Goal: Task Accomplishment & Management: Use online tool/utility

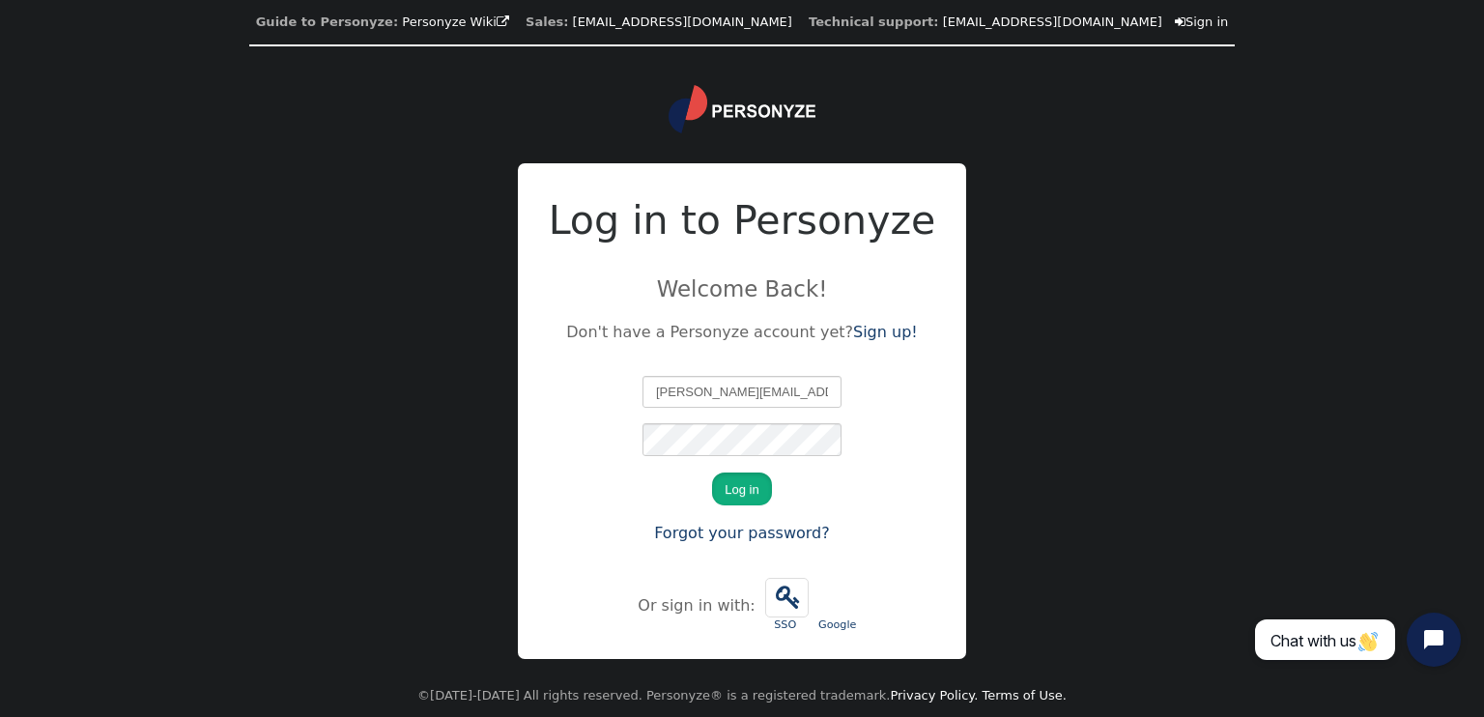
click at [746, 494] on button "Log in" at bounding box center [741, 488] width 59 height 33
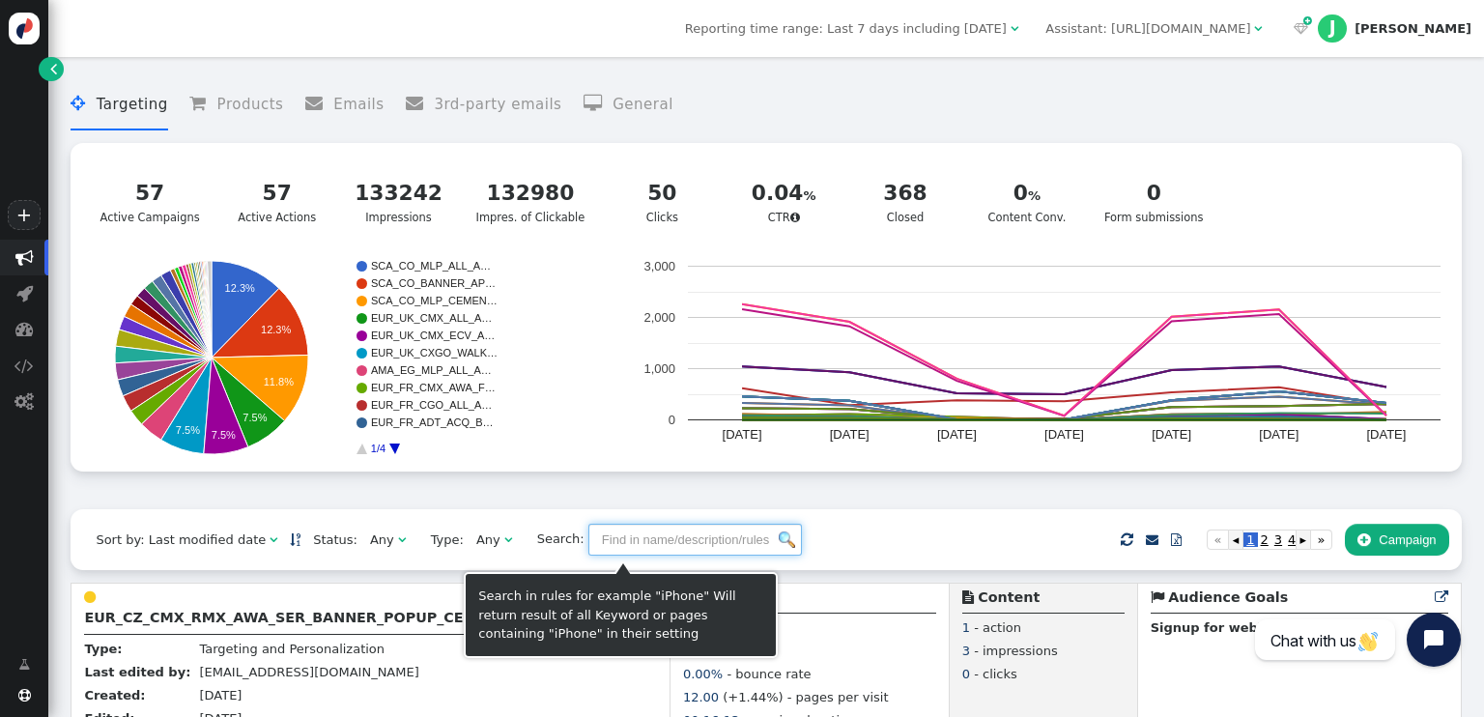
click at [591, 539] on input "text" at bounding box center [694, 540] width 213 height 33
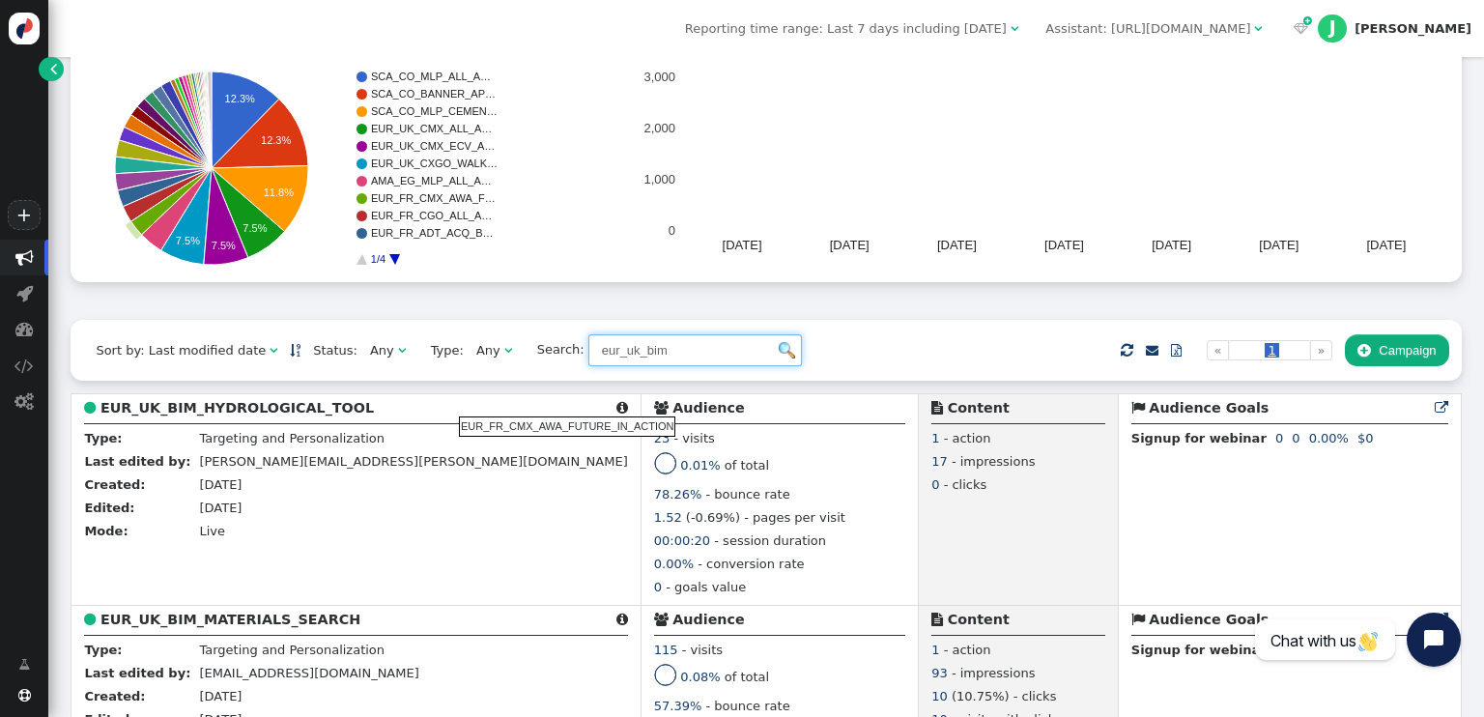
scroll to position [193, 0]
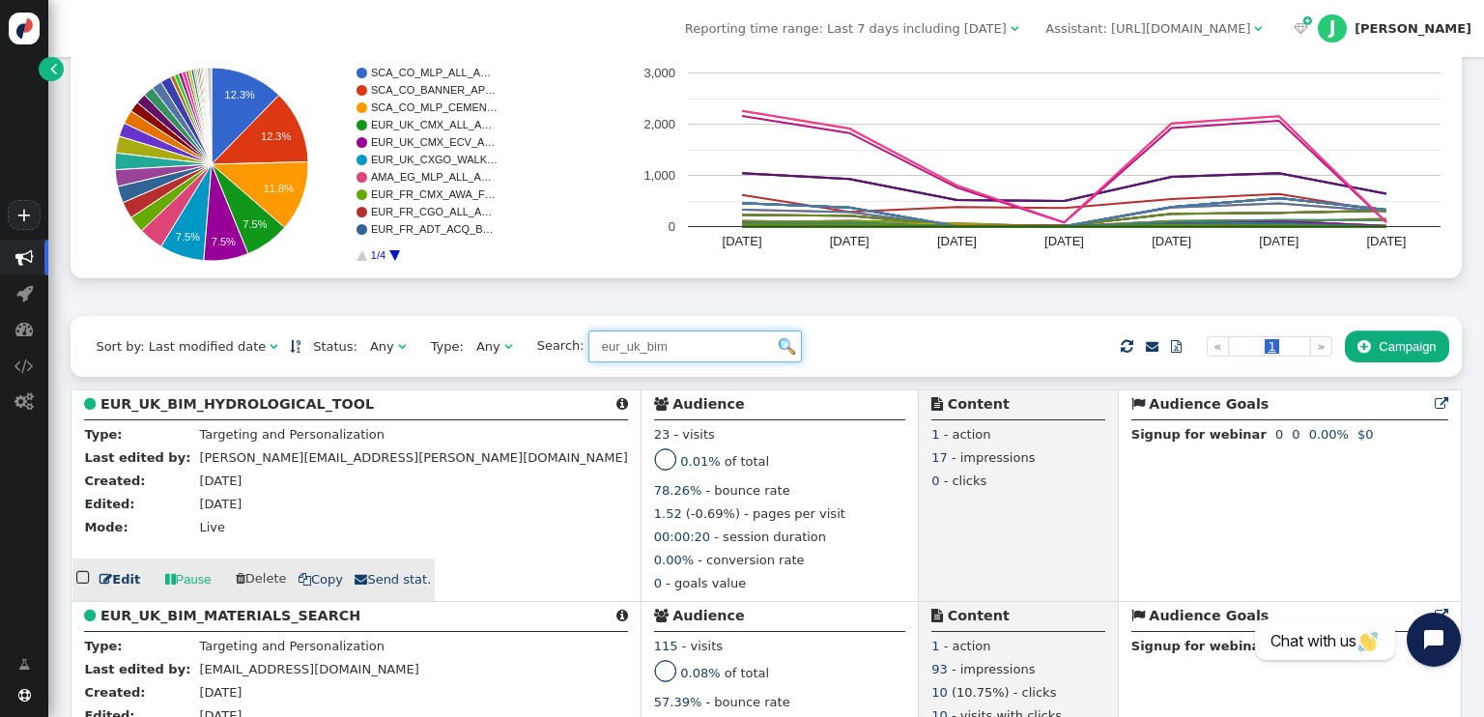
type input "eur_uk_bim"
click at [322, 411] on b "EUR_UK_BIM_HYDROLOGICAL_TOOL" at bounding box center [236, 403] width 273 height 15
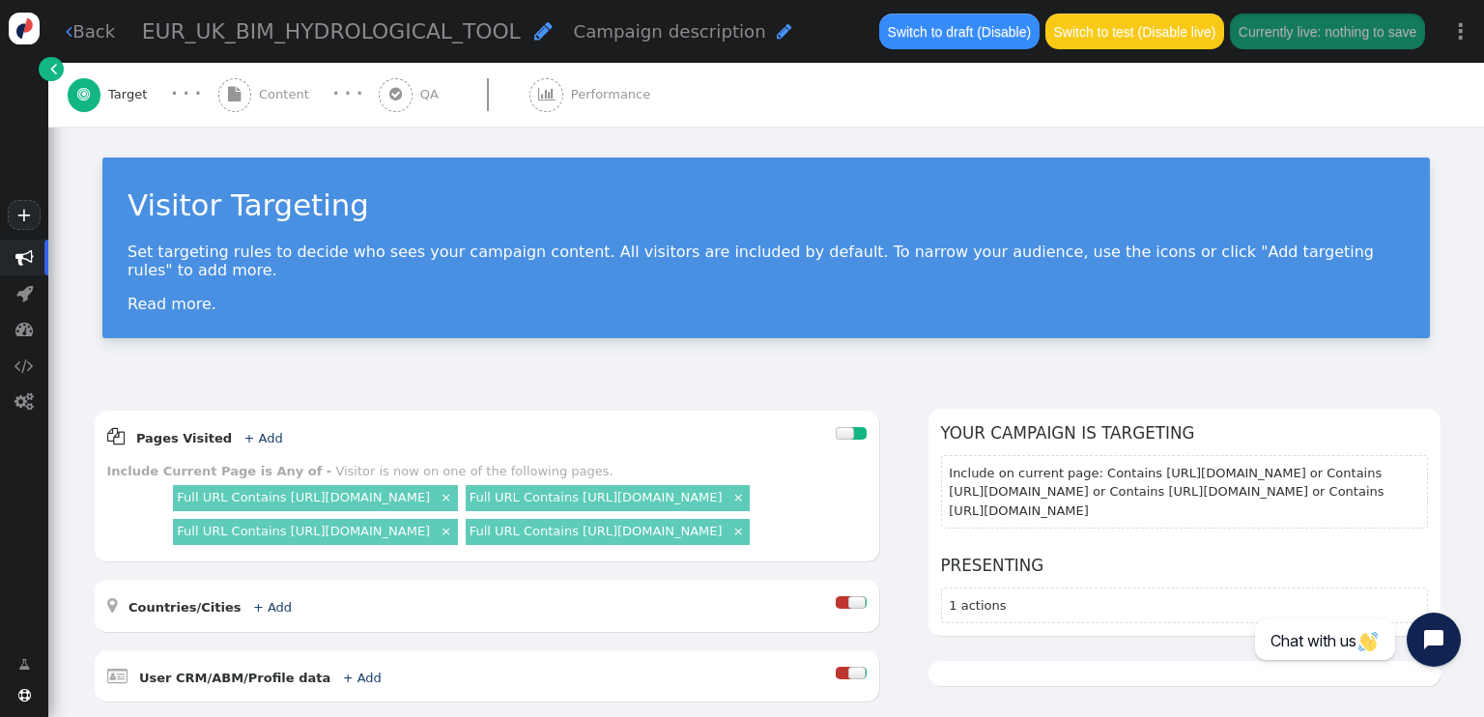
click at [290, 92] on span "Content" at bounding box center [288, 94] width 58 height 19
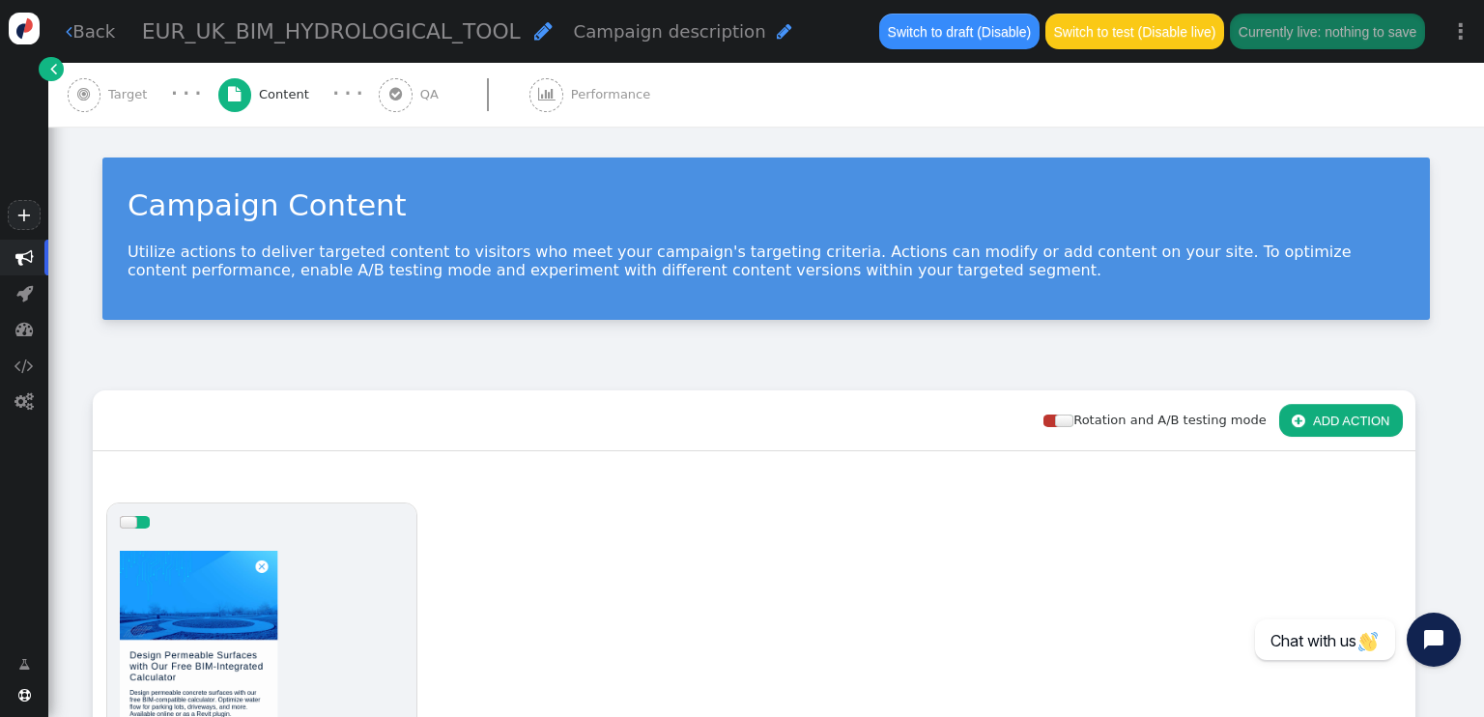
click at [138, 88] on span "Target" at bounding box center [131, 94] width 46 height 19
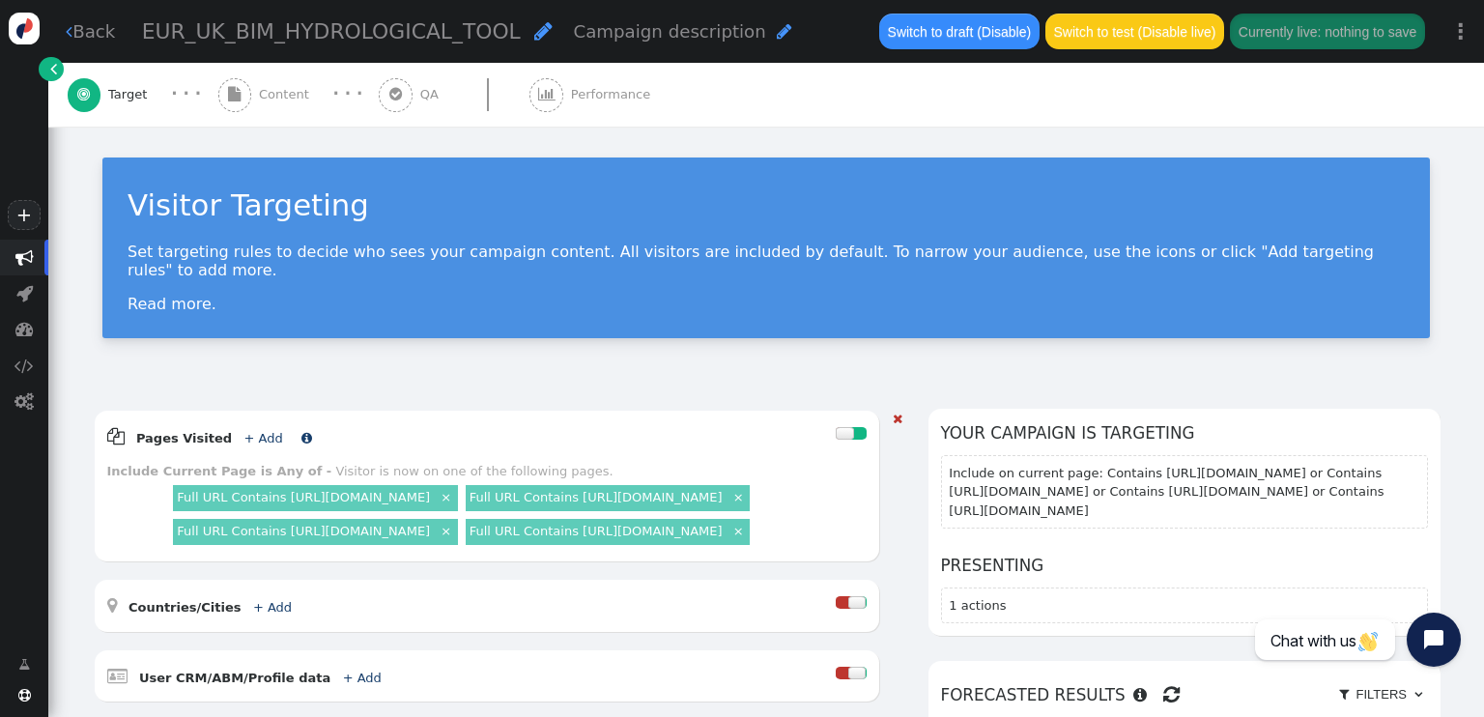
click at [251, 431] on link "+ Add" at bounding box center [262, 438] width 39 height 14
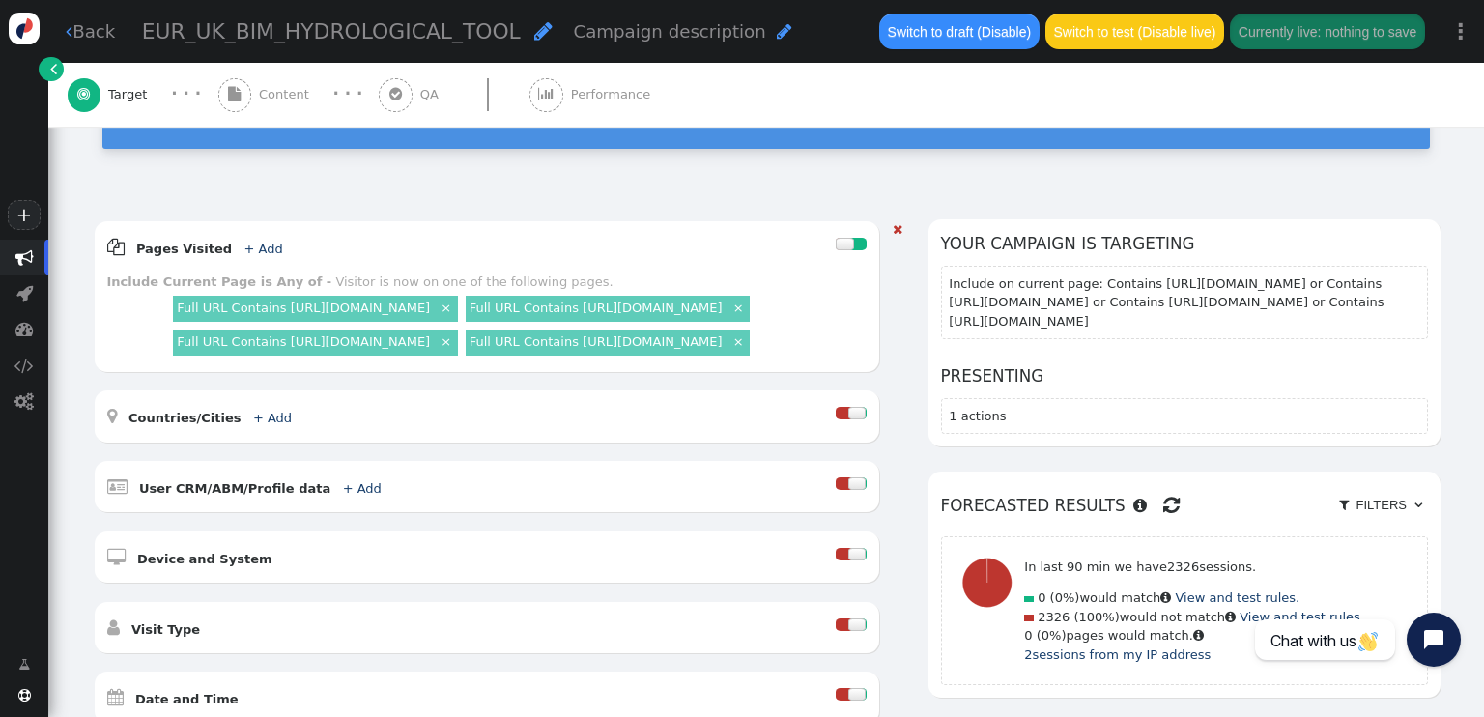
scroll to position [193, 0]
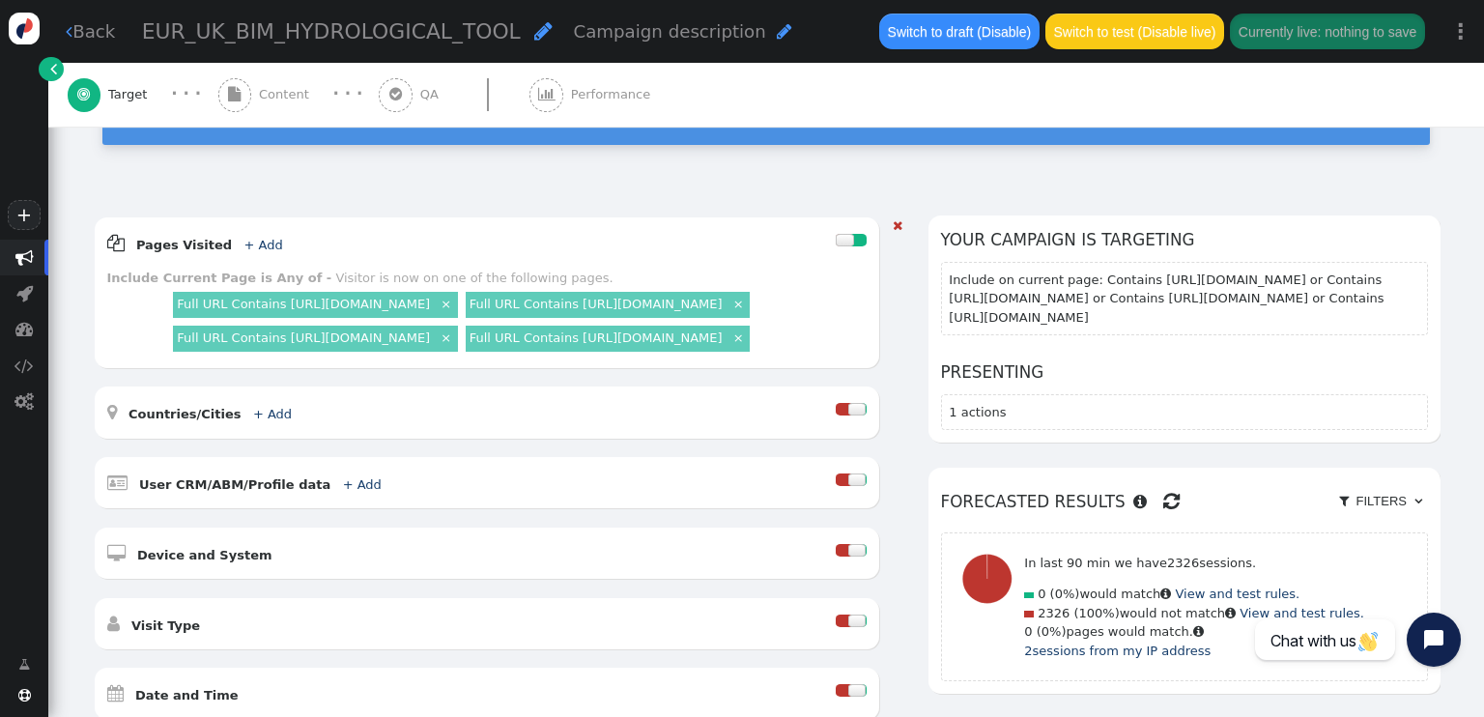
click at [454, 295] on link "×" at bounding box center [446, 303] width 16 height 16
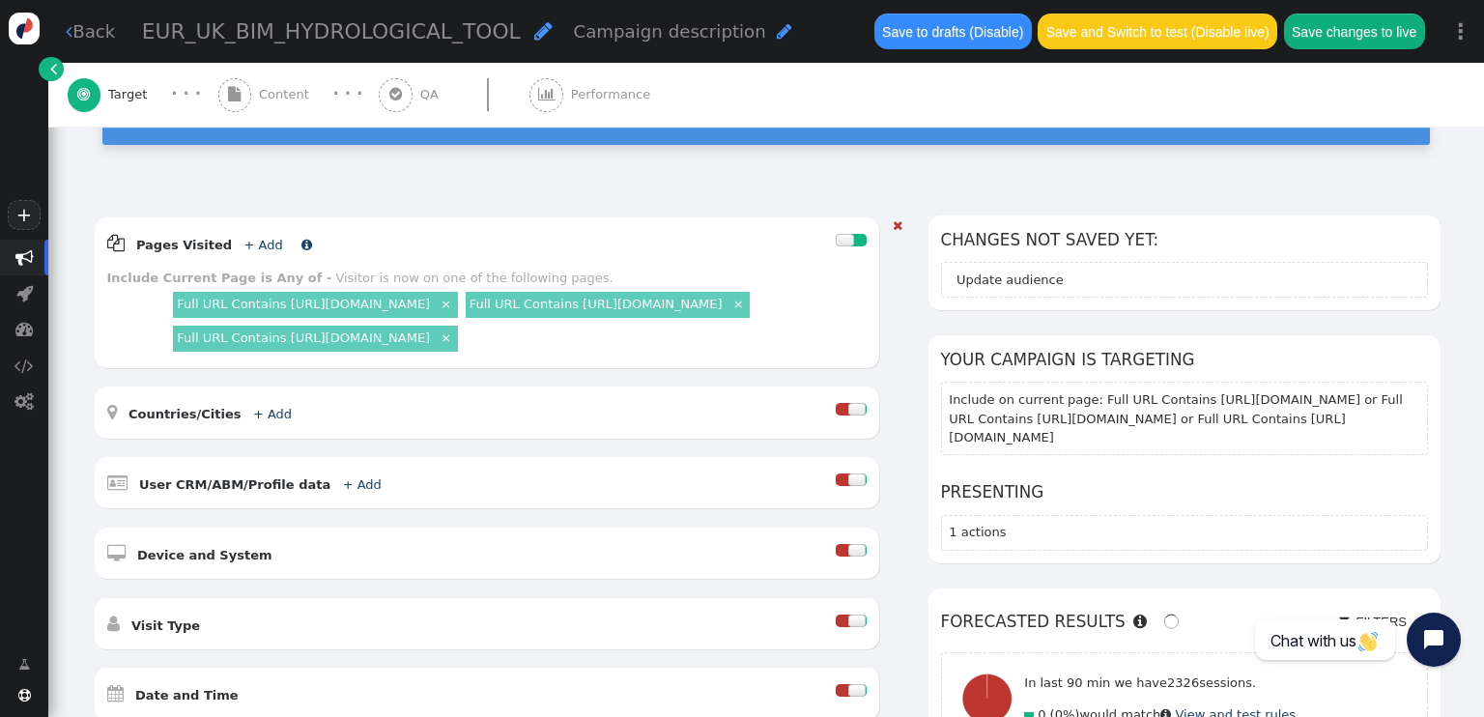
click at [243, 238] on link "+ Add" at bounding box center [262, 245] width 39 height 14
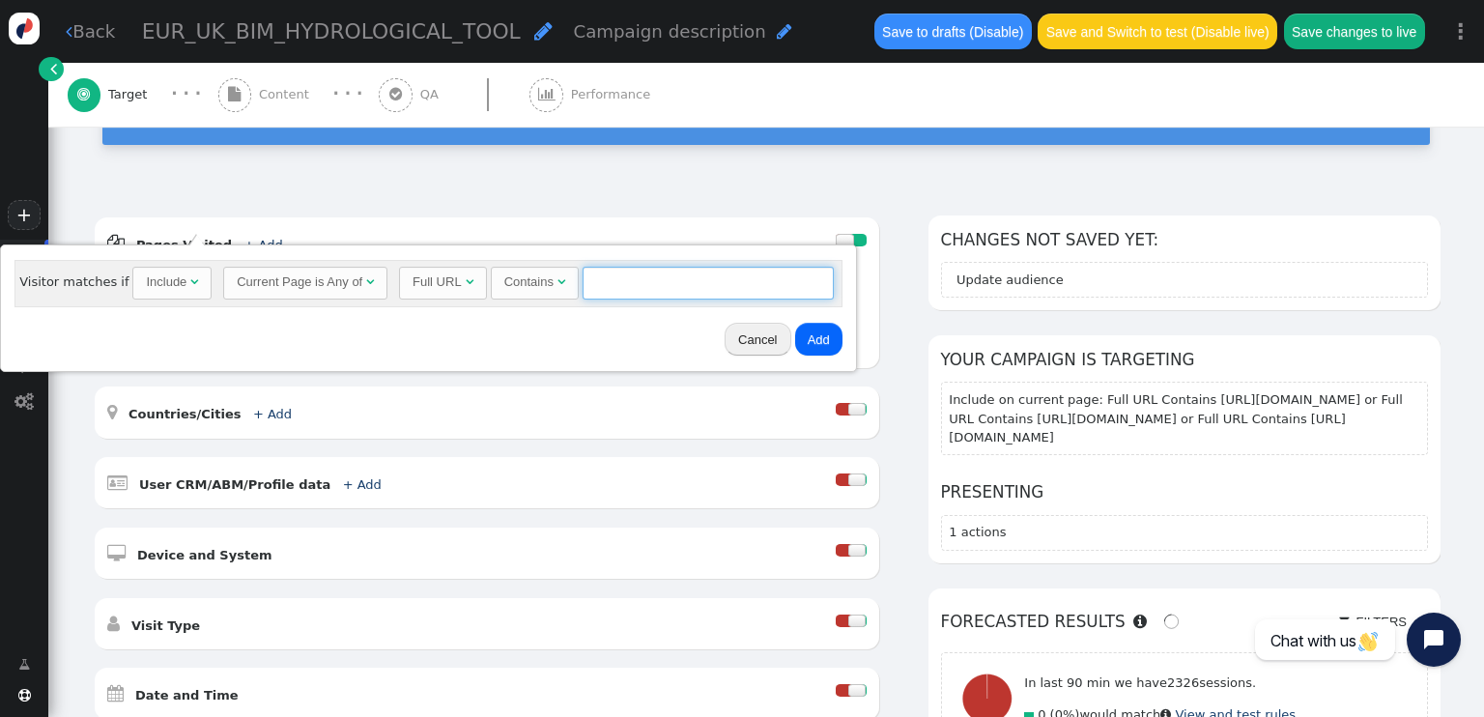
click at [666, 289] on input "text" at bounding box center [707, 283] width 251 height 33
paste input "https://www.cemex.co.uk/products/readymix-concrete/pervia-permeable-porous-conc…"
type input "https://www.cemex.co.uk/products/readymix-concrete/pervia-permeable-porous-conc…"
click at [815, 344] on button "Add" at bounding box center [818, 339] width 47 height 33
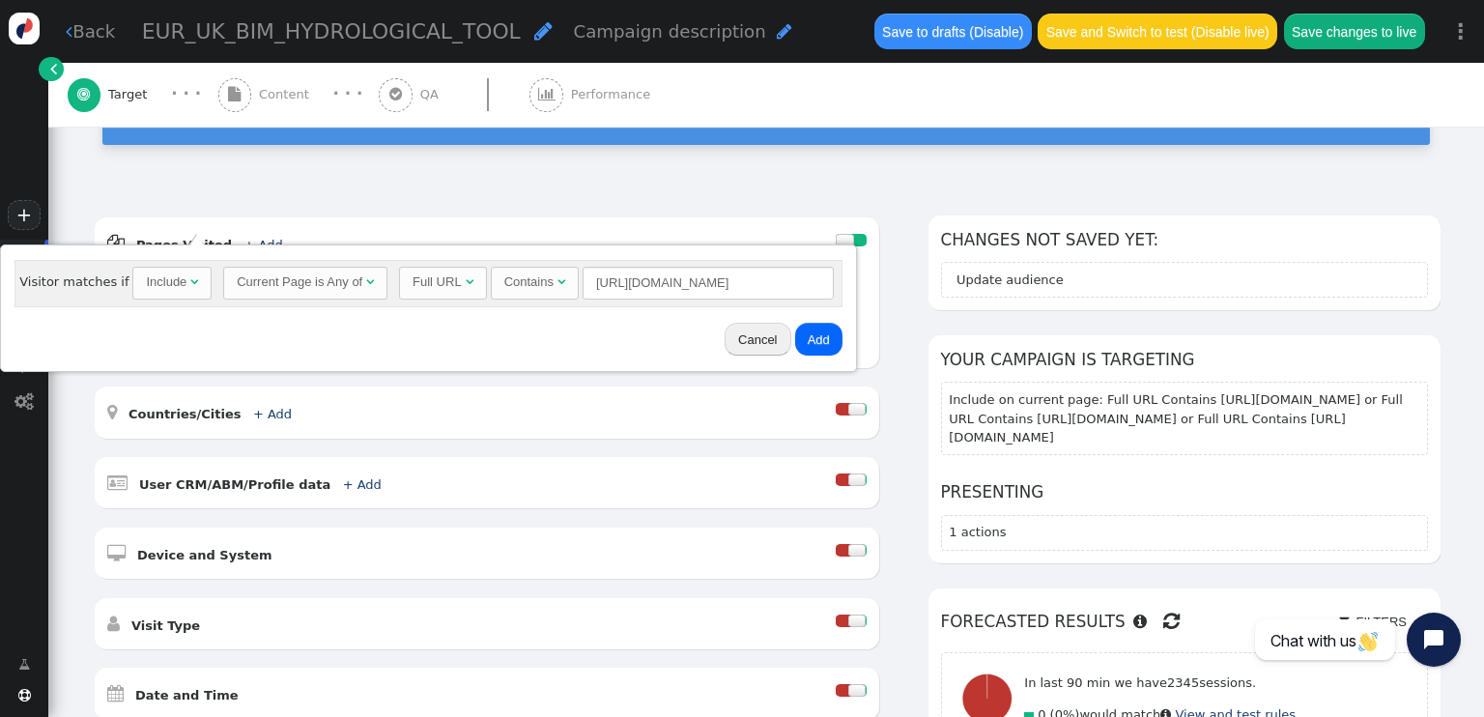
scroll to position [0, 0]
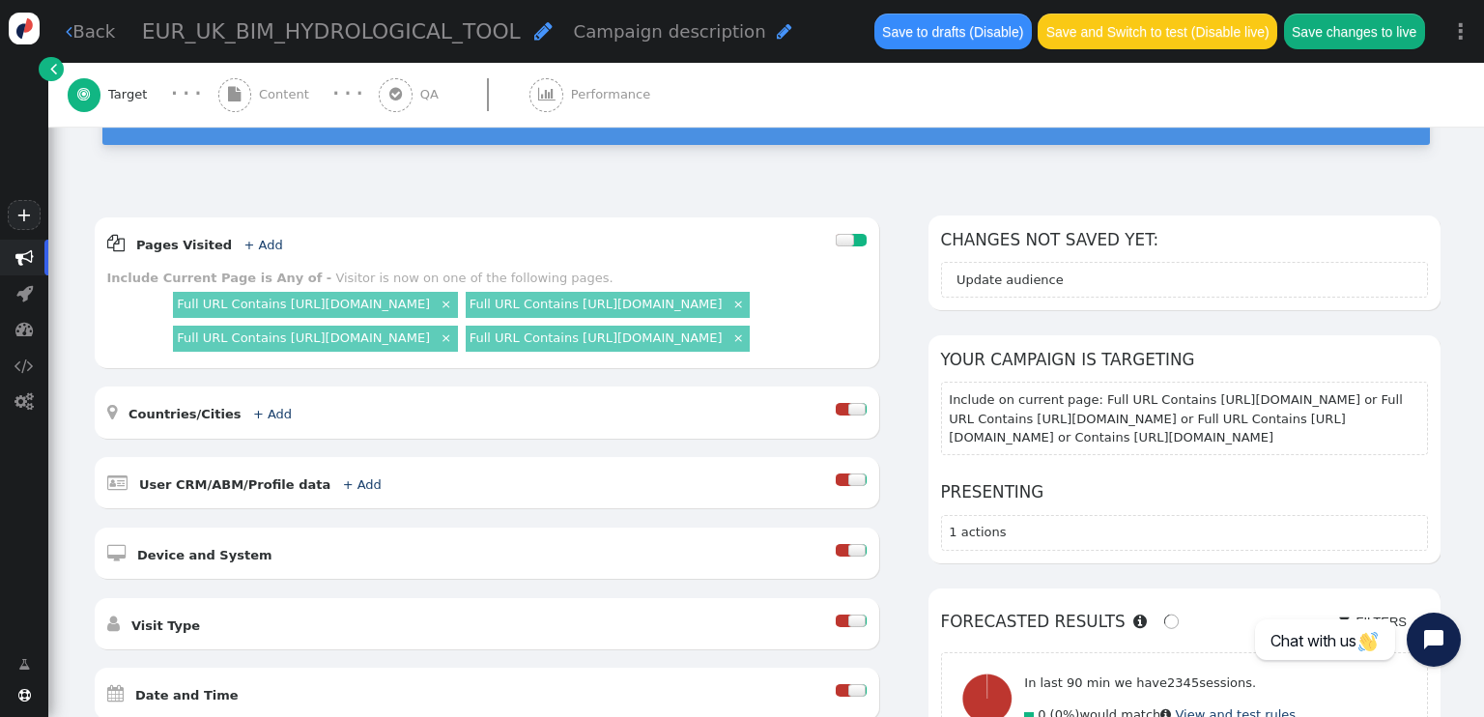
click at [454, 345] on link "×" at bounding box center [446, 336] width 16 height 16
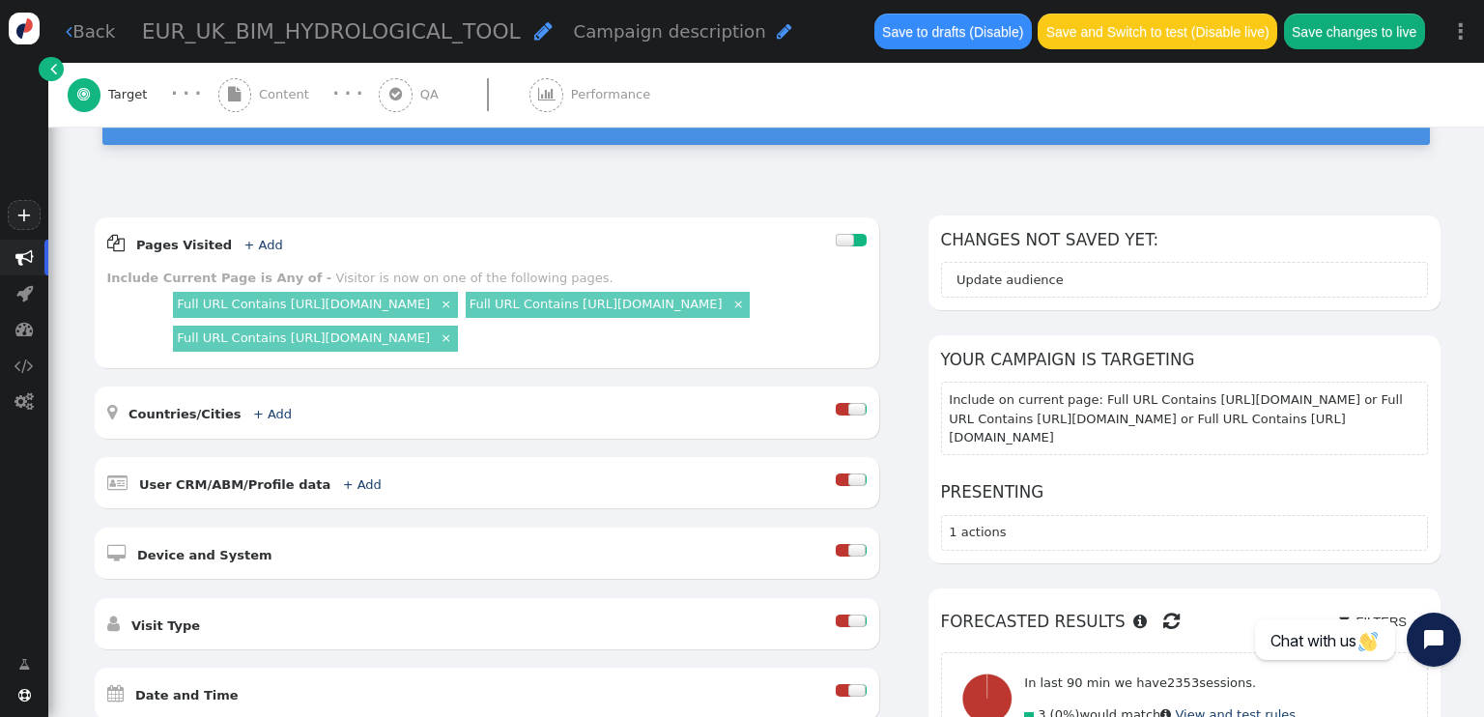
click at [730, 311] on link "×" at bounding box center [738, 303] width 16 height 16
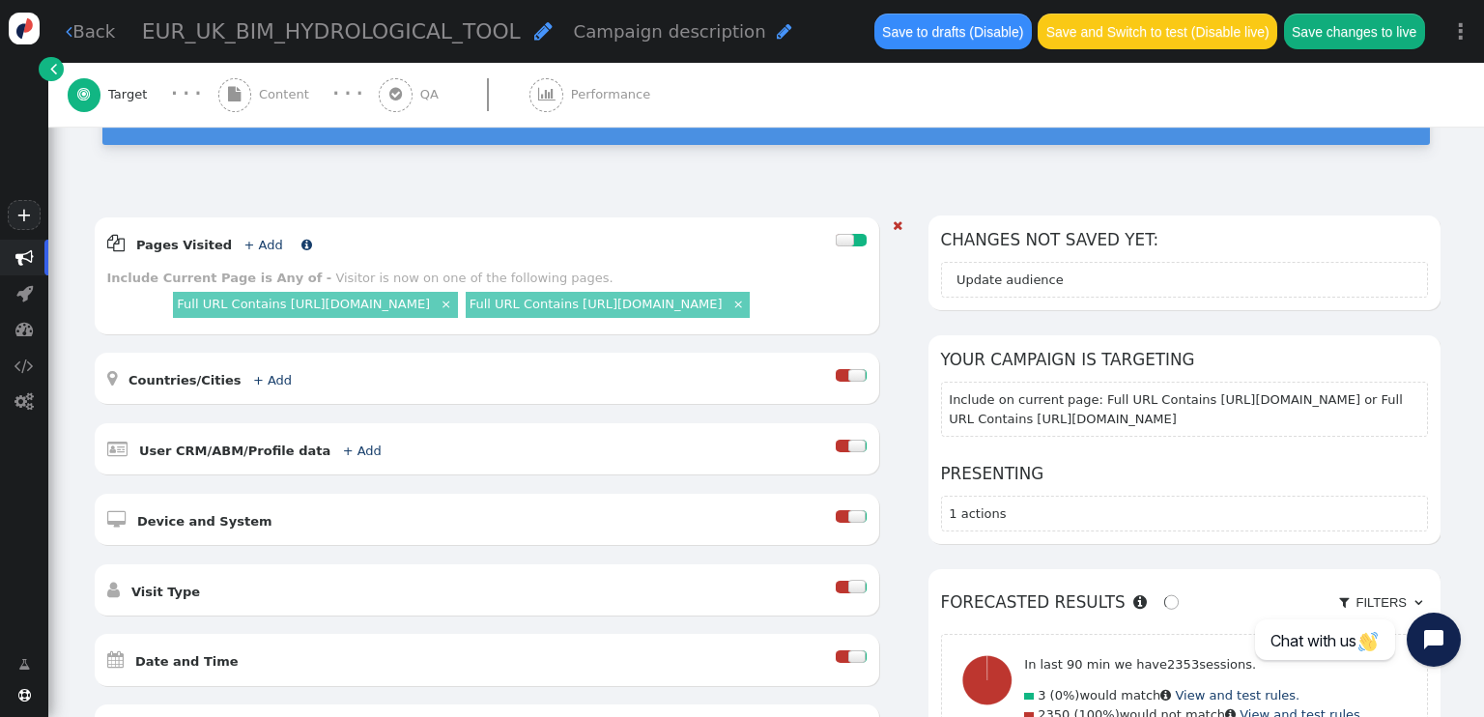
click at [247, 238] on link "+ Add" at bounding box center [262, 245] width 39 height 14
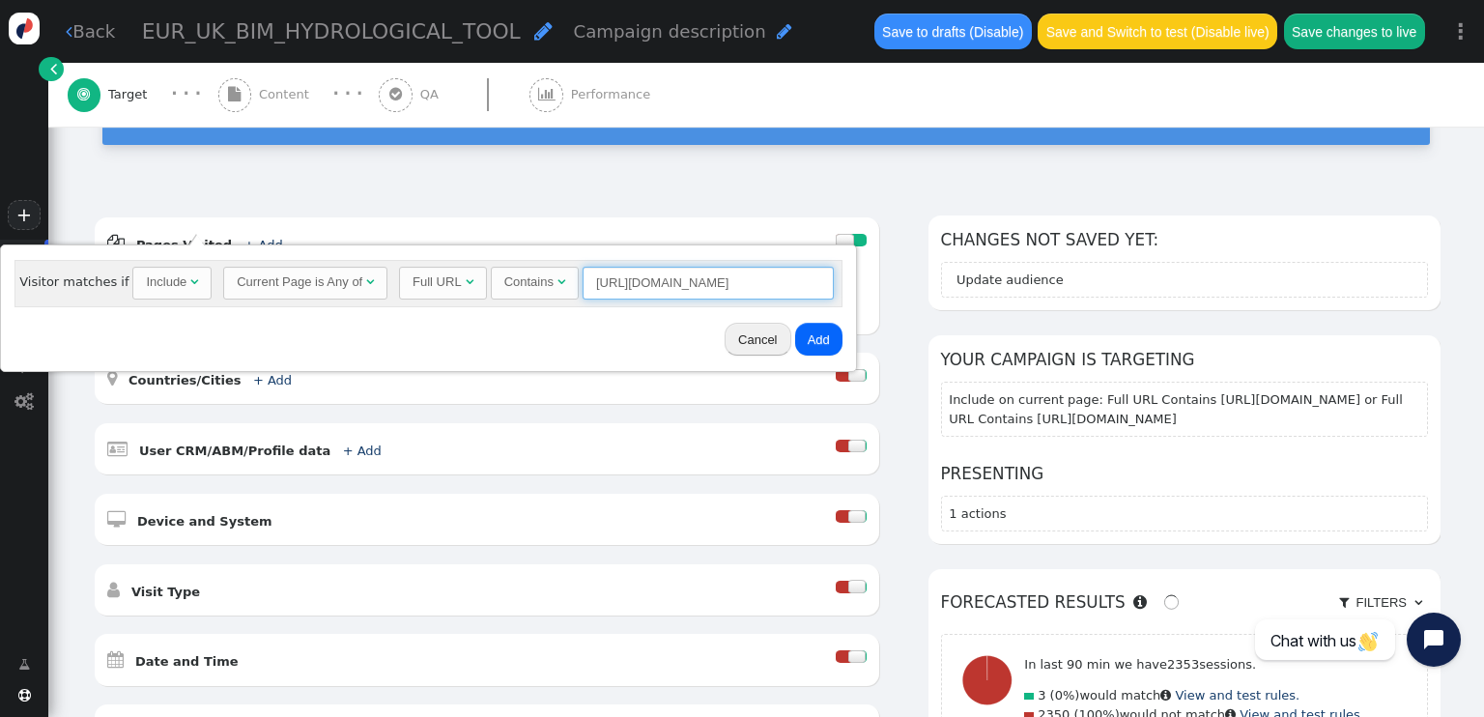
click at [672, 272] on input "https://www.cemex.co.uk/products/readymix-concrete/pervia-permeable-porous-conc…" at bounding box center [707, 283] width 251 height 33
click at [672, 277] on input "https://www.cemex.co.uk/products/readymix-concrete/pervia-permeable-porous-conc…" at bounding box center [707, 283] width 251 height 33
paste input "solutions/sustainable-construction-solutions/water-conservation-product"
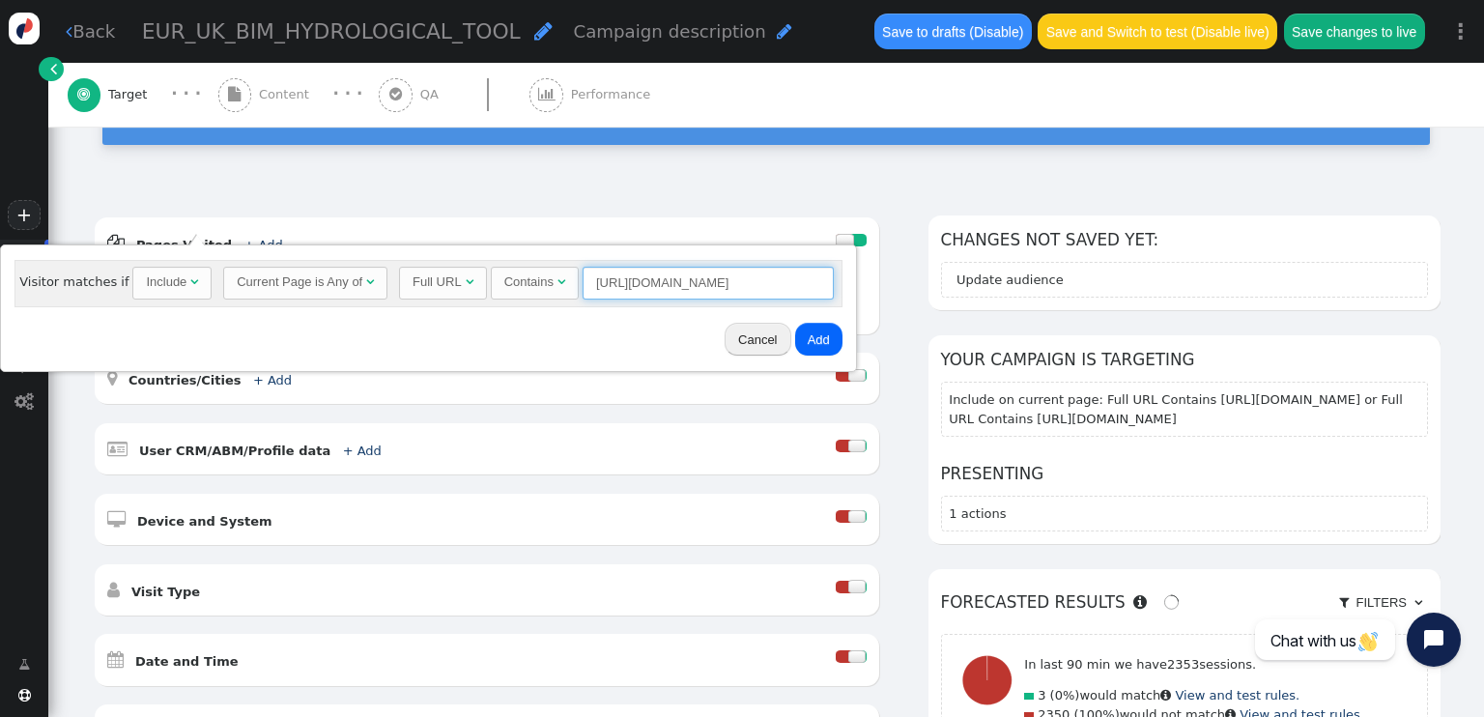
scroll to position [0, 321]
type input "https://www.cemex.co.uk/solutions/sustainable-construction-solutions/water-cons…"
click at [805, 341] on button "Add" at bounding box center [818, 339] width 47 height 33
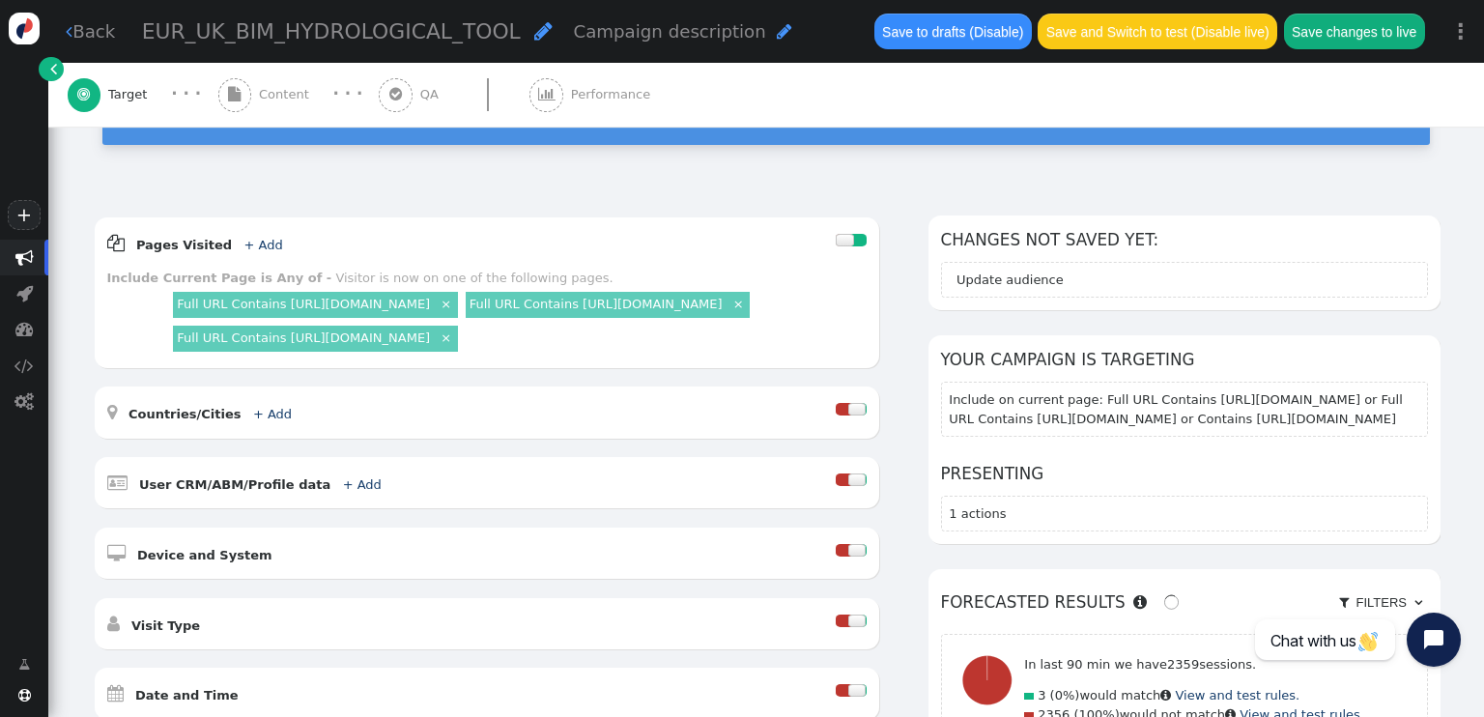
click at [454, 295] on link "×" at bounding box center [446, 303] width 16 height 16
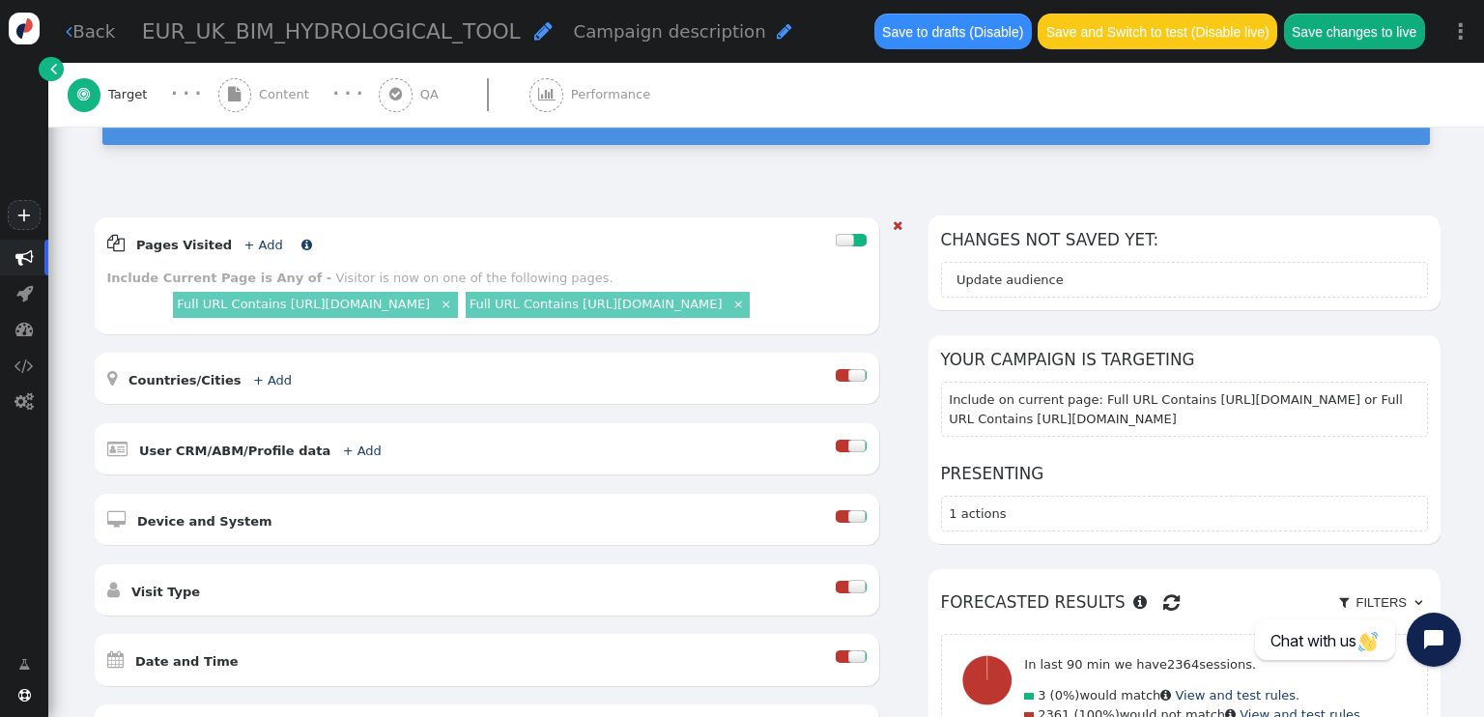
click at [243, 238] on link "+ Add" at bounding box center [262, 245] width 39 height 14
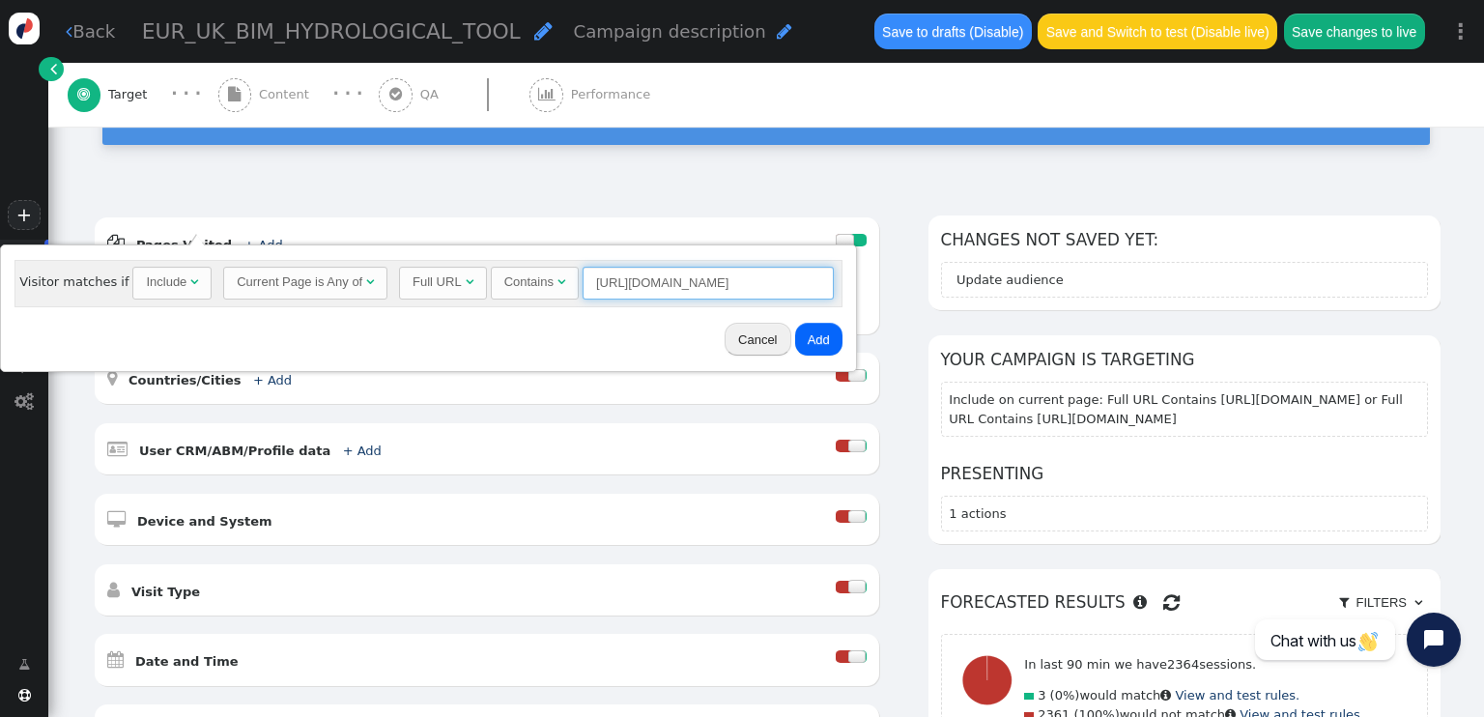
click at [676, 284] on input "https://www.cemex.co.uk/solutions/sustainable-construction-solutions/water-cons…" at bounding box center [707, 283] width 251 height 33
click at [676, 285] on input "https://www.cemex.co.uk/solutions/sustainable-construction-solutions/water-cons…" at bounding box center [707, 283] width 251 height 33
click at [676, 288] on input "https://www.cemex.co.uk/solutions/sustainable-construction-solutions/water-cons…" at bounding box center [707, 283] width 251 height 33
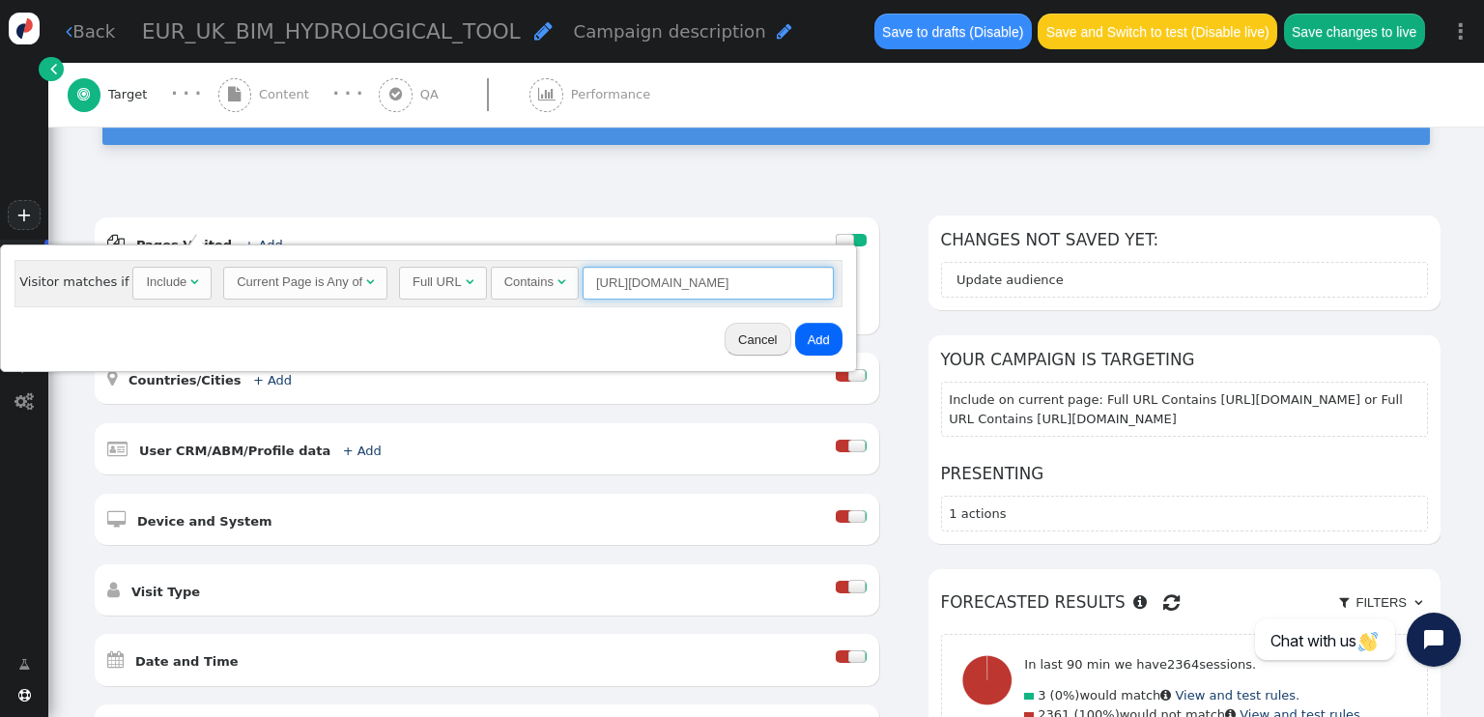
paste input "flood-defence-water-management"
type input "https://www.cemex.co.uk/solutions/flood-defence-water-management"
click at [808, 344] on button "Add" at bounding box center [818, 339] width 47 height 33
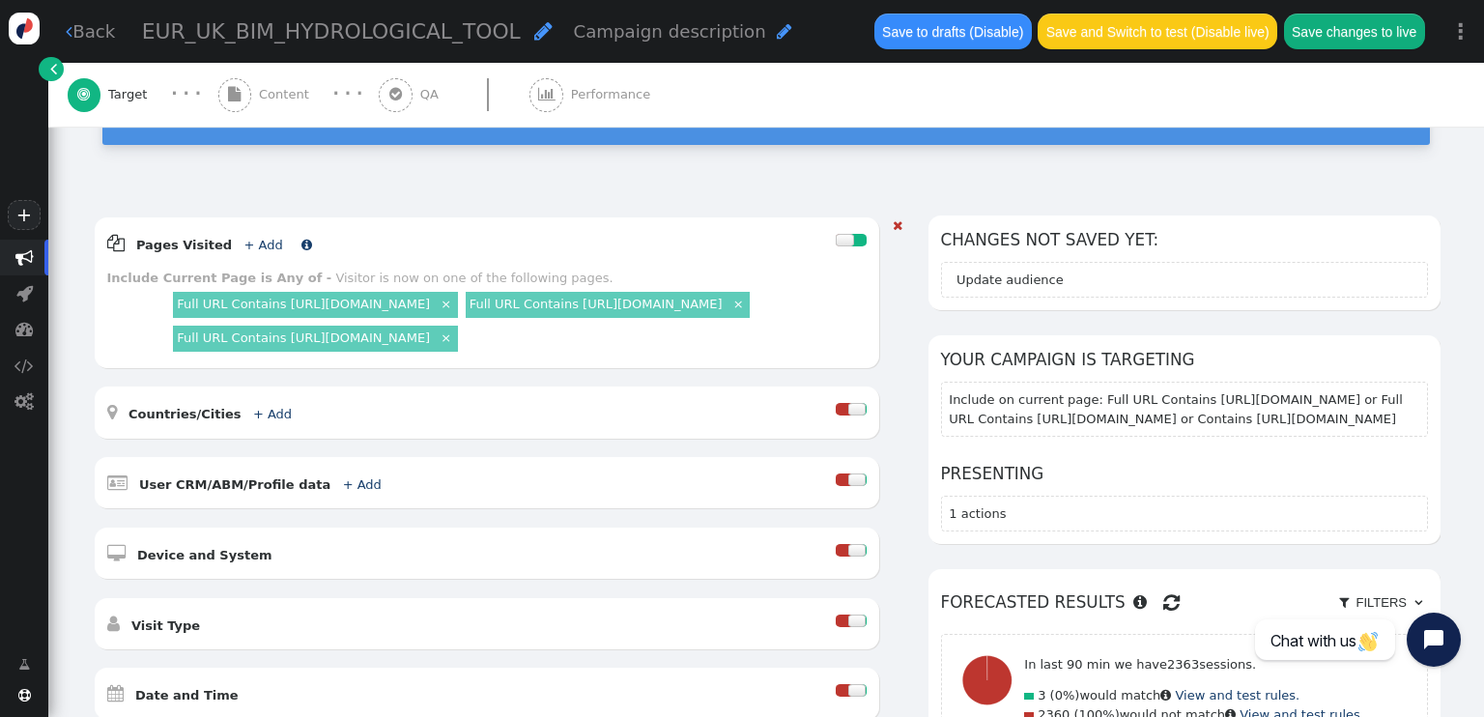
click at [255, 238] on link "+ Add" at bounding box center [262, 245] width 39 height 14
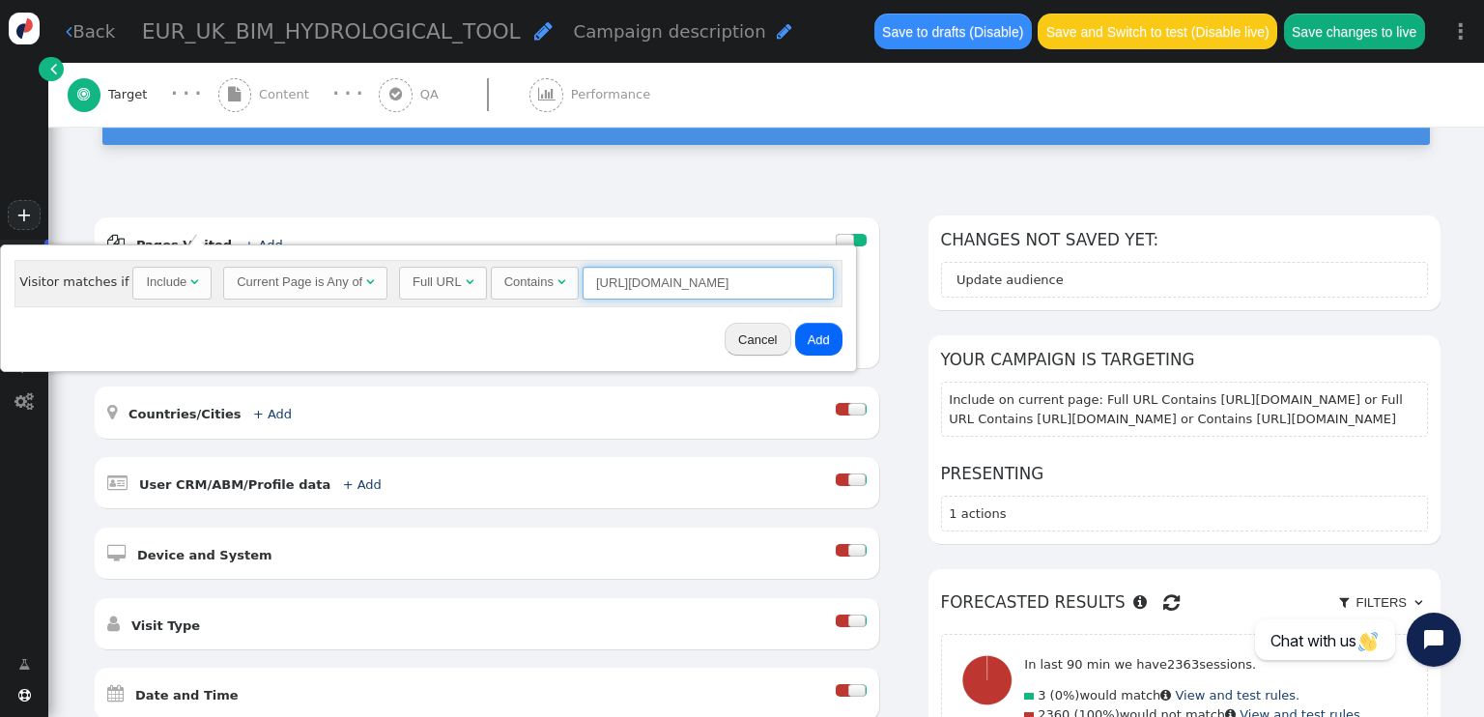
click at [623, 292] on input "https://www.cemex.co.uk/solutions/flood-defence-water-management" at bounding box center [707, 283] width 251 height 33
paste input "products/aggregates/neogem/environmental/sudsflow-permeable-drainage-aggregate"
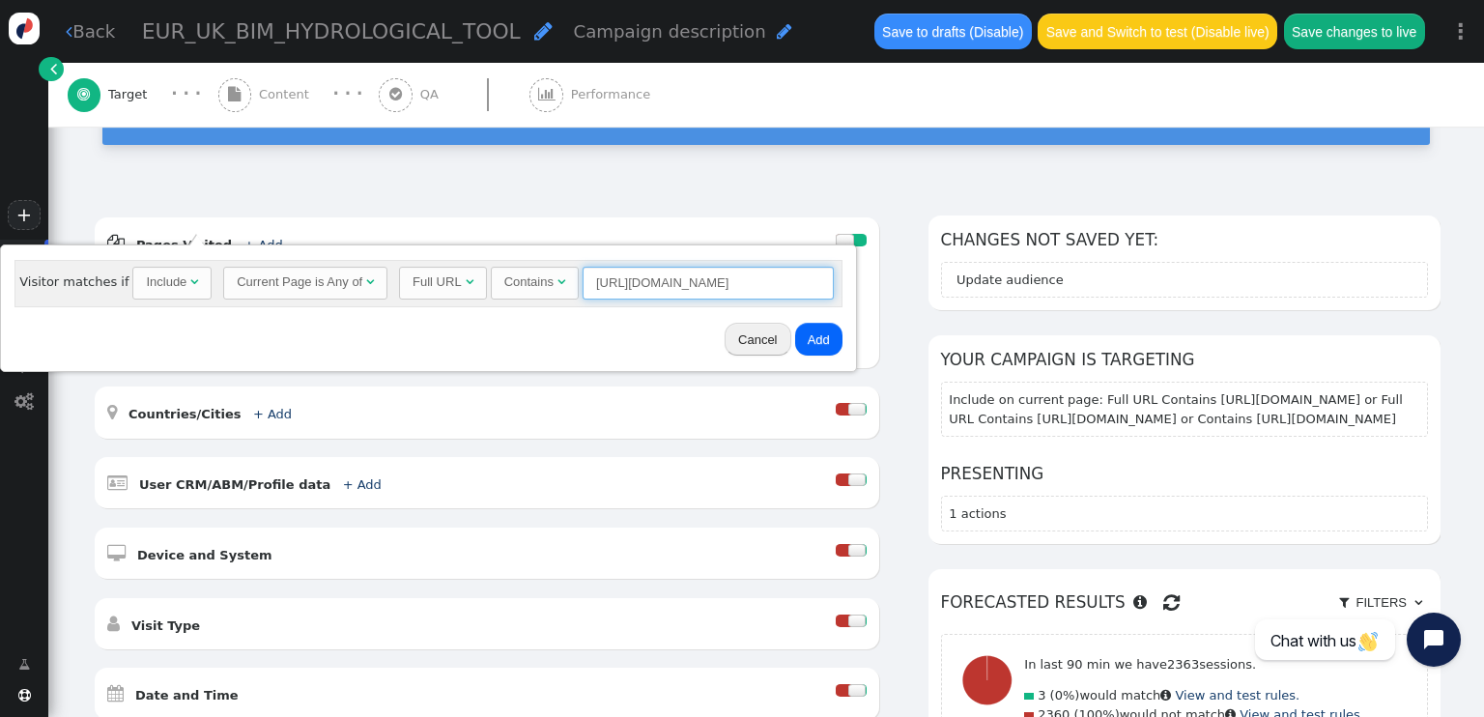
scroll to position [0, 392]
type input "https://www.cemex.co.uk/products/aggregates/neogem/environmental/sudsflow-perme…"
click at [817, 351] on button "Add" at bounding box center [818, 339] width 47 height 33
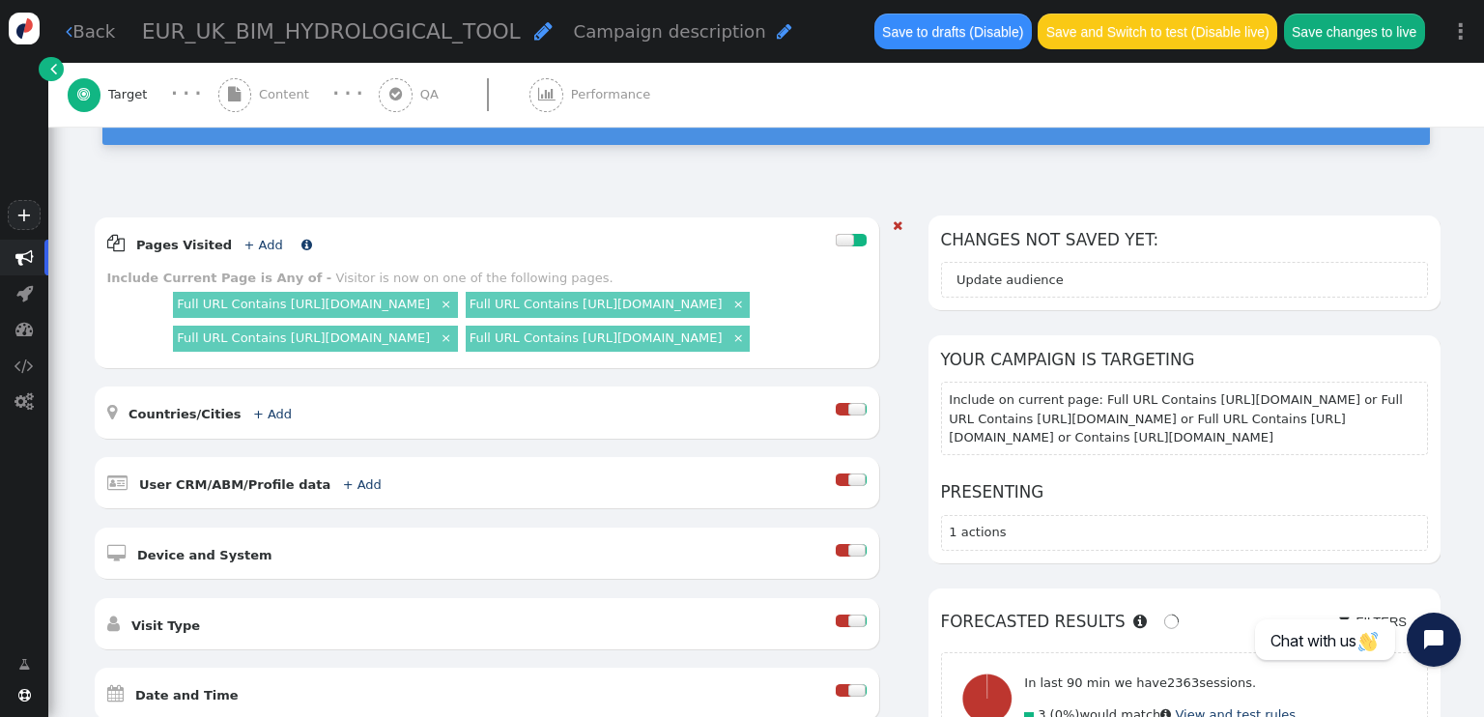
click at [243, 238] on link "+ Add" at bounding box center [262, 245] width 39 height 14
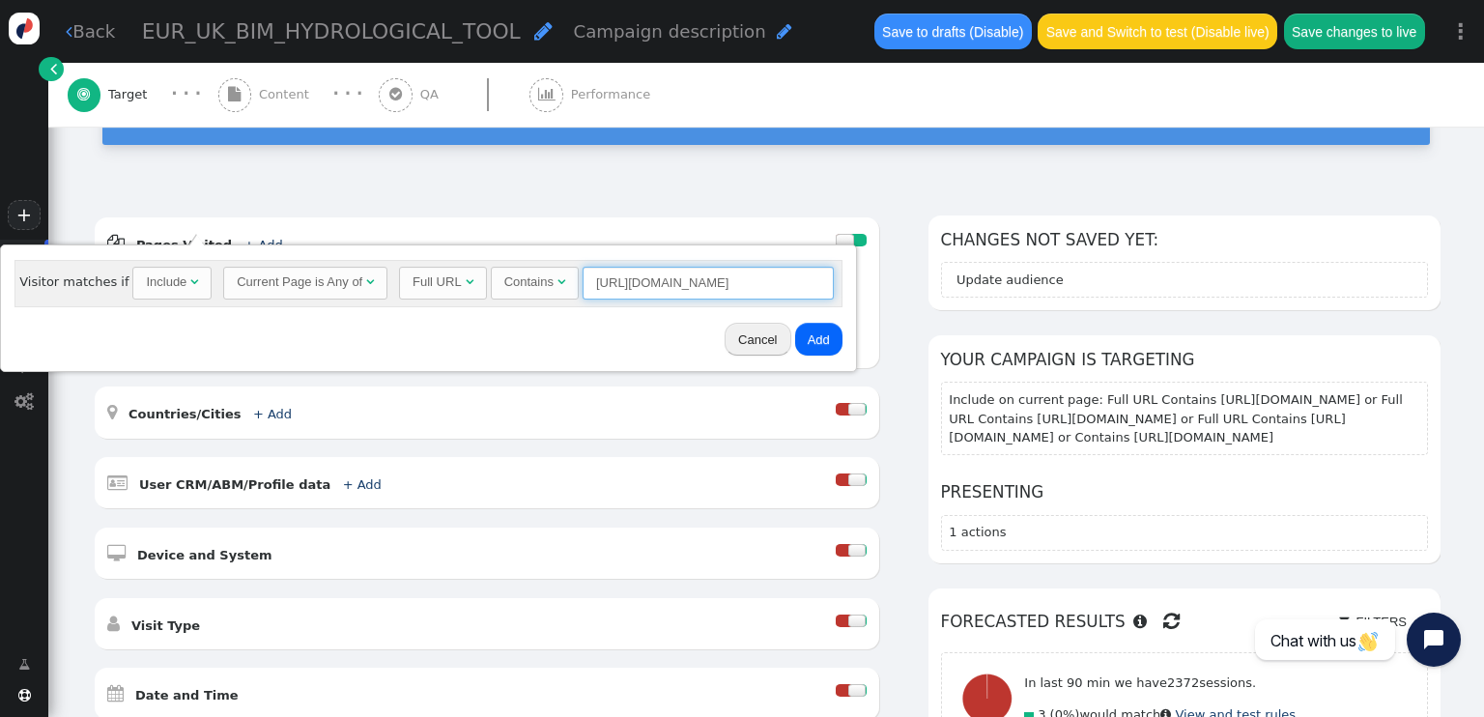
click at [771, 286] on input "https://www.cemex.co.uk/products/aggregates/neogem/environmental/sudsflow-perme…" at bounding box center [707, 283] width 251 height 33
click at [771, 288] on input "https://www.cemex.co.uk/products/aggregates/neogem/environmental/sudsflow-perme…" at bounding box center [707, 283] width 251 height 33
paste input "sphalt/viaflow-permeable-asphalt"
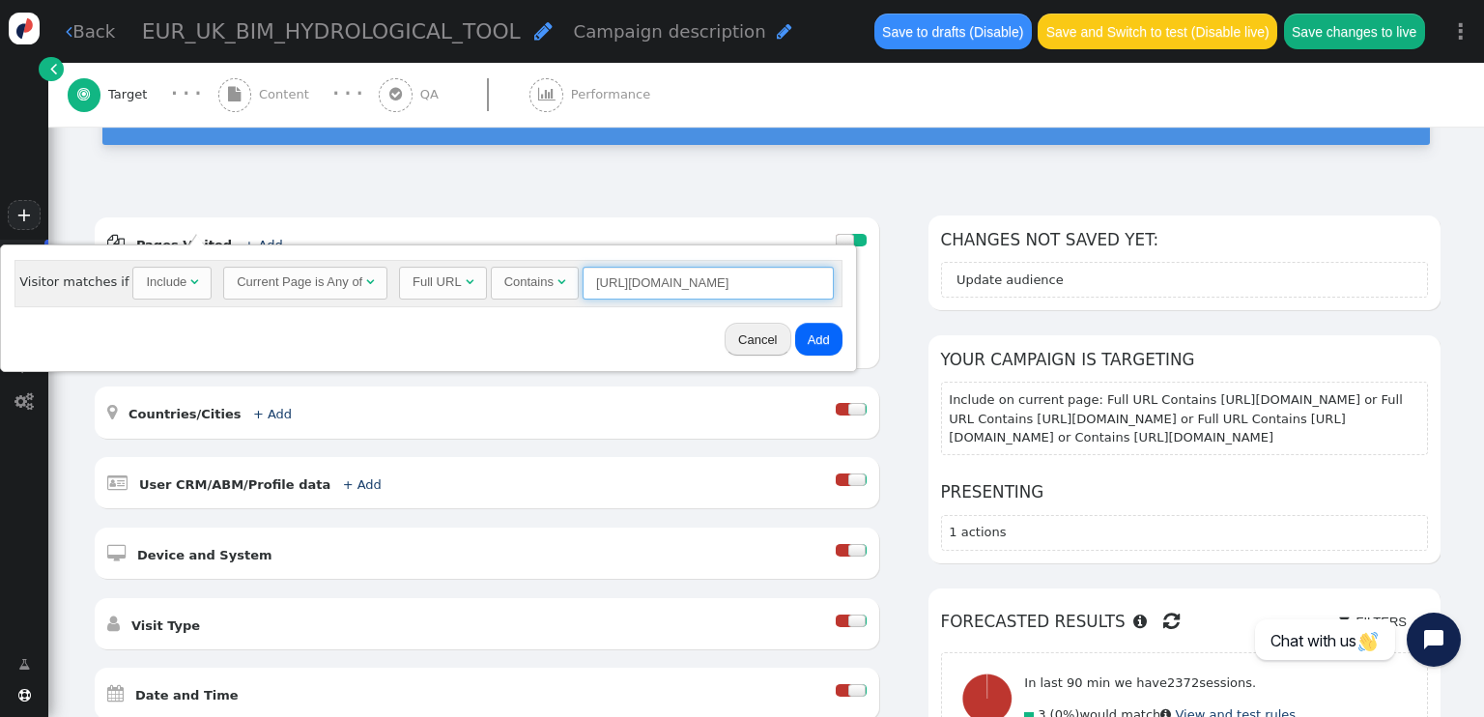
scroll to position [0, 158]
type input "https://www.cemex.co.uk/products/asphalt/viaflow-permeable-asphalt"
click at [805, 332] on button "Add" at bounding box center [818, 339] width 47 height 33
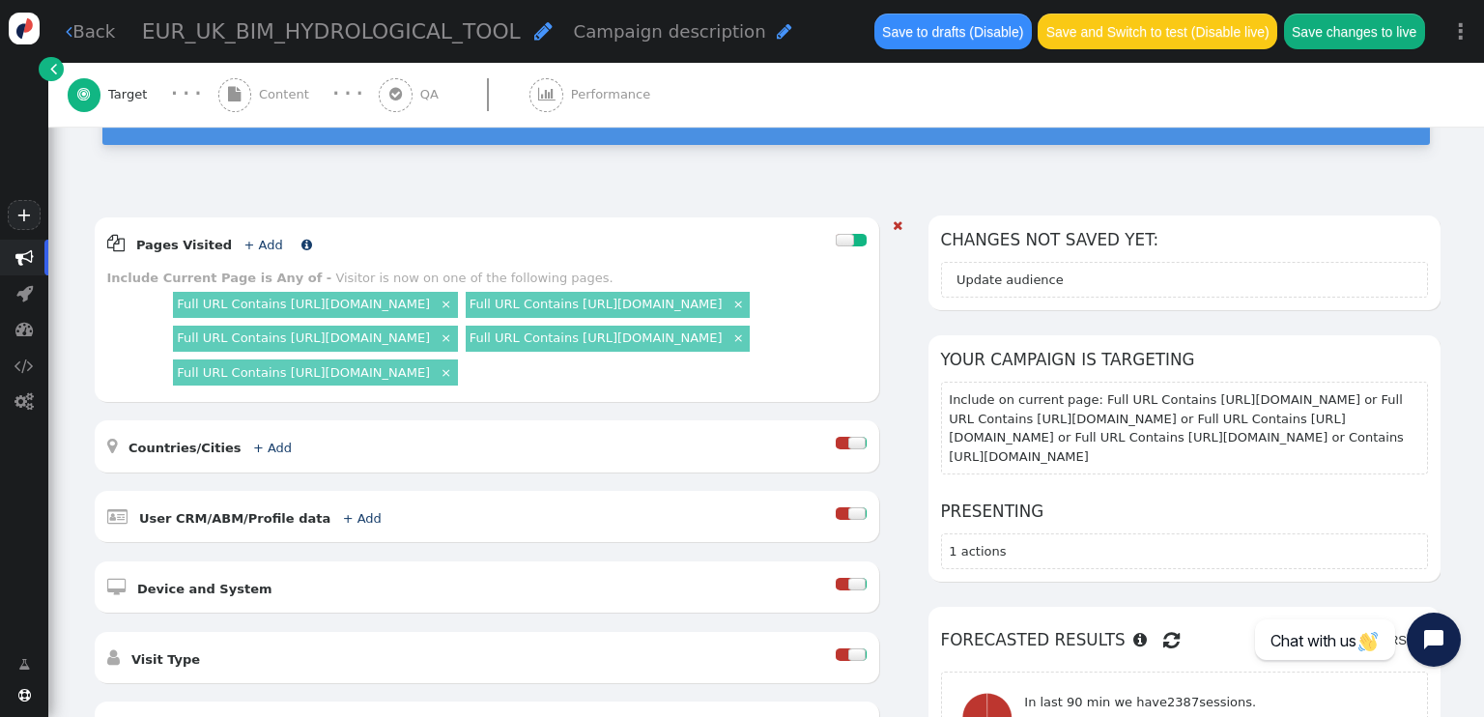
click at [243, 238] on link "+ Add" at bounding box center [262, 245] width 39 height 14
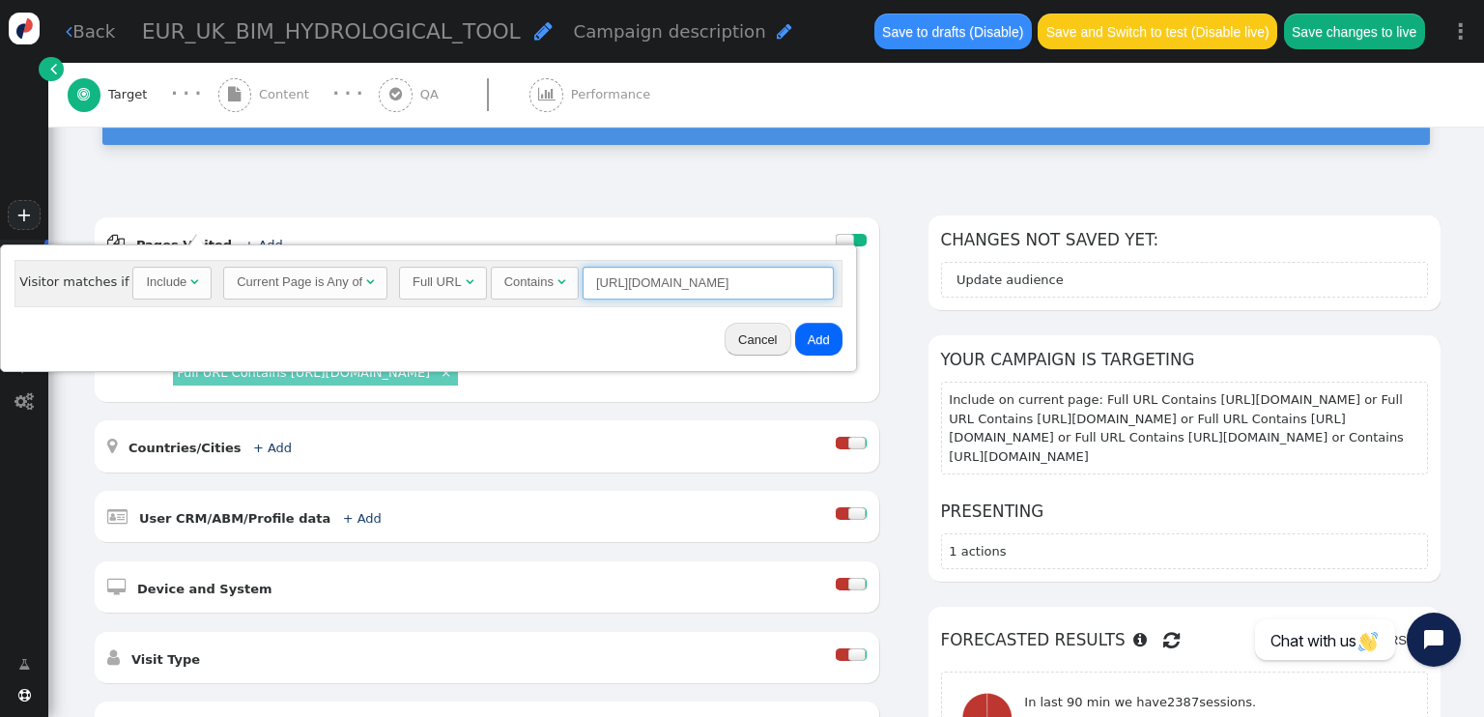
click at [588, 292] on input "https://www.cemex.co.uk/products/asphalt/viaflow-permeable-asphalt" at bounding box center [707, 283] width 251 height 33
click at [591, 293] on input "https://www.cemex.co.uk/products/asphalt/viaflow-permeable-asphalt" at bounding box center [707, 283] width 251 height 33
paste input "precast/concrete-block-paving/readypave-commercial/readyflow-sustainable-permea…"
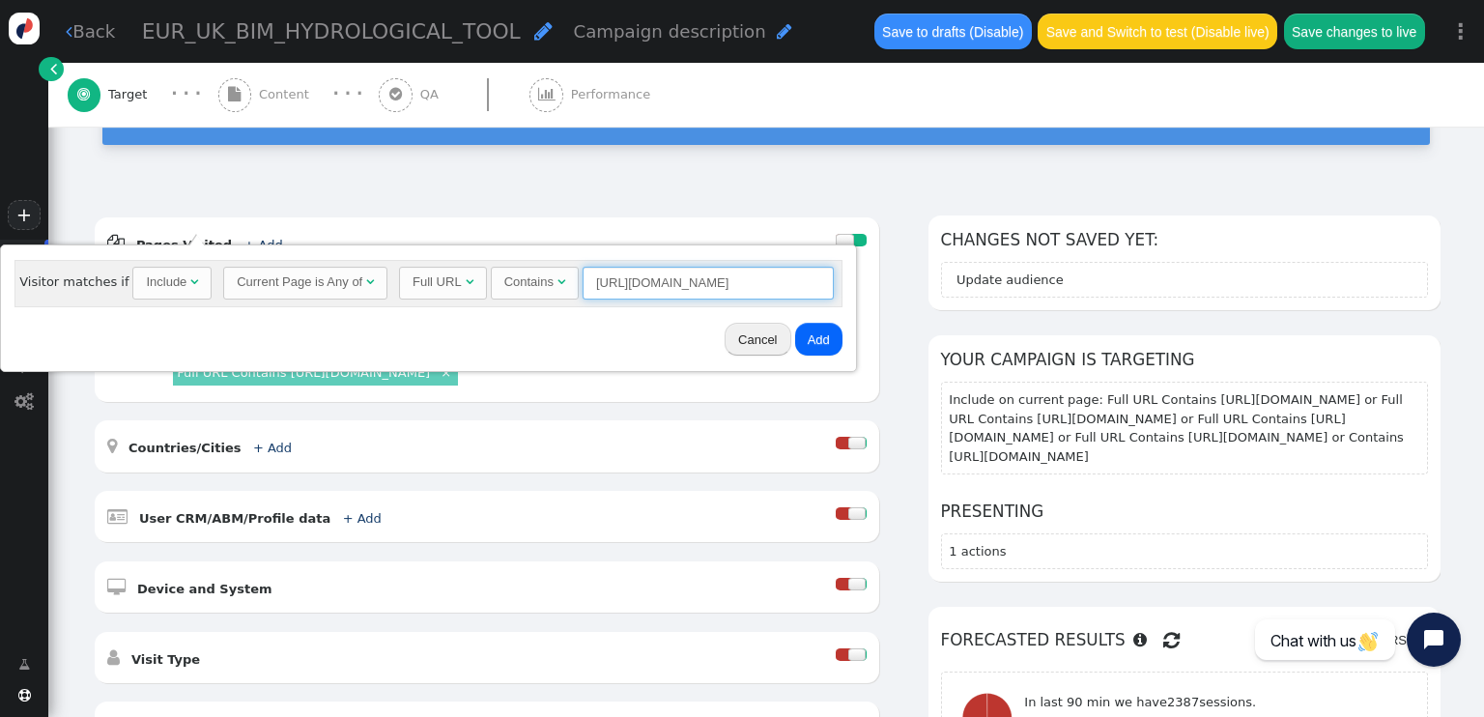
type input "https://www.cemex.co.uk/products/precast/concrete-block-paving/readypave-commer…"
click at [823, 333] on button "Add" at bounding box center [818, 339] width 47 height 33
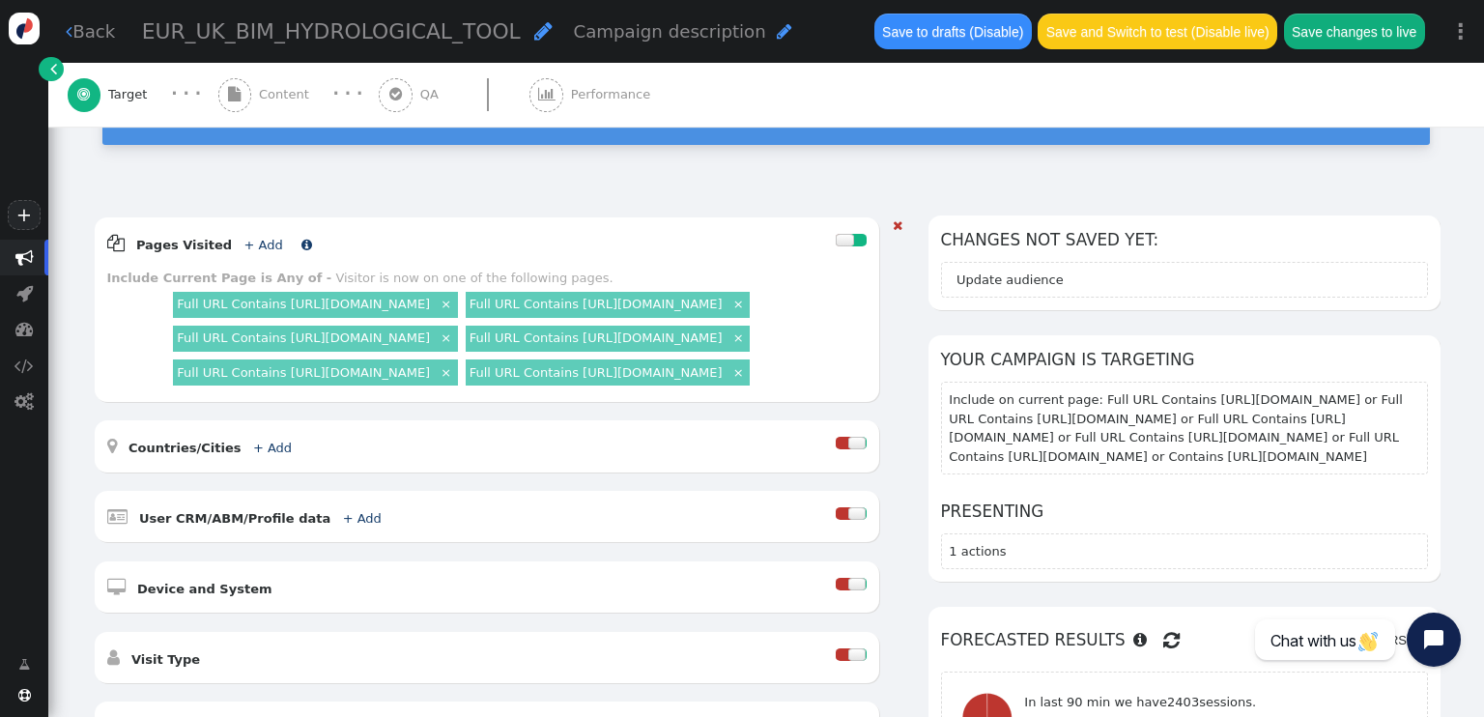
click at [246, 238] on link "+ Add" at bounding box center [262, 245] width 39 height 14
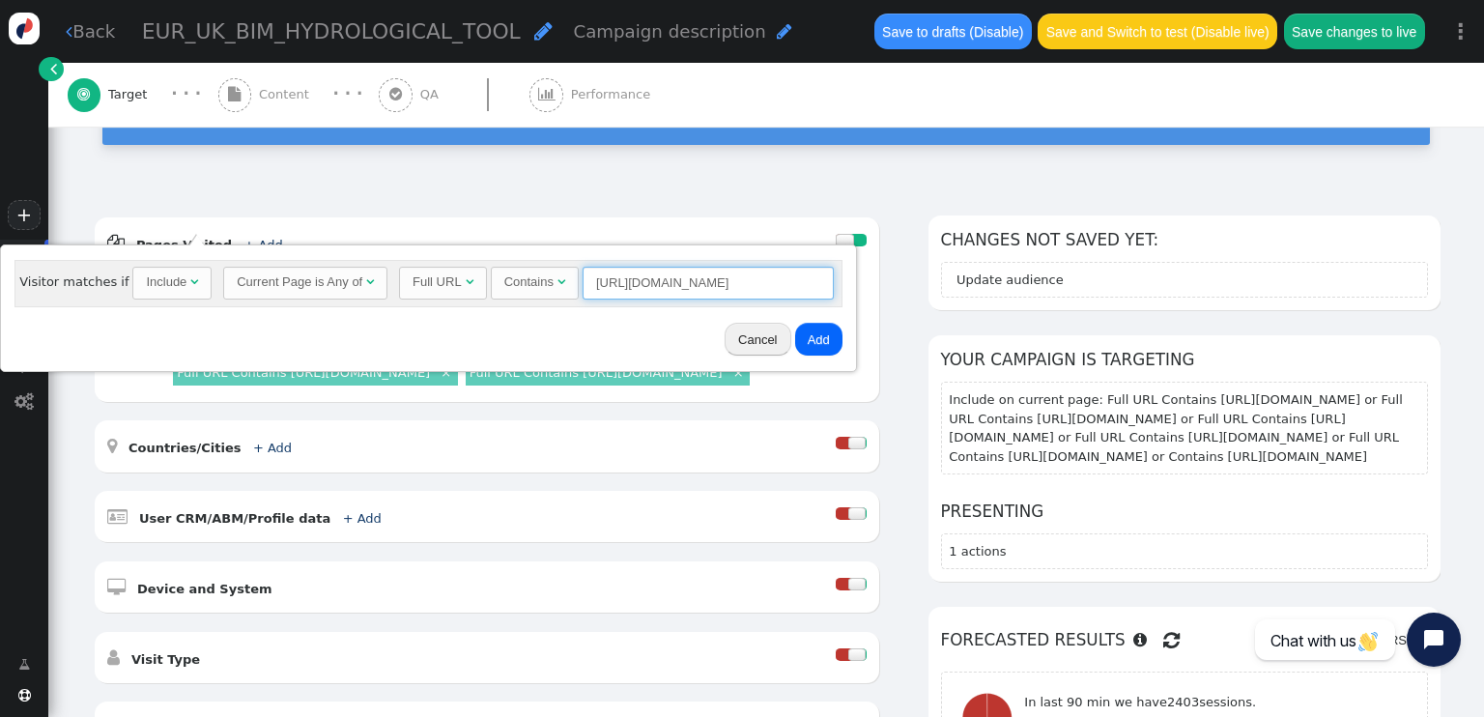
click at [606, 271] on input "https://www.cemex.co.uk/products/precast/concrete-block-paving/readypave-commer…" at bounding box center [707, 283] width 251 height 33
click at [608, 274] on input "https://www.cemex.co.uk/products/precast/concrete-block-paving/readypave-commer…" at bounding box center [707, 283] width 251 height 33
click at [608, 275] on input "https://www.cemex.co.uk/products/precast/concrete-block-paving/readypave-commer…" at bounding box center [707, 283] width 251 height 33
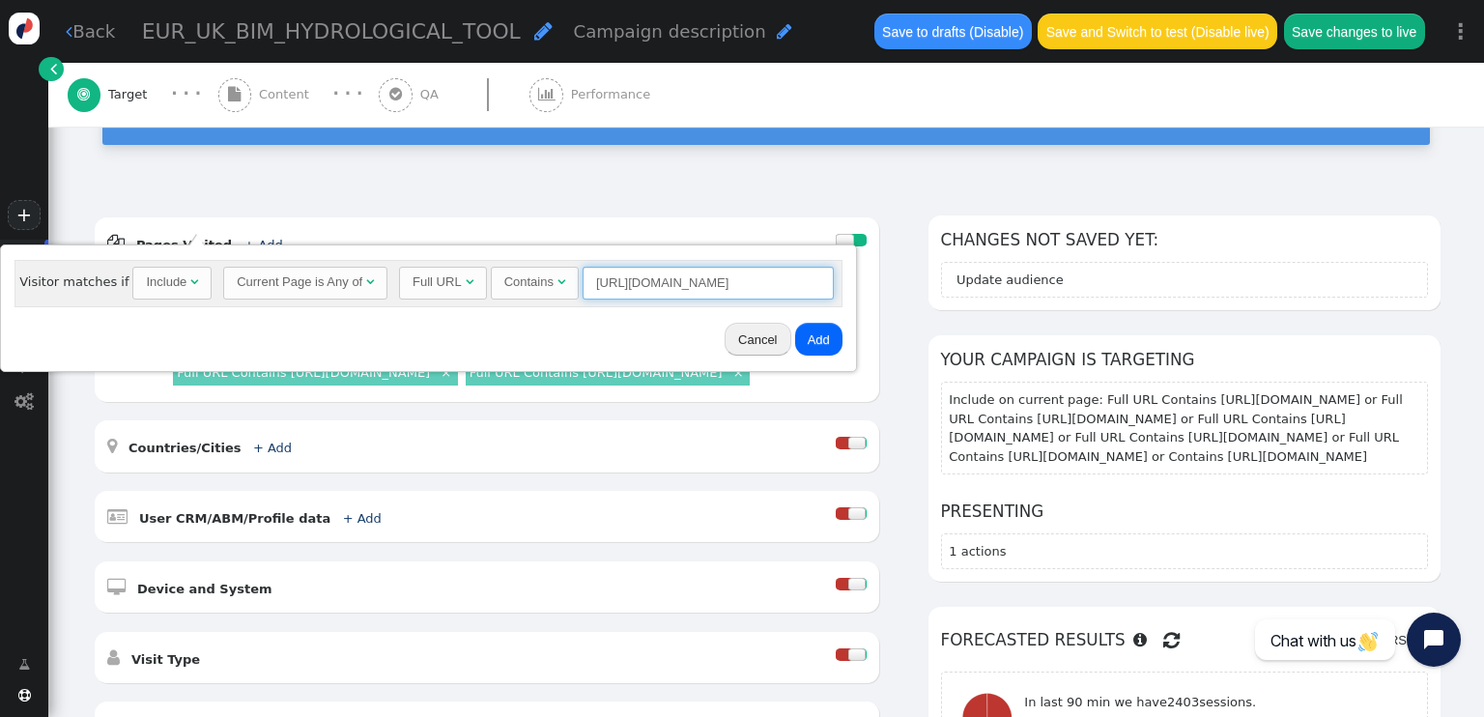
click at [608, 276] on input "https://www.cemex.co.uk/products/precast/concrete-block-paving/readypave-commer…" at bounding box center [707, 283] width 251 height 33
paste input "residential/readyflow"
type input "https://www.cemex.co.uk/products/precast/concrete-block-paving/readypave-reside…"
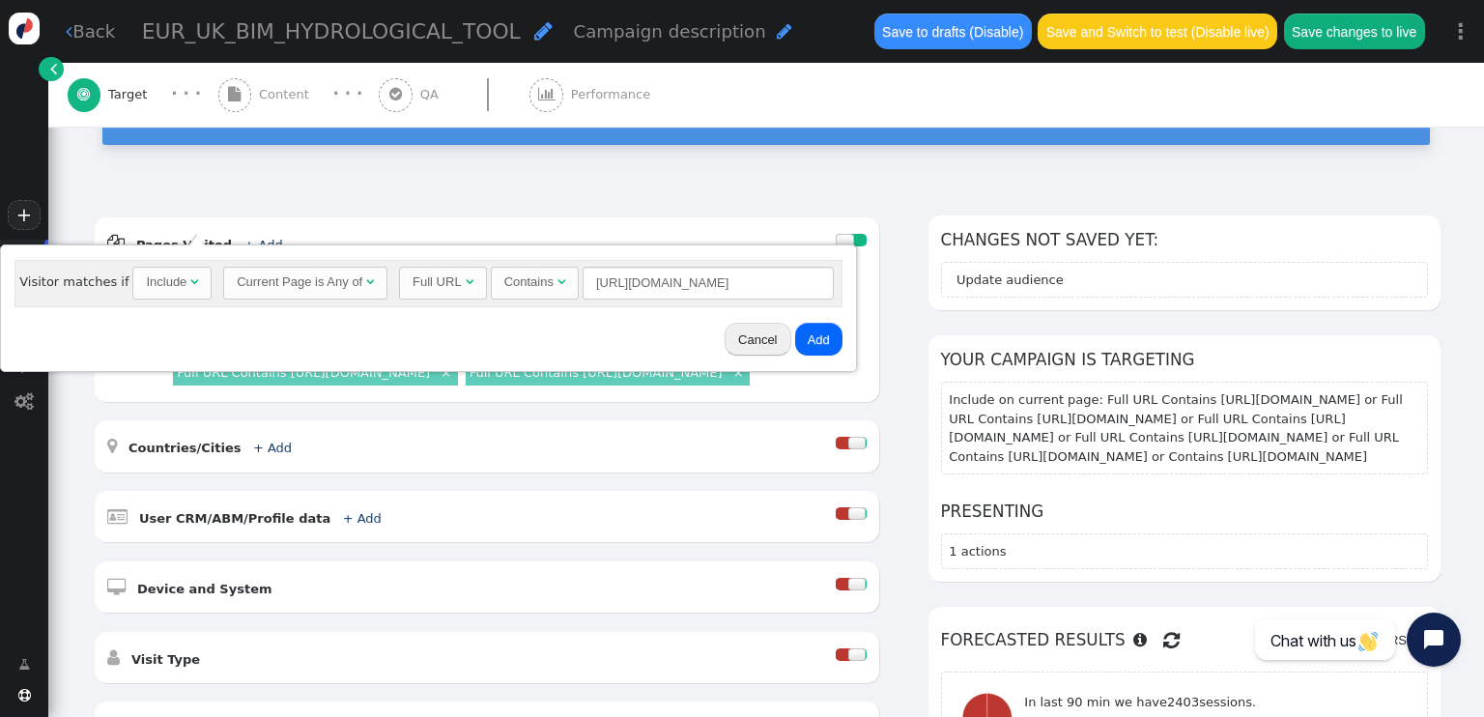
click at [798, 338] on button "Add" at bounding box center [818, 339] width 47 height 33
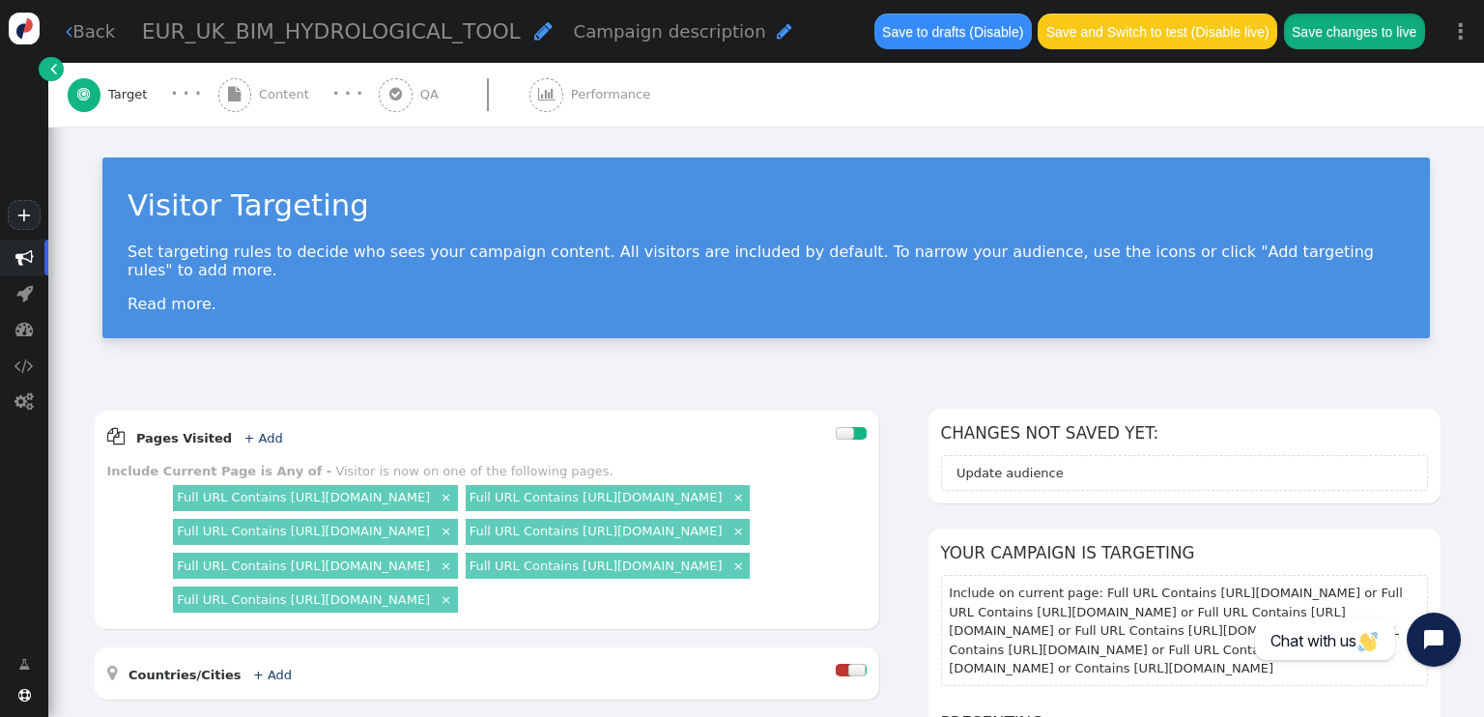
click at [1356, 27] on button "Save changes to live" at bounding box center [1354, 31] width 141 height 35
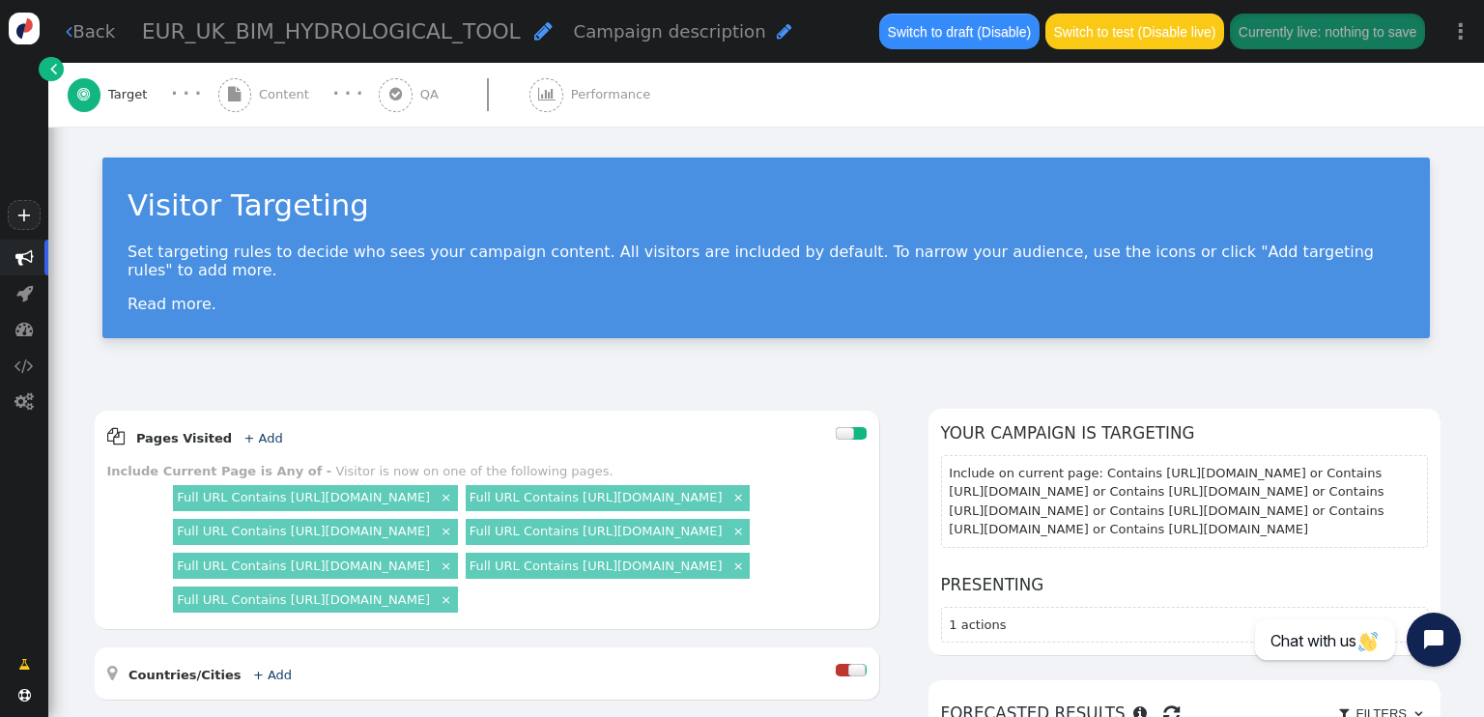
click at [304, 94] on span "Content" at bounding box center [288, 94] width 58 height 19
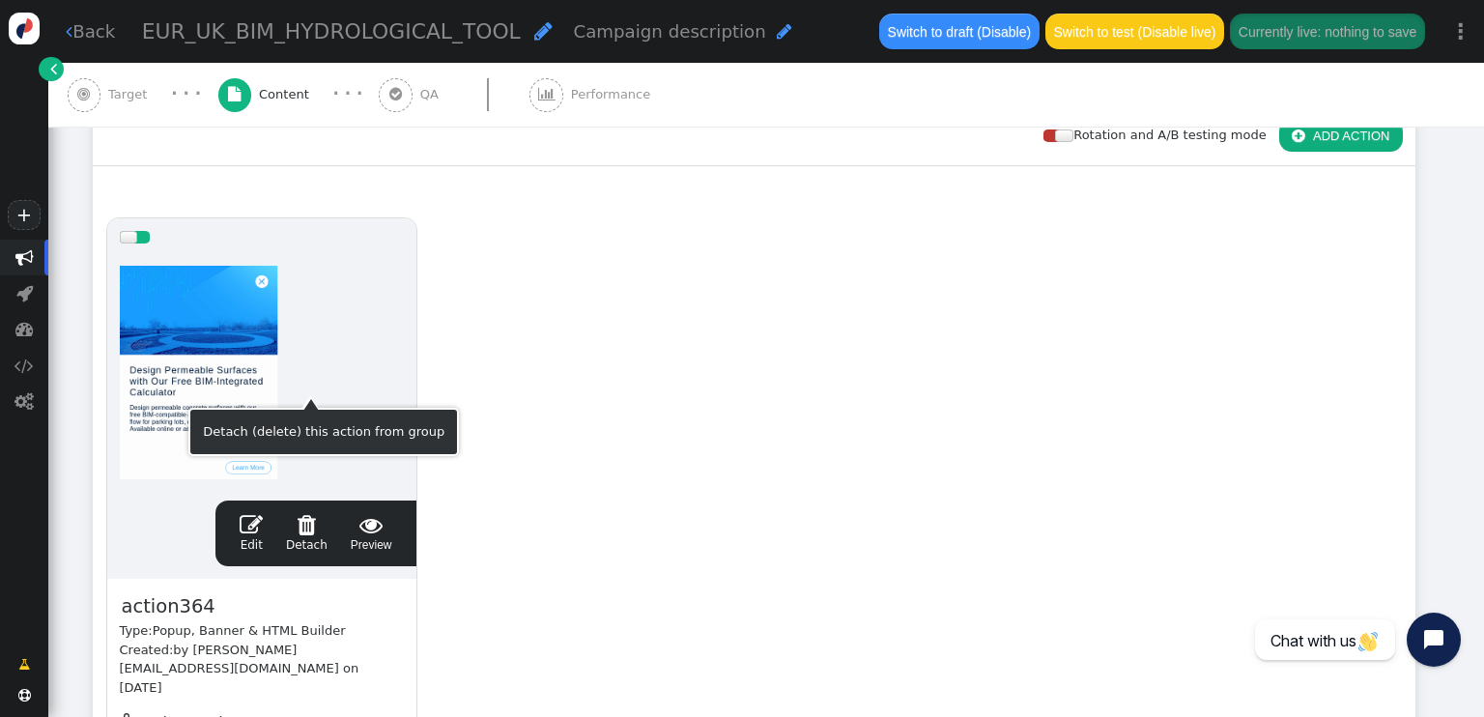
scroll to position [277, 0]
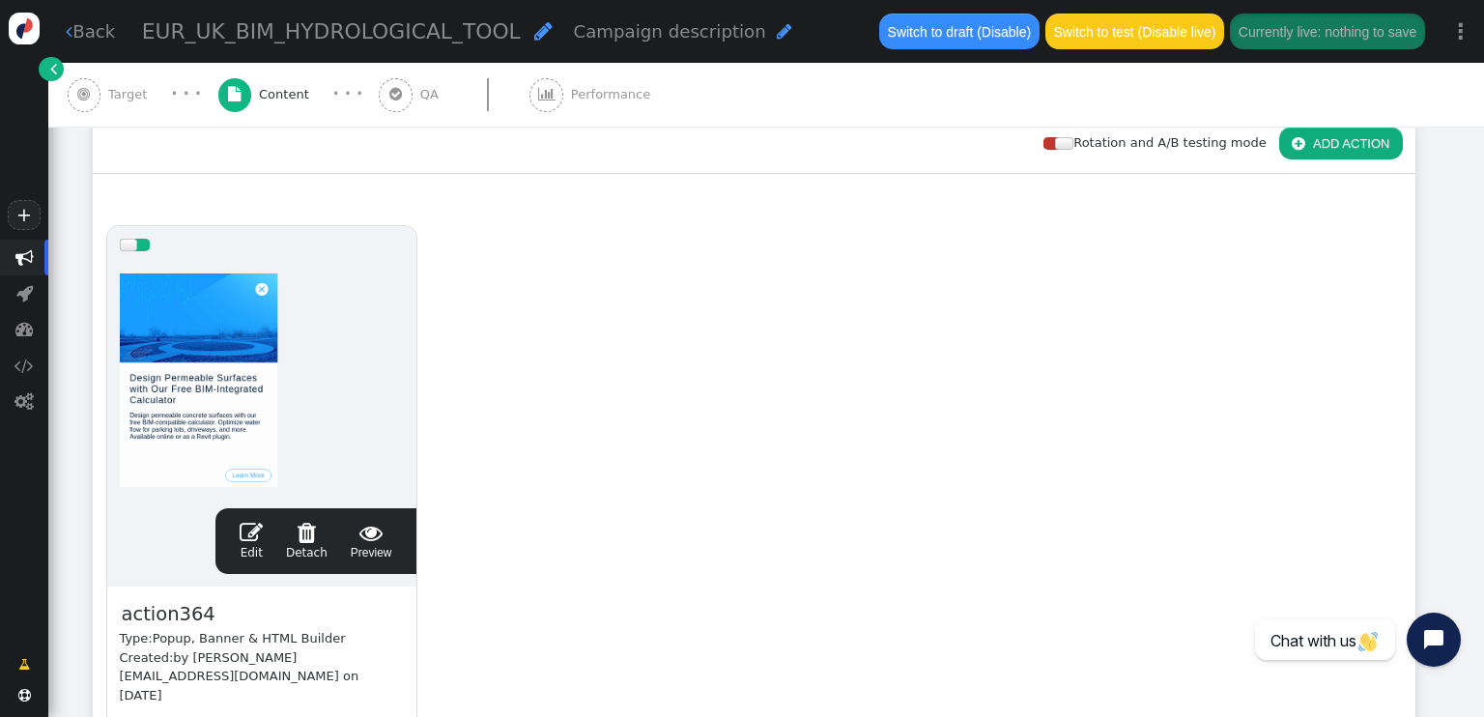
click at [251, 540] on span "" at bounding box center [251, 532] width 23 height 23
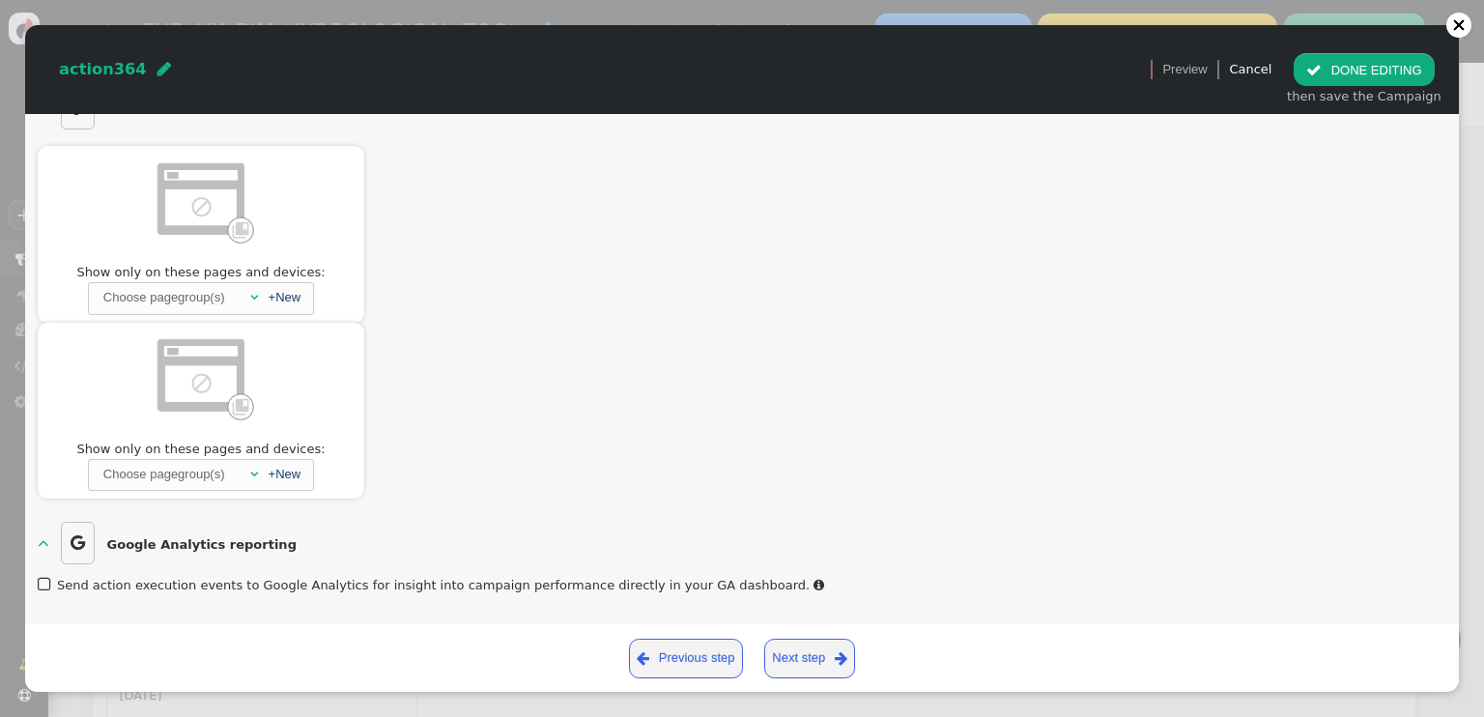
scroll to position [91, 0]
click at [1256, 76] on link "Cancel" at bounding box center [1250, 69] width 43 height 14
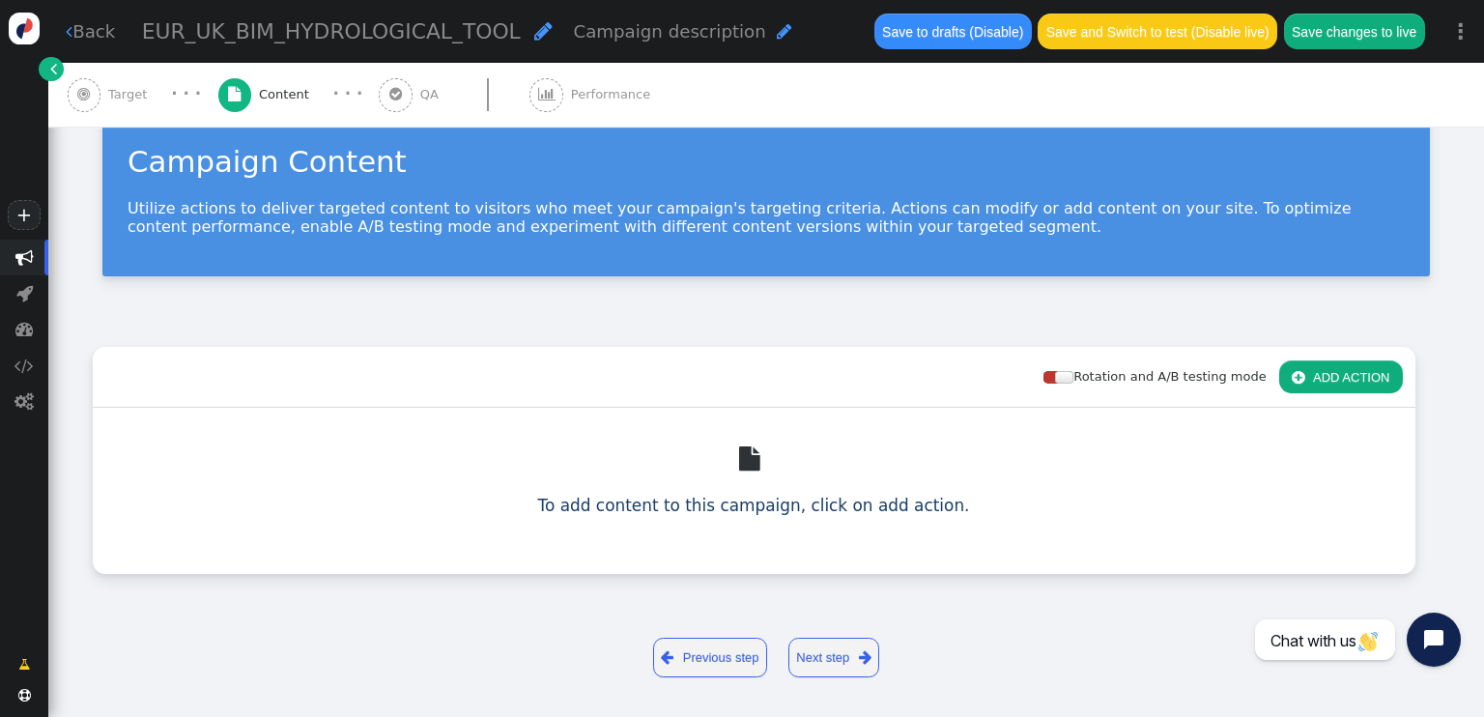
scroll to position [42, 0]
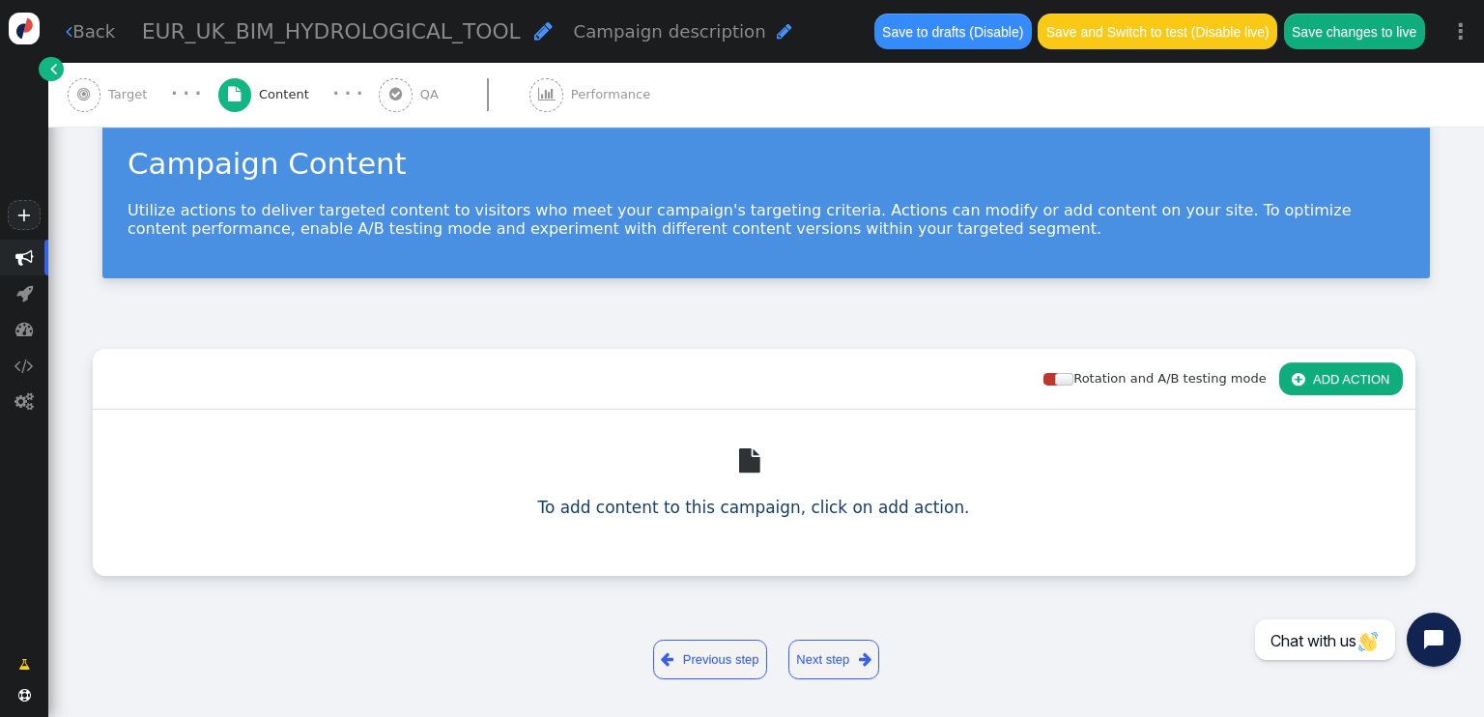
click at [97, 30] on link " Back" at bounding box center [90, 31] width 49 height 26
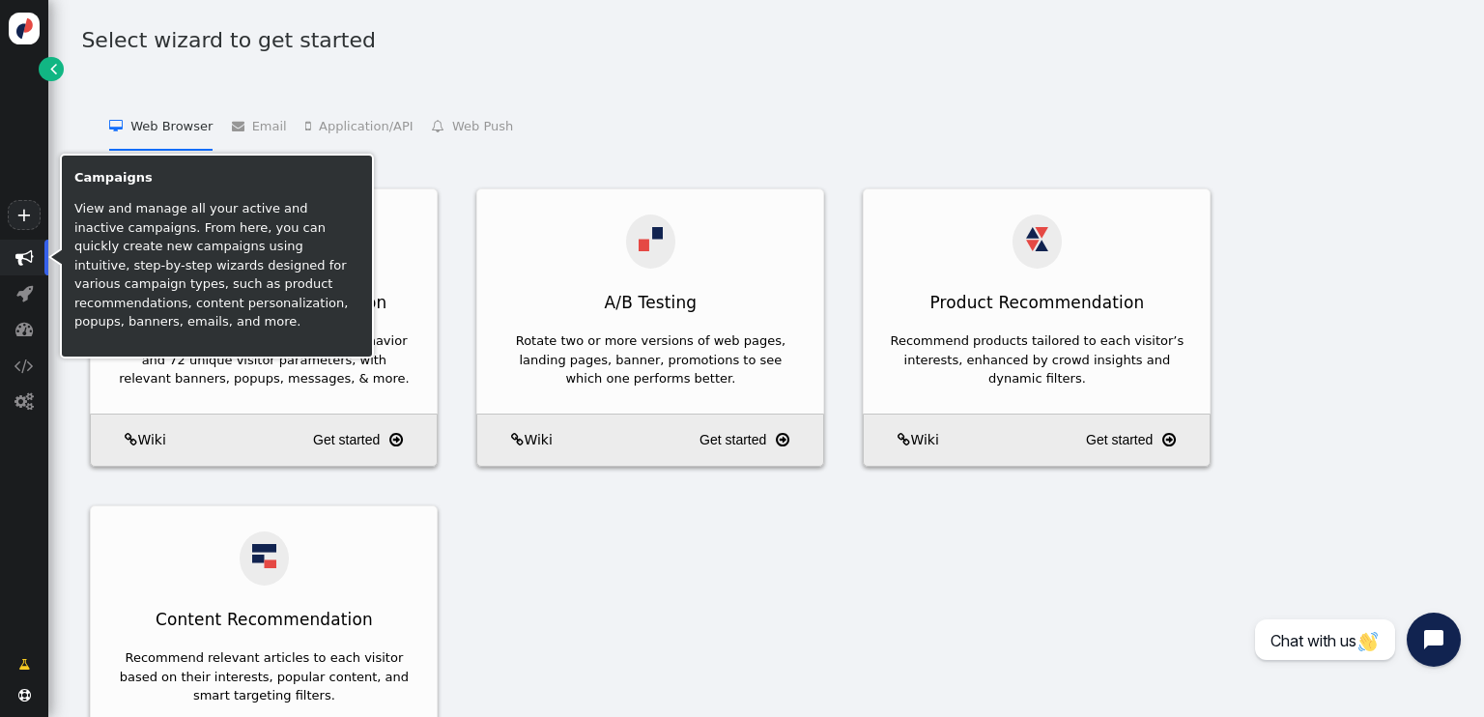
click at [27, 249] on span "" at bounding box center [24, 257] width 18 height 18
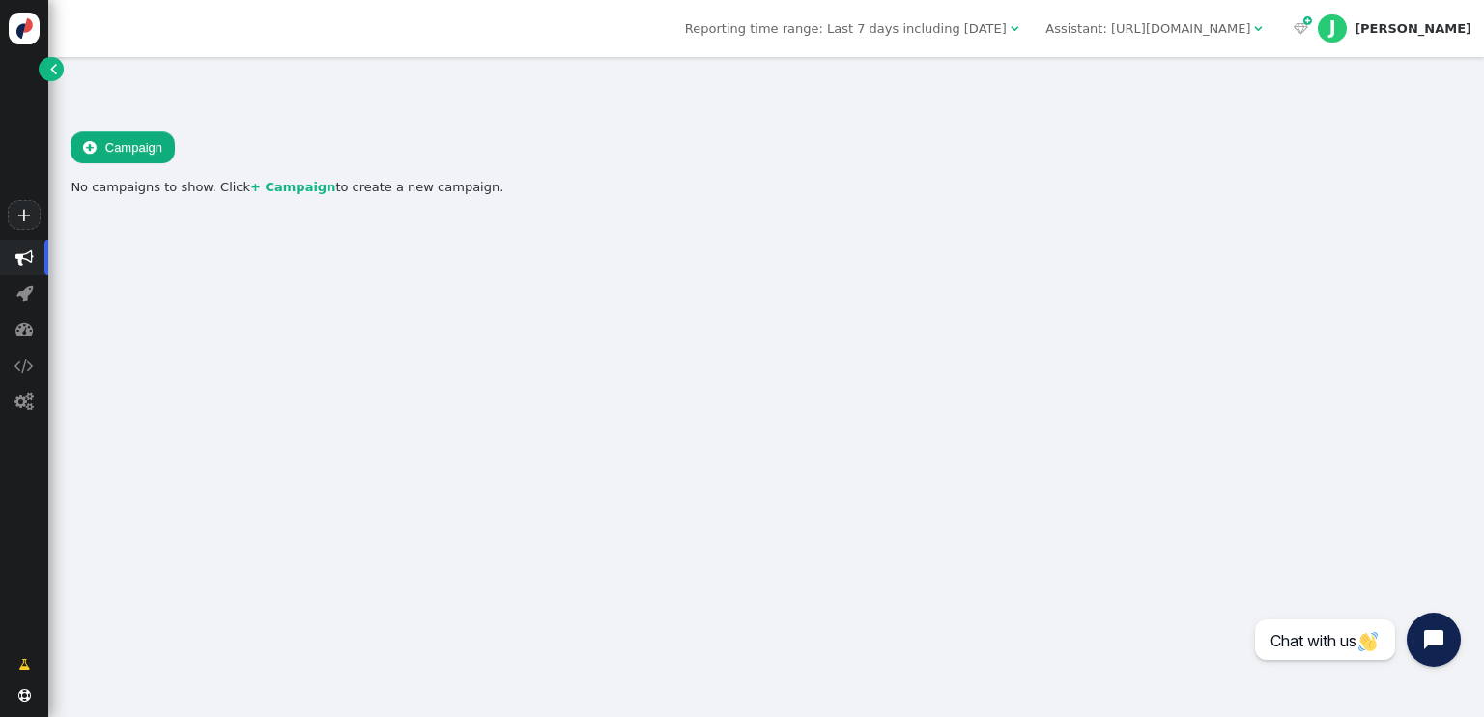
click at [619, 80] on div at bounding box center [766, 92] width 1390 height 50
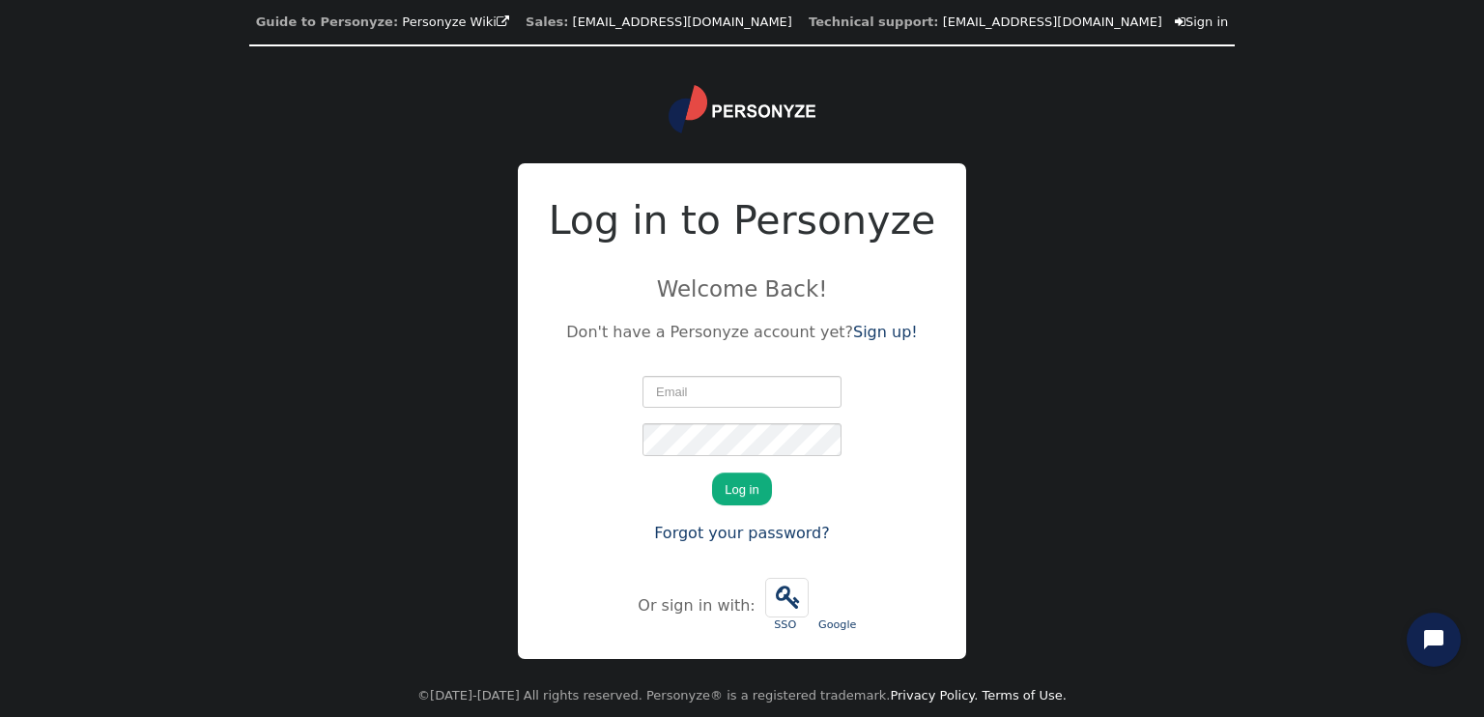
type input "[PERSON_NAME][EMAIL_ADDRESS][DOMAIN_NAME]"
click at [733, 490] on button "Log in" at bounding box center [741, 488] width 59 height 33
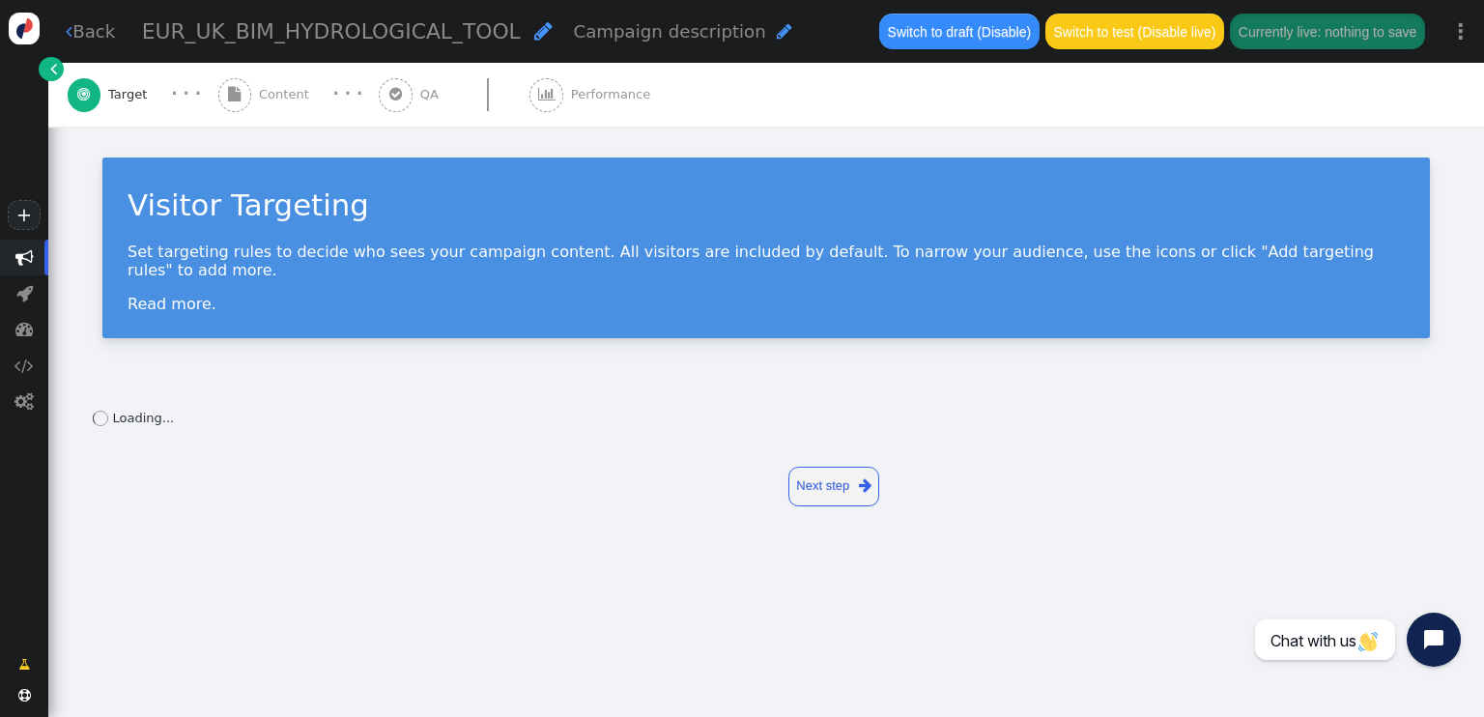
click at [298, 85] on span "Content" at bounding box center [288, 94] width 58 height 19
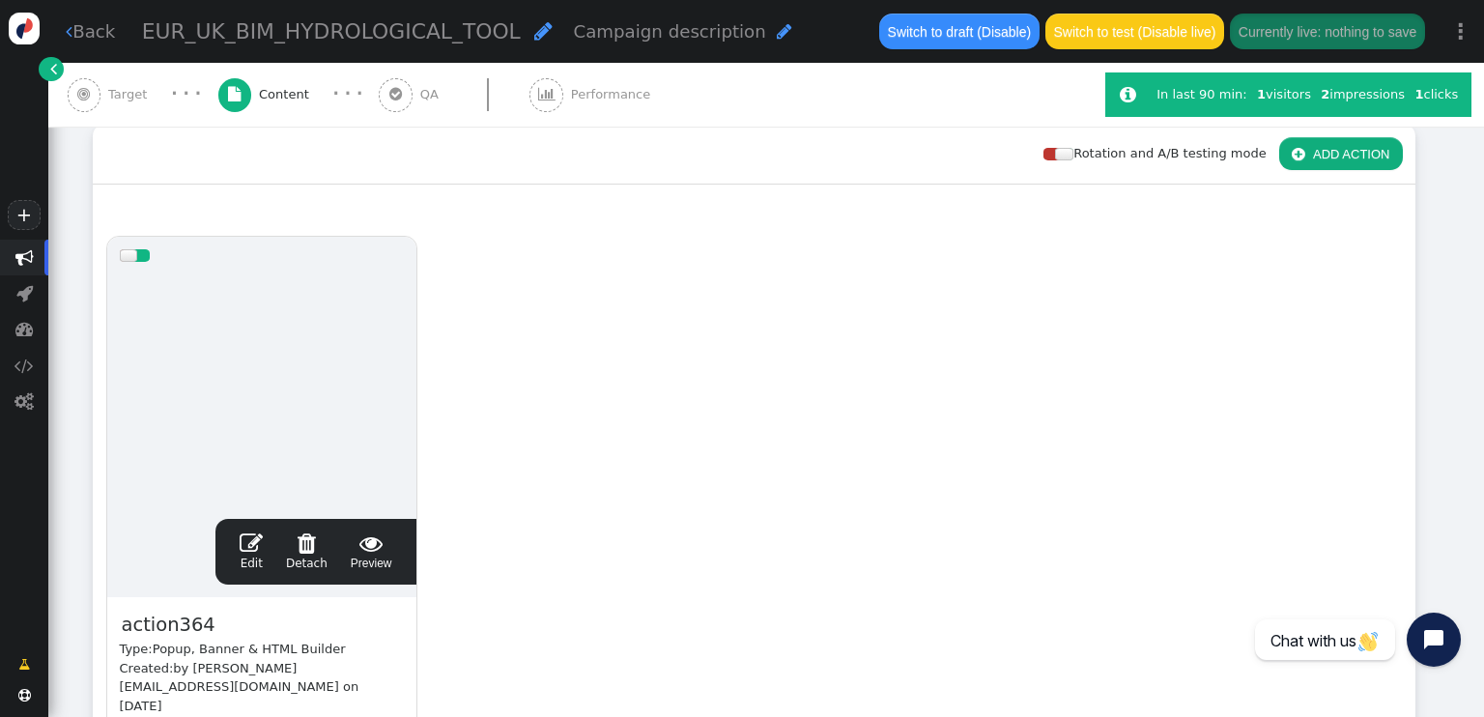
scroll to position [290, 0]
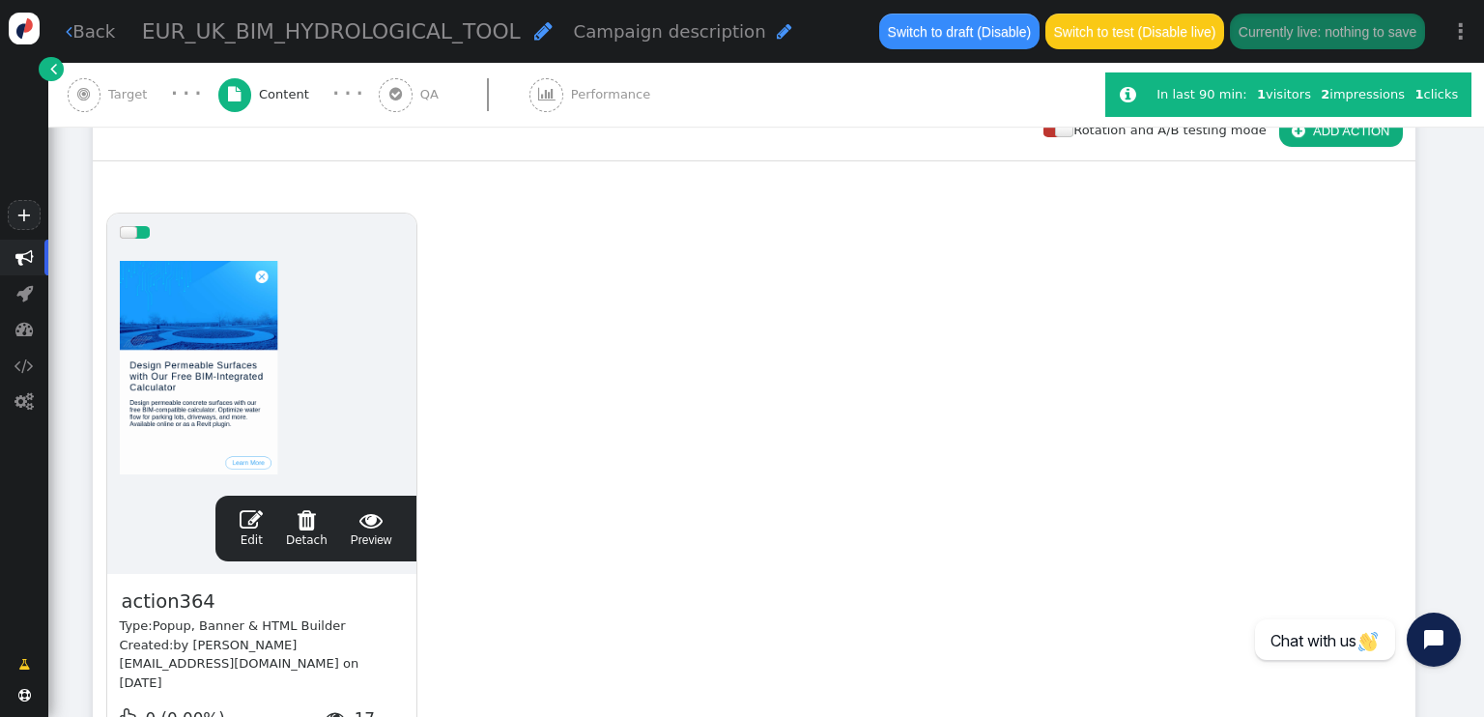
click at [263, 528] on span "" at bounding box center [251, 519] width 23 height 23
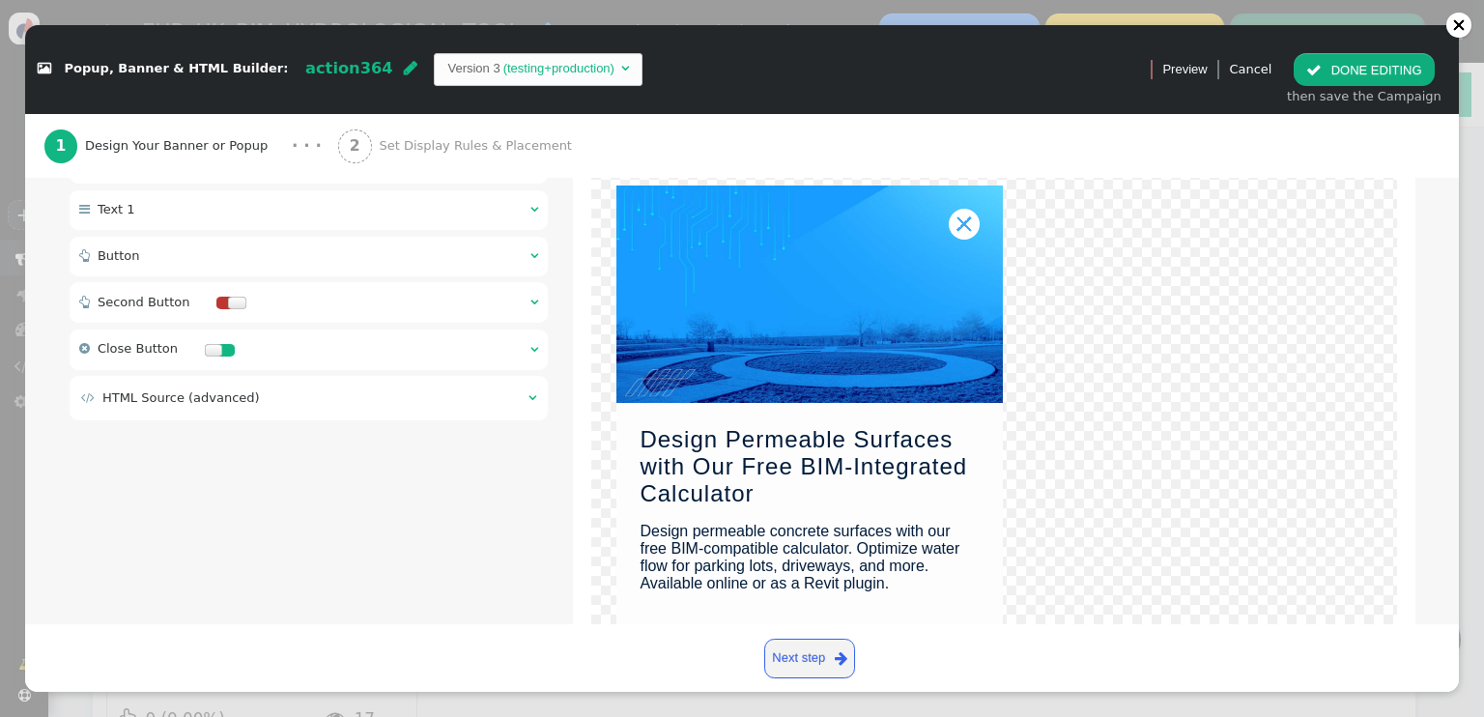
click at [313, 245] on div " Button  " at bounding box center [309, 257] width 479 height 40
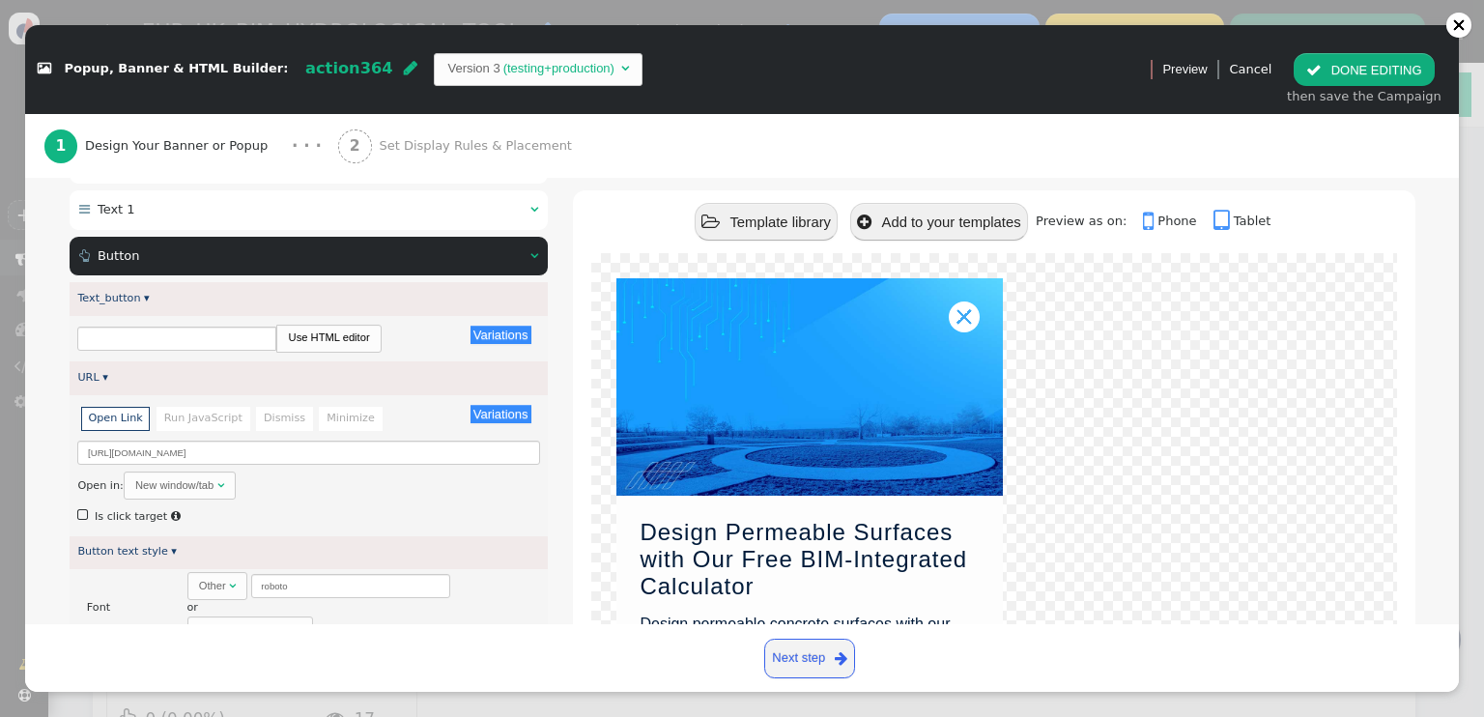
type input "Learn More"
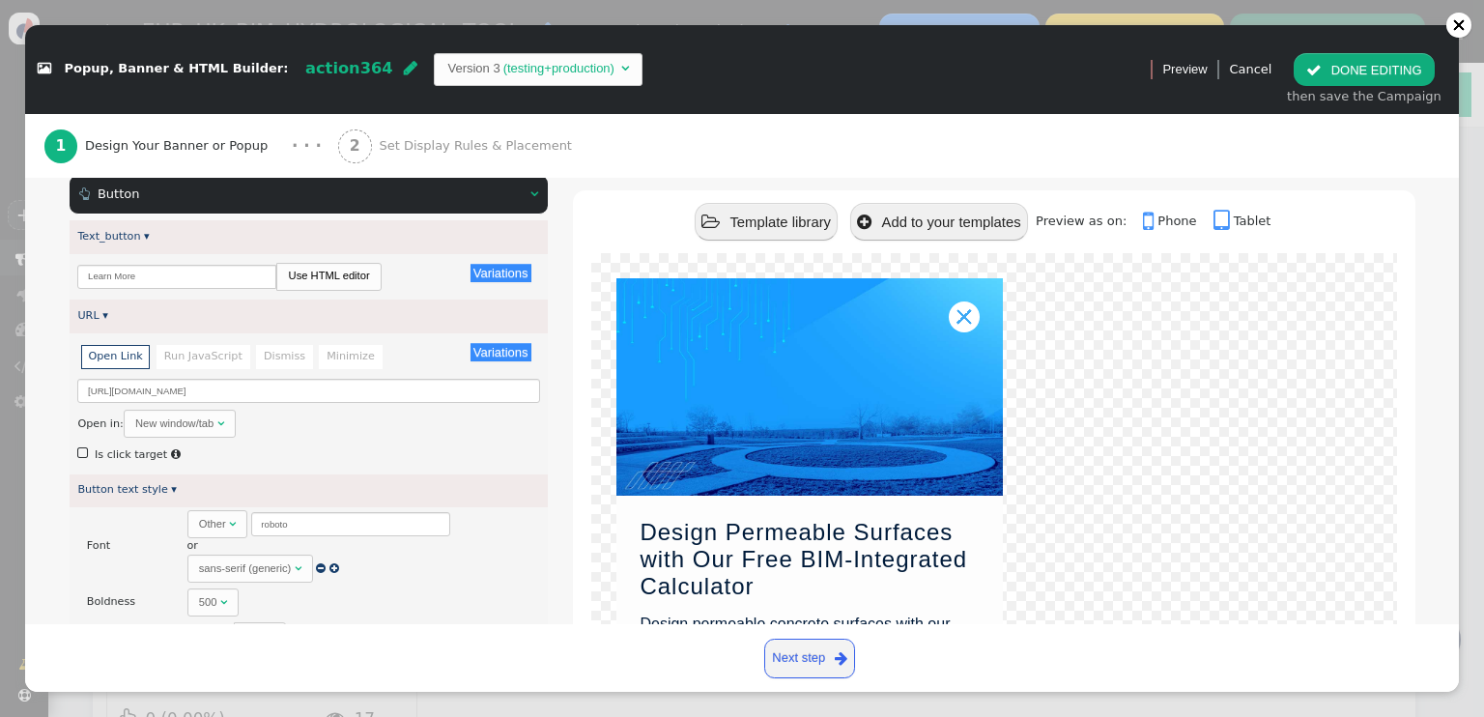
scroll to position [386, 0]
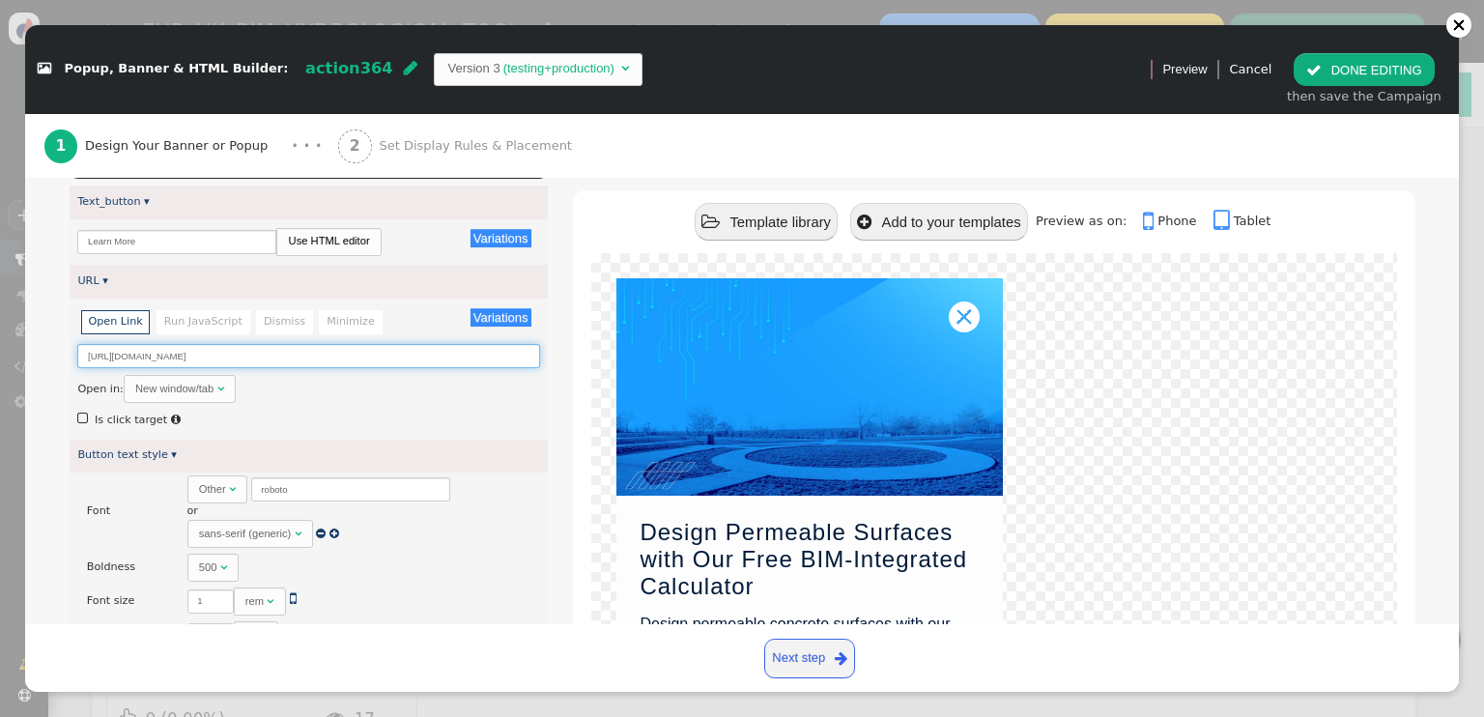
click at [287, 344] on input "https://www.cemex.co.uk/permeable-surface-calculator" at bounding box center [308, 356] width 462 height 24
paste input "tools-support/bim/building-information-modelling/permeable-surfaces"
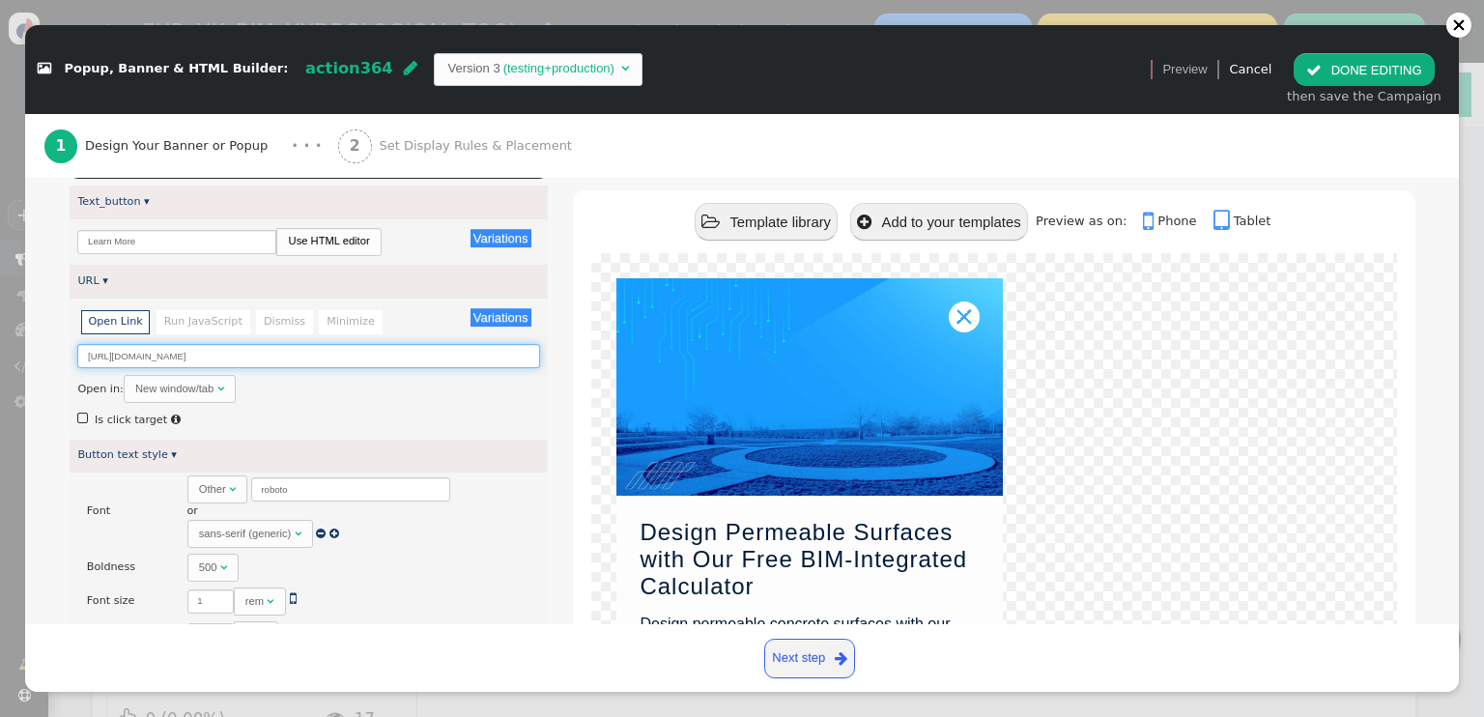
type input "https://www.cemex.co.uk/tools-support/bim/building-information-modelling/permea…"
click at [465, 375] on div "Open in: New window/tab " at bounding box center [308, 389] width 462 height 28
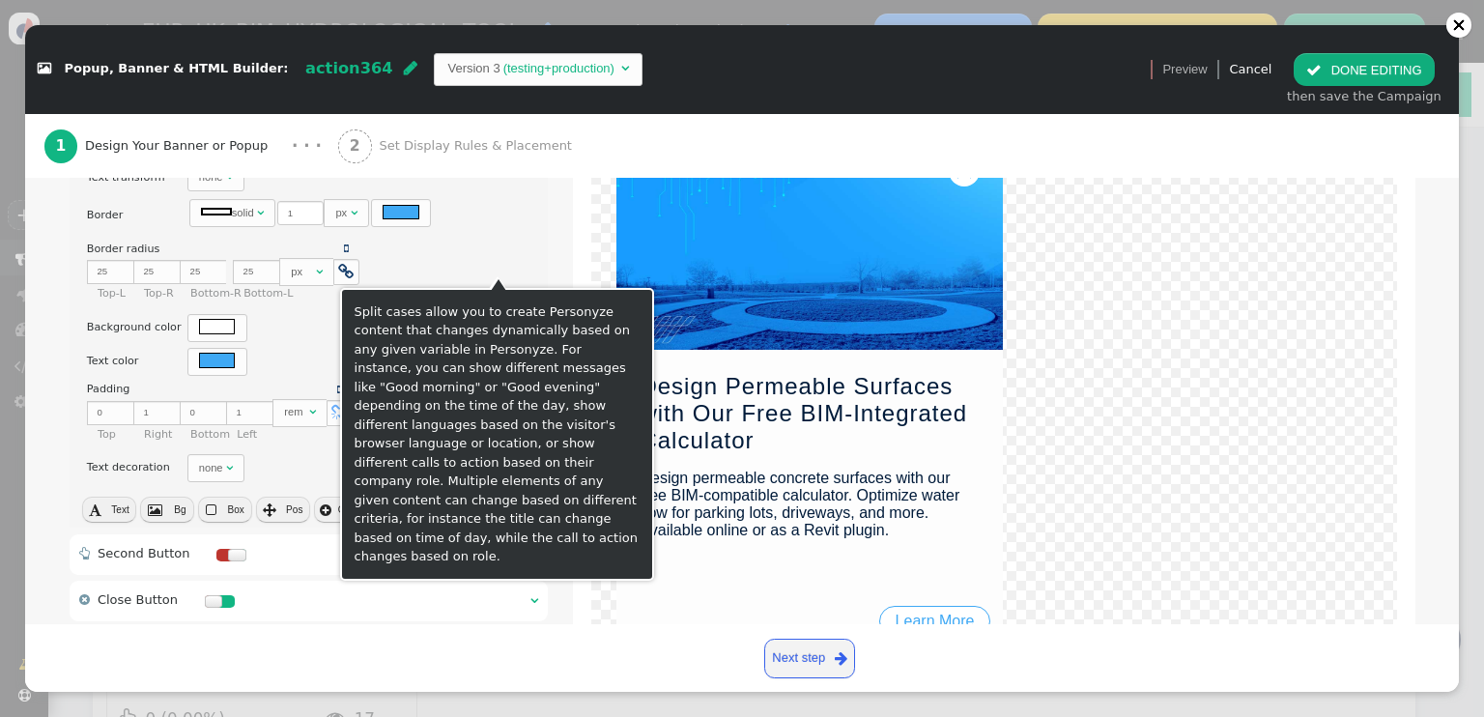
scroll to position [966, 0]
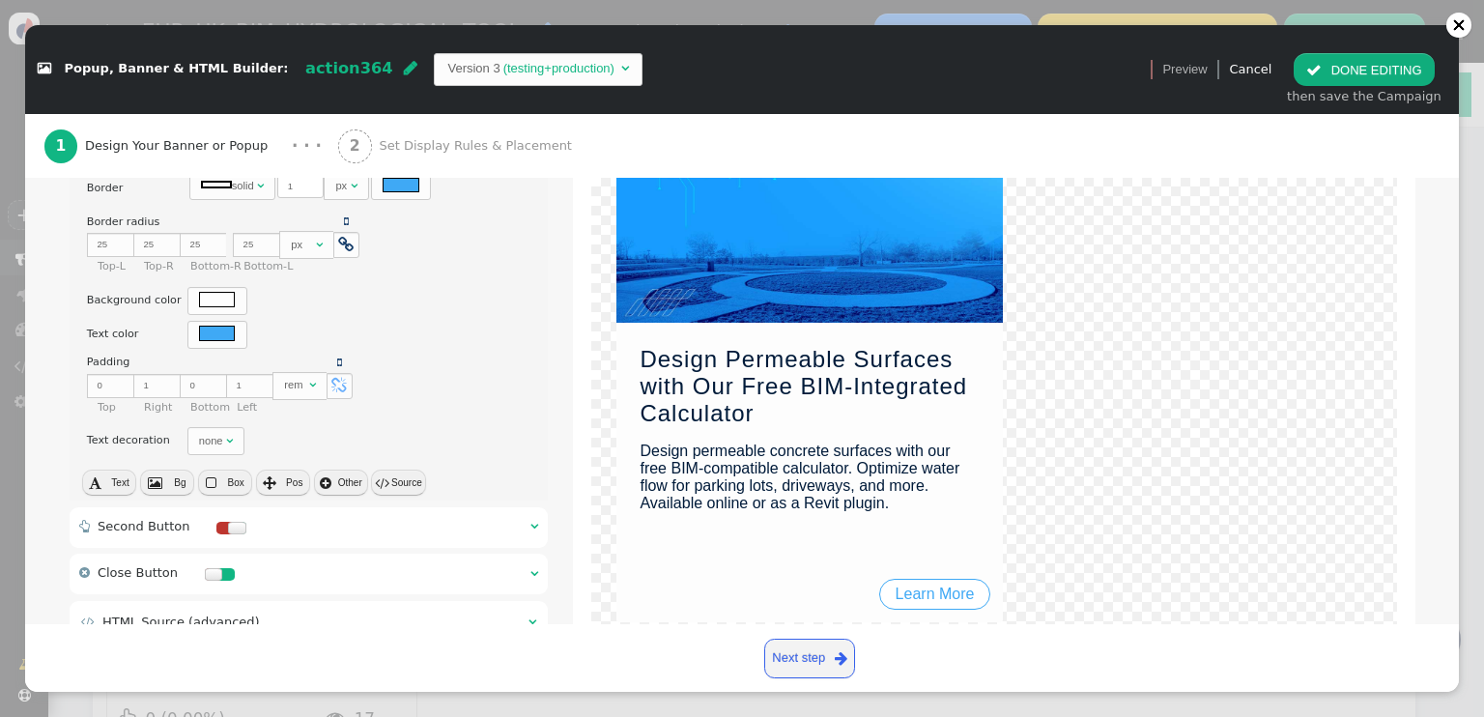
click at [533, 553] on div " Close Button  " at bounding box center [309, 573] width 479 height 41
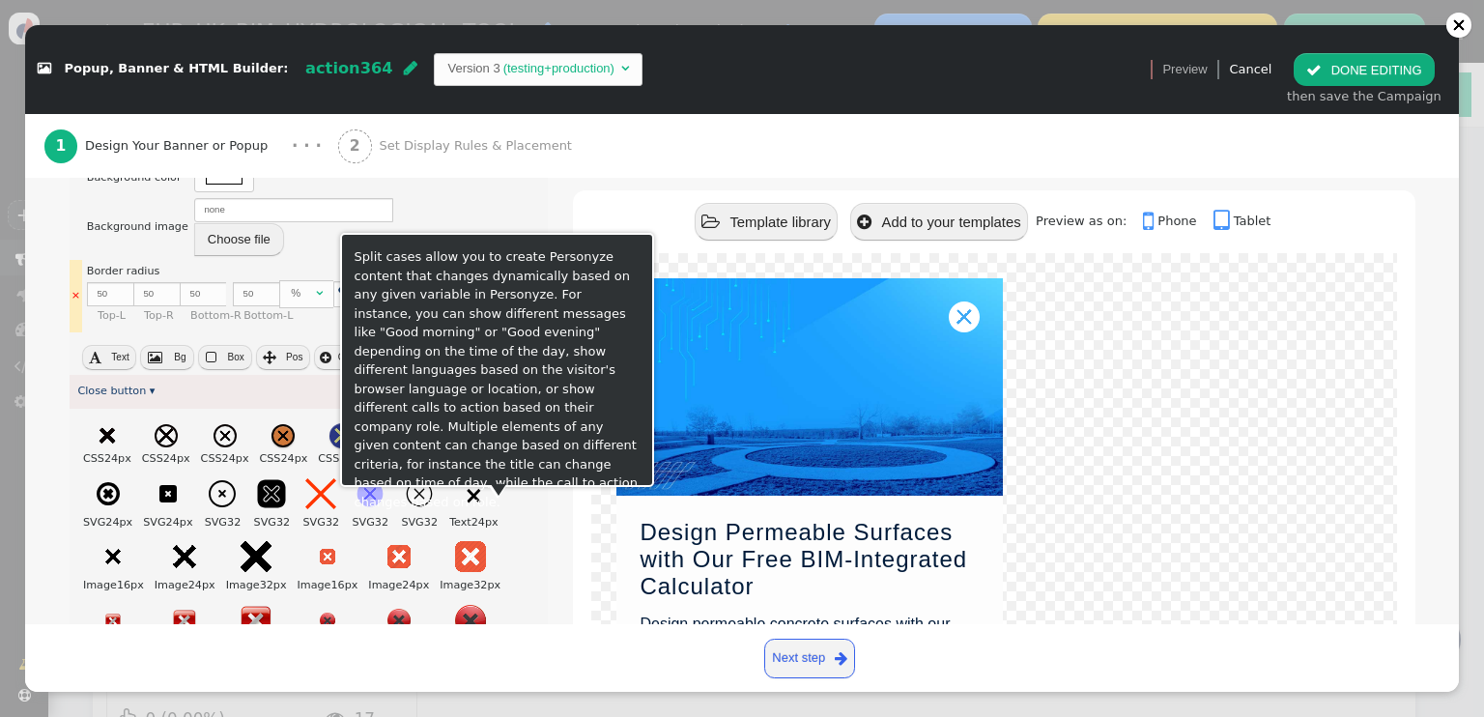
scroll to position [409, 0]
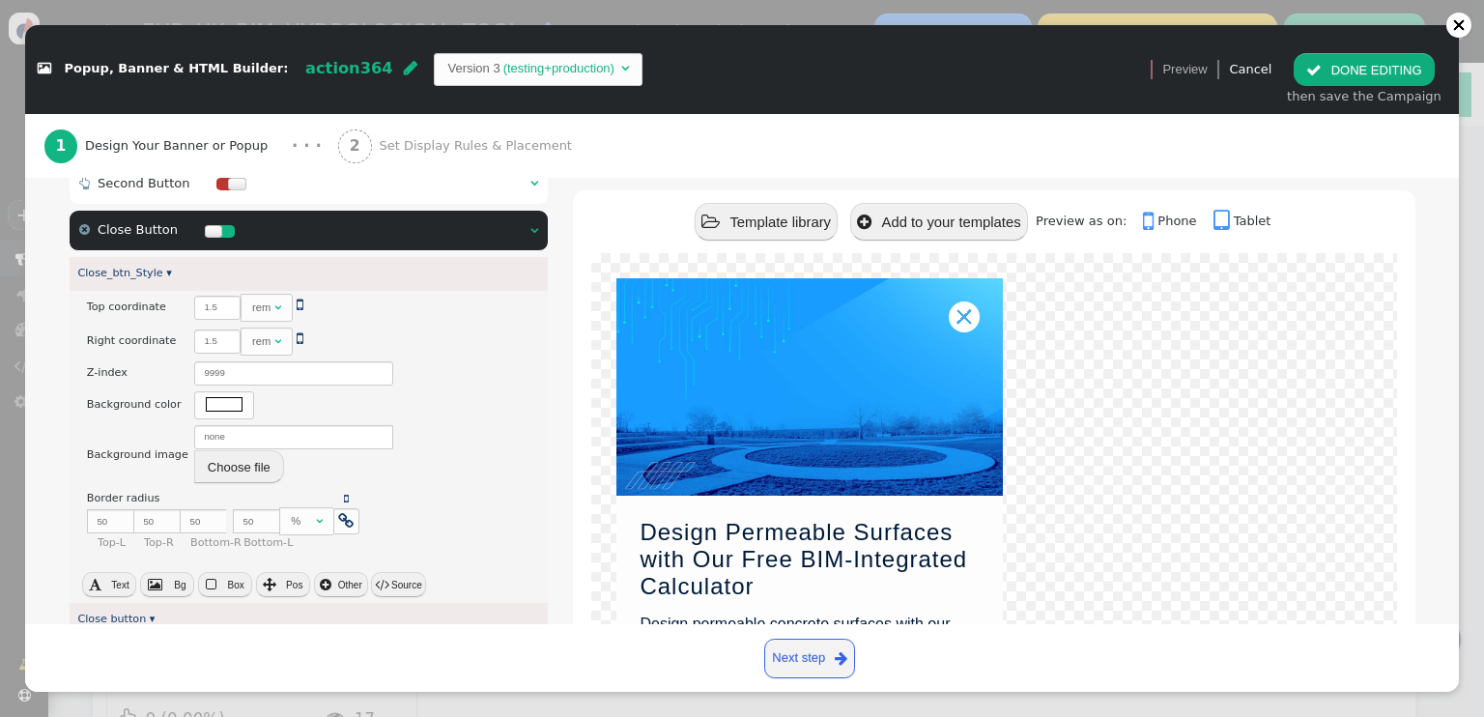
click at [1388, 66] on button " DONE EDITING" at bounding box center [1363, 69] width 140 height 33
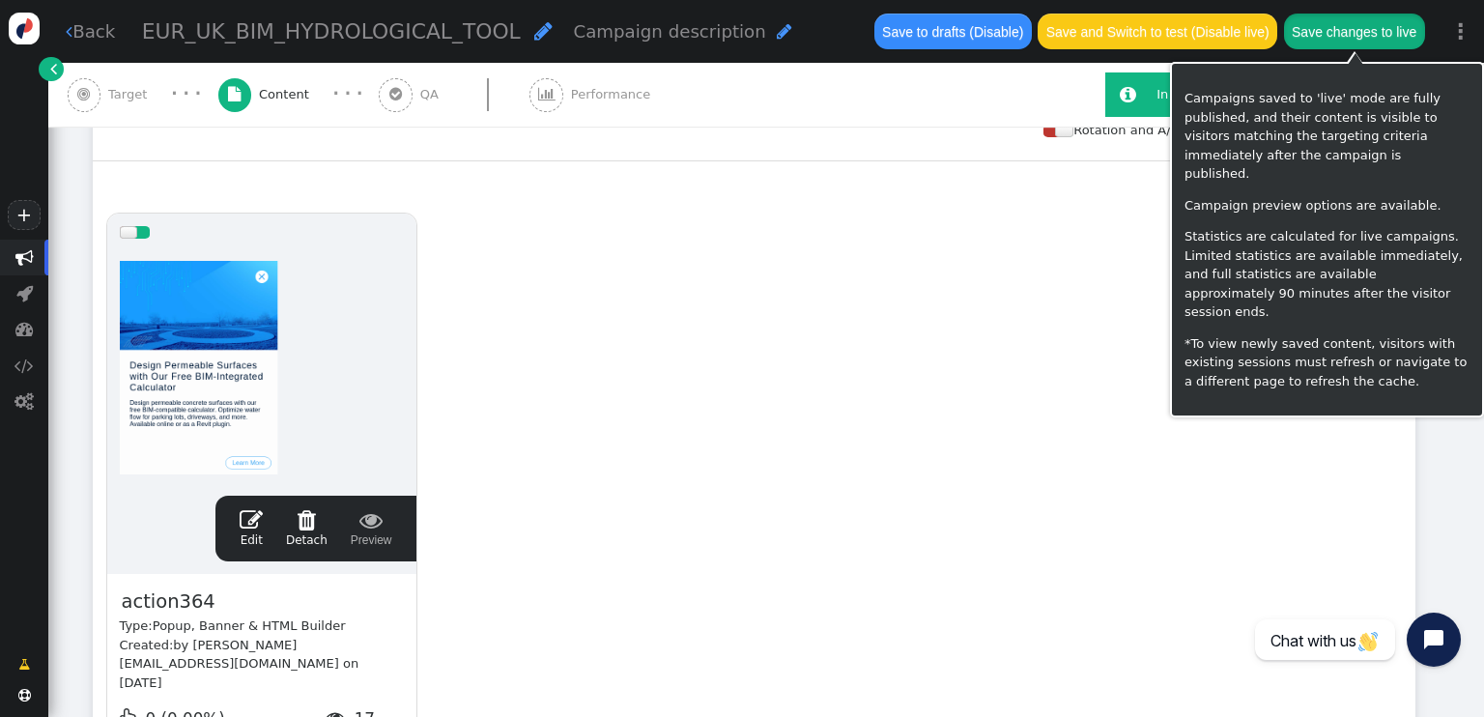
click at [1348, 21] on button "Save changes to live" at bounding box center [1354, 31] width 141 height 35
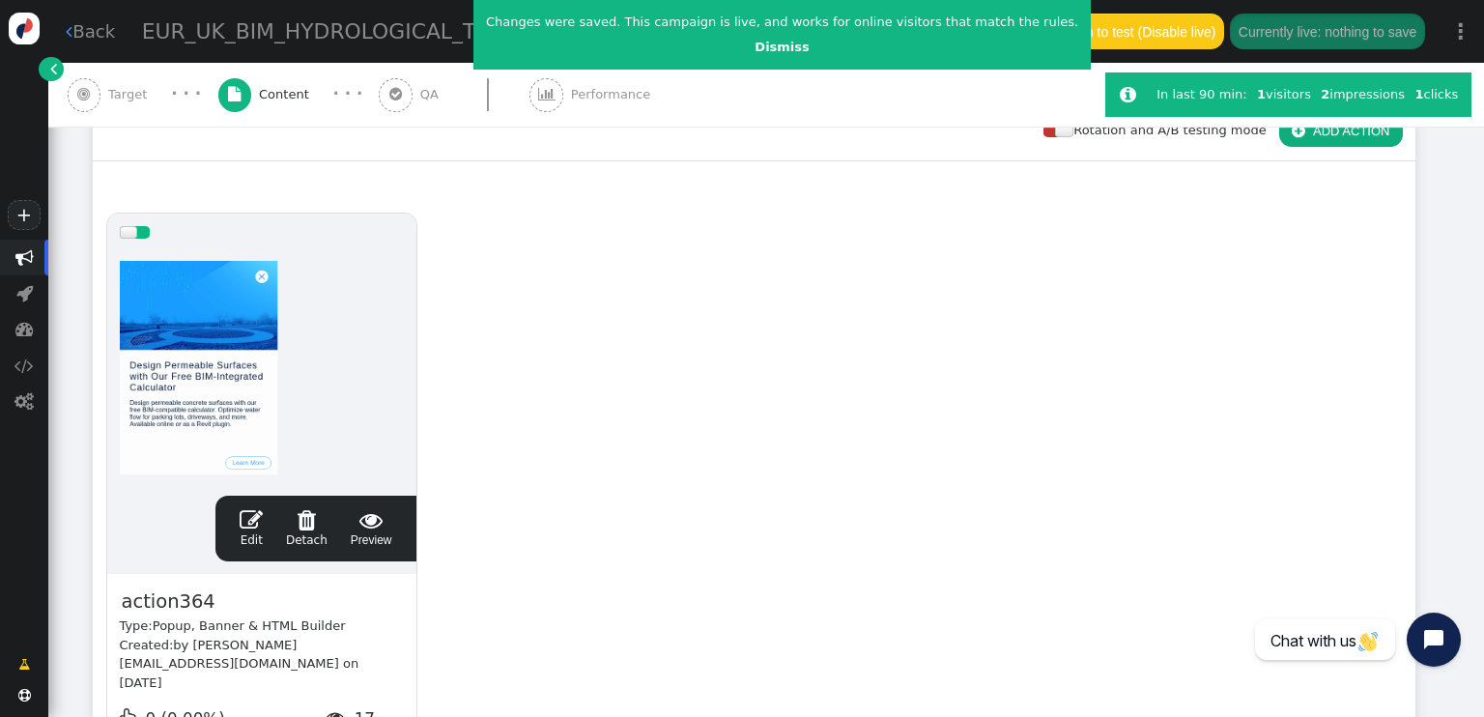
click at [84, 32] on link " Back" at bounding box center [90, 31] width 49 height 26
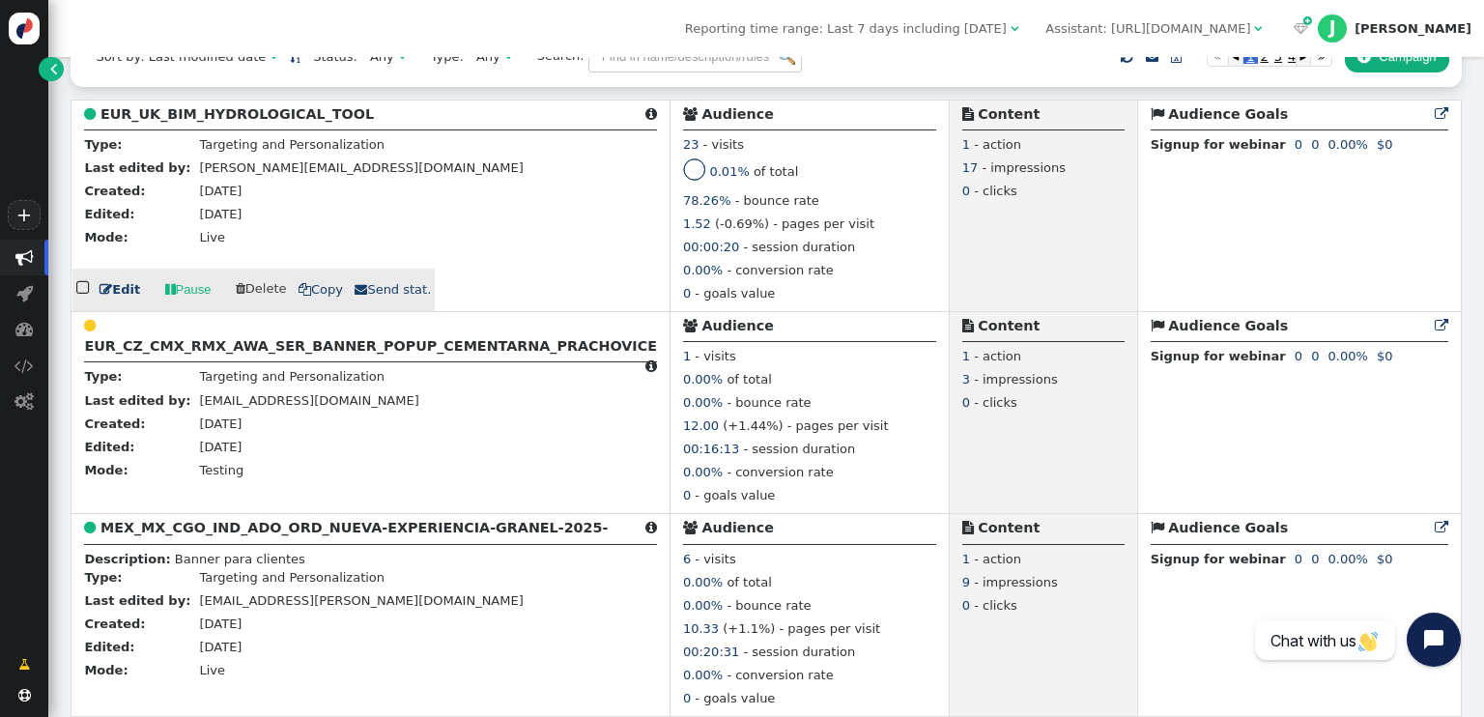
scroll to position [290, 0]
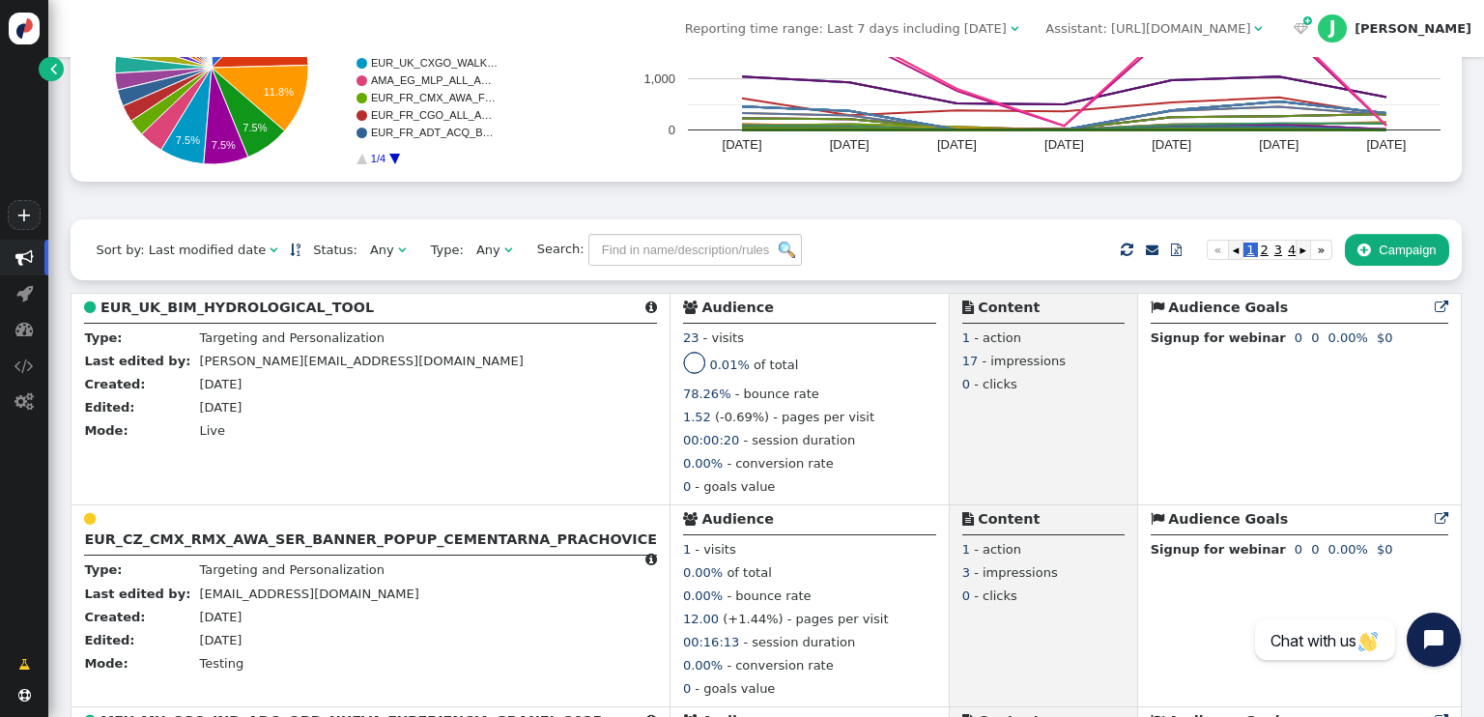
click at [676, 235] on div "Sort by: Last modified date   Status: Any  Type: Any  Search:     Impor…" at bounding box center [766, 249] width 1390 height 60
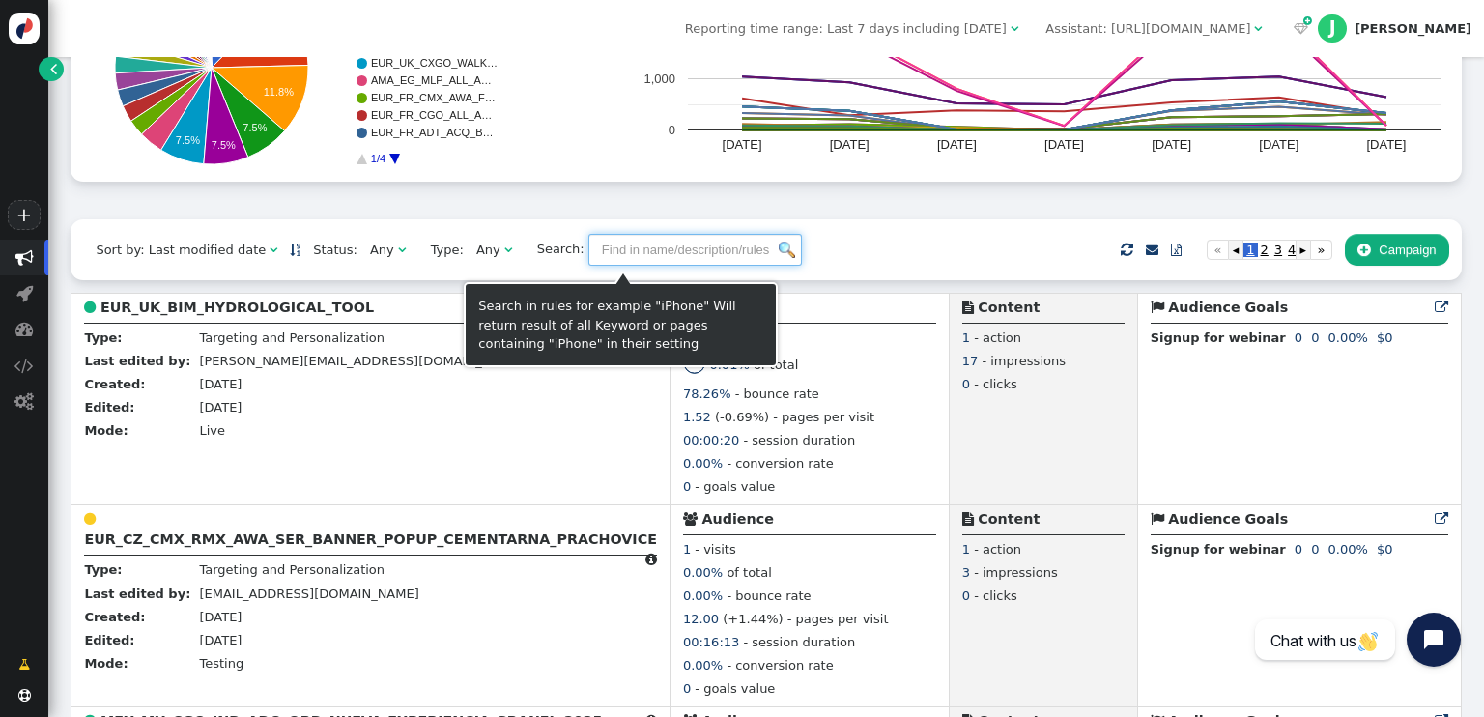
click at [663, 250] on input "text" at bounding box center [694, 250] width 213 height 33
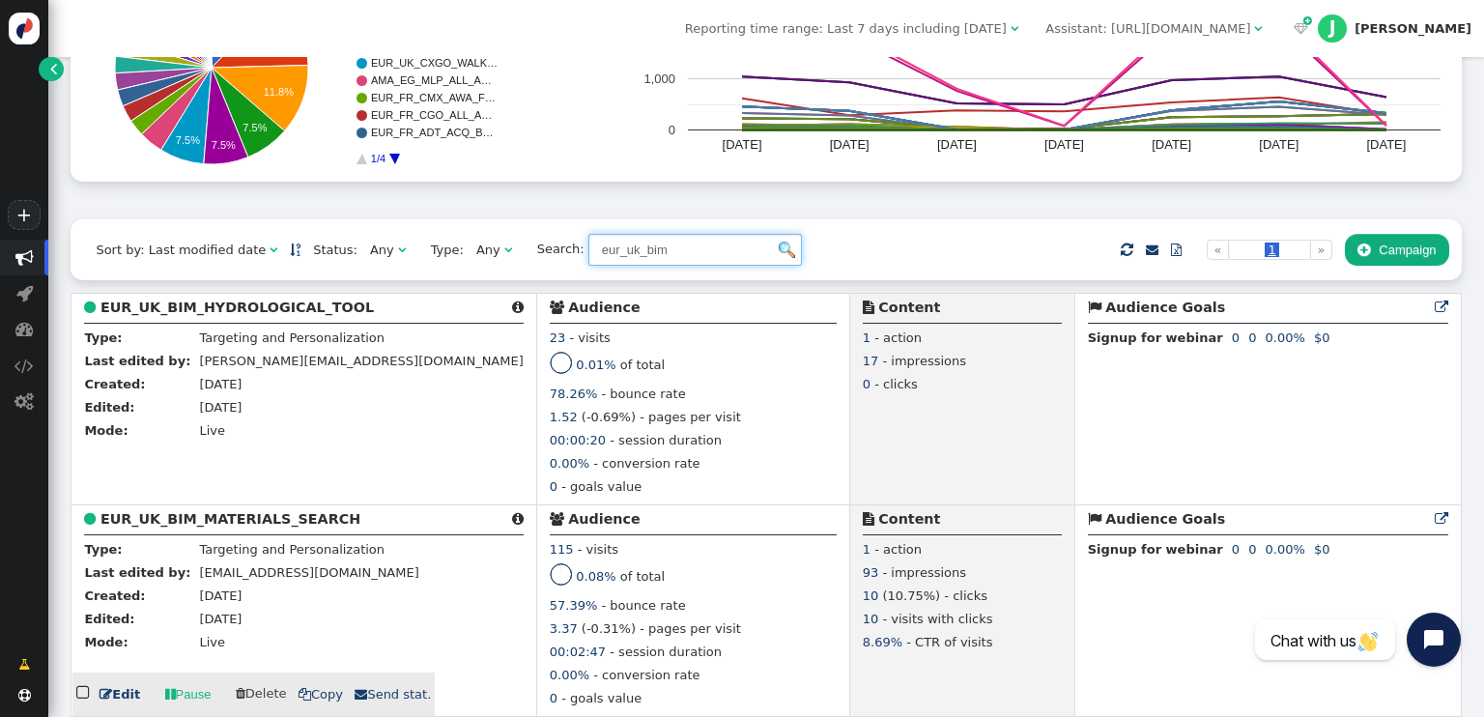
type input "eur_uk_bim"
click at [286, 519] on b "EUR_UK_BIM_MATERIALS_SEARCH" at bounding box center [230, 518] width 260 height 15
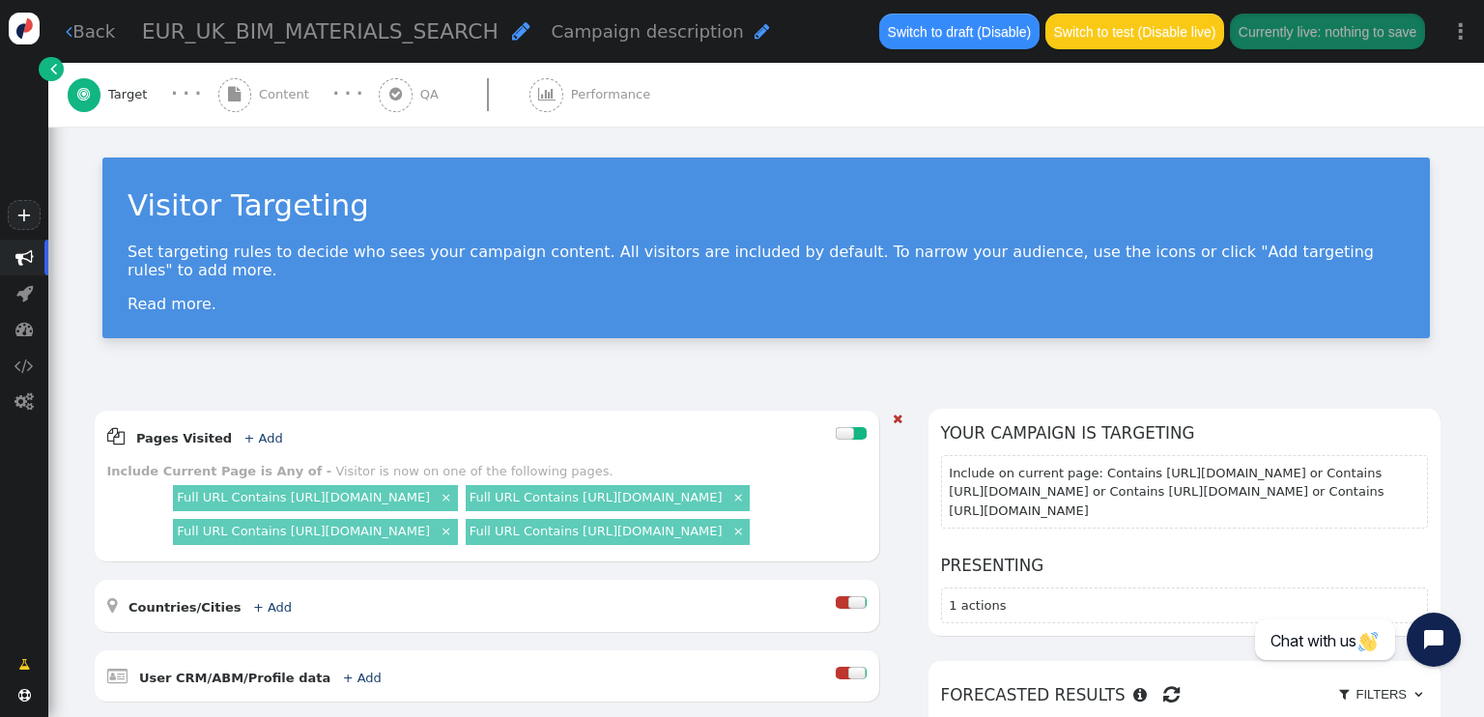
click at [454, 488] on link "×" at bounding box center [446, 496] width 16 height 16
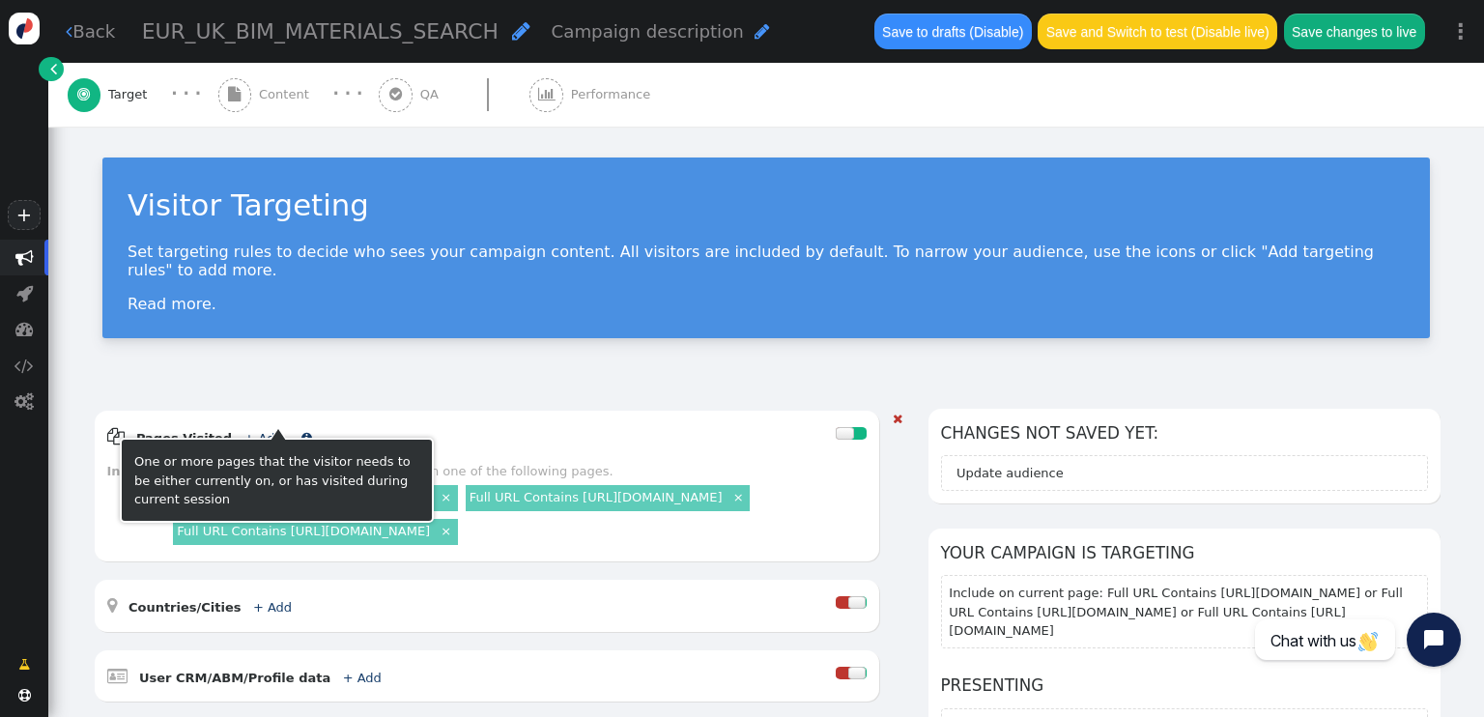
click at [252, 431] on link "+ Add" at bounding box center [262, 438] width 39 height 14
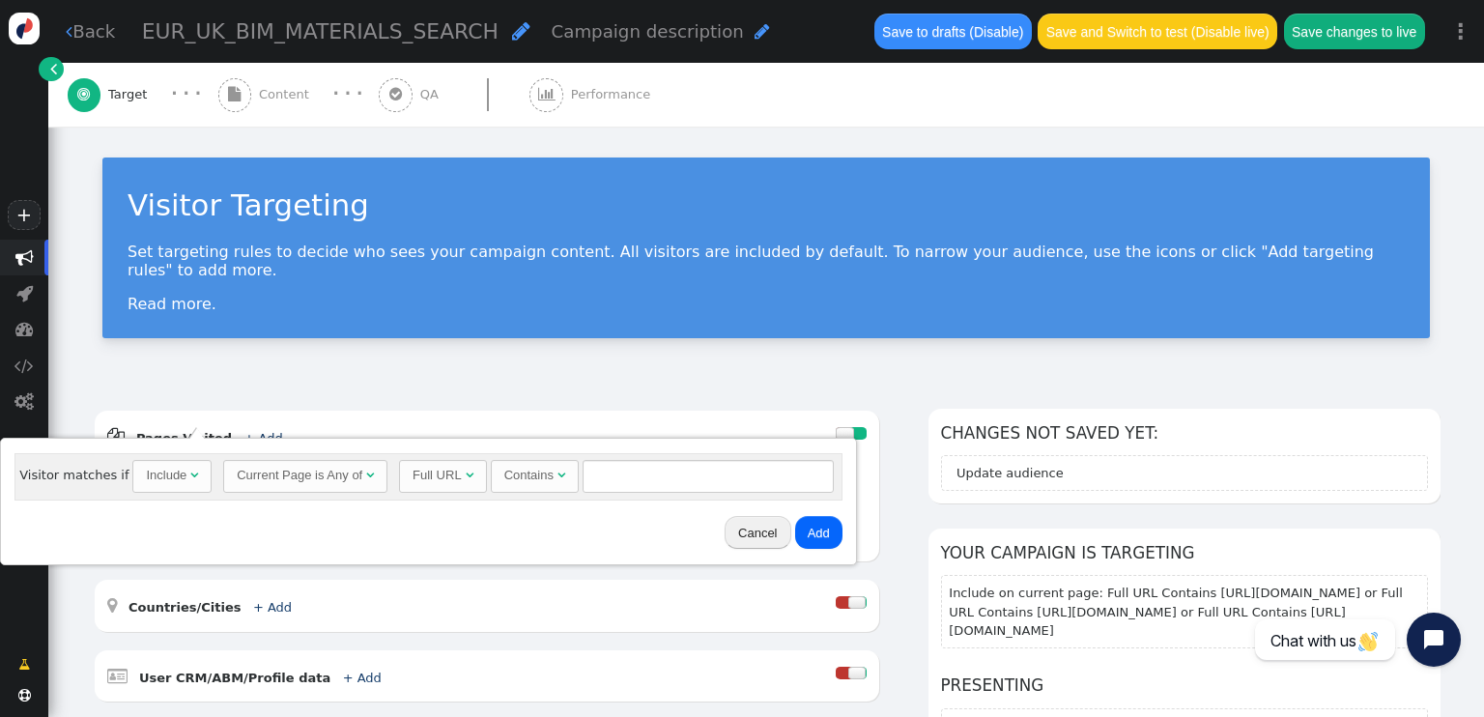
click at [584, 454] on div "Visitor matches if Include  Current Page is Any of  Full URL  Contains  = (…" at bounding box center [427, 476] width 827 height 47
click at [601, 470] on input "text" at bounding box center [707, 476] width 251 height 33
paste input "https://www.cemex.co.uk/solutions/architects-engineers"
type input "https://www.cemex.co.uk/solutions/architects-engineers"
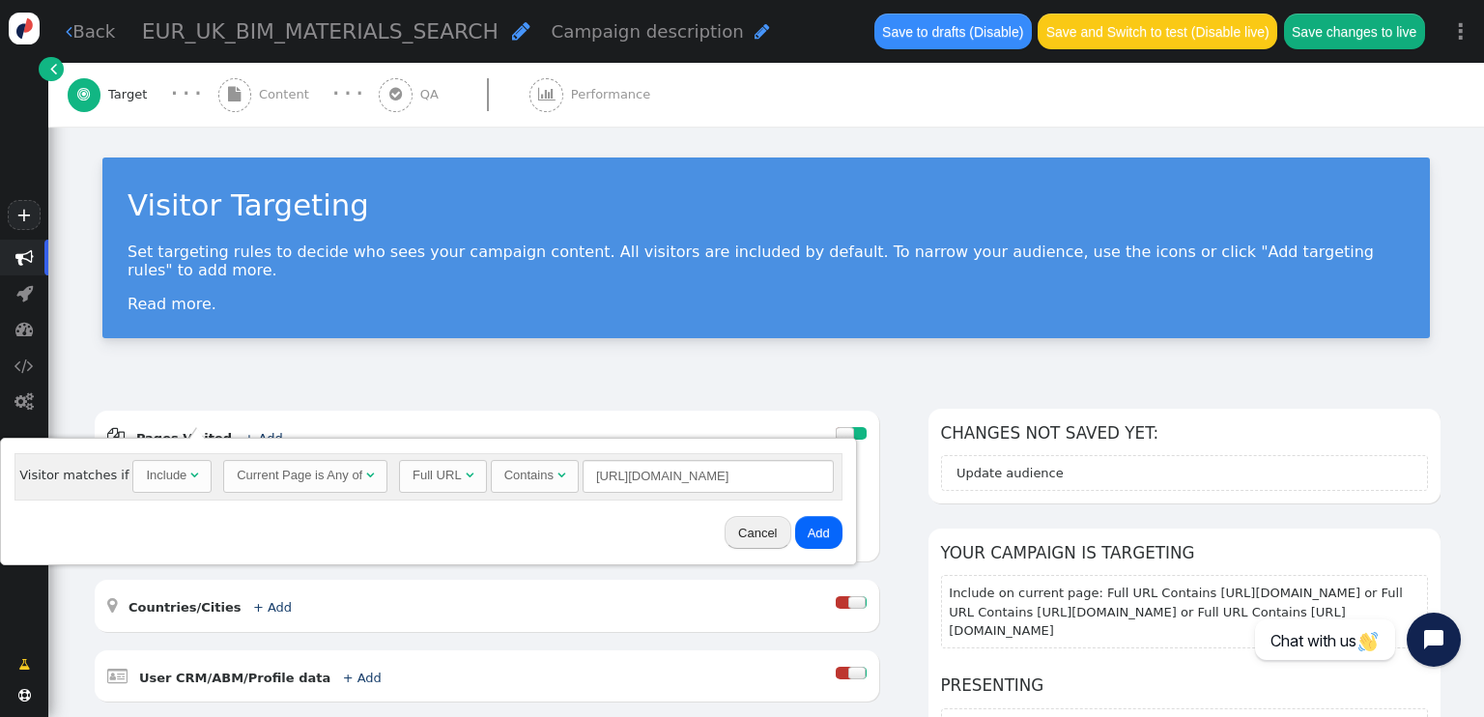
click at [811, 525] on button "Add" at bounding box center [818, 532] width 47 height 33
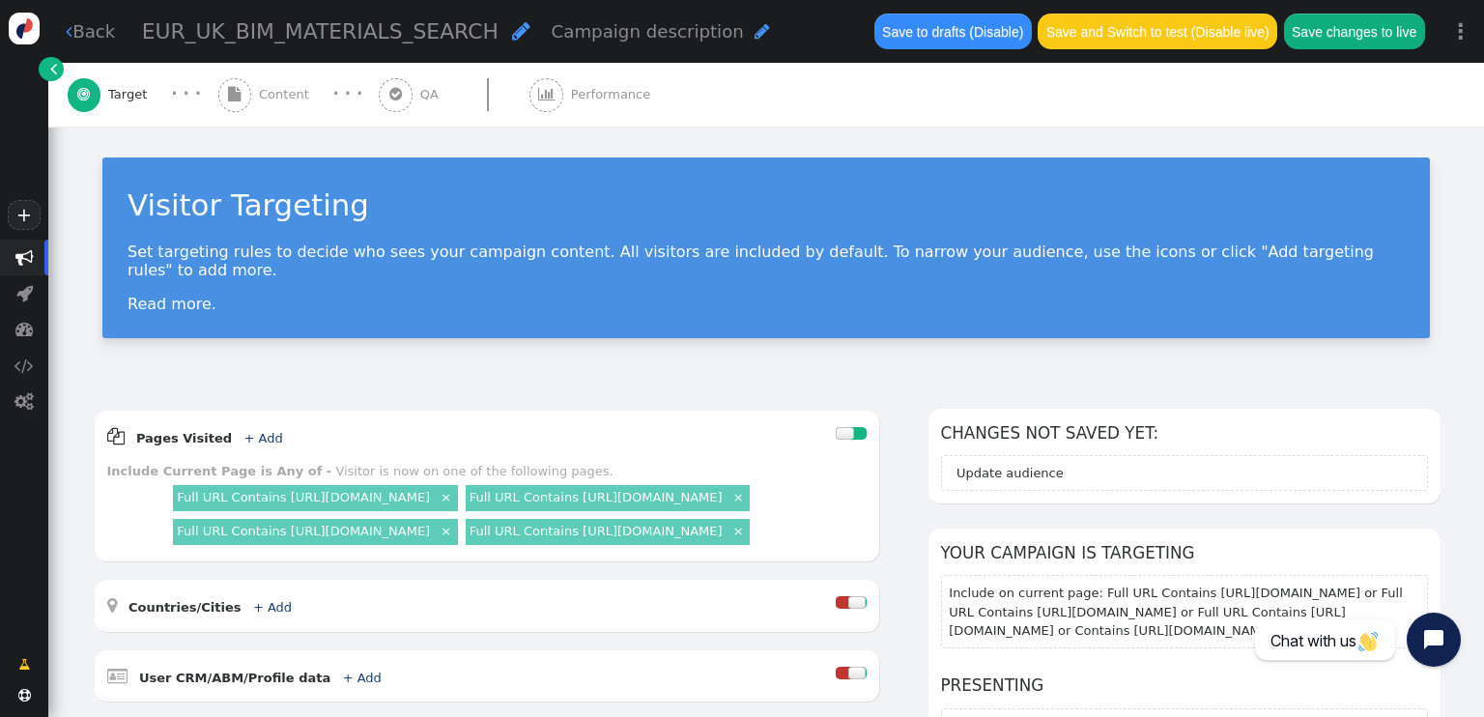
click at [454, 538] on link "×" at bounding box center [446, 530] width 16 height 16
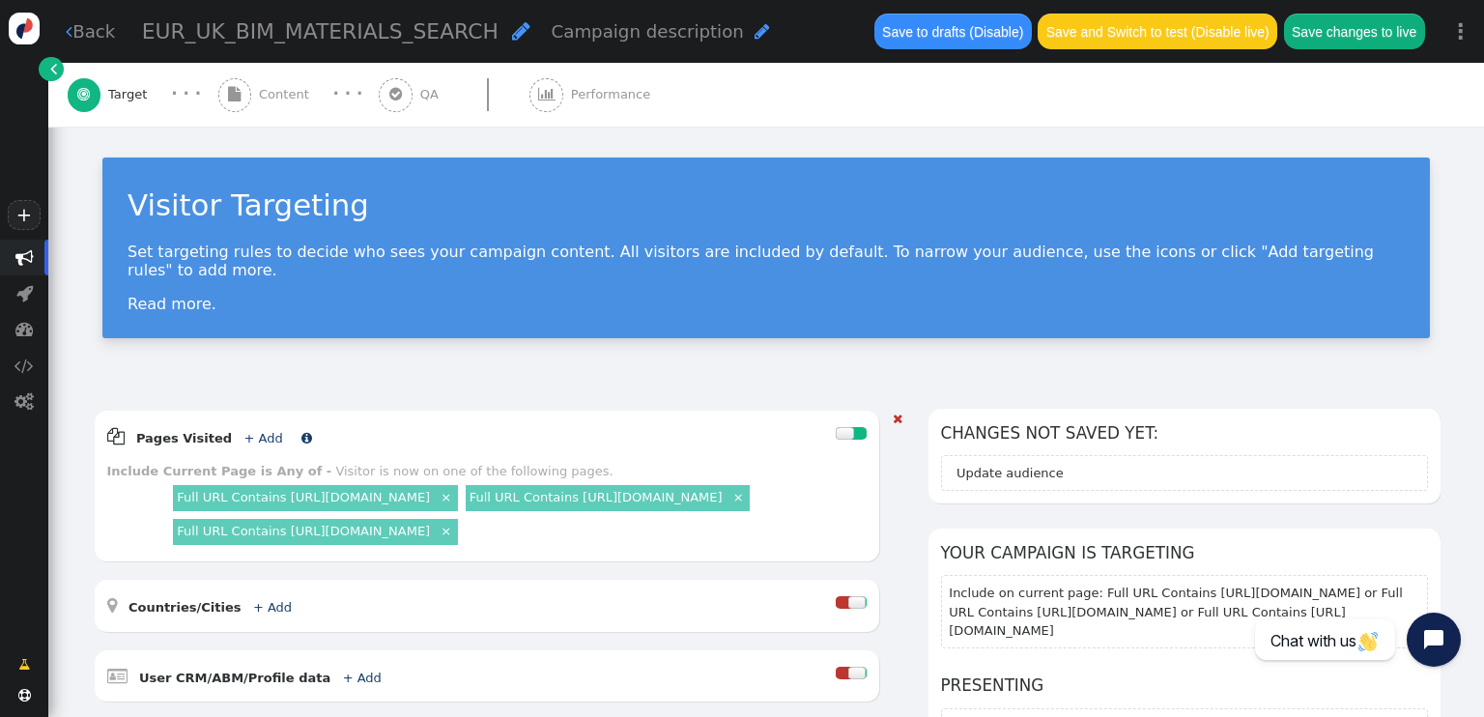
click at [243, 431] on link "+ Add" at bounding box center [262, 438] width 39 height 14
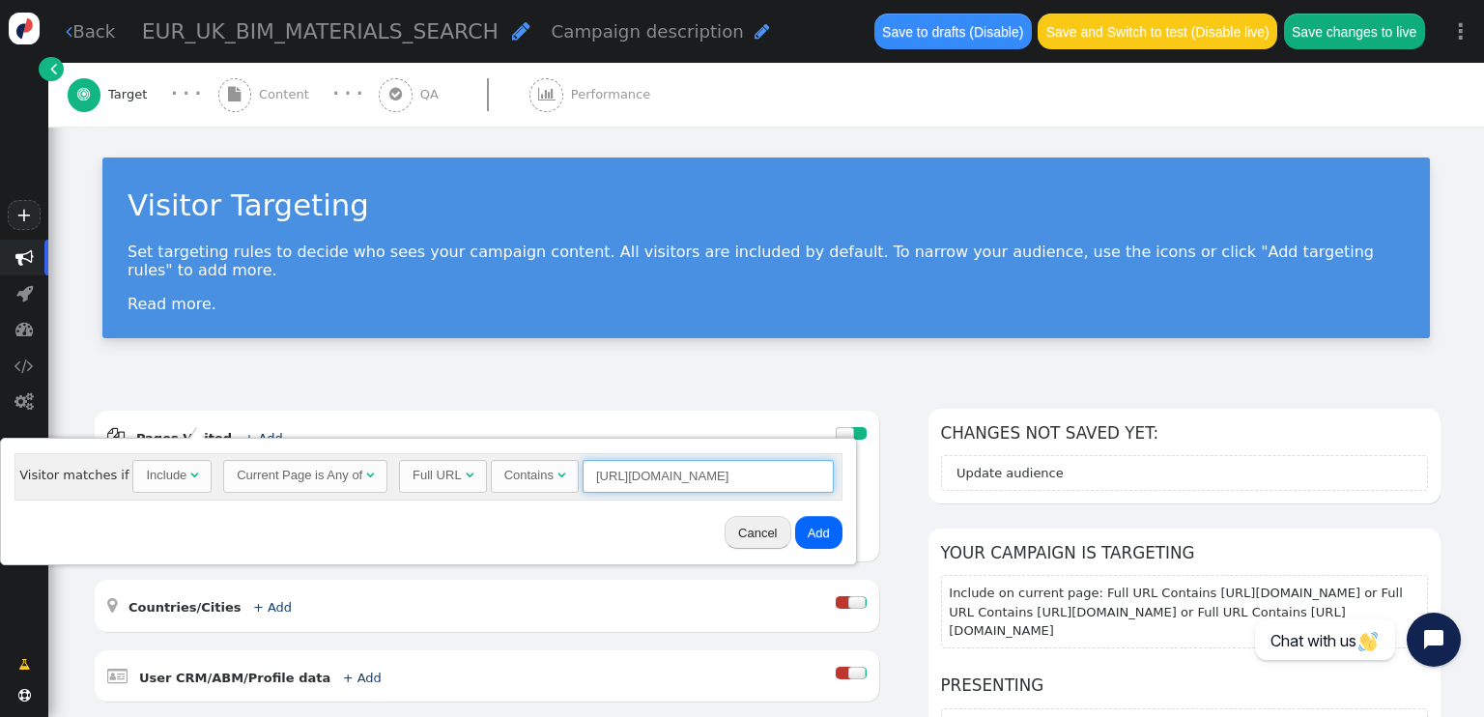
click at [602, 471] on input "https://www.cemex.co.uk/solutions/architects-engineers" at bounding box center [707, 476] width 251 height 33
paste input "products/mortars/coloured-mortar"
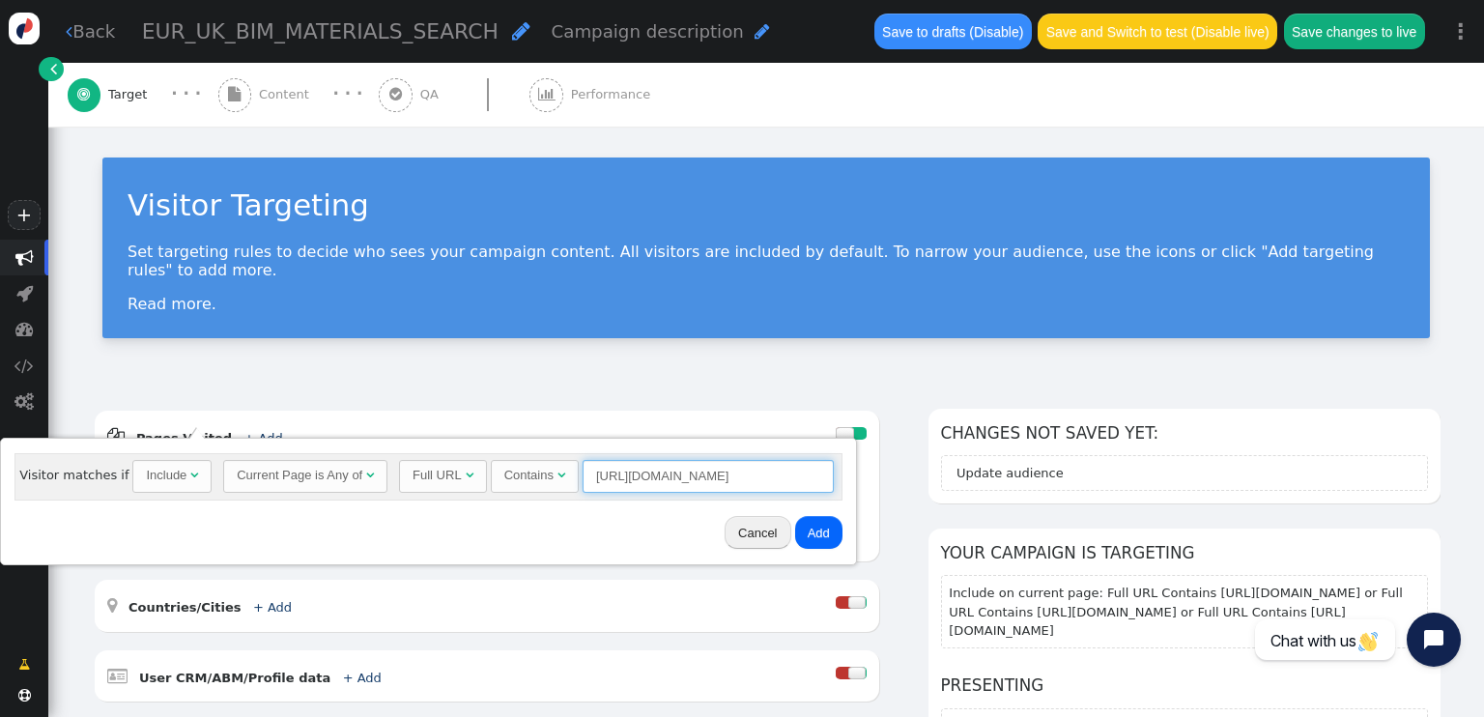
type input "https://www.cemex.co.uk/products/mortars/coloured-mortar"
click at [811, 536] on button "Add" at bounding box center [818, 532] width 47 height 33
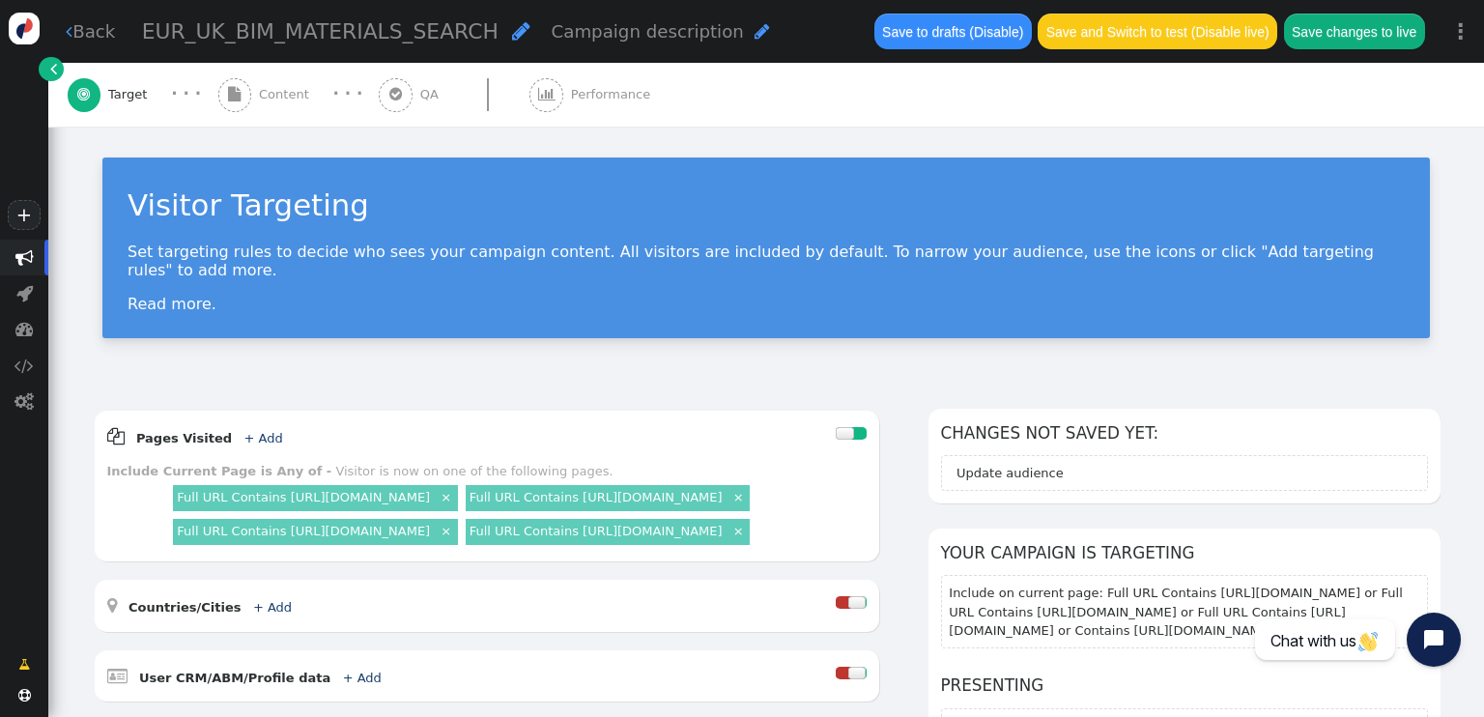
click at [730, 504] on link "×" at bounding box center [738, 496] width 16 height 16
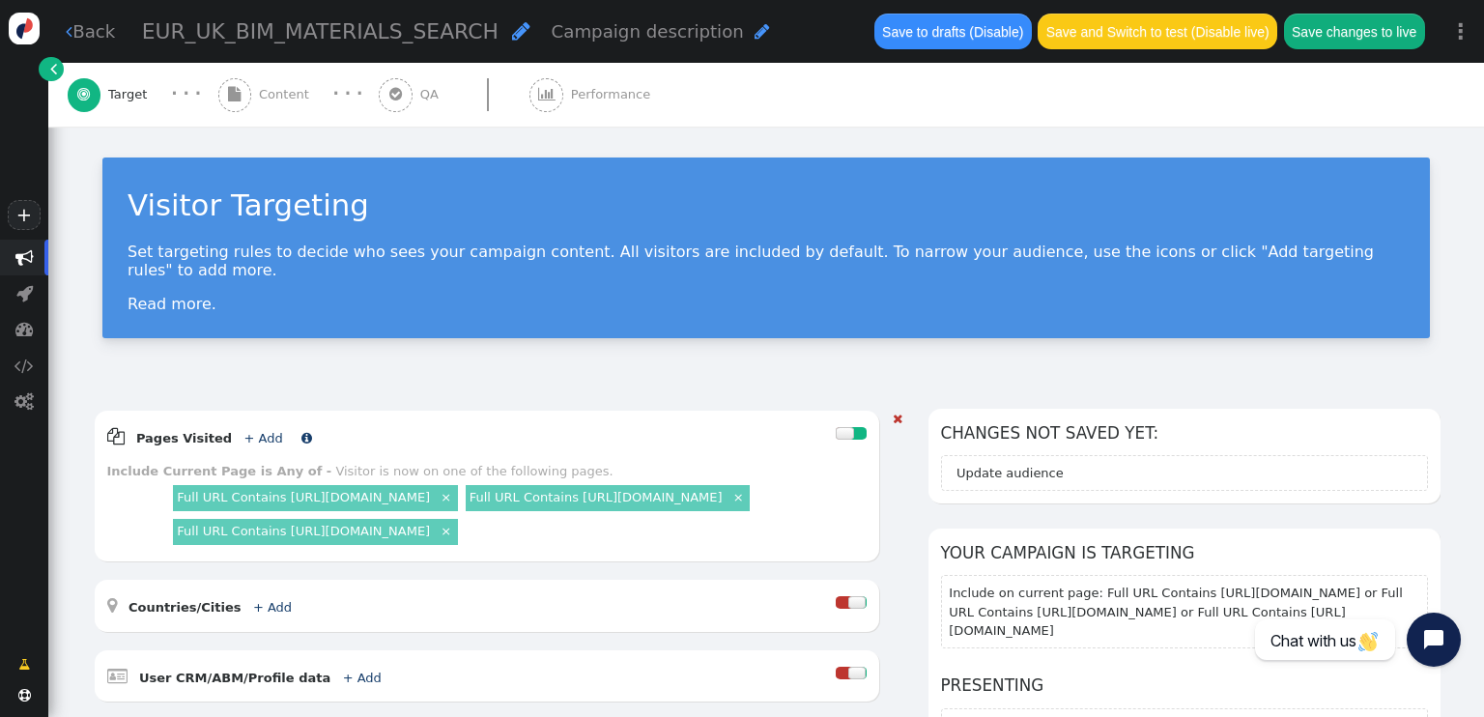
click at [244, 431] on link "+ Add" at bounding box center [262, 438] width 39 height 14
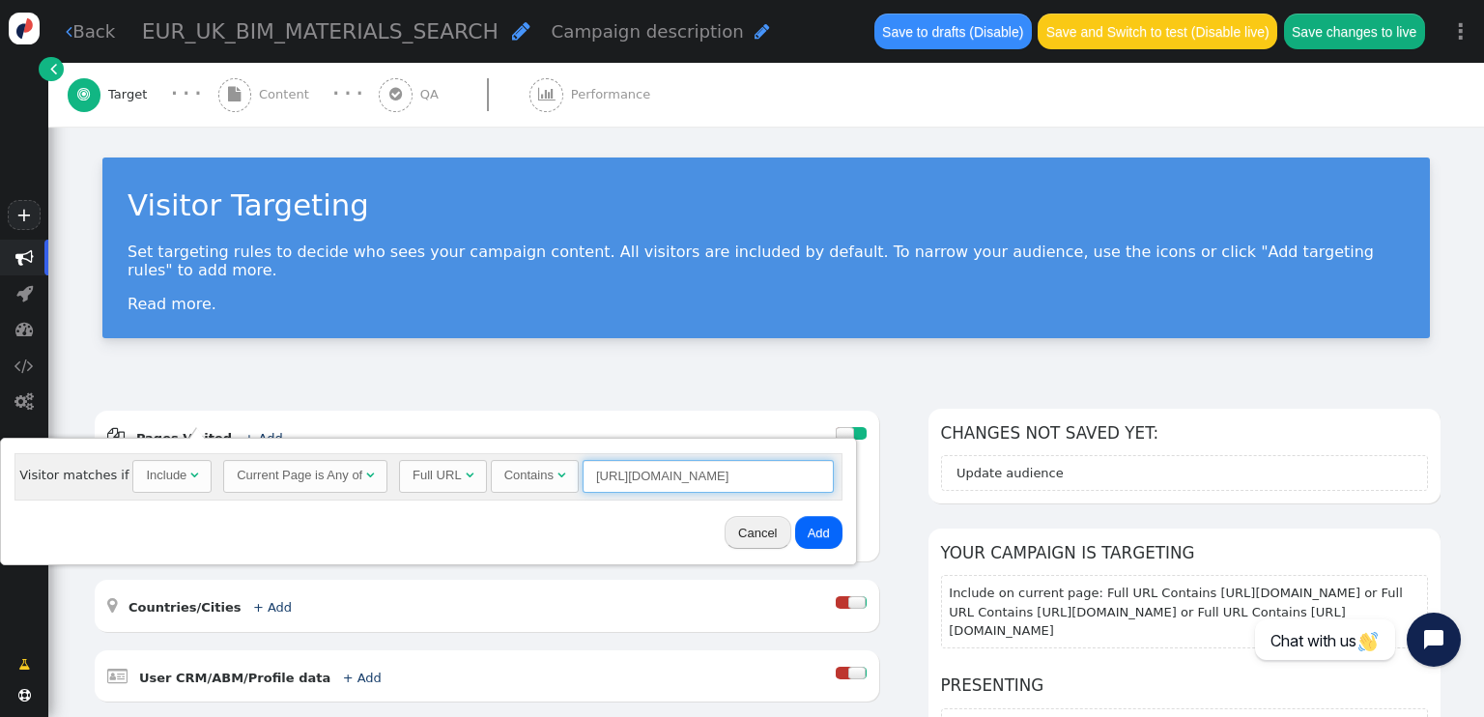
click at [614, 474] on input "https://www.cemex.co.uk/products/mortars/coloured-mortar" at bounding box center [707, 476] width 251 height 33
click at [615, 474] on input "https://www.cemex.co.uk/products/mortars/coloured-mortar" at bounding box center [707, 476] width 251 height 33
click at [616, 474] on input "https://www.cemex.co.uk/products/mortars/coloured-mortar" at bounding box center [707, 476] width 251 height 33
click at [620, 476] on input "https://www.cemex.co.uk/products/mortars/coloured-mortar" at bounding box center [707, 476] width 251 height 33
paste input "services/cpd-training-courses"
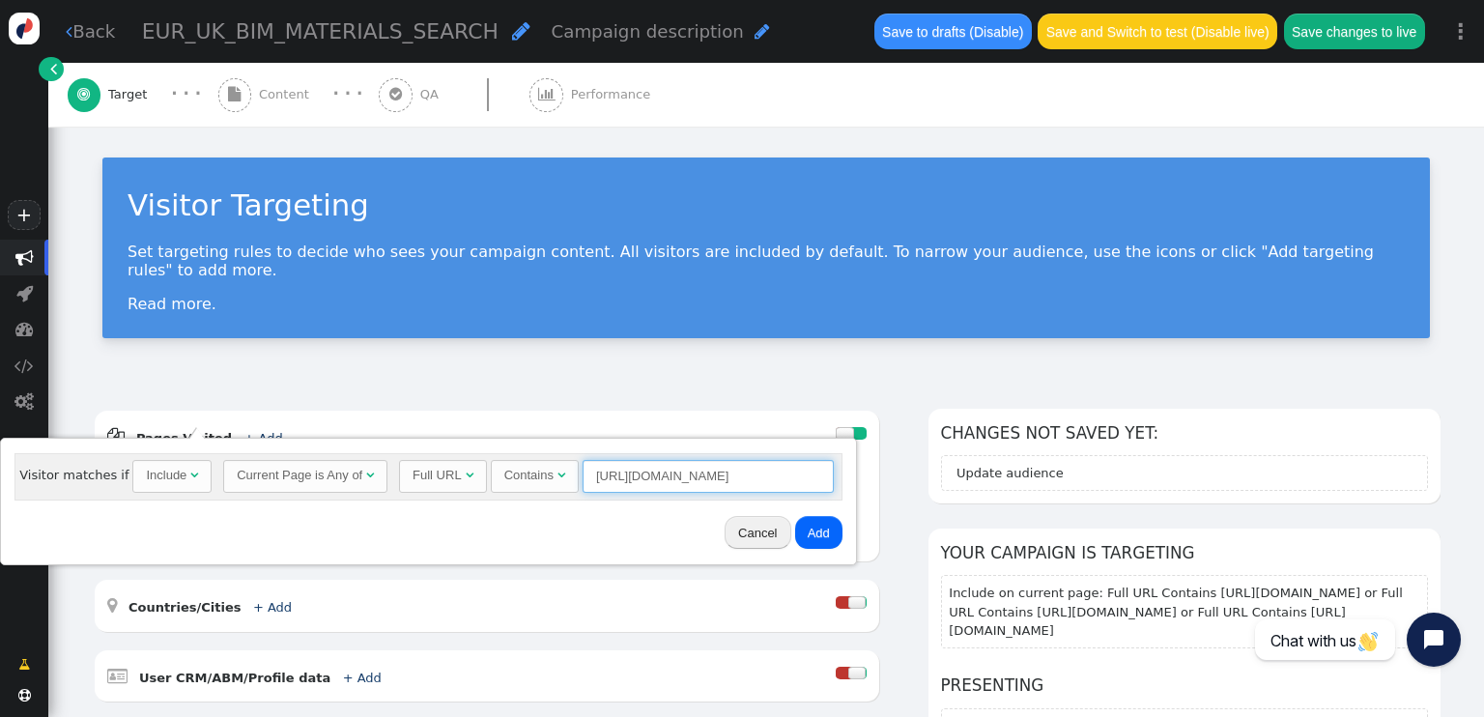
scroll to position [0, 80]
type input "https://www.cemex.co.uk/services/cpd-training-courses"
click at [814, 540] on button "Add" at bounding box center [818, 532] width 47 height 33
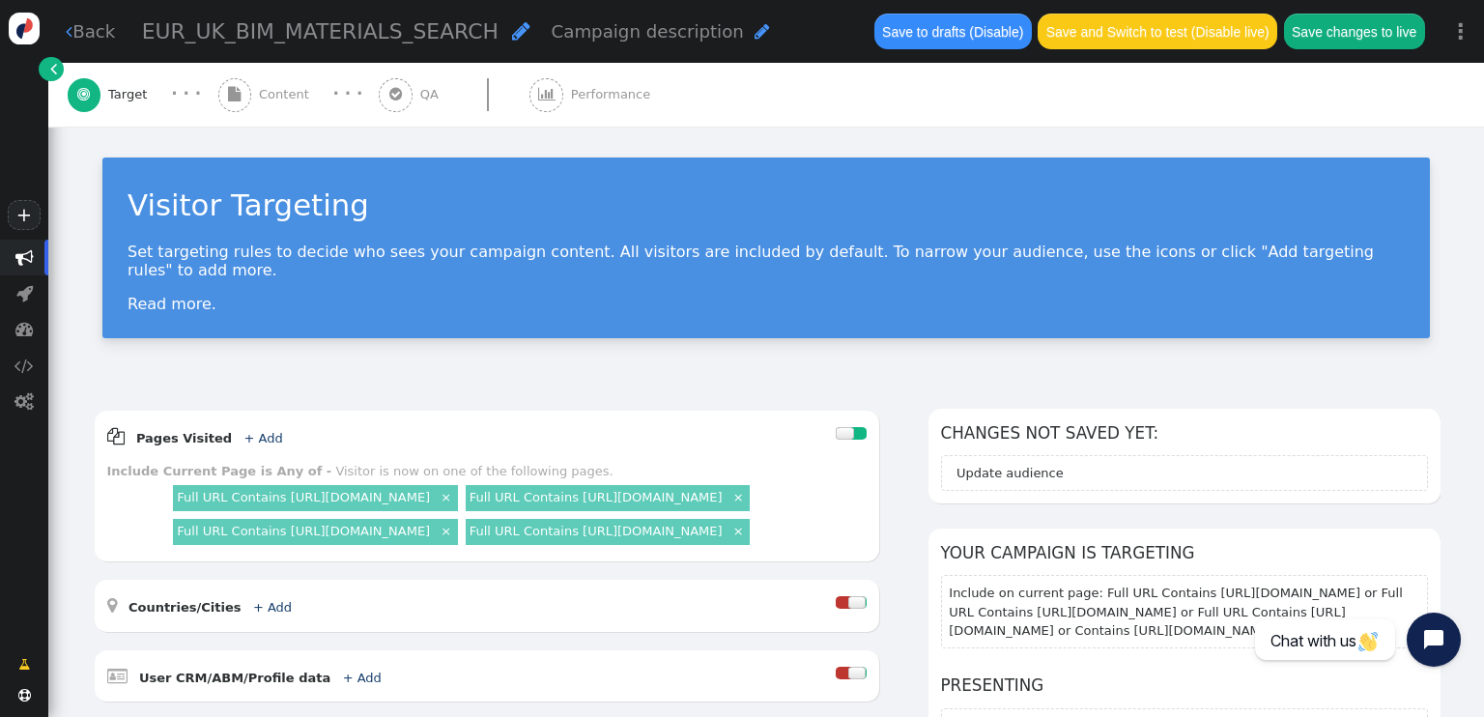
click at [454, 488] on link "×" at bounding box center [446, 496] width 16 height 16
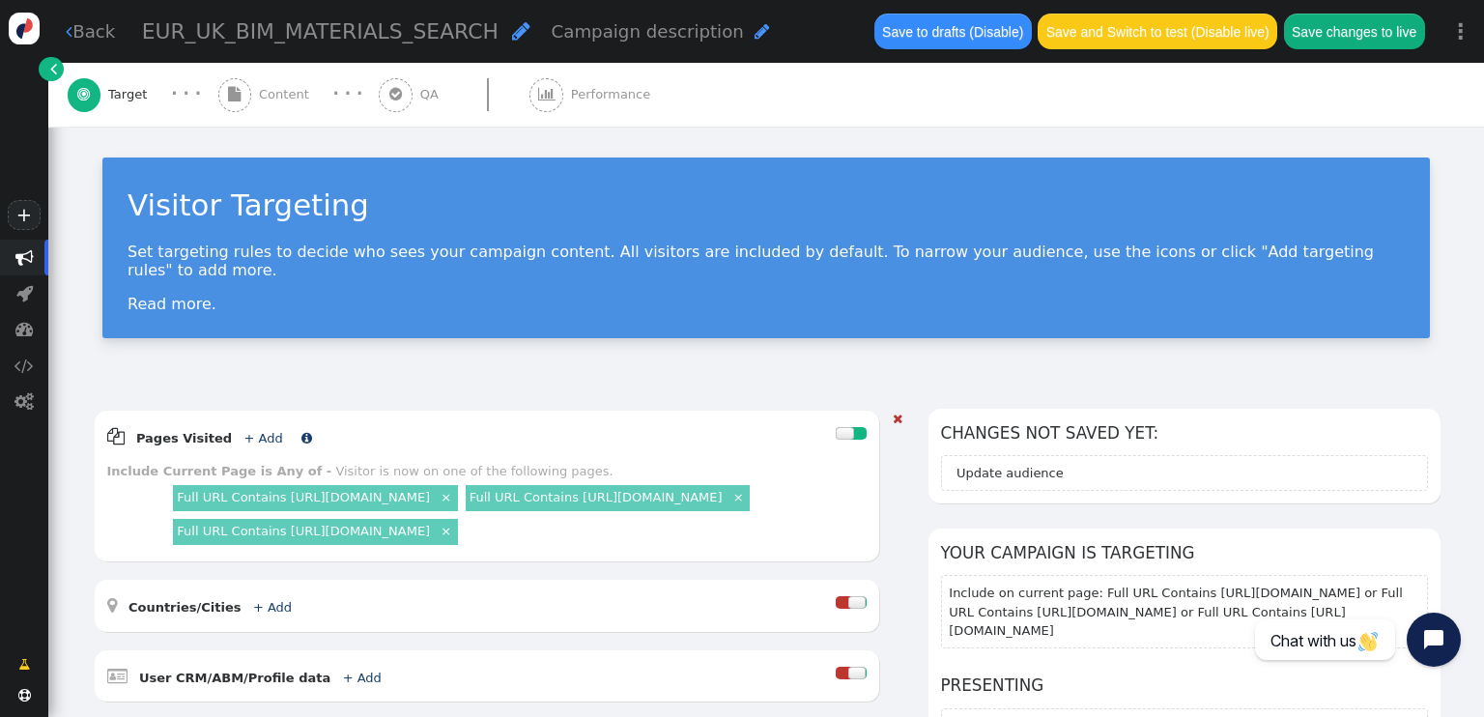
click at [251, 431] on link "+ Add" at bounding box center [262, 438] width 39 height 14
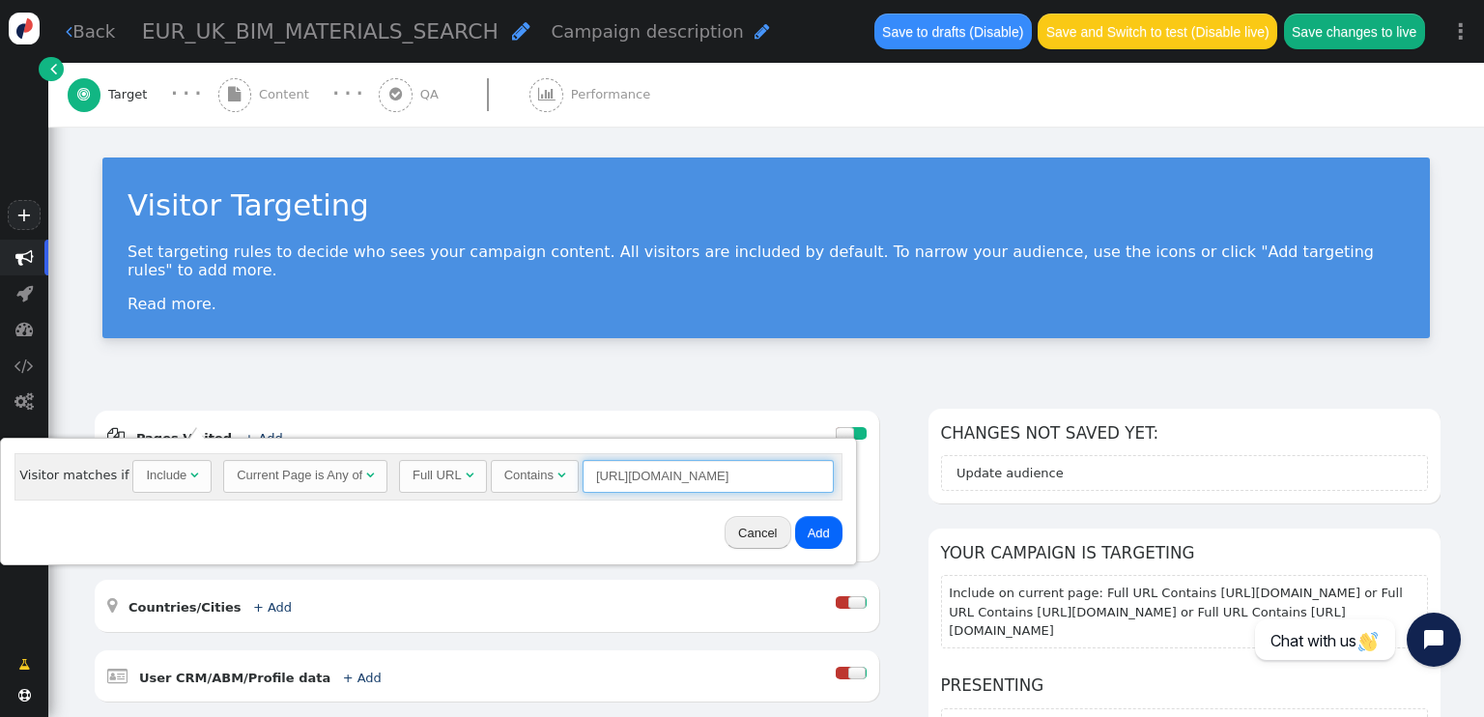
click at [752, 468] on input "https://www.cemex.co.uk/services/cpd-training-courses" at bounding box center [707, 476] width 251 height 33
click at [752, 470] on input "https://www.cemex.co.uk/services/cpd-training-courses" at bounding box center [707, 476] width 251 height 33
click at [752, 472] on input "https://www.cemex.co.uk/services/cpd-training-courses" at bounding box center [707, 476] width 251 height 33
click at [752, 475] on input "https://www.cemex.co.uk/services/cpd-training-courses" at bounding box center [707, 476] width 251 height 33
click at [753, 477] on input "https://www.cemex.co.uk/services/cpd-training-courses" at bounding box center [707, 476] width 251 height 33
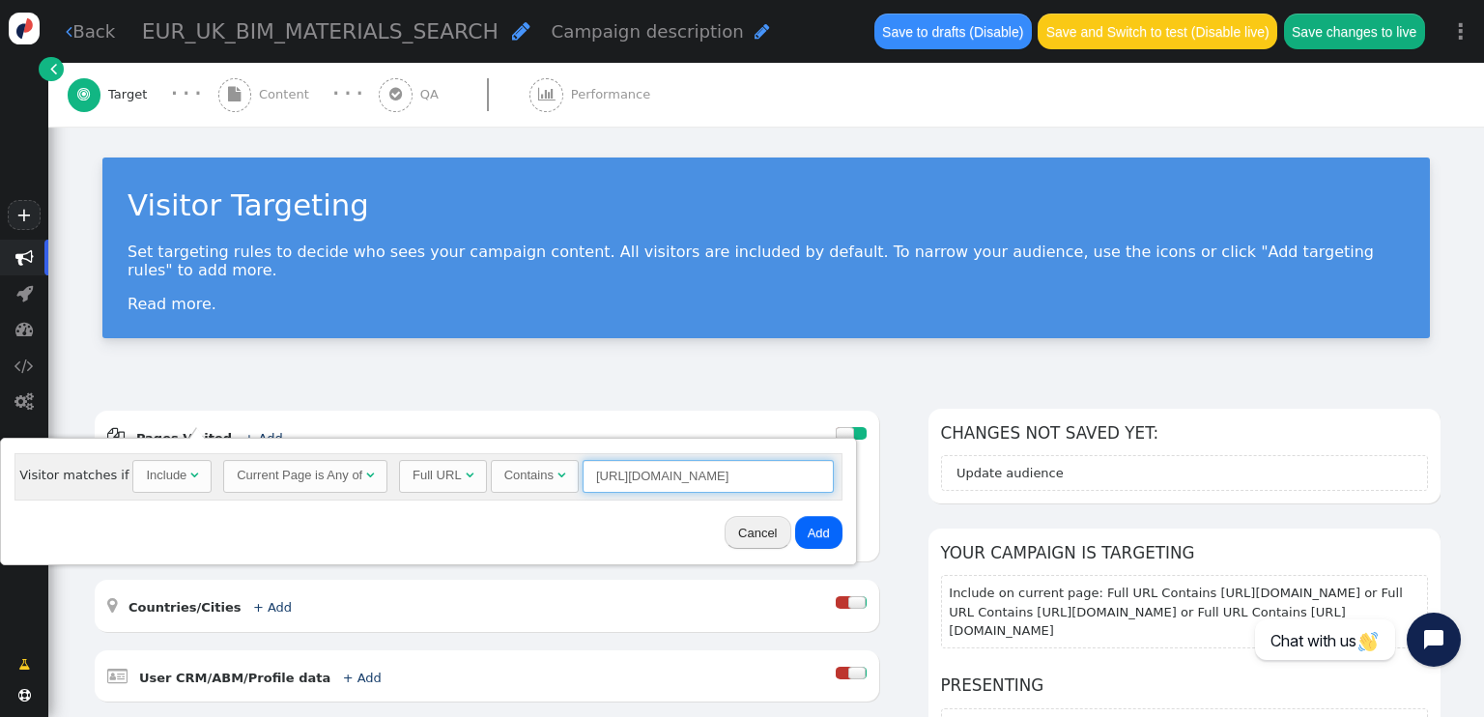
click at [754, 479] on input "https://www.cemex.co.uk/services/cpd-training-courses" at bounding box center [707, 476] width 251 height 33
paste input "products/mortars/coloured-pointing-mortar-onpoint"
type input "https://www.cemex.co.uk/products/mortars/coloured-pointing-mortar-onpoint"
click at [810, 534] on button "Add" at bounding box center [818, 532] width 47 height 33
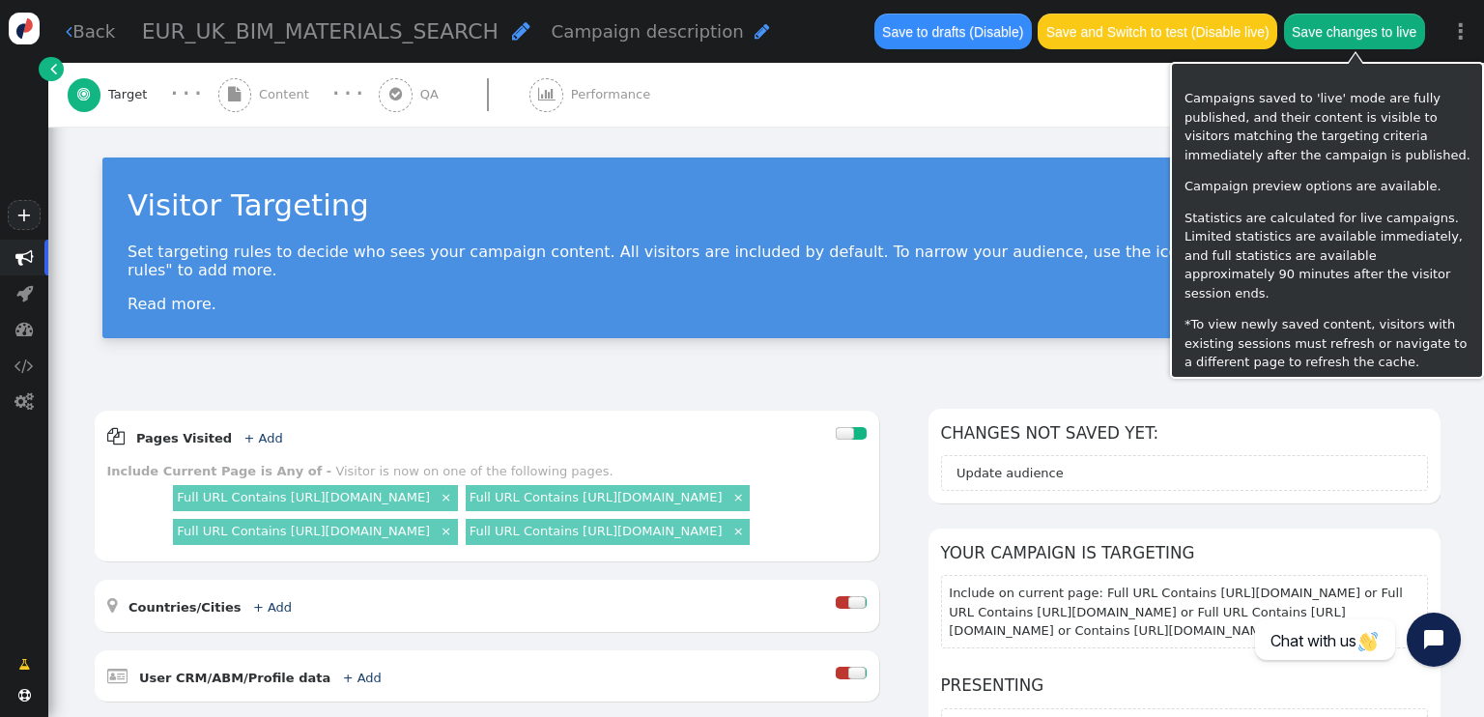
click at [1363, 22] on button "Save changes to live" at bounding box center [1354, 31] width 141 height 35
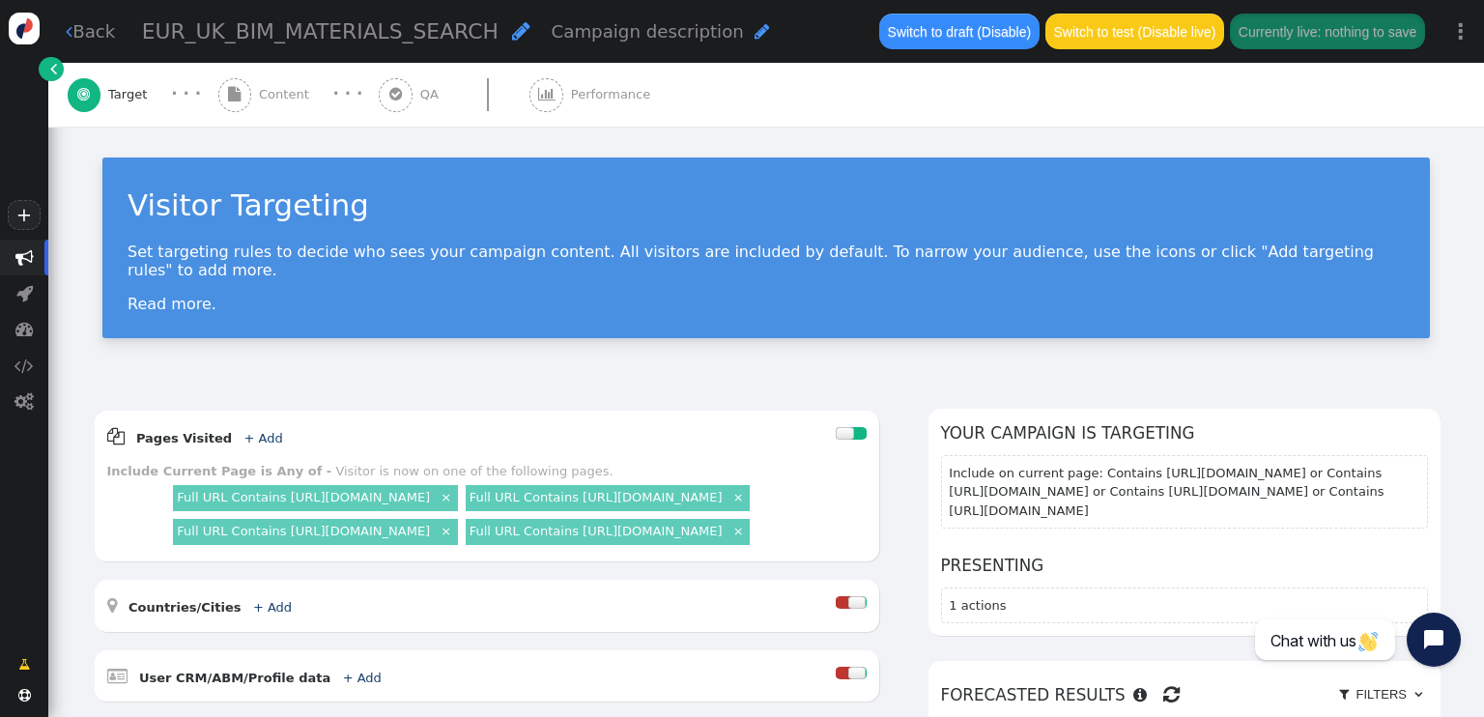
click at [231, 106] on span "" at bounding box center [235, 95] width 34 height 34
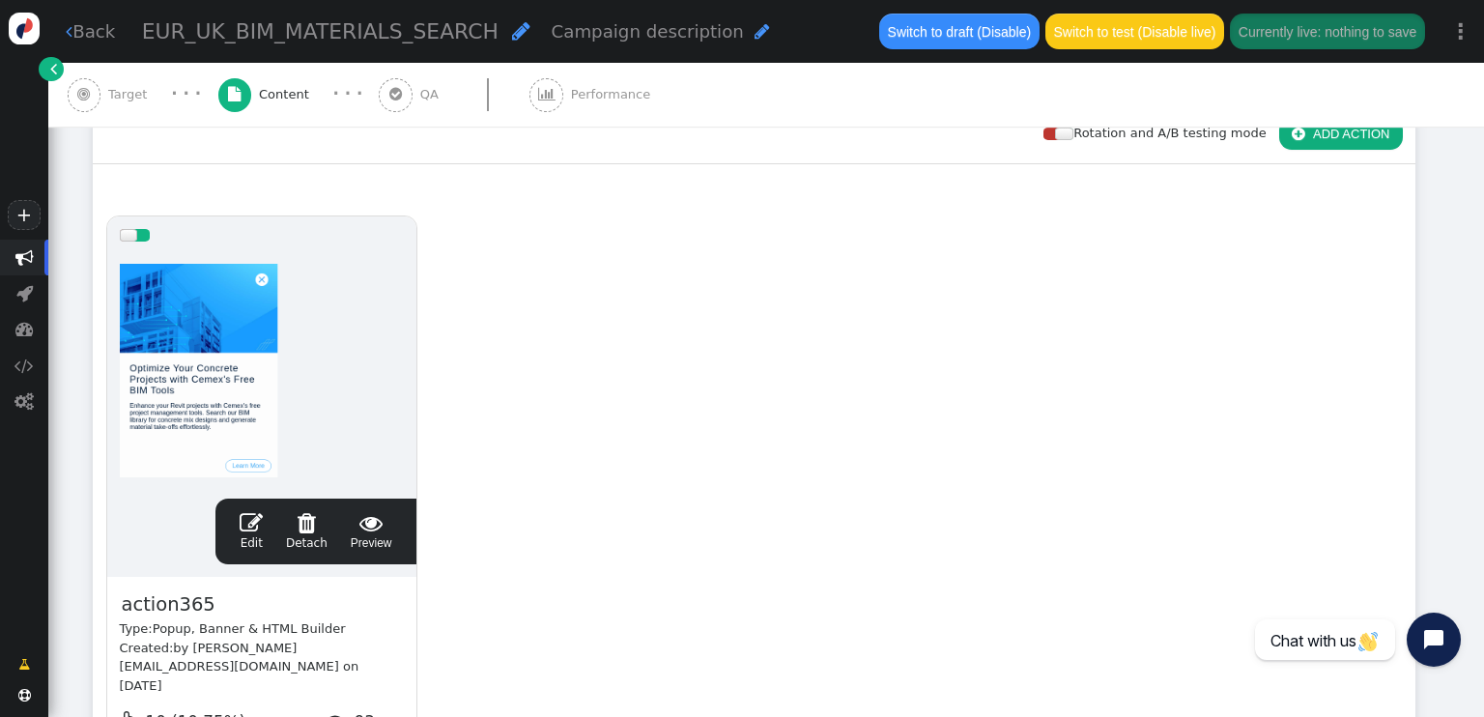
scroll to position [290, 0]
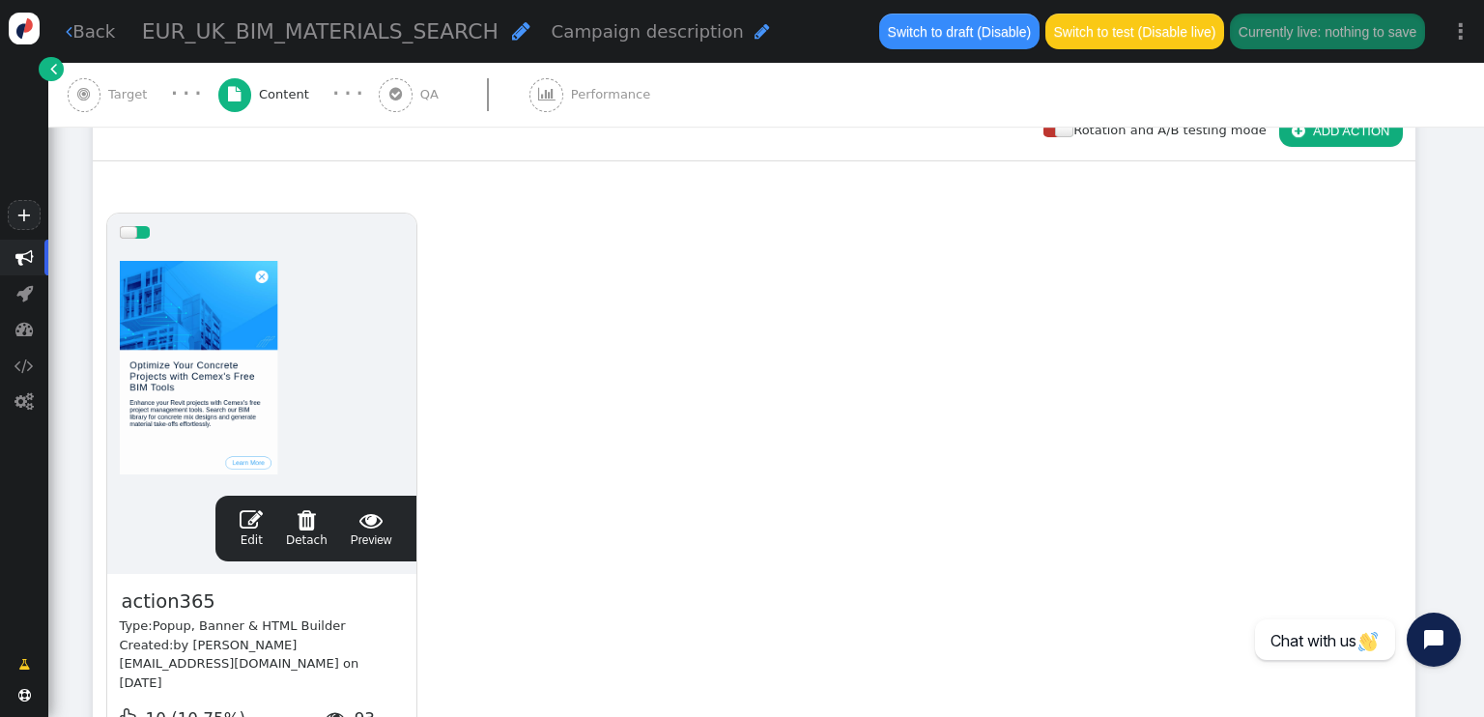
click at [259, 527] on span "" at bounding box center [251, 519] width 23 height 23
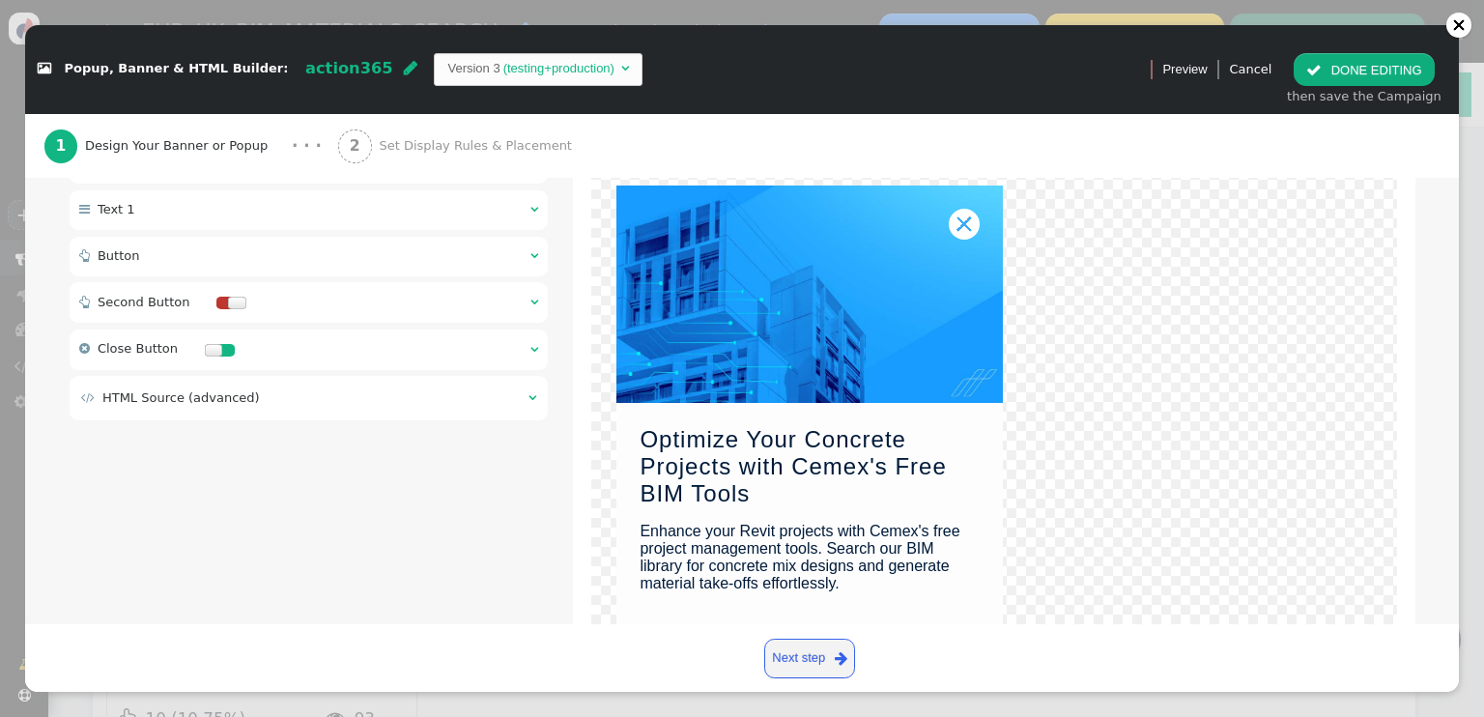
click at [530, 249] on span "" at bounding box center [534, 255] width 8 height 13
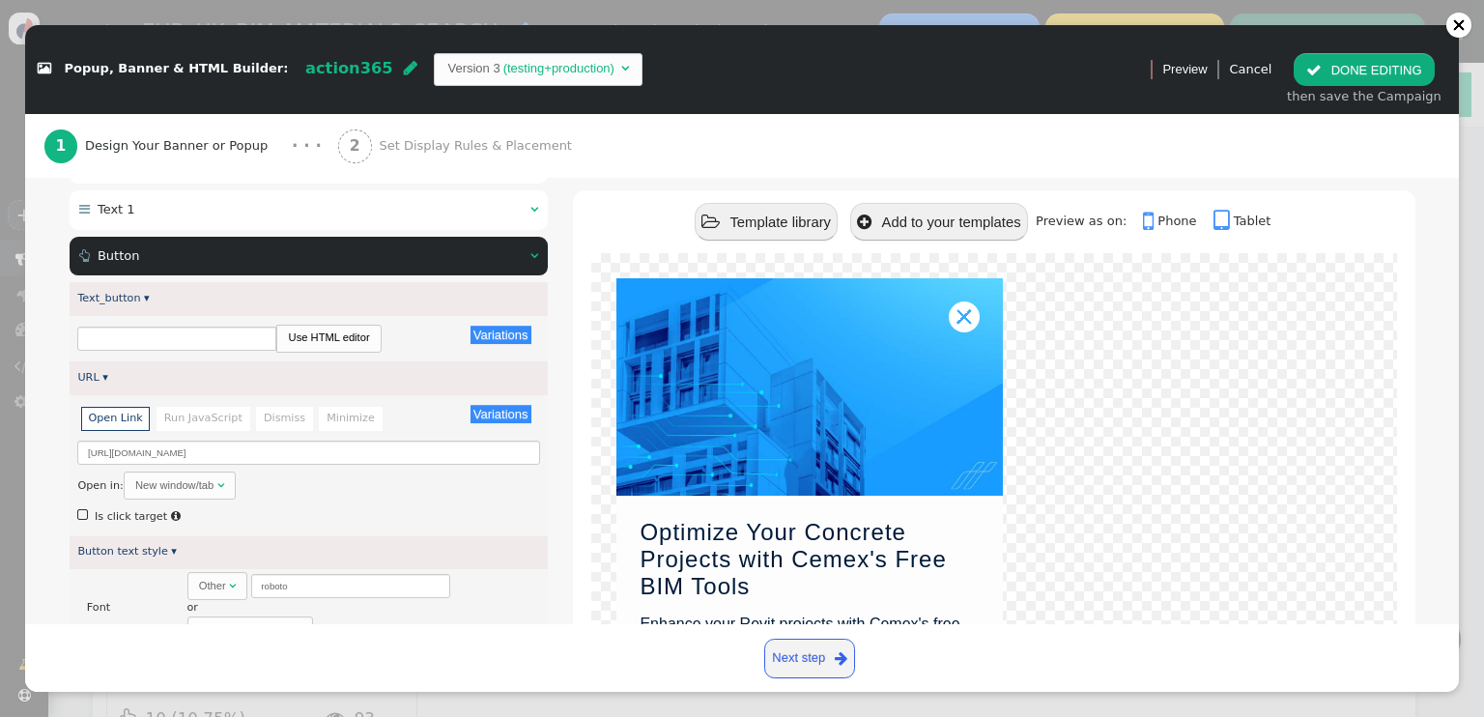
type input "Learn More"
click at [298, 440] on input "https://www.cemex.co.uk/revit-concrete-bim-library-and-take-off-tool" at bounding box center [308, 452] width 462 height 24
paste input "tools-support/bim/building-information-modelling/"
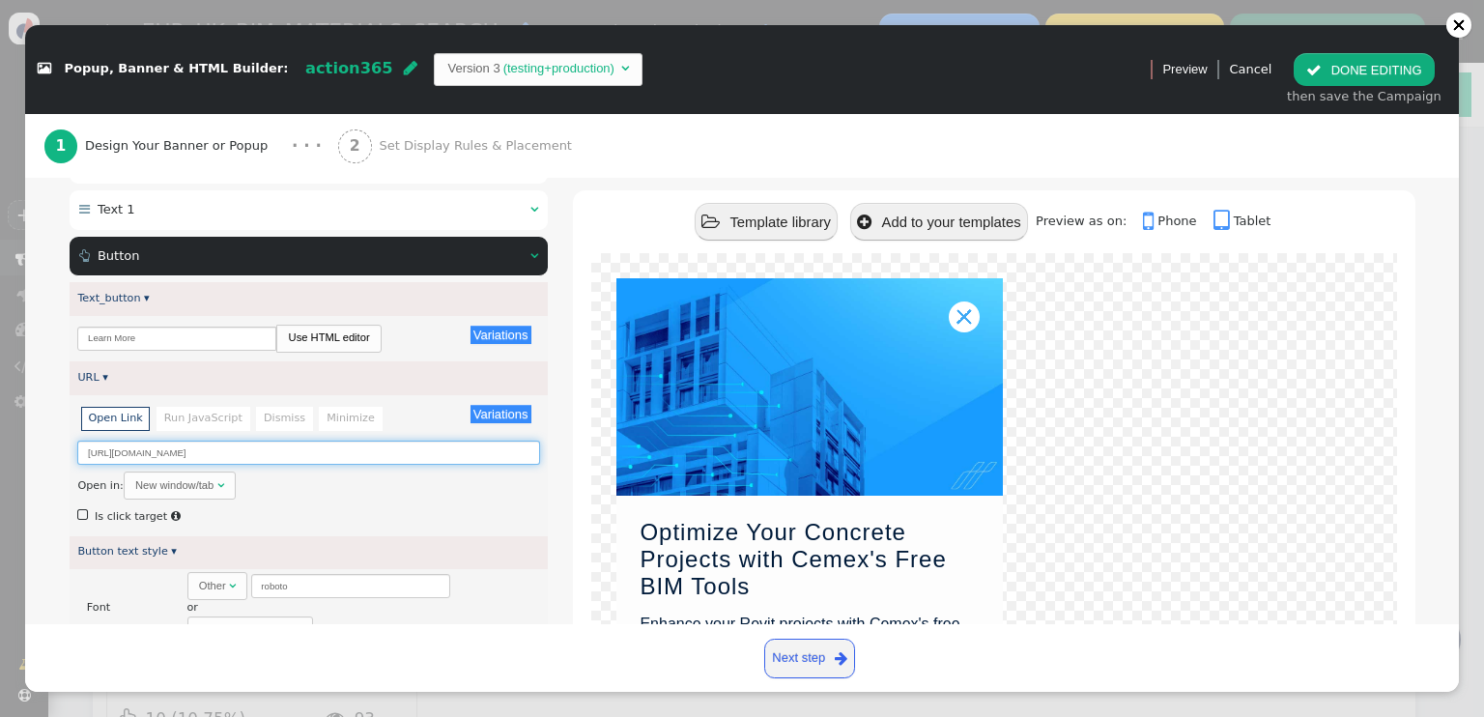
scroll to position [0, 42]
type input "https://www.cemex.co.uk/tools-support/bim/building-information-modelling/revit-…"
click at [1361, 66] on button " DONE EDITING" at bounding box center [1363, 69] width 140 height 33
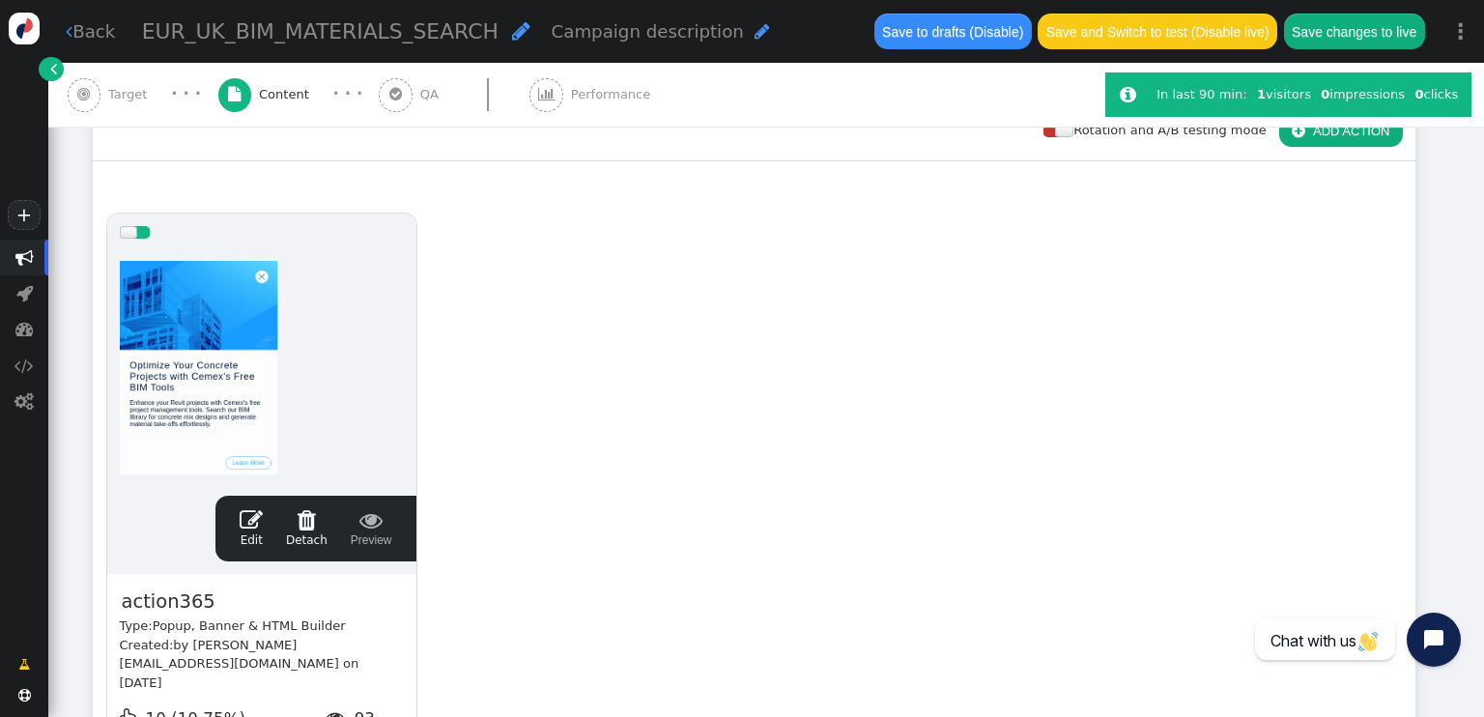
click at [1356, 34] on button "Save changes to live" at bounding box center [1354, 31] width 141 height 35
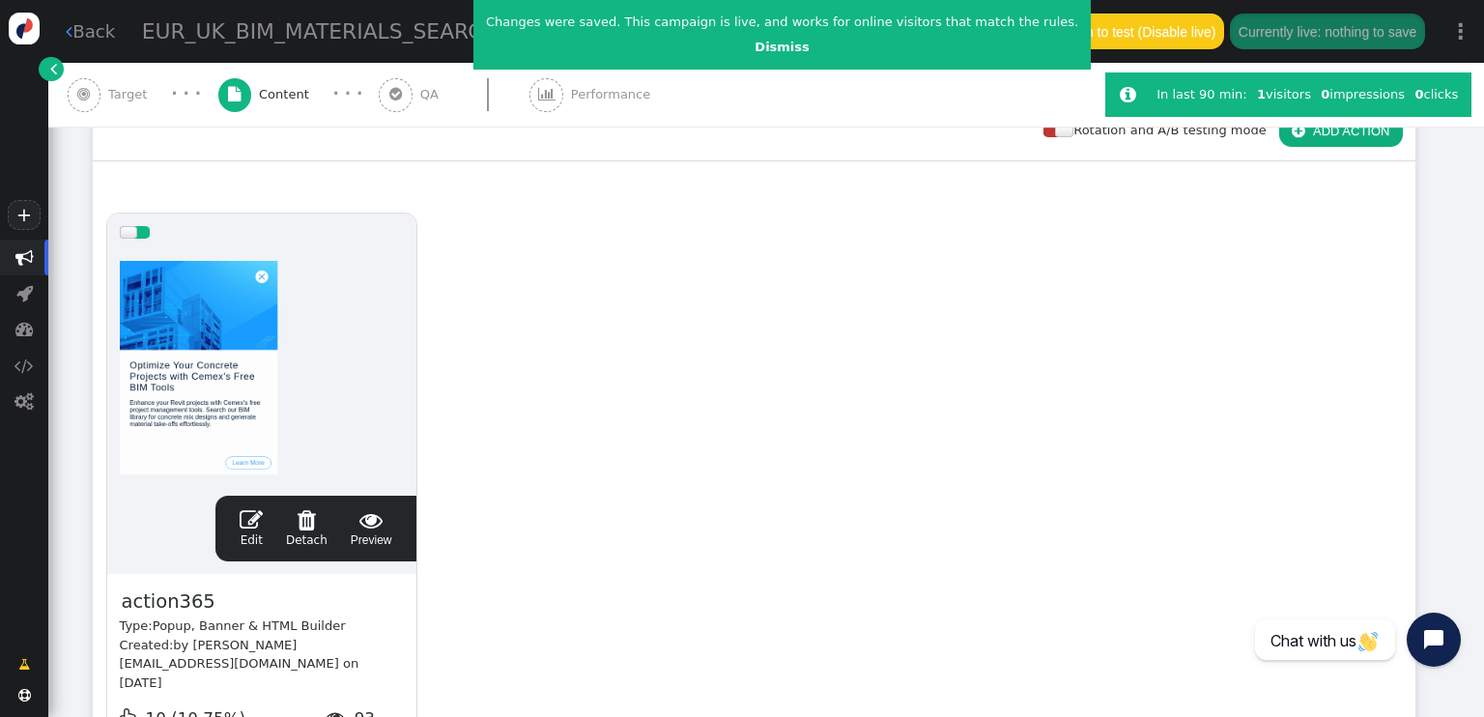
click at [99, 38] on link " Back" at bounding box center [90, 31] width 49 height 26
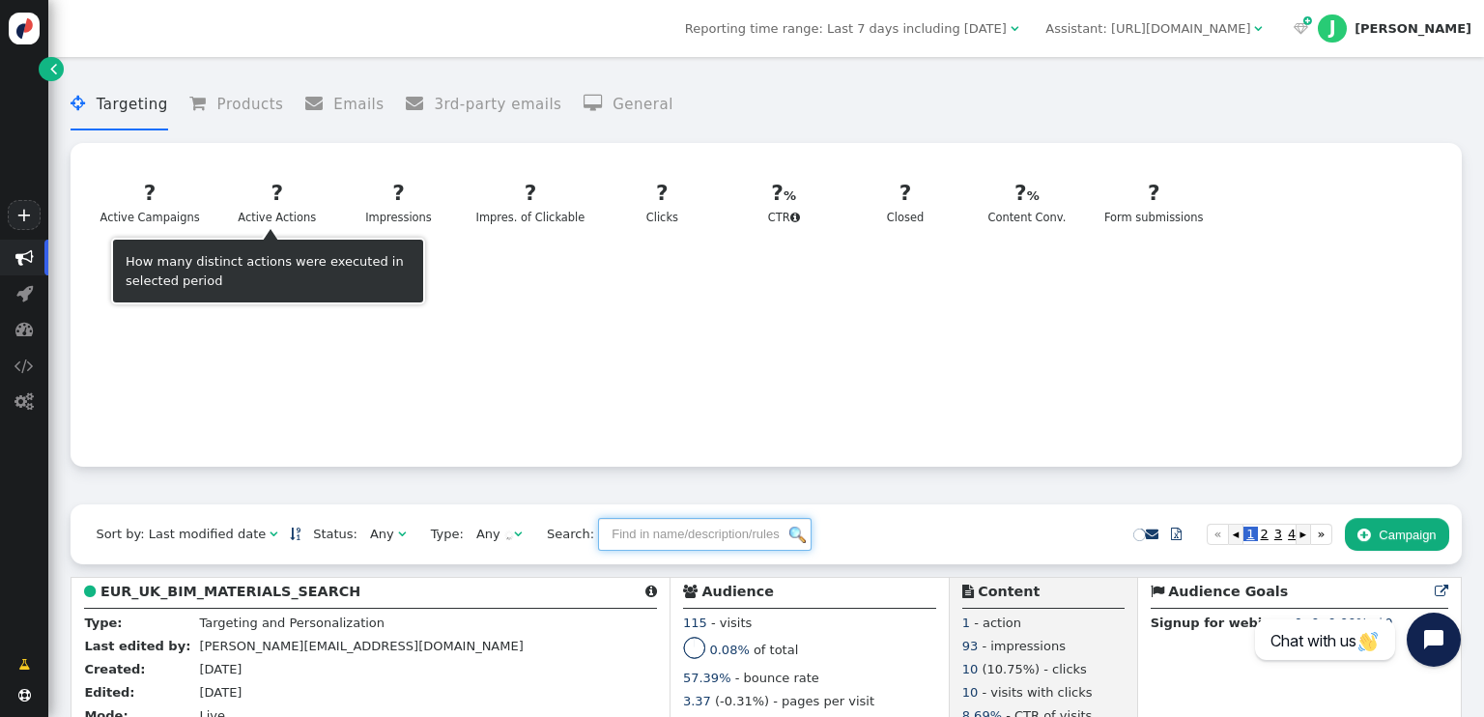
click at [598, 545] on input "text" at bounding box center [704, 534] width 213 height 33
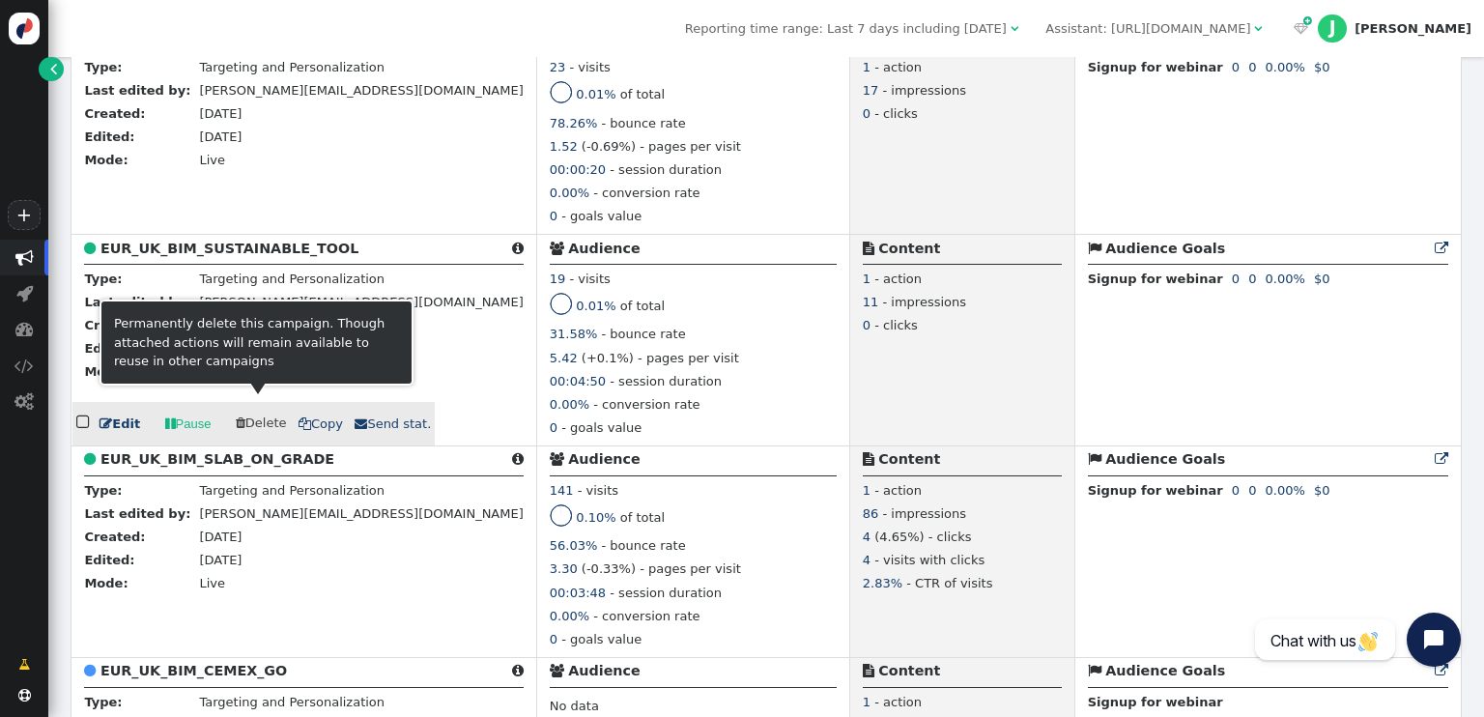
scroll to position [773, 0]
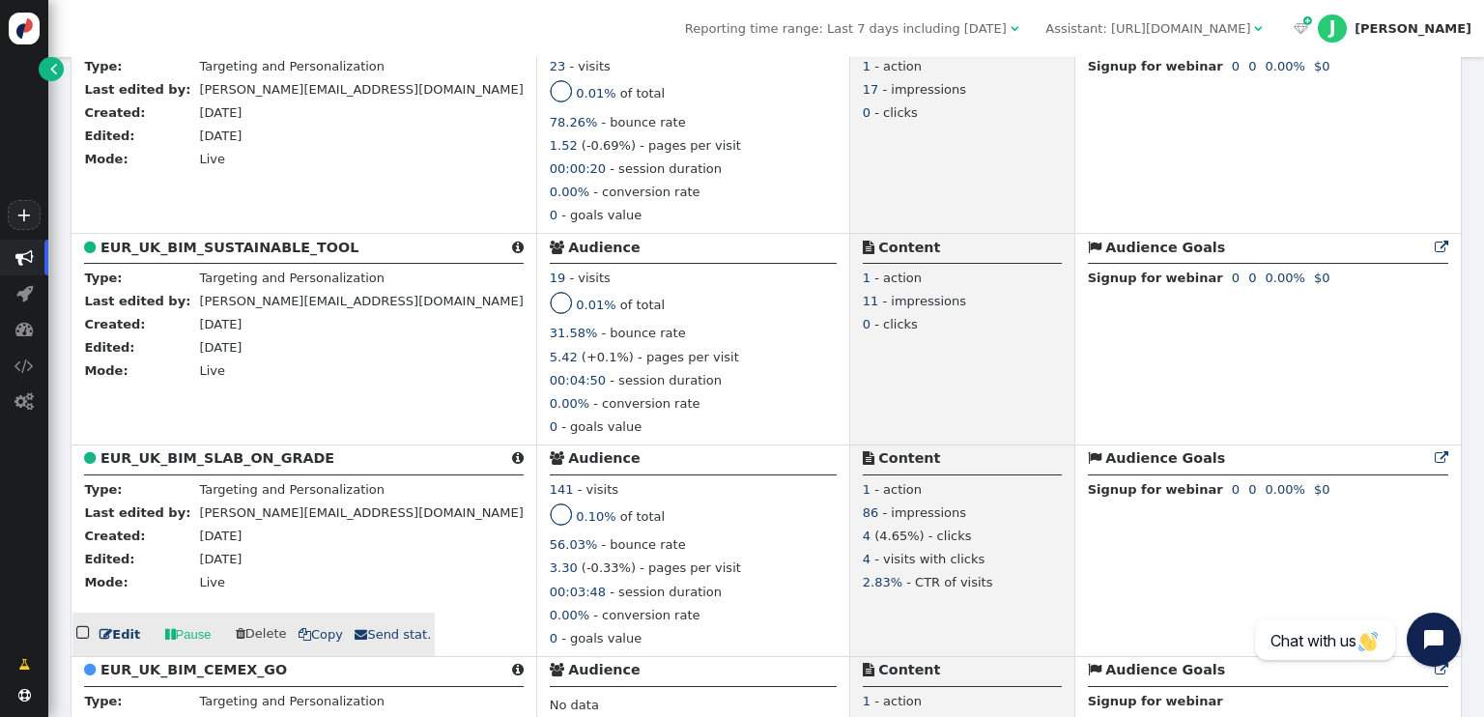
type input "eur_uk_bim"
click at [240, 466] on b "EUR_UK_BIM_SLAB_ON_GRADE" at bounding box center [217, 457] width 234 height 15
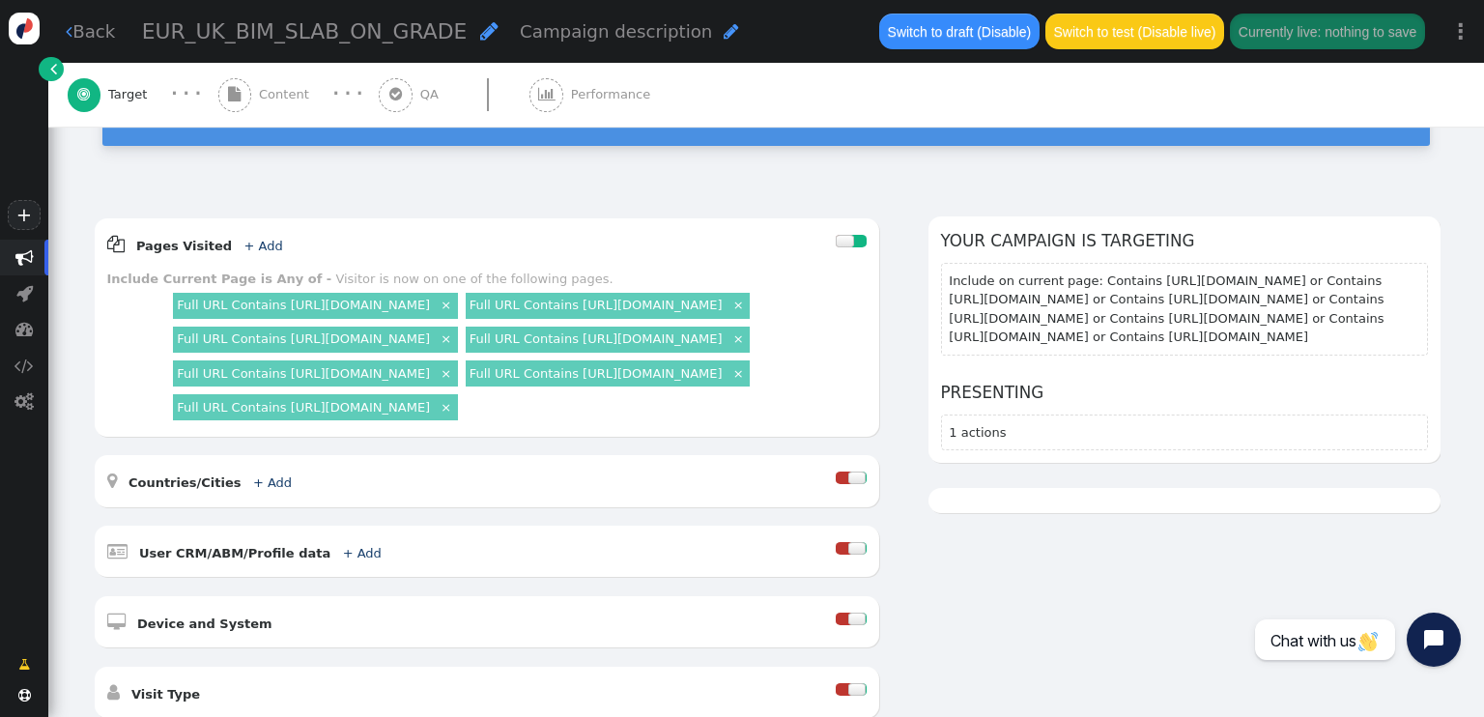
scroll to position [193, 0]
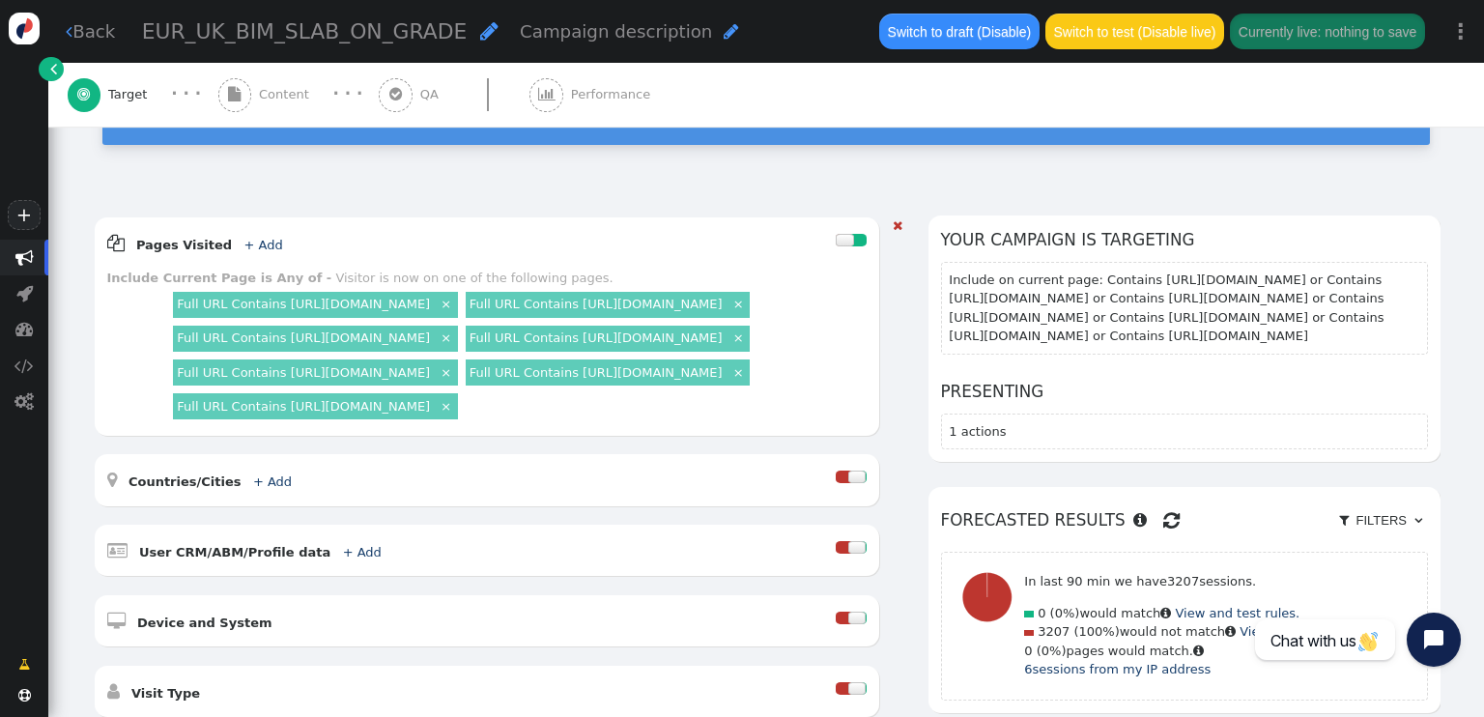
click at [454, 295] on link "×" at bounding box center [446, 303] width 16 height 16
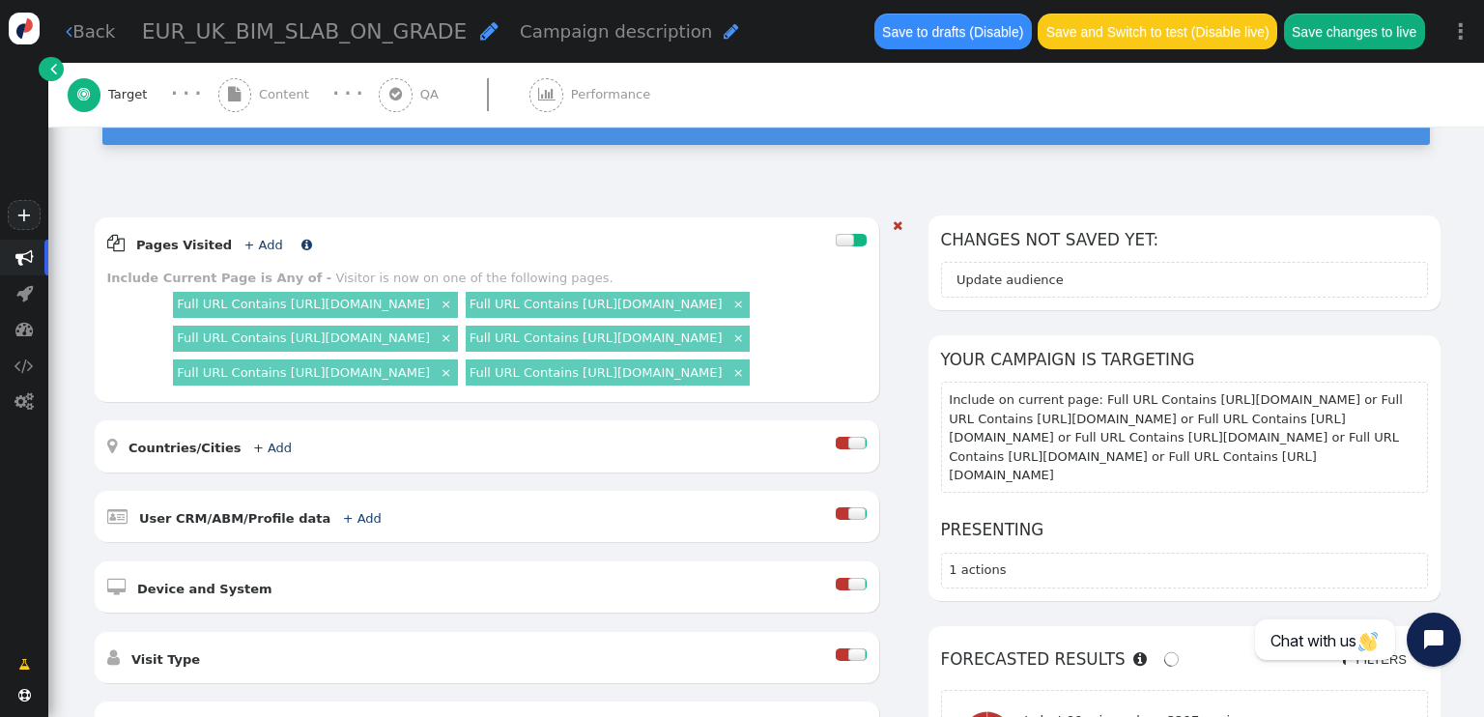
click at [251, 238] on link "+ Add" at bounding box center [262, 245] width 39 height 14
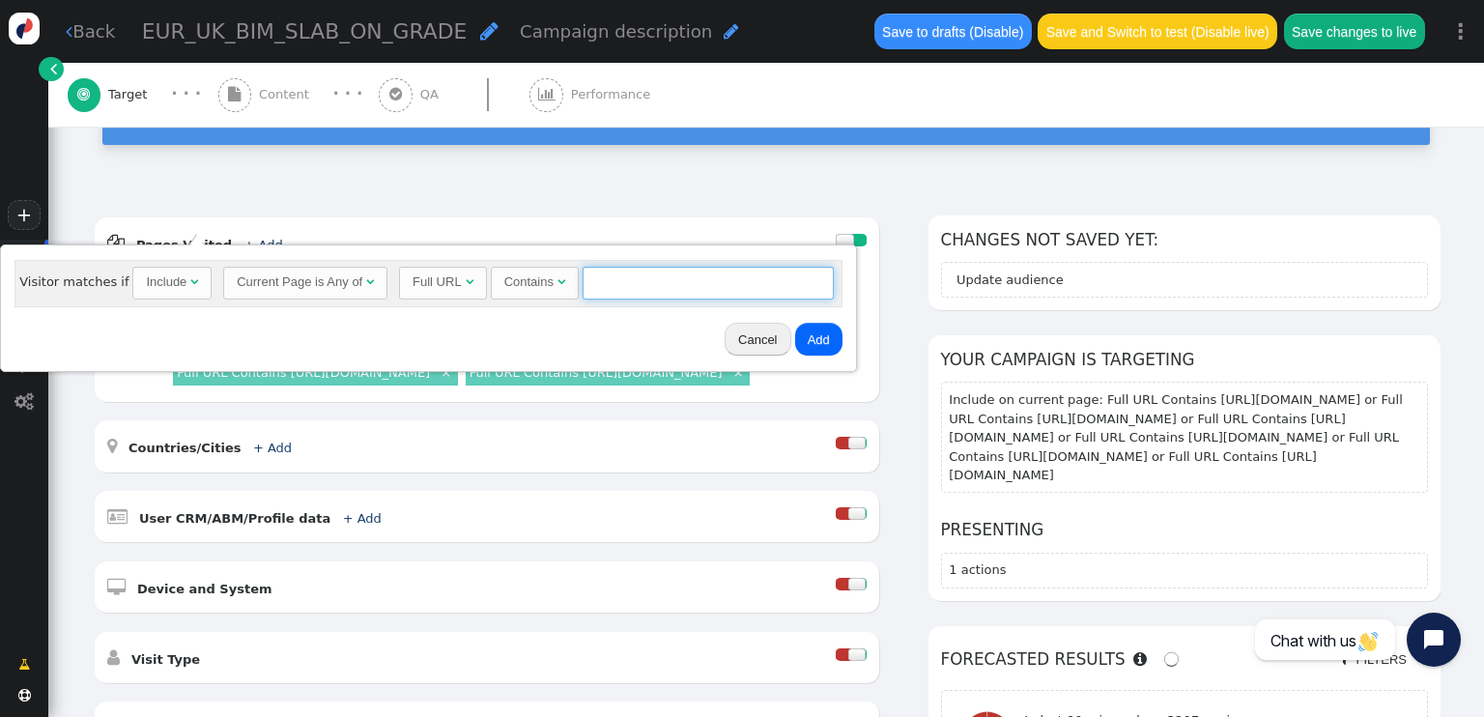
click at [644, 294] on input "text" at bounding box center [707, 283] width 251 height 33
paste input "https://www.cemex.co.uk/products/readymix-concrete/fibre-reinforced/advanced"
type input "https://www.cemex.co.uk/products/readymix-concrete/fibre-reinforced/advanced"
click at [801, 338] on button "Add" at bounding box center [818, 339] width 47 height 33
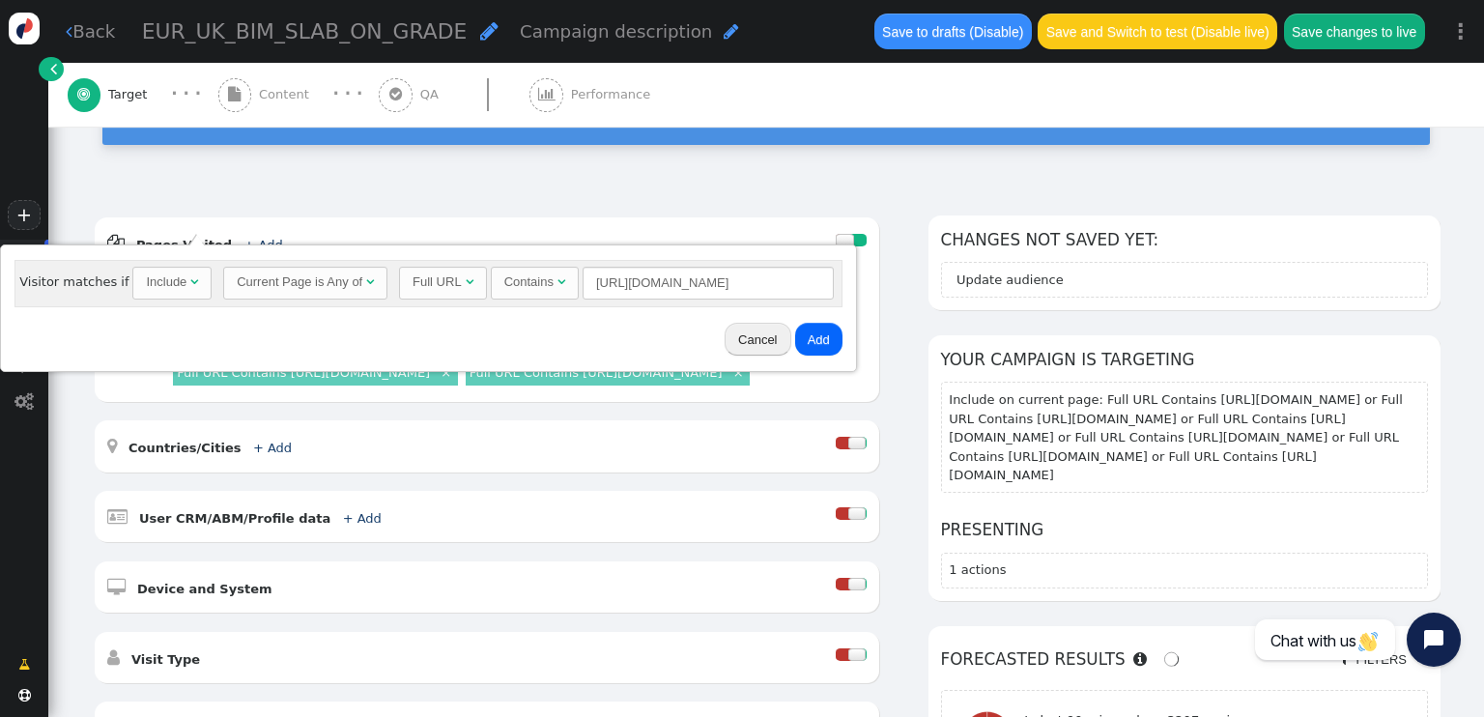
scroll to position [0, 0]
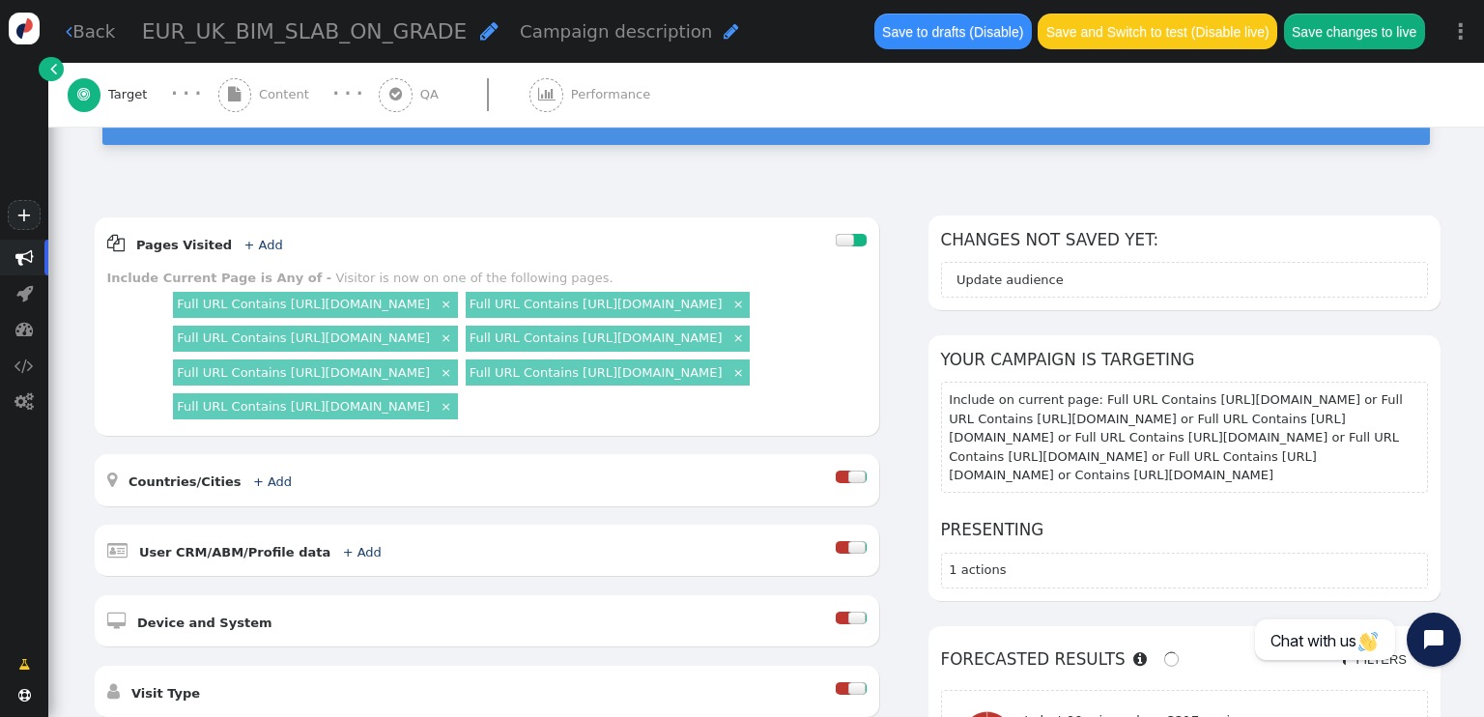
click at [454, 295] on link "×" at bounding box center [446, 303] width 16 height 16
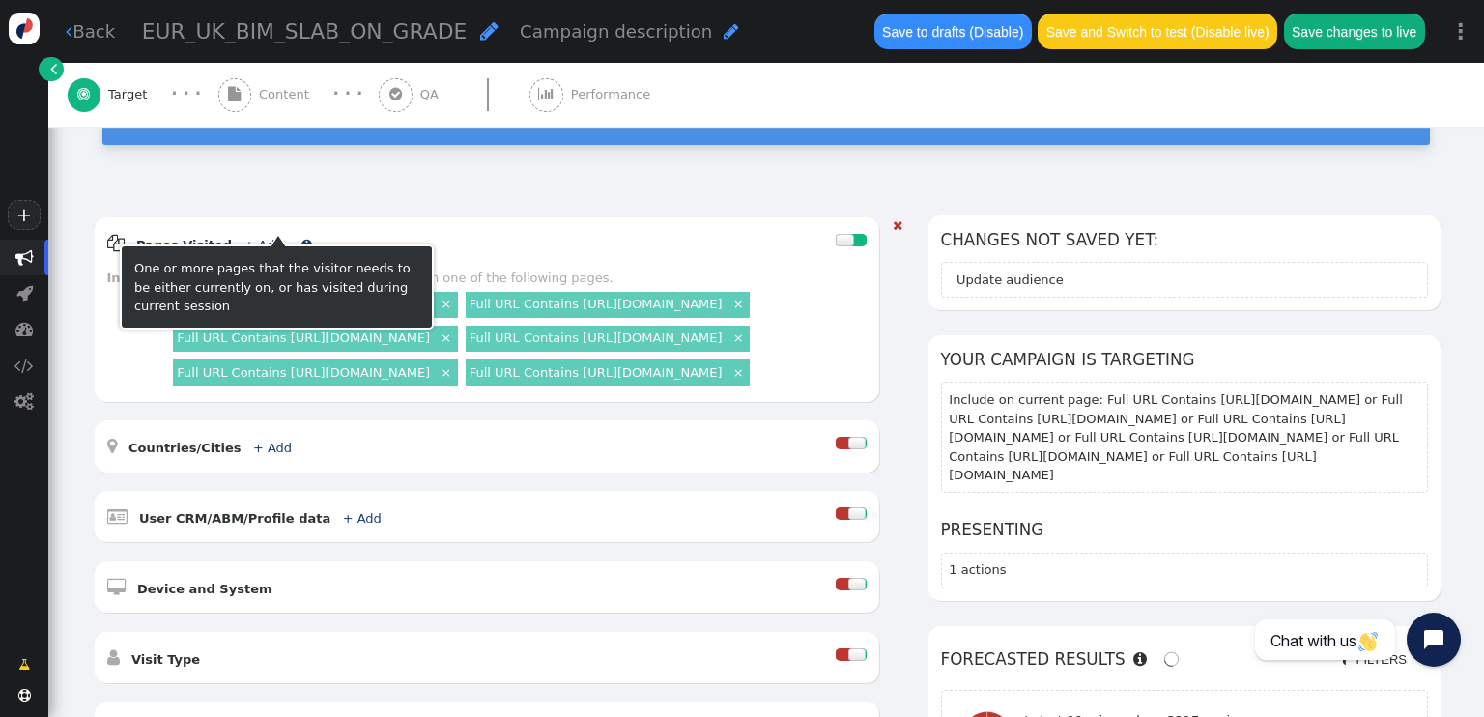
click at [246, 238] on link "+ Add" at bounding box center [262, 245] width 39 height 14
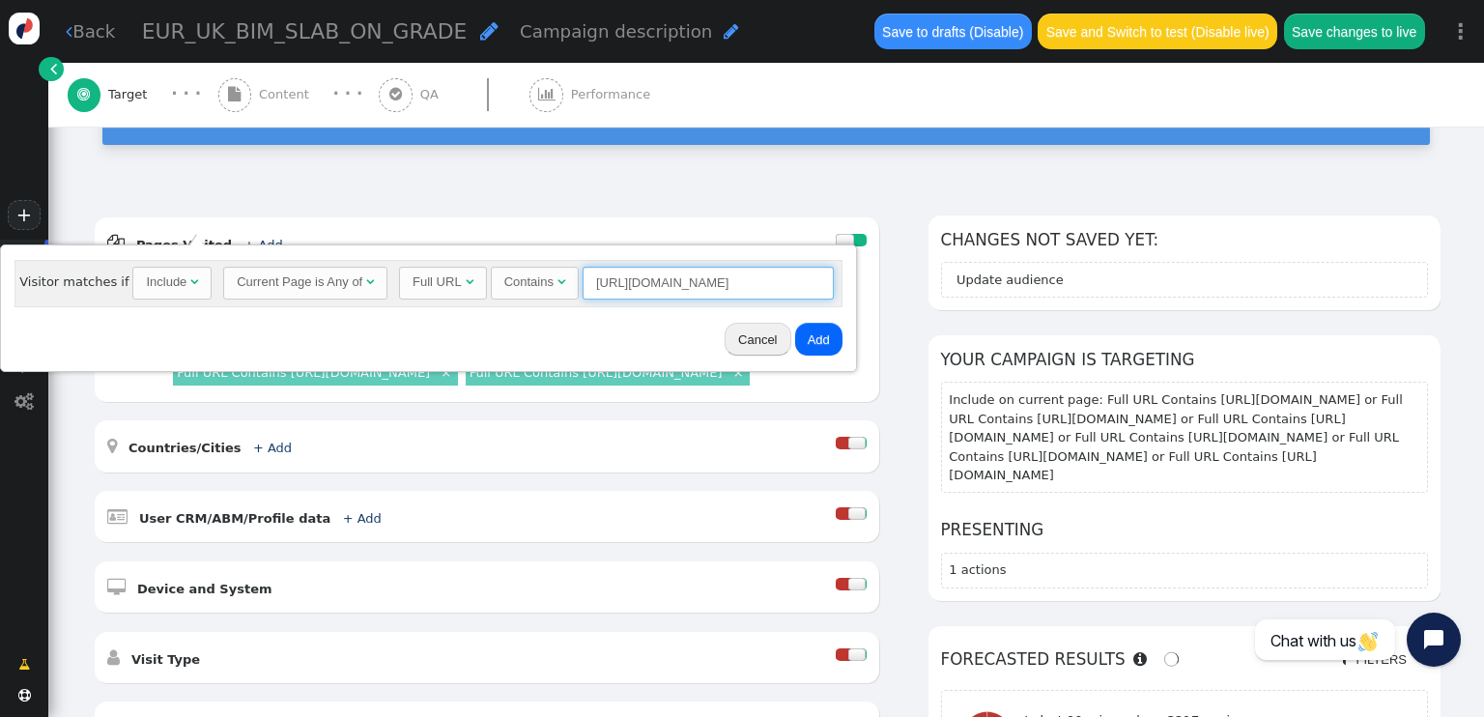
click at [770, 284] on input "https://www.cemex.co.uk/products/readymix-concrete/fibre-reinforced/advanced" at bounding box center [707, 283] width 251 height 33
click at [770, 285] on input "https://www.cemex.co.uk/products/readymix-concrete/fibre-reinforced/advanced" at bounding box center [707, 283] width 251 height 33
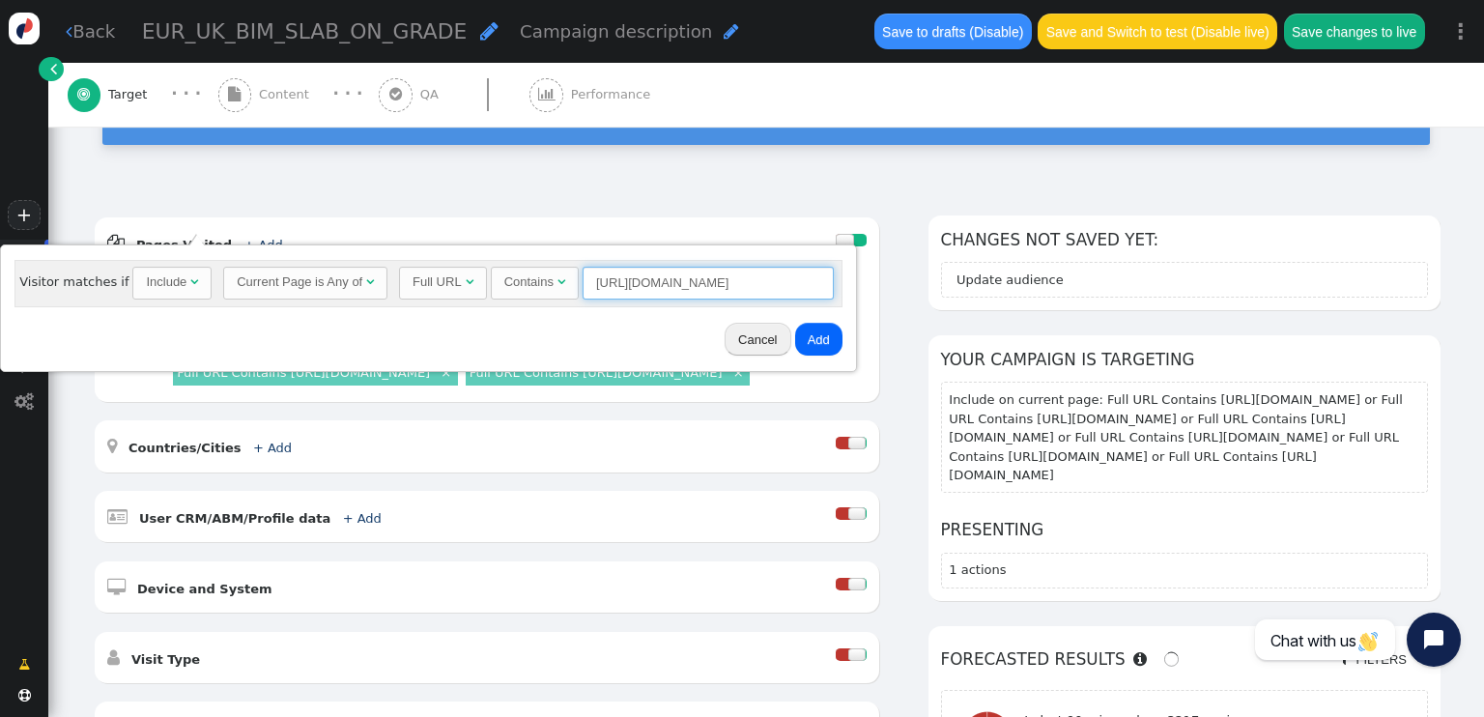
paste input "resilia-high-performance-fibre-reinforced-concrete"
type input "https://www.cemex.co.uk/products/readymix-concrete/fibre-reinforced/resilia-hig…"
click at [804, 333] on button "Add" at bounding box center [818, 339] width 47 height 33
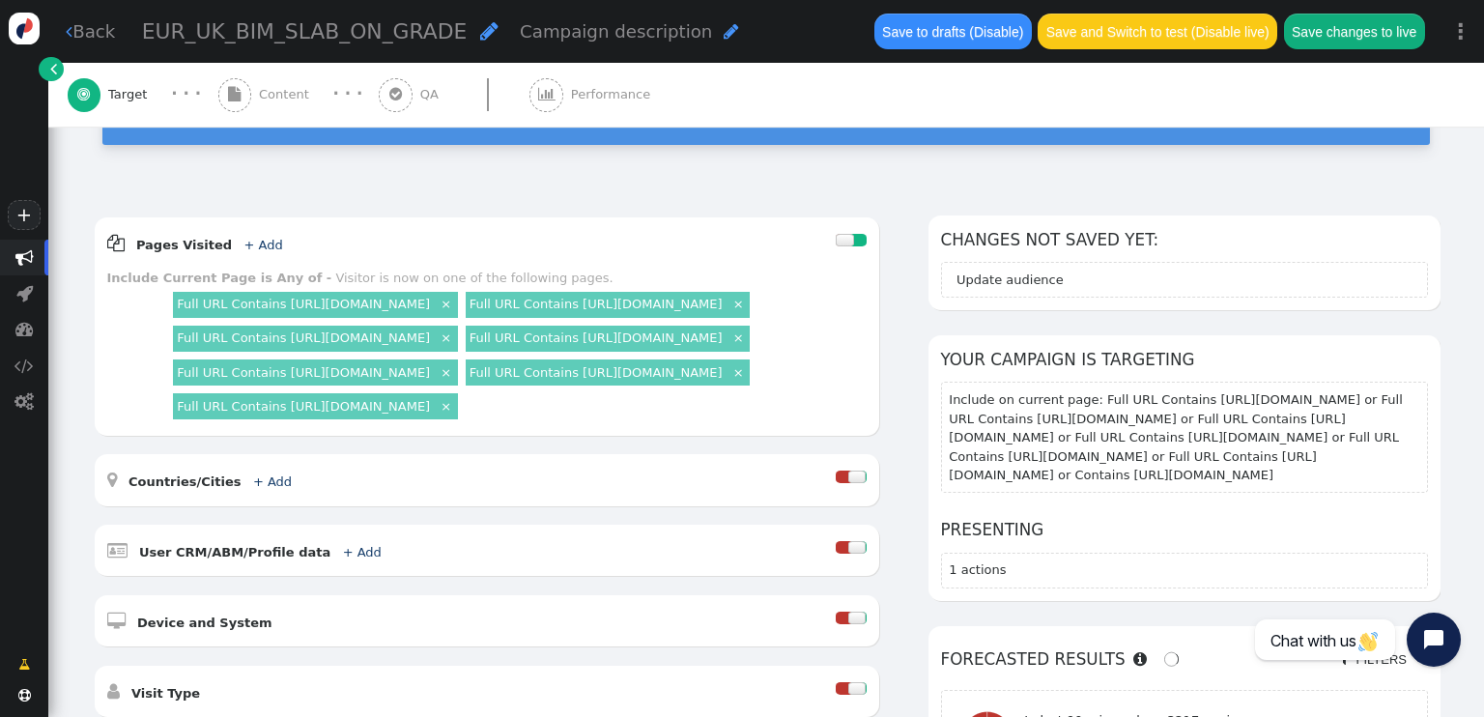
click at [454, 295] on link "×" at bounding box center [446, 303] width 16 height 16
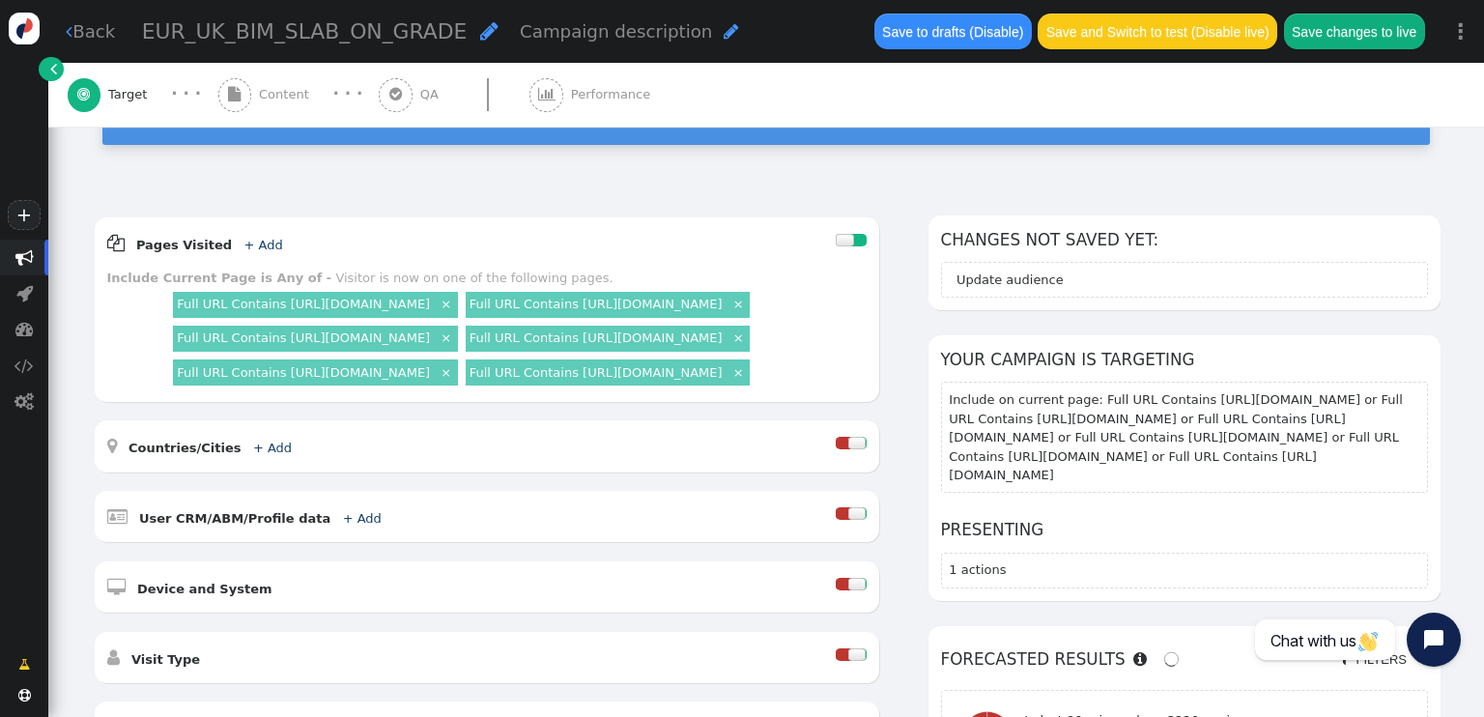
click at [454, 295] on link "×" at bounding box center [446, 303] width 16 height 16
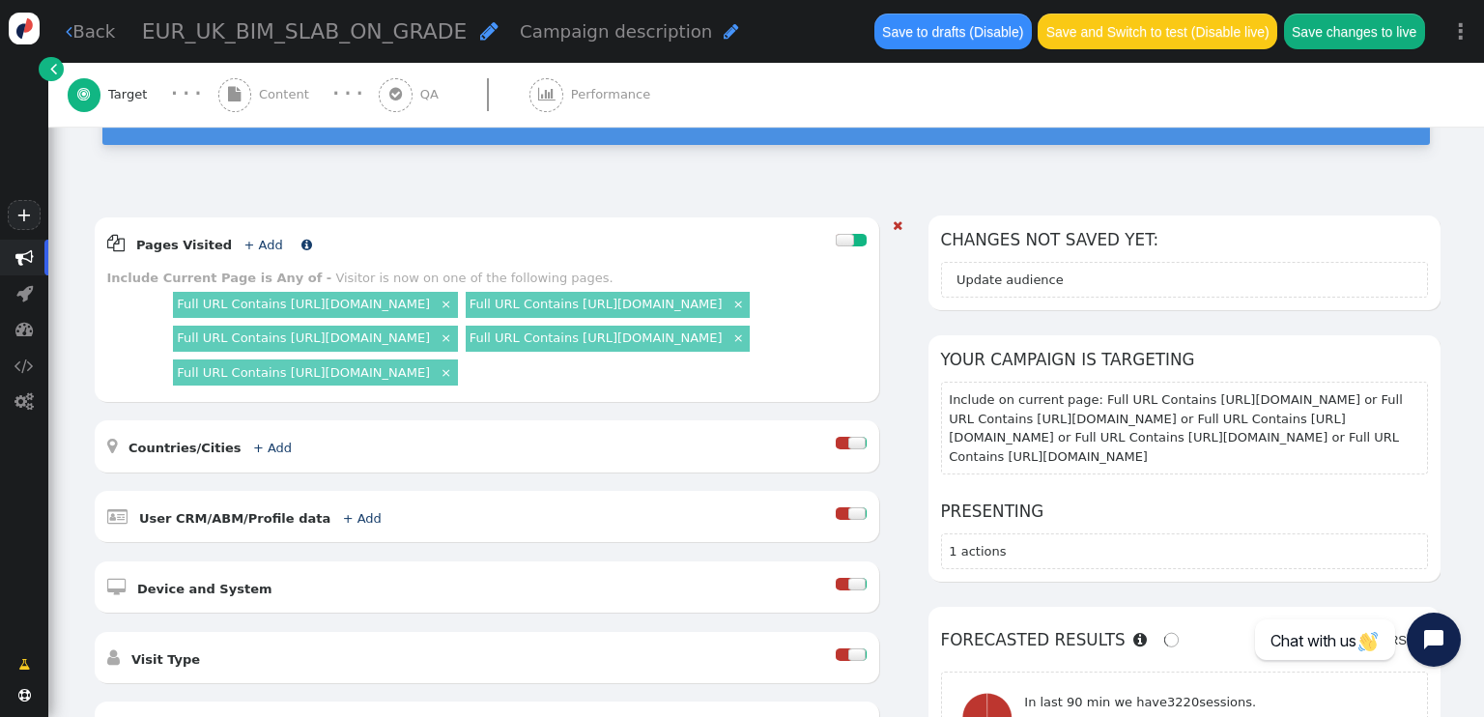
click at [244, 238] on link "+ Add" at bounding box center [262, 245] width 39 height 14
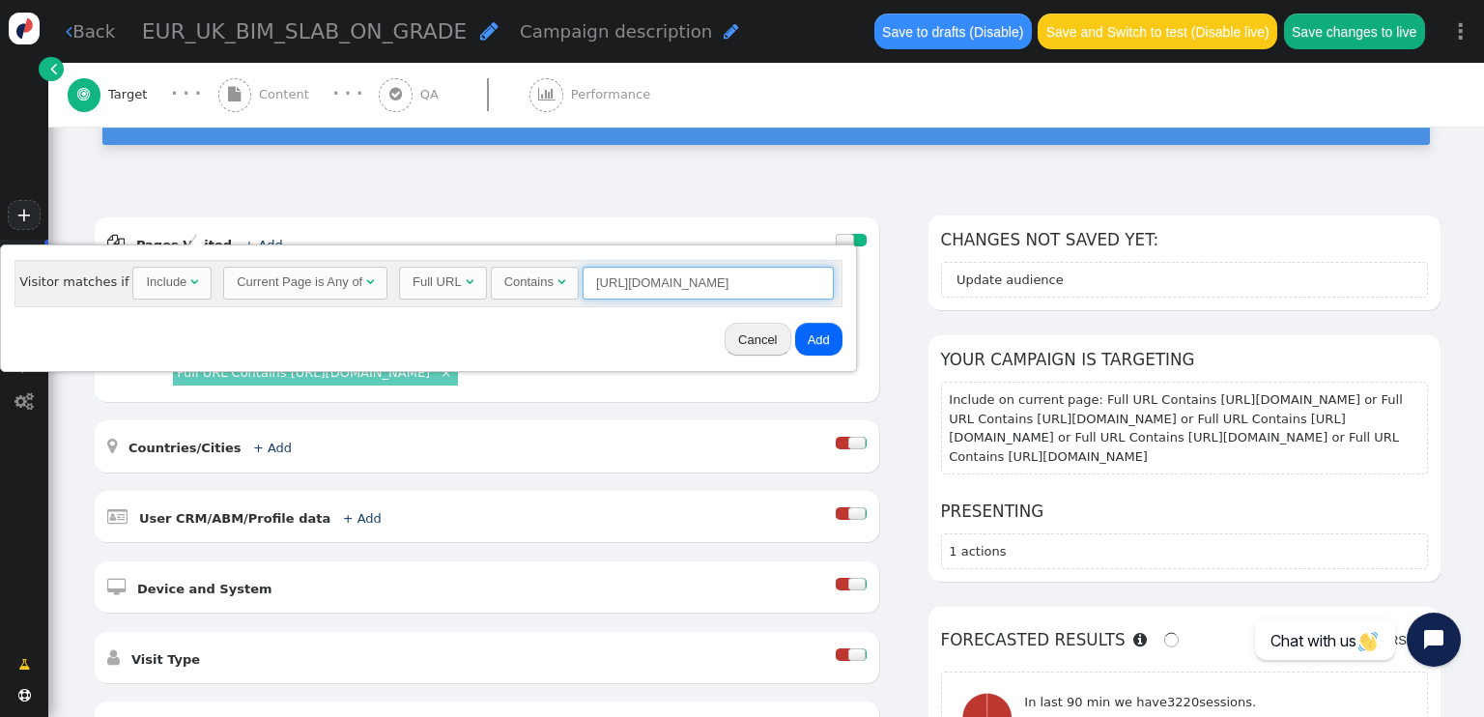
click at [633, 287] on input "https://www.cemex.co.uk/products/readymix-concrete/fibre-reinforced/resilia-hig…" at bounding box center [707, 283] width 251 height 33
paste input "solutions/housebuilders"
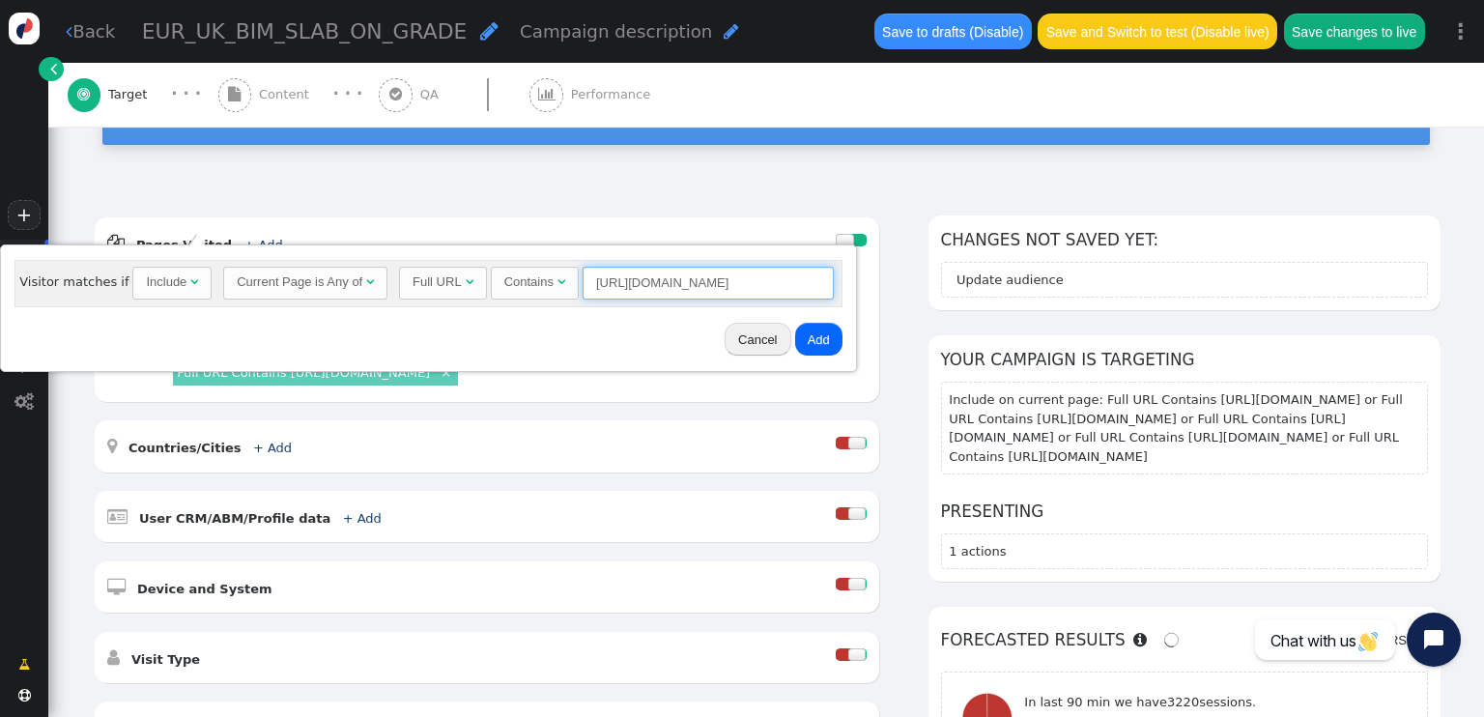
scroll to position [0, 47]
type input "https://www.cemex.co.uk/solutions/housebuilders"
click at [802, 349] on button "Add" at bounding box center [818, 339] width 47 height 33
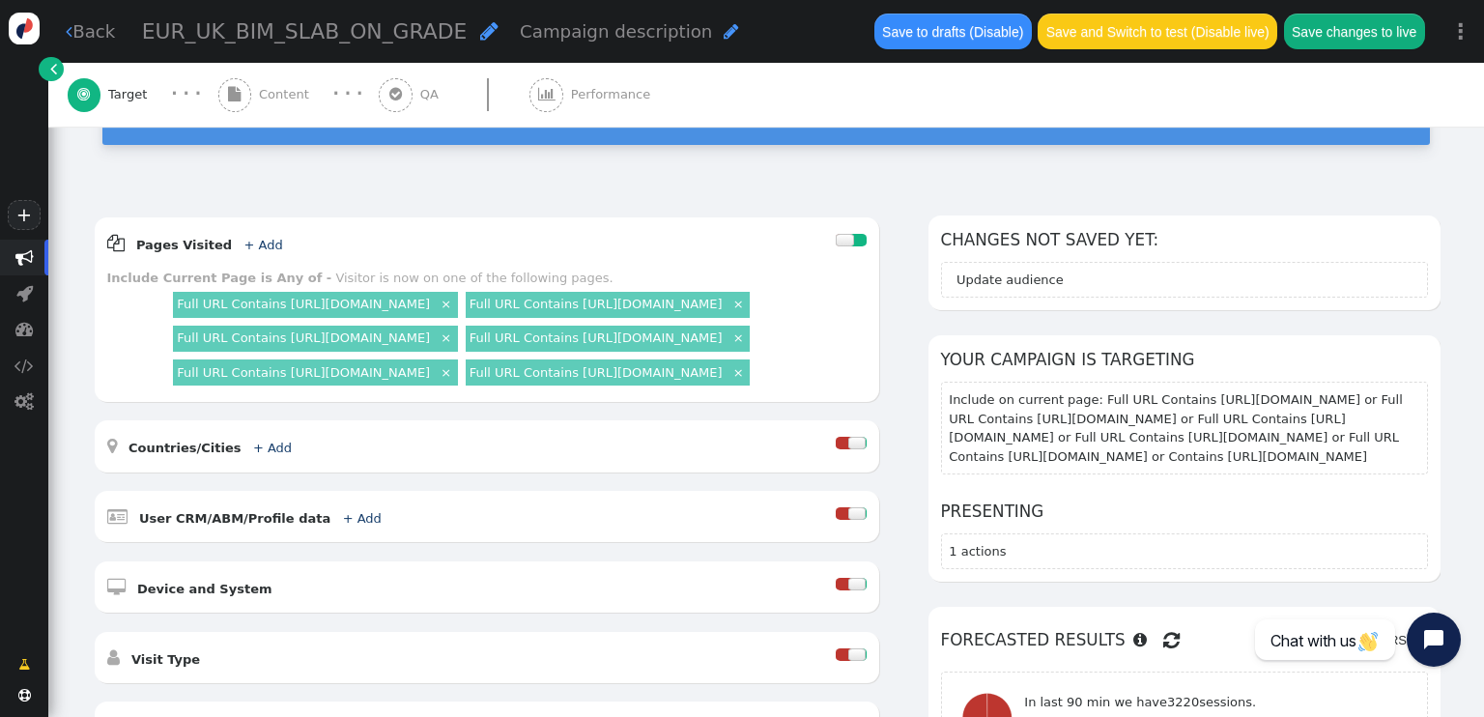
click at [730, 311] on link "×" at bounding box center [738, 303] width 16 height 16
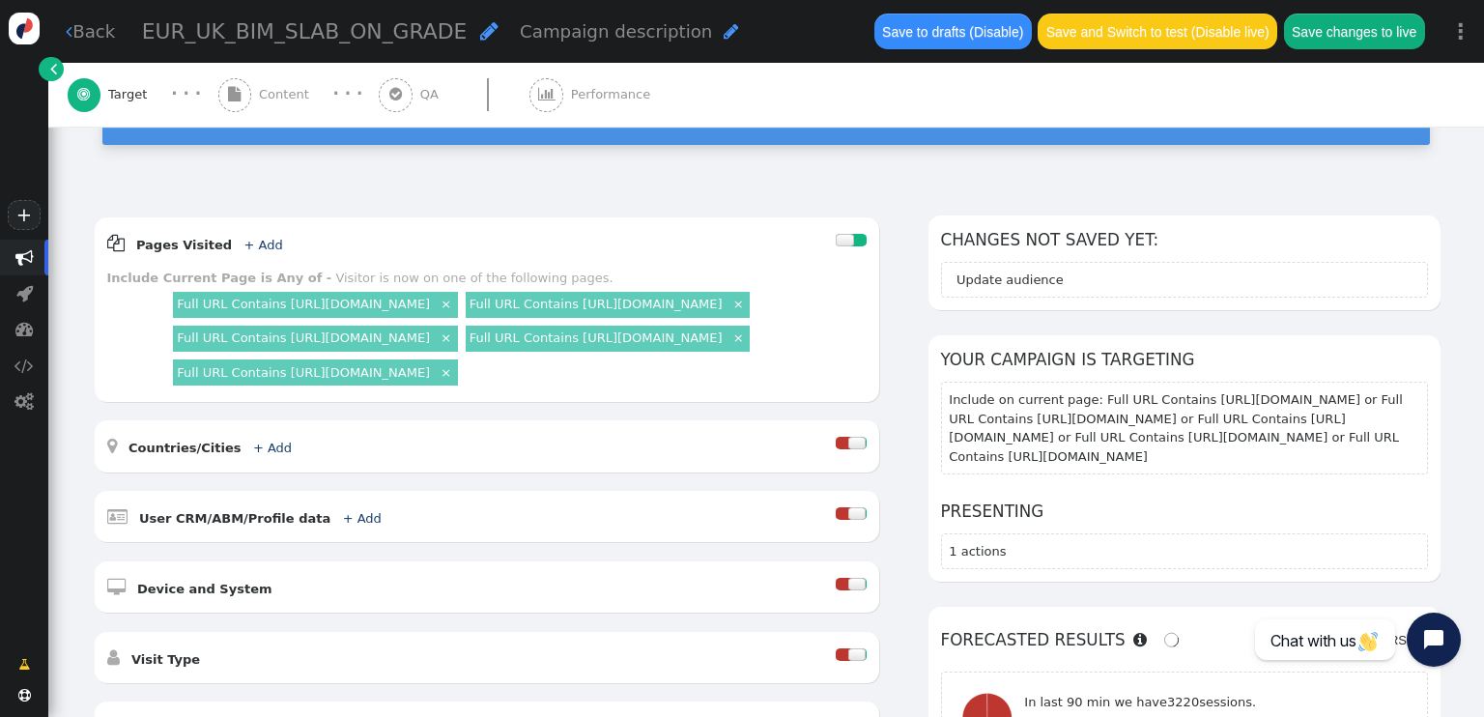
click at [454, 295] on link "×" at bounding box center [446, 303] width 16 height 16
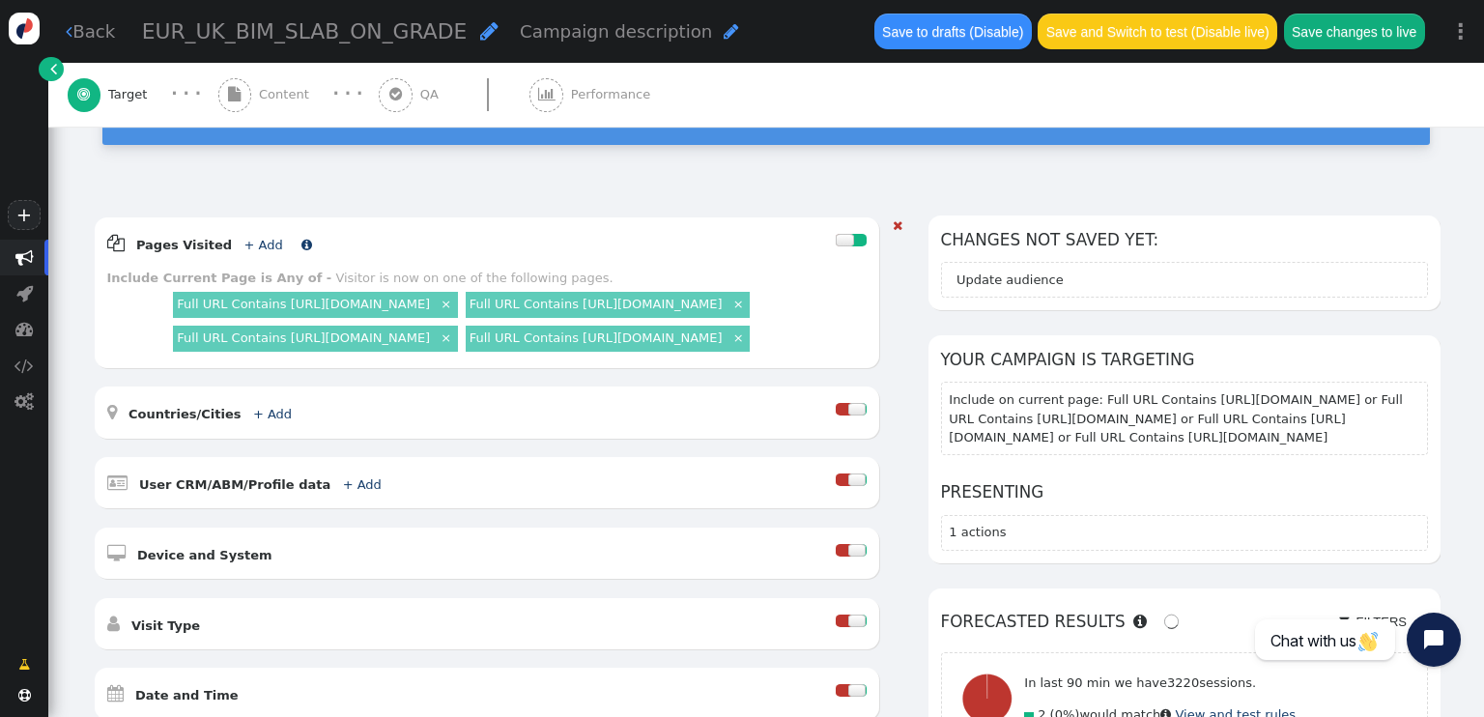
click at [255, 238] on link "+ Add" at bounding box center [262, 245] width 39 height 14
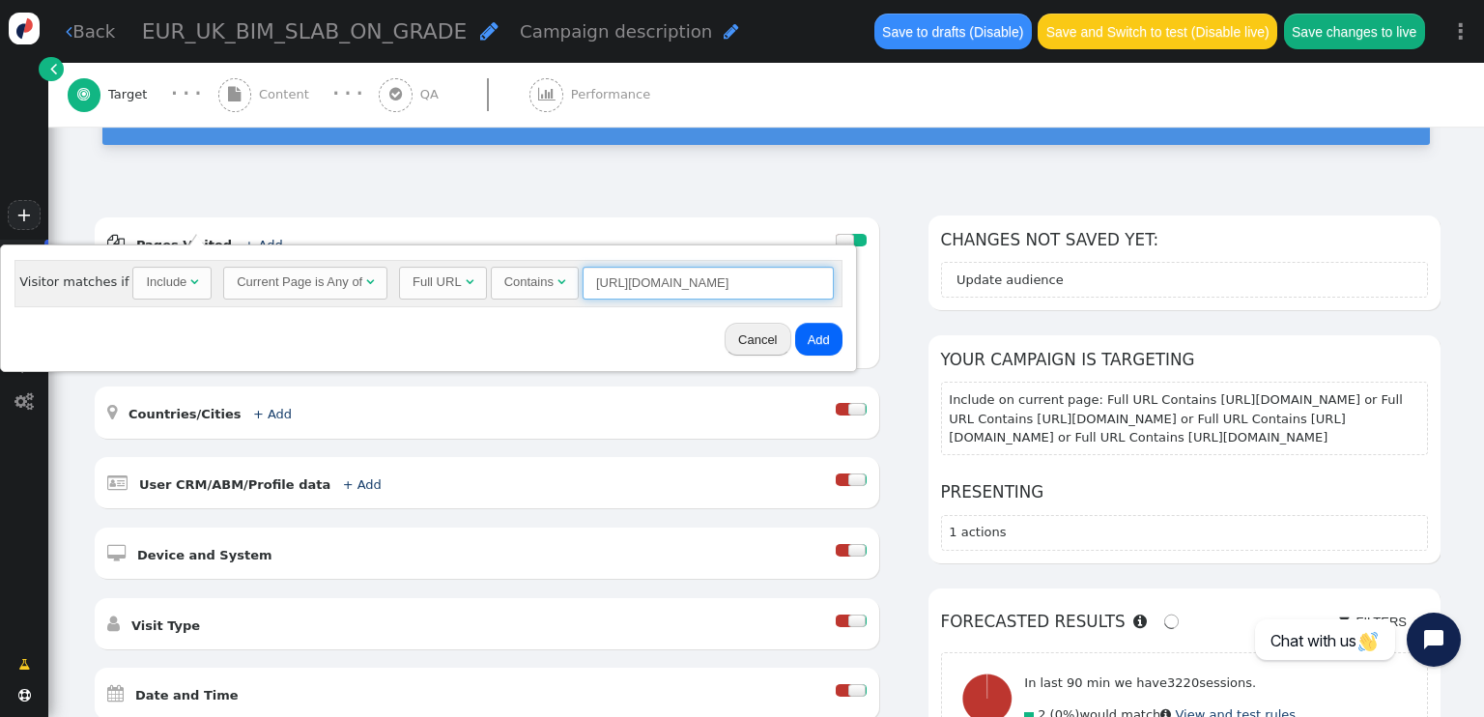
click at [638, 289] on input "https://www.cemex.co.uk/solutions/housebuilders" at bounding box center [707, 283] width 251 height 33
paste input "products/precast/suspended-floor-system"
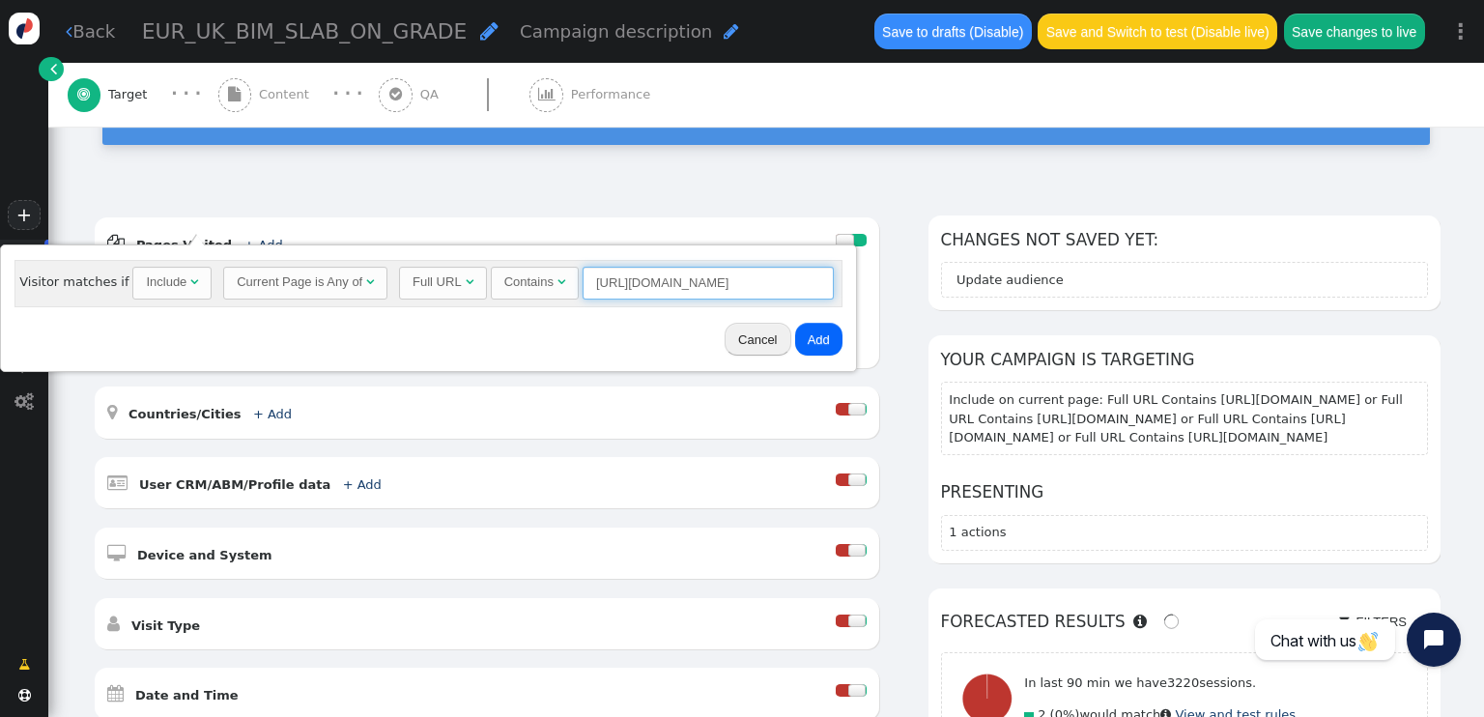
type input "https://www.cemex.co.uk/products/precast/suspended-floor-systems"
click at [815, 335] on button "Add" at bounding box center [818, 339] width 47 height 33
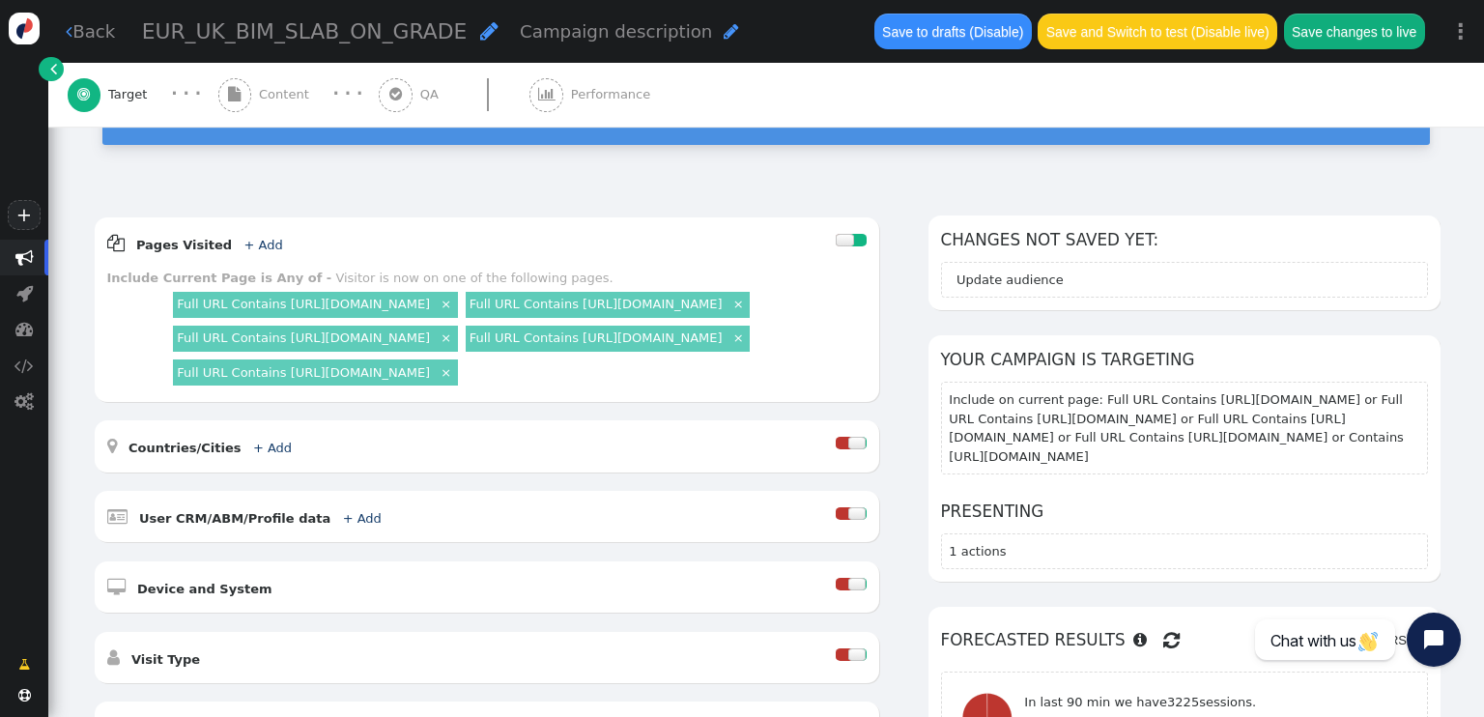
click at [454, 295] on link "×" at bounding box center [446, 303] width 16 height 16
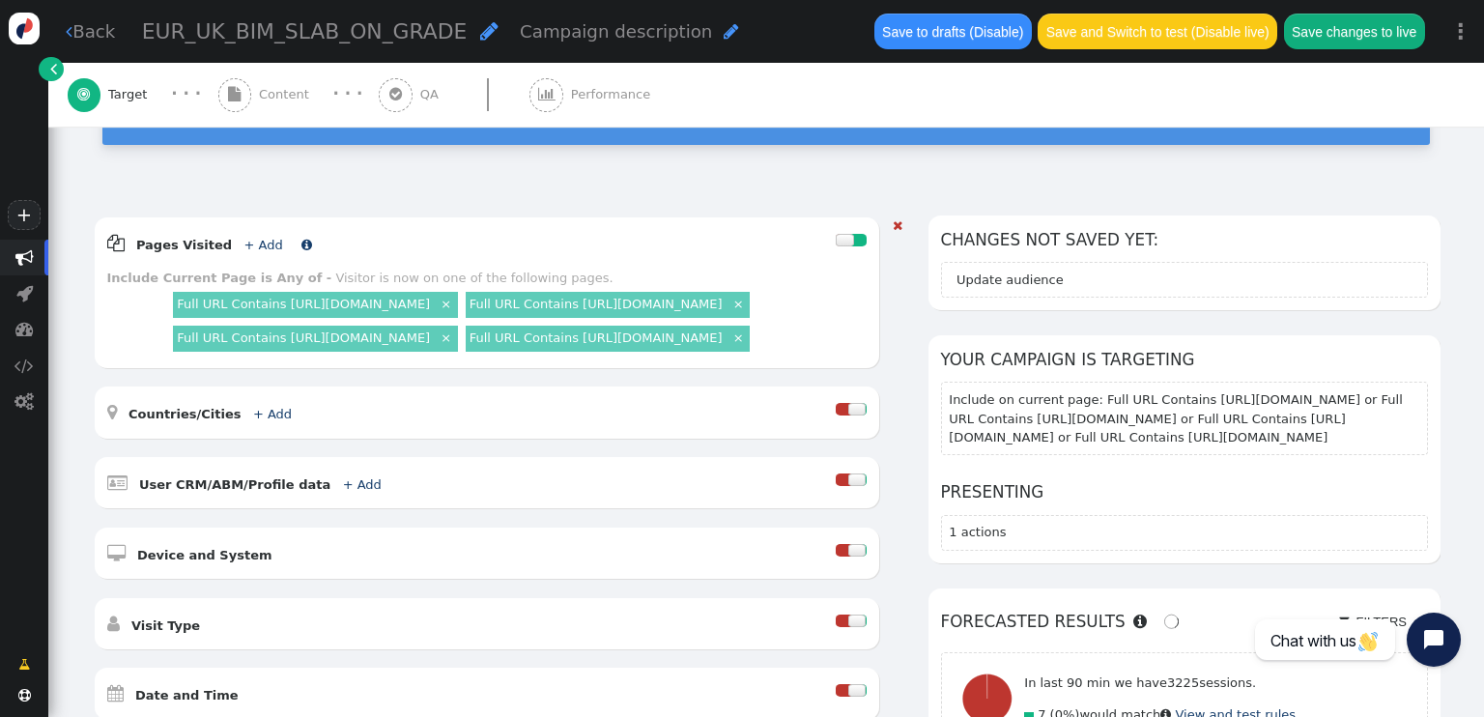
click at [244, 238] on link "+ Add" at bounding box center [262, 245] width 39 height 14
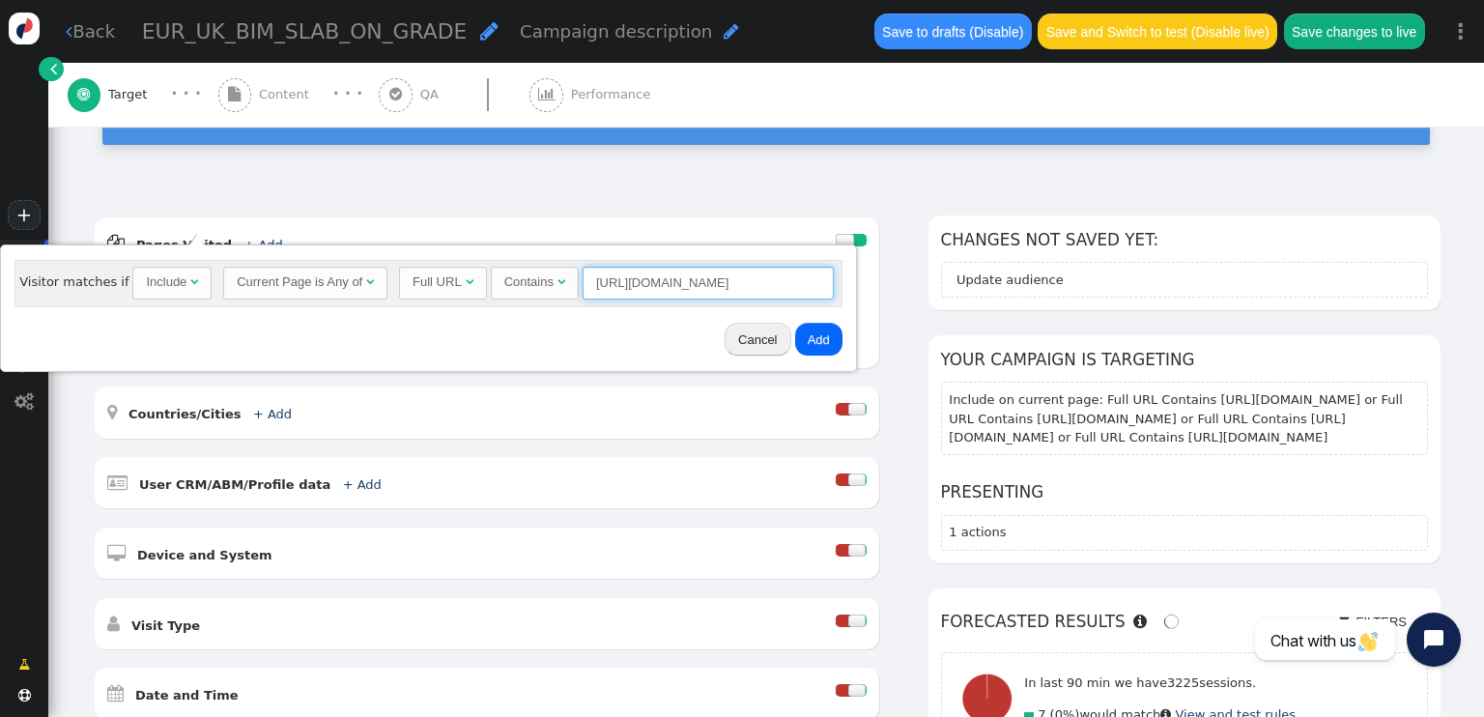
click at [638, 292] on input "https://www.cemex.co.uk/products/precast/suspended-floor-systems" at bounding box center [707, 283] width 251 height 33
paste input "about-us/media/guides-advice/beam-block-floor-faq"
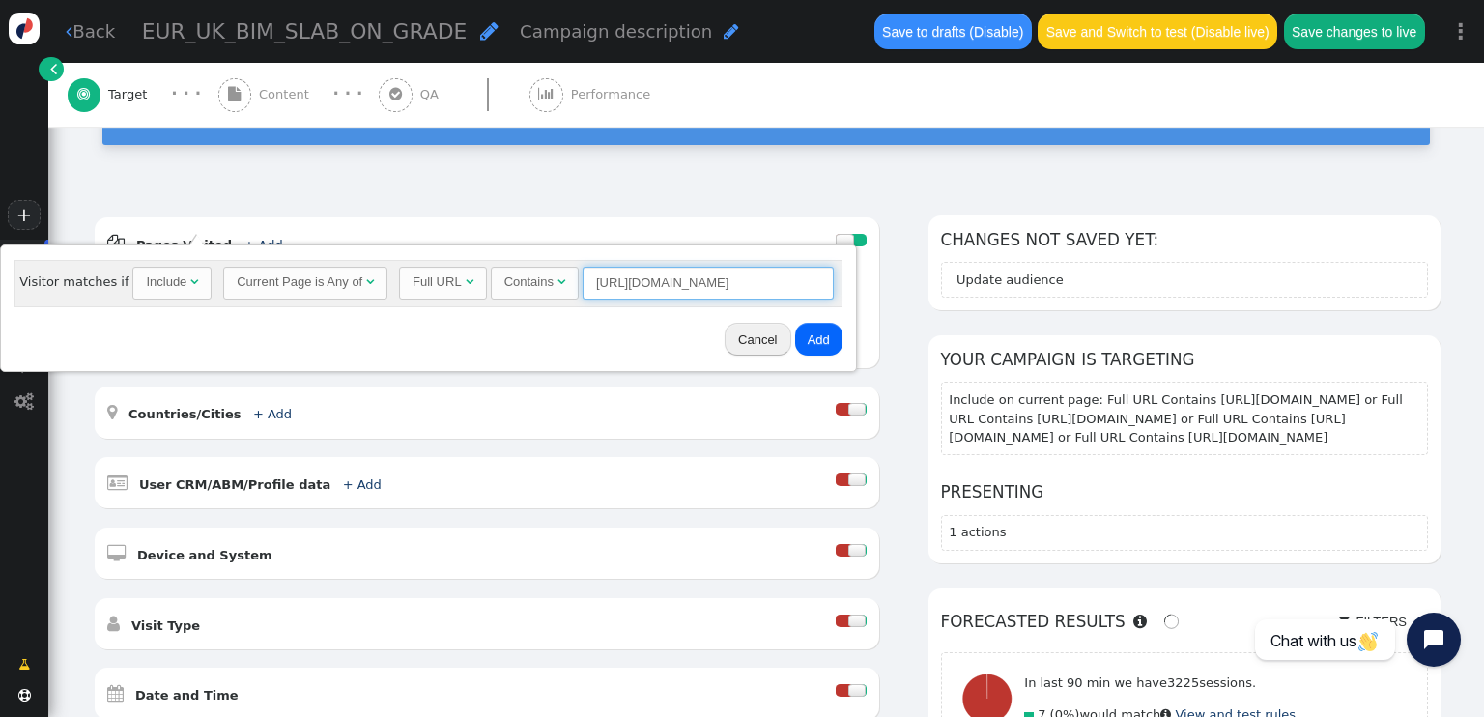
type input "https://www.cemex.co.uk/about-us/media/guides-advice/beam-block-floor-faqs"
click at [804, 335] on button "Add" at bounding box center [818, 339] width 47 height 33
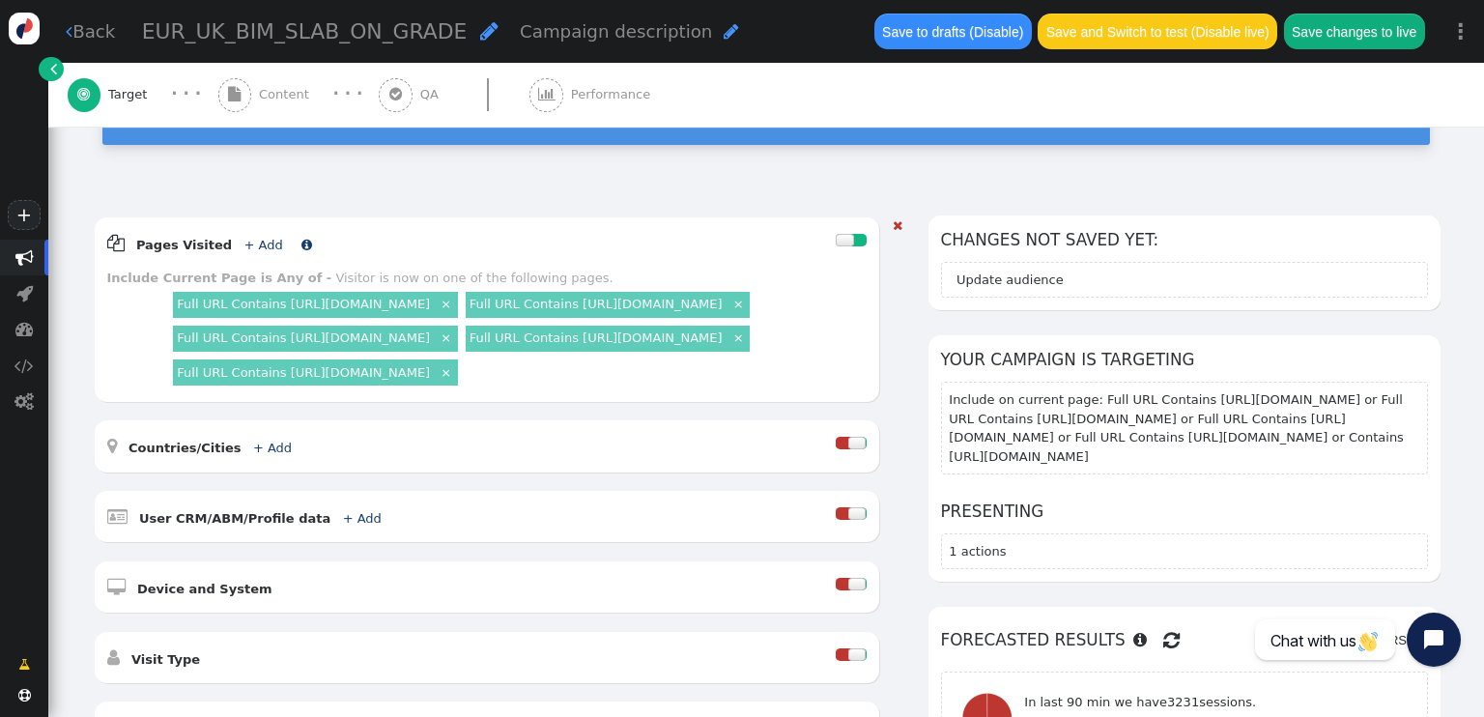
click at [248, 238] on link "+ Add" at bounding box center [262, 245] width 39 height 14
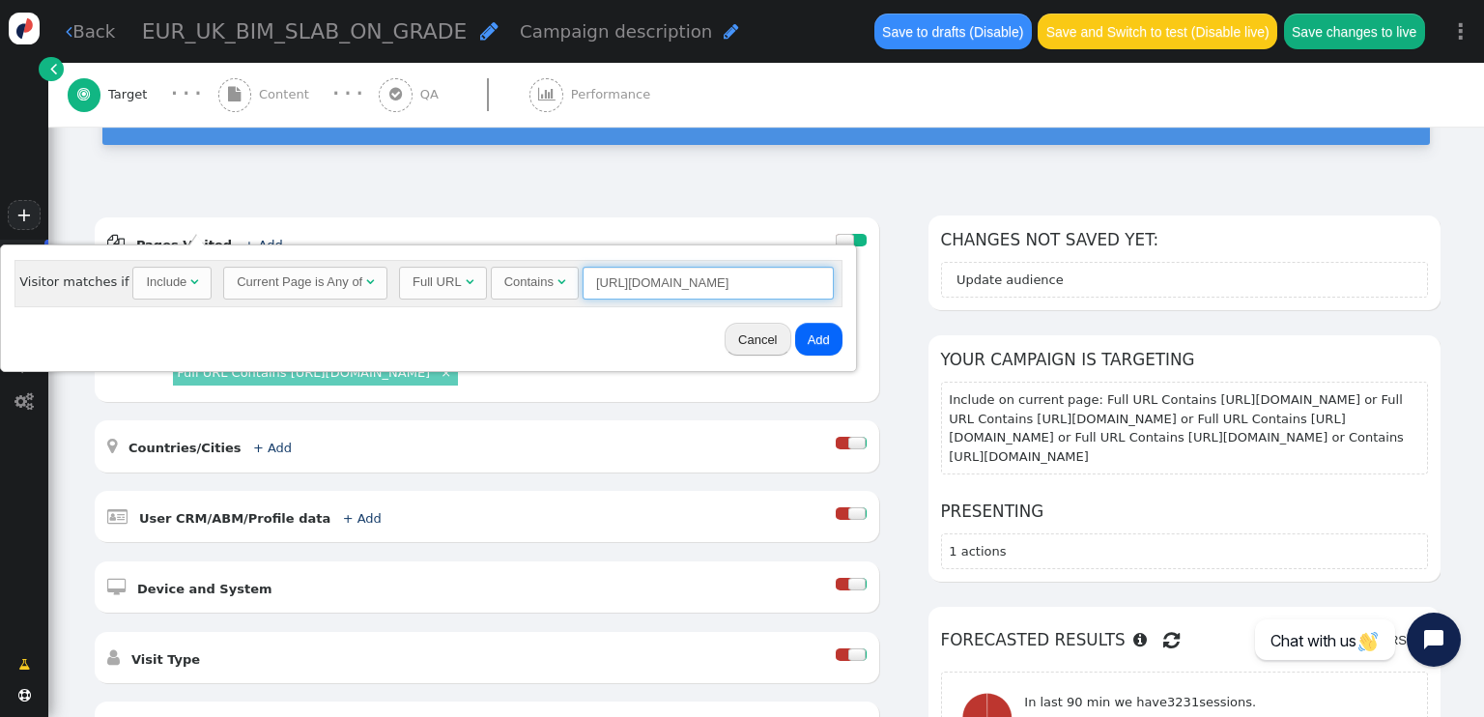
click at [615, 276] on input "https://www.cemex.co.uk/about-us/media/guides-advice/beam-block-floor-faqs" at bounding box center [707, 283] width 251 height 33
paste input "guide-to-ratings-in-the-green-guide"
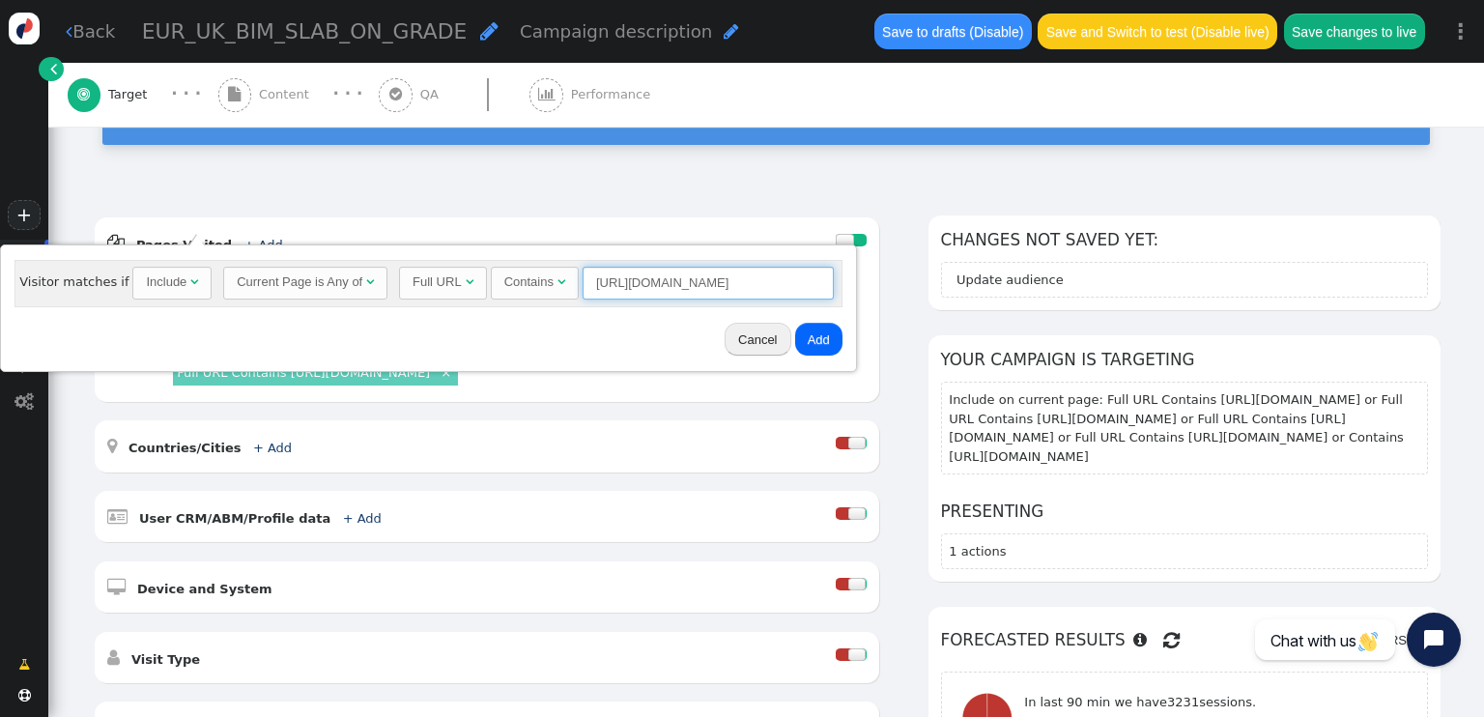
type input "https://www.cemex.co.uk/about-us/media/guides-advice/guide-to-ratings-in-the-gr…"
click at [802, 340] on button "Add" at bounding box center [818, 339] width 47 height 33
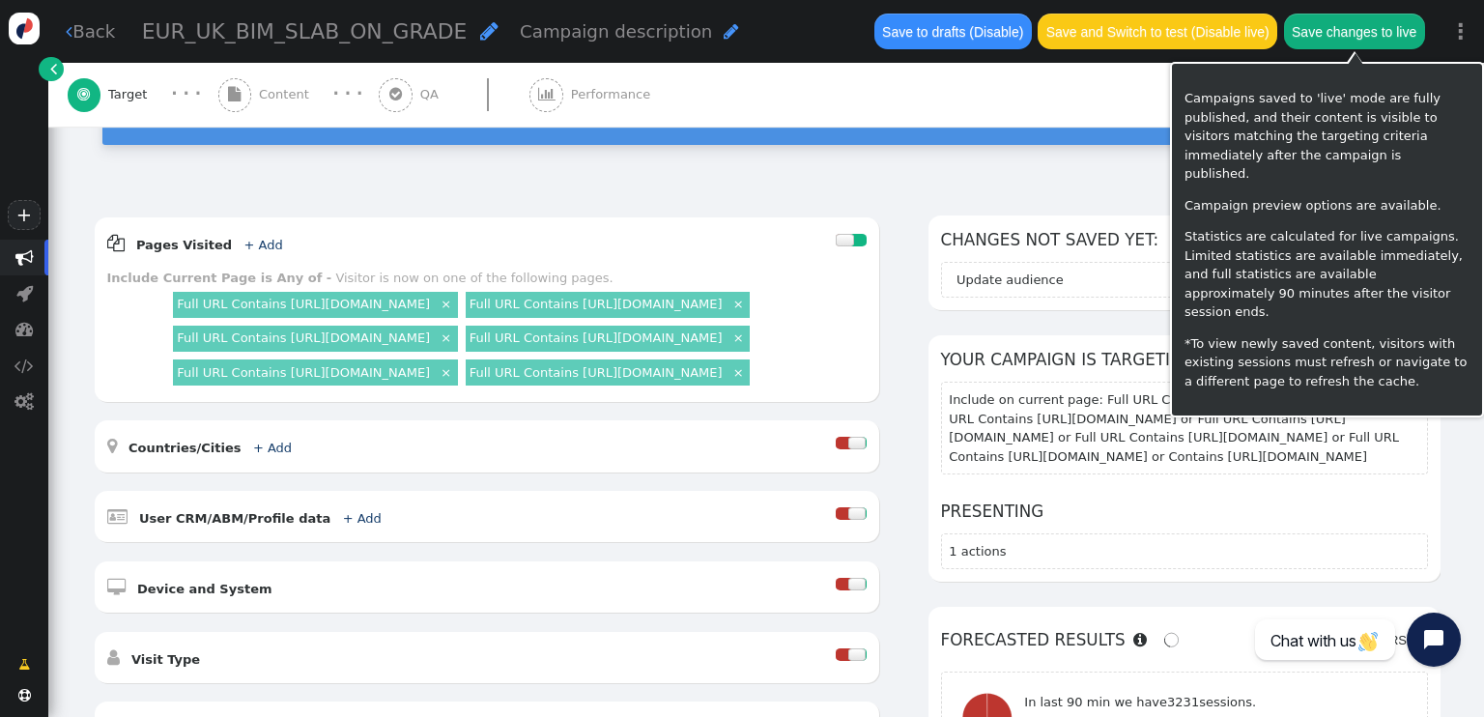
click at [1400, 22] on button "Save changes to live" at bounding box center [1354, 31] width 141 height 35
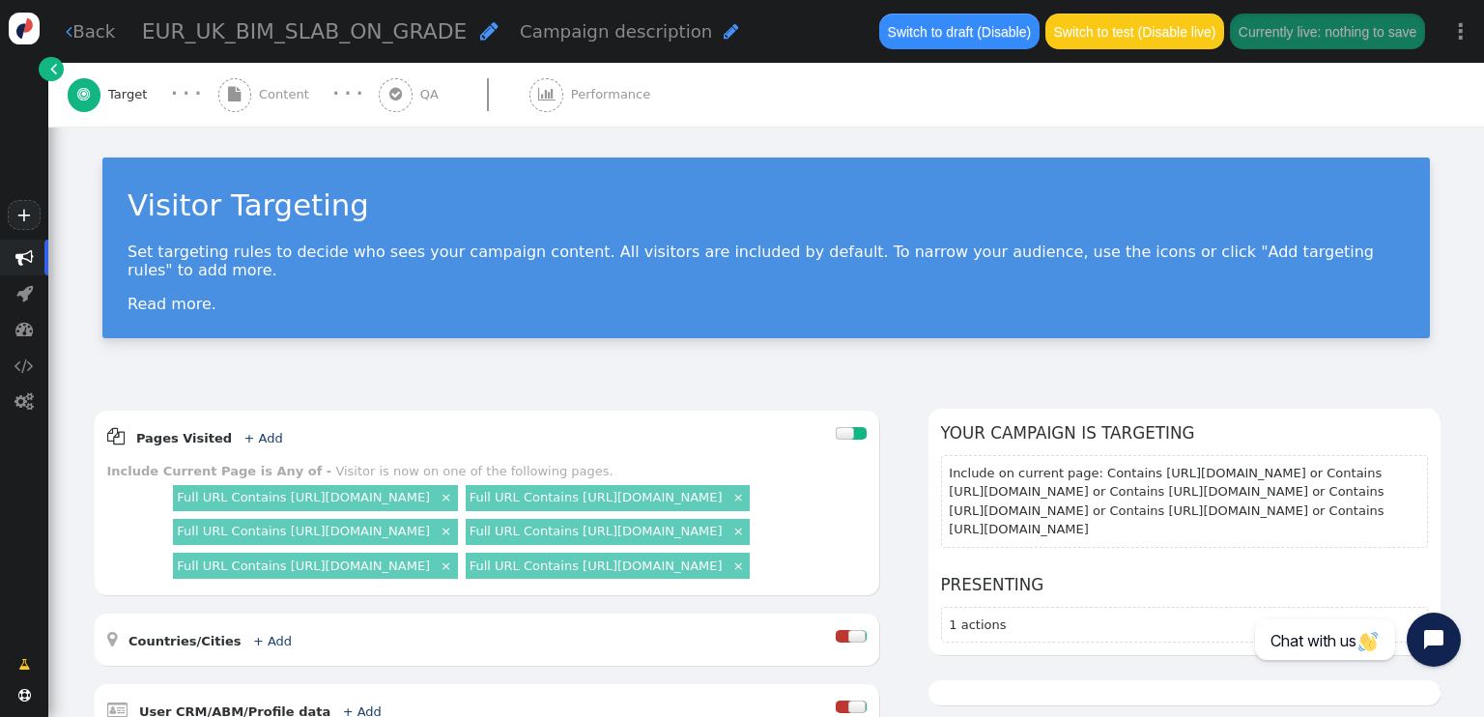
click at [266, 89] on span "Content" at bounding box center [288, 94] width 58 height 19
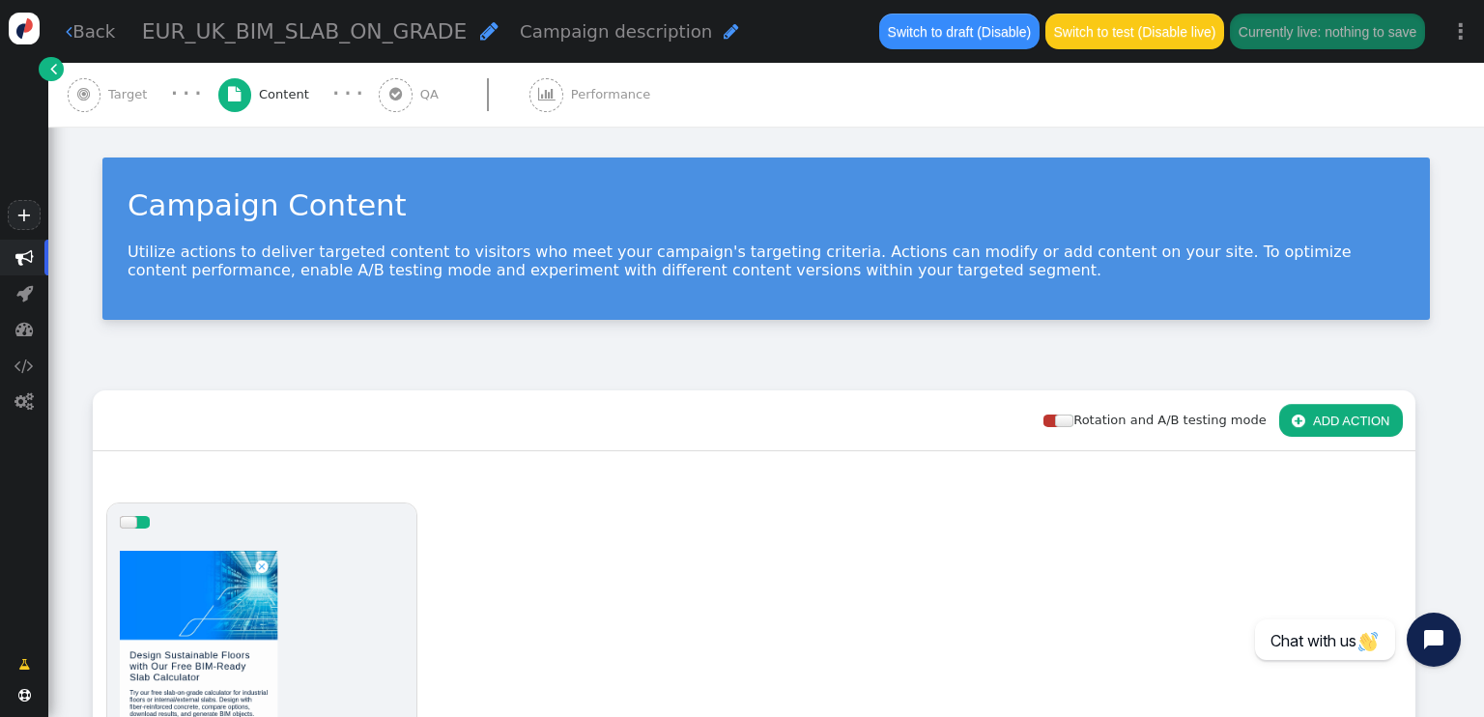
scroll to position [290, 0]
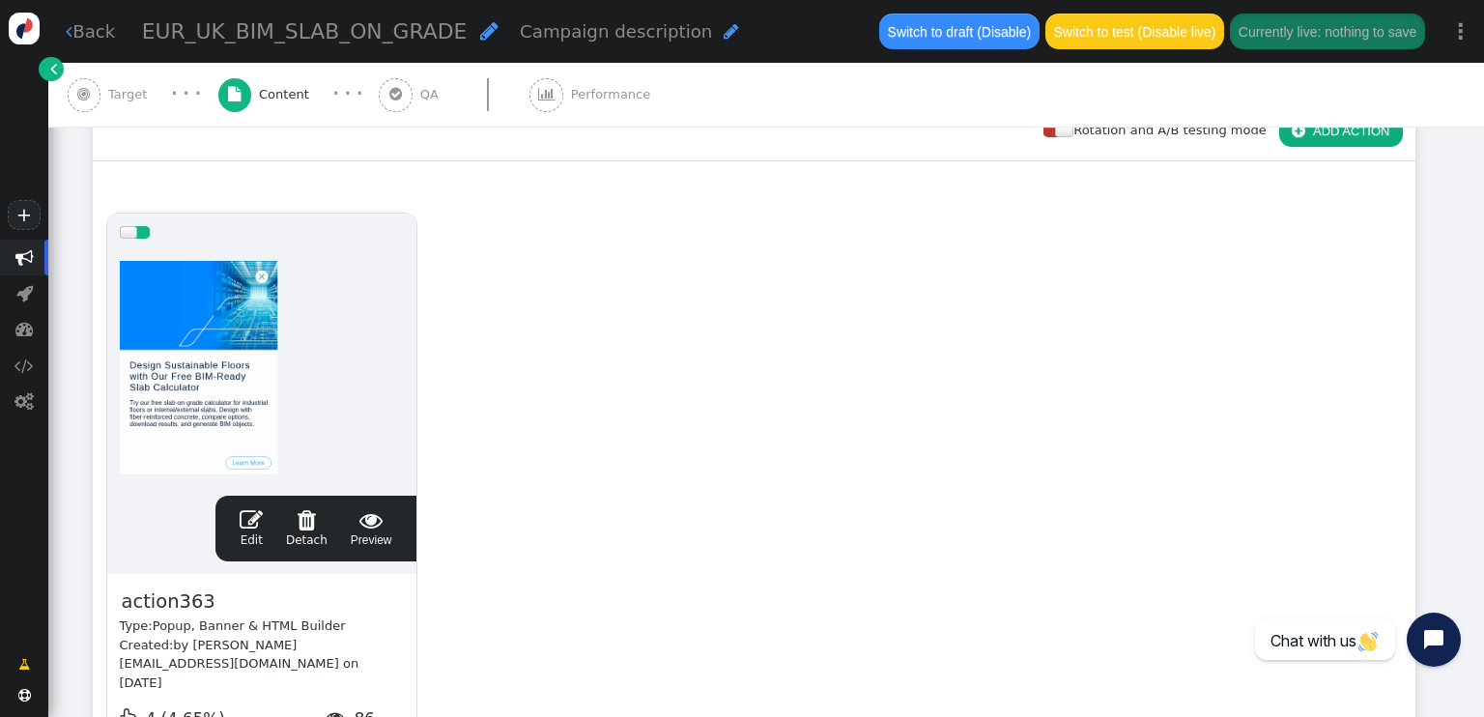
click at [252, 525] on span "" at bounding box center [251, 519] width 23 height 23
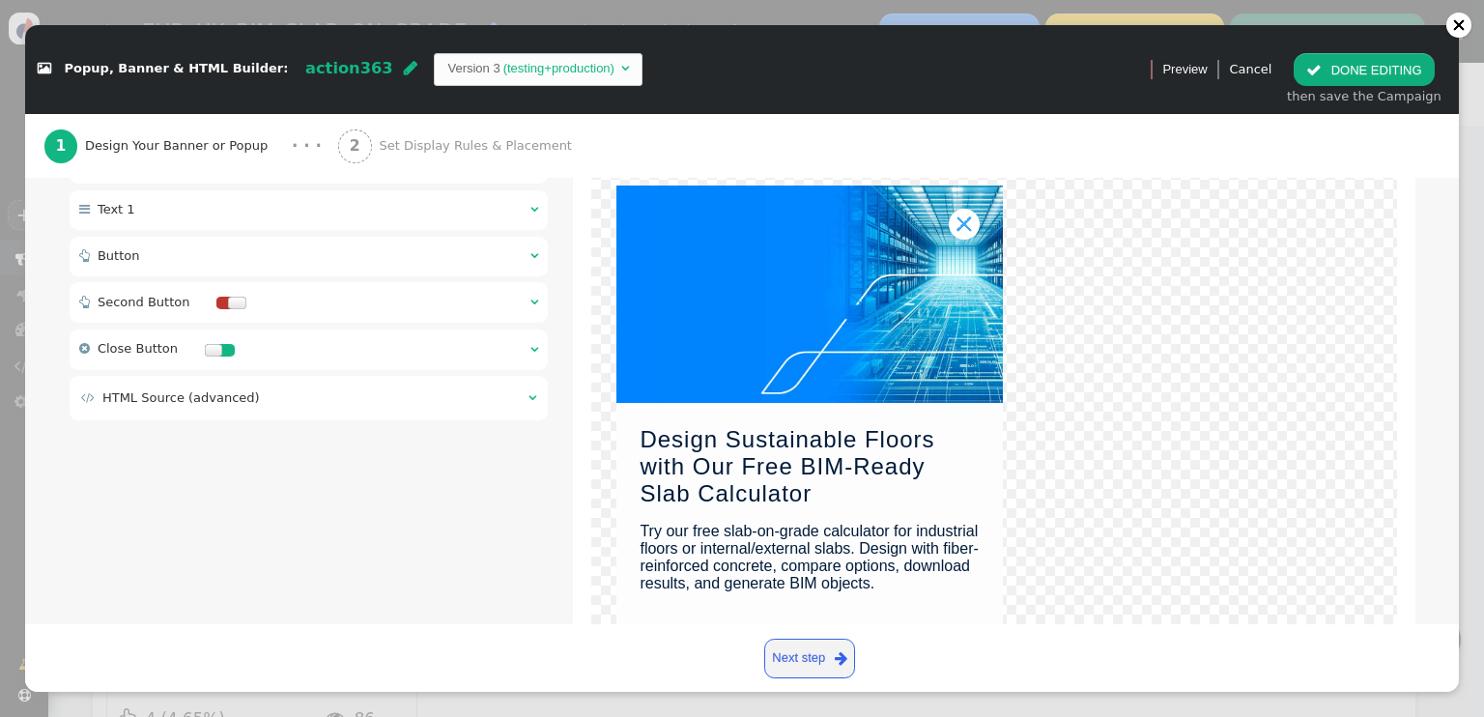
click at [421, 240] on div " Button  " at bounding box center [309, 257] width 479 height 40
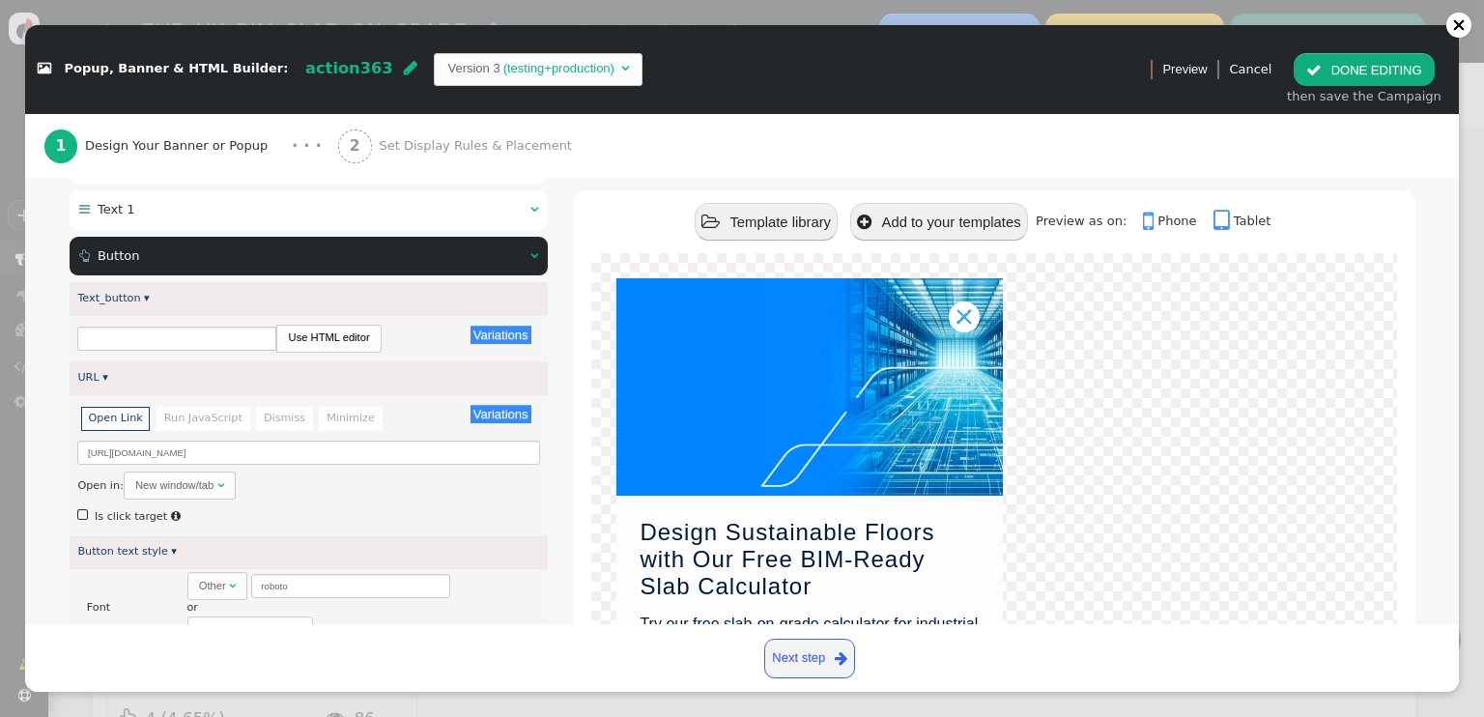
type input "Learn More"
click at [213, 440] on input "https://www.cemex.co.uk/slab-on-grade-calculator-for-designing-concrete-floors-…" at bounding box center [308, 452] width 462 height 24
paste input "tools-support/bim/building-information-modelling/slab-on-grade-calculator-for-d…"
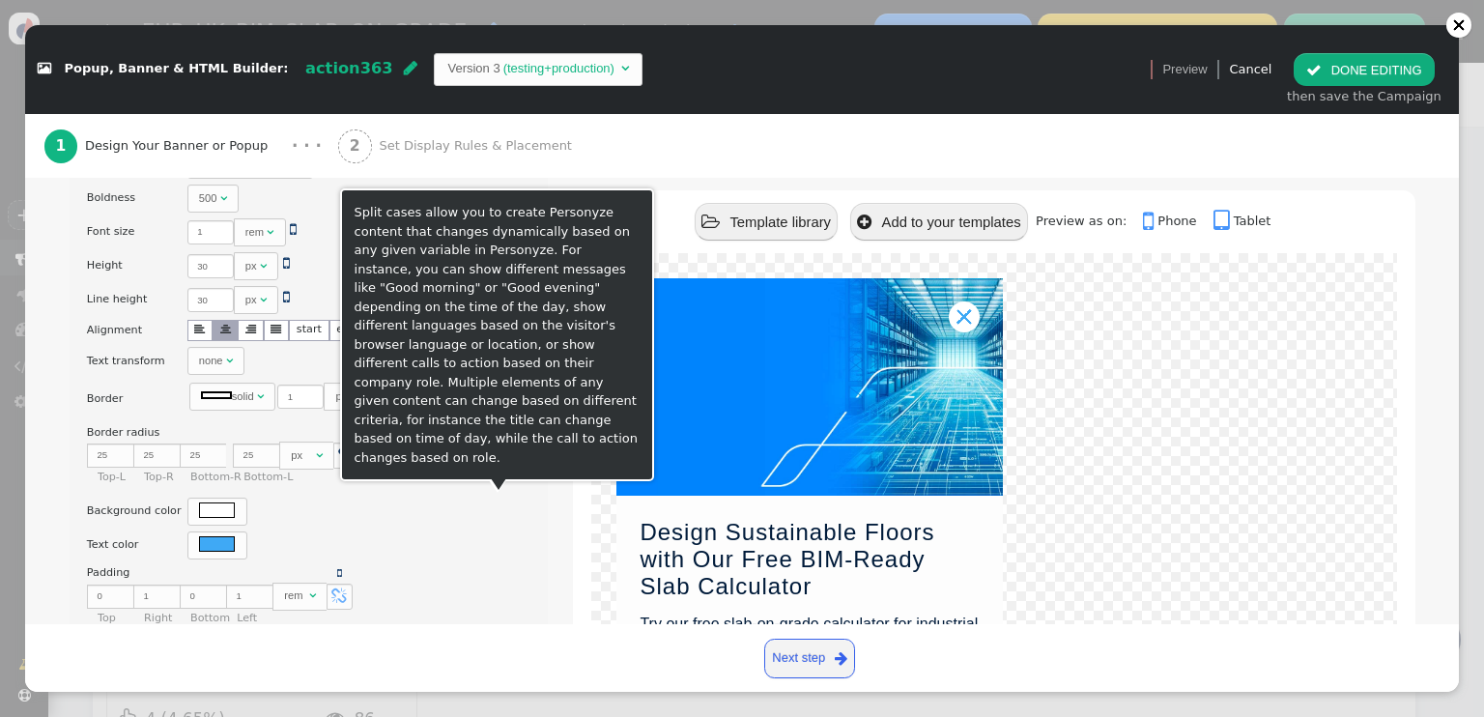
scroll to position [773, 0]
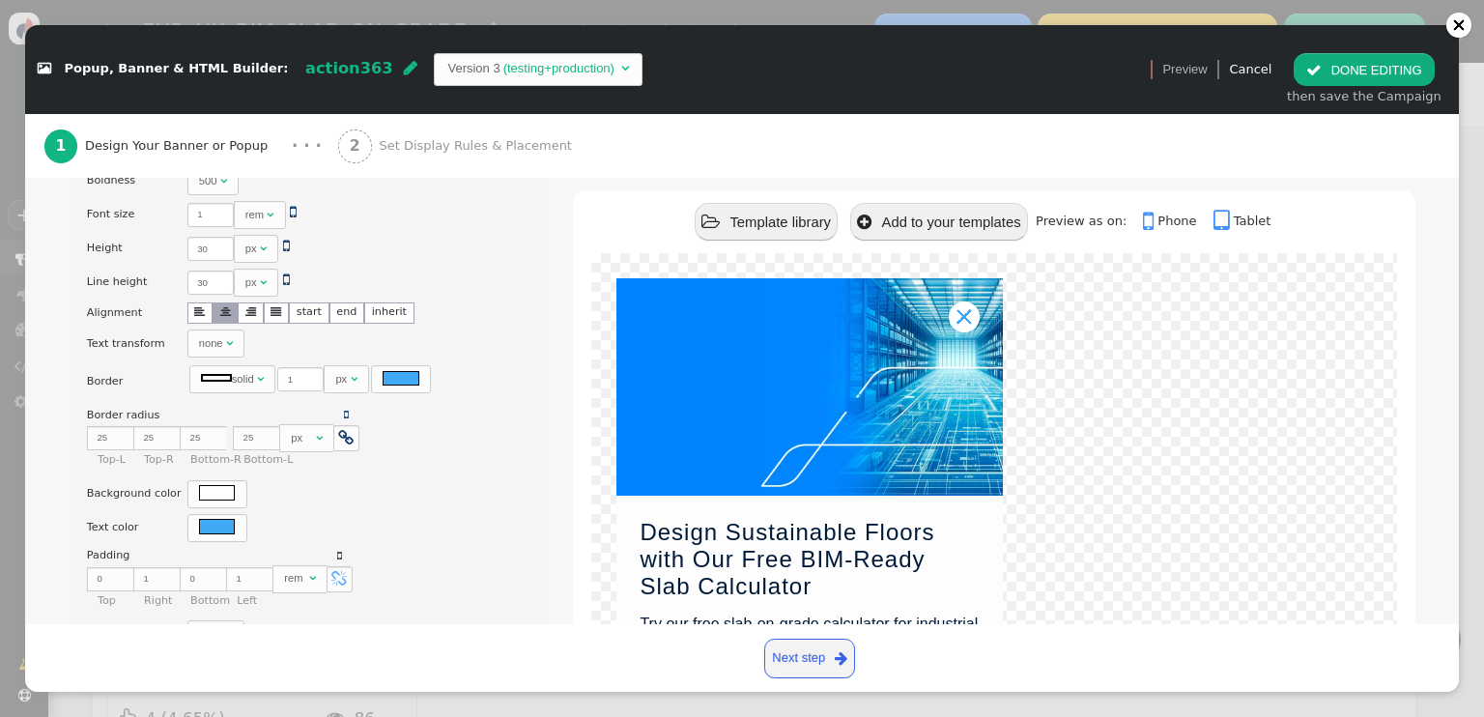
type input "https://www.cemex.co.uk/tools-support/bim/building-information-modelling/slab-o…"
click at [1383, 77] on button " DONE EDITING" at bounding box center [1363, 69] width 140 height 33
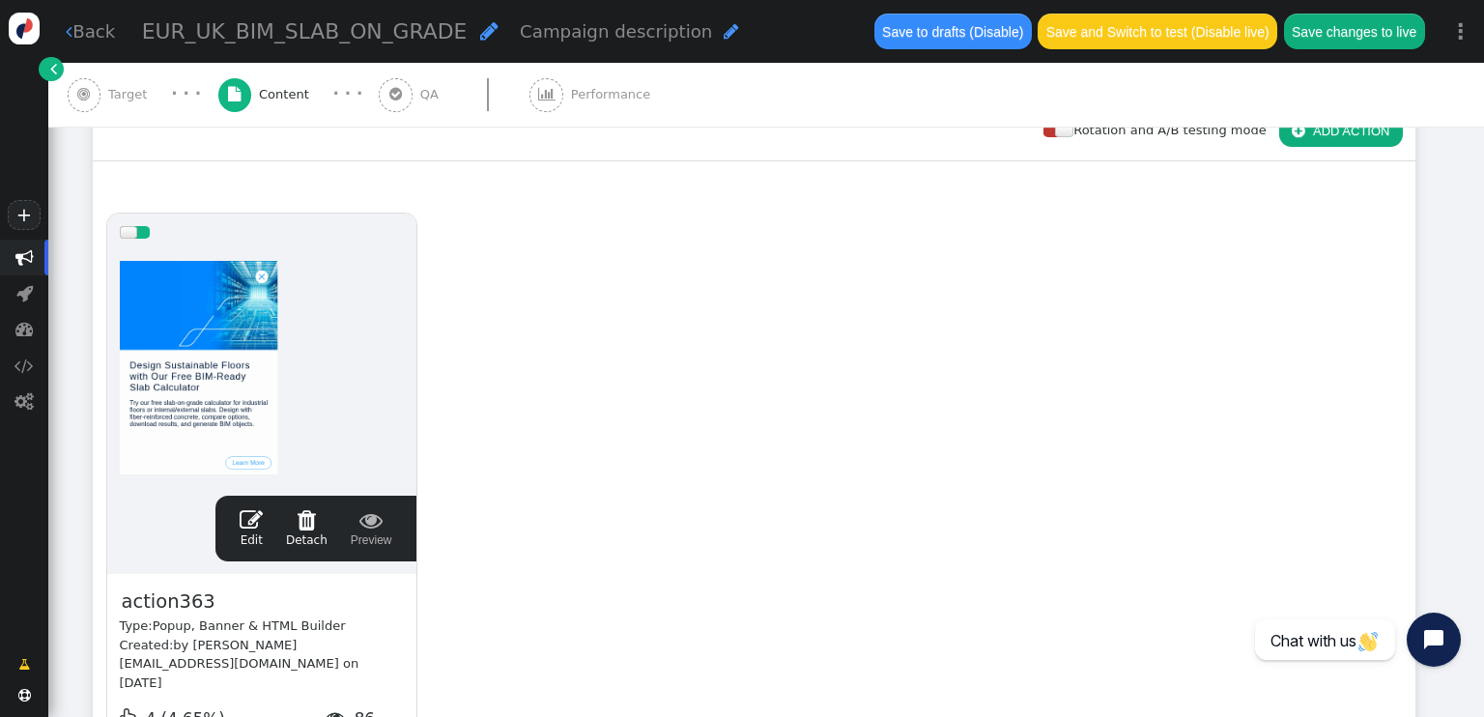
click at [259, 528] on span "" at bounding box center [251, 519] width 23 height 23
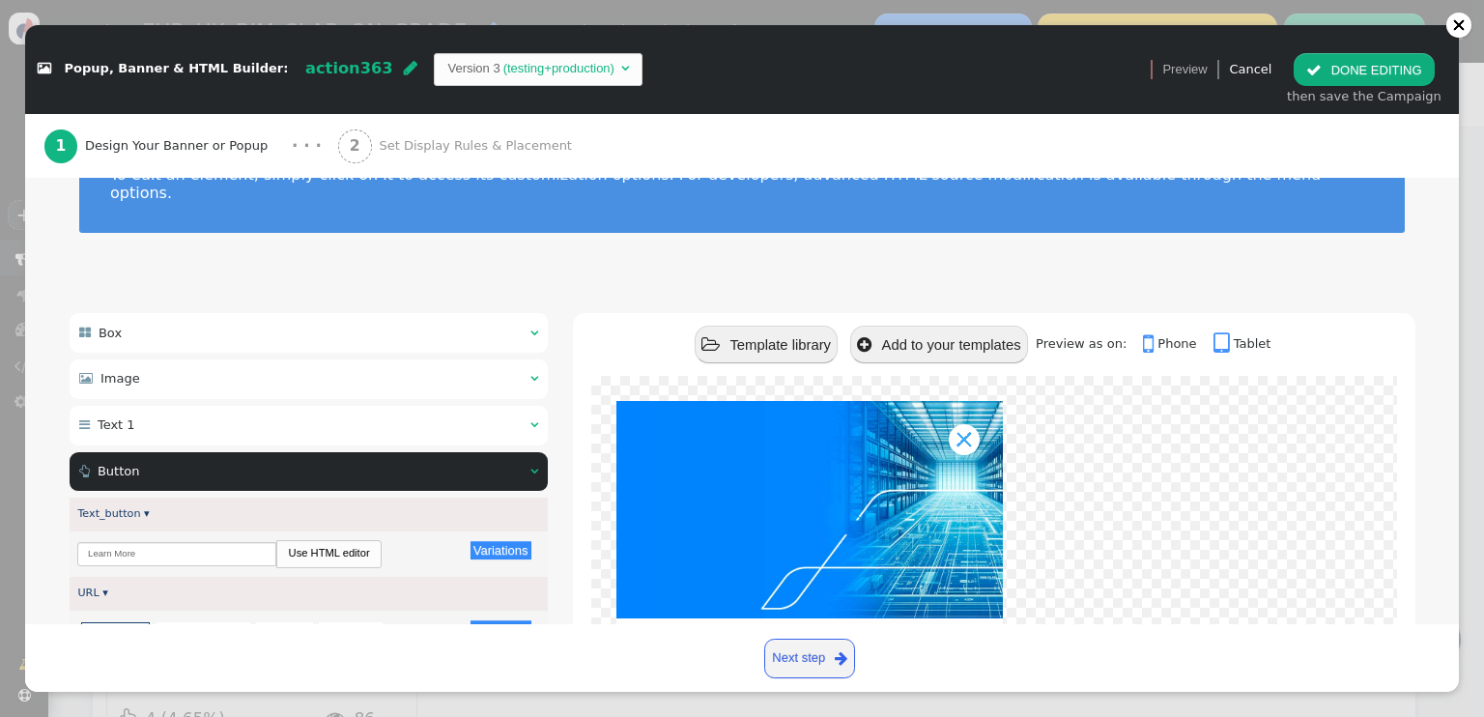
scroll to position [193, 0]
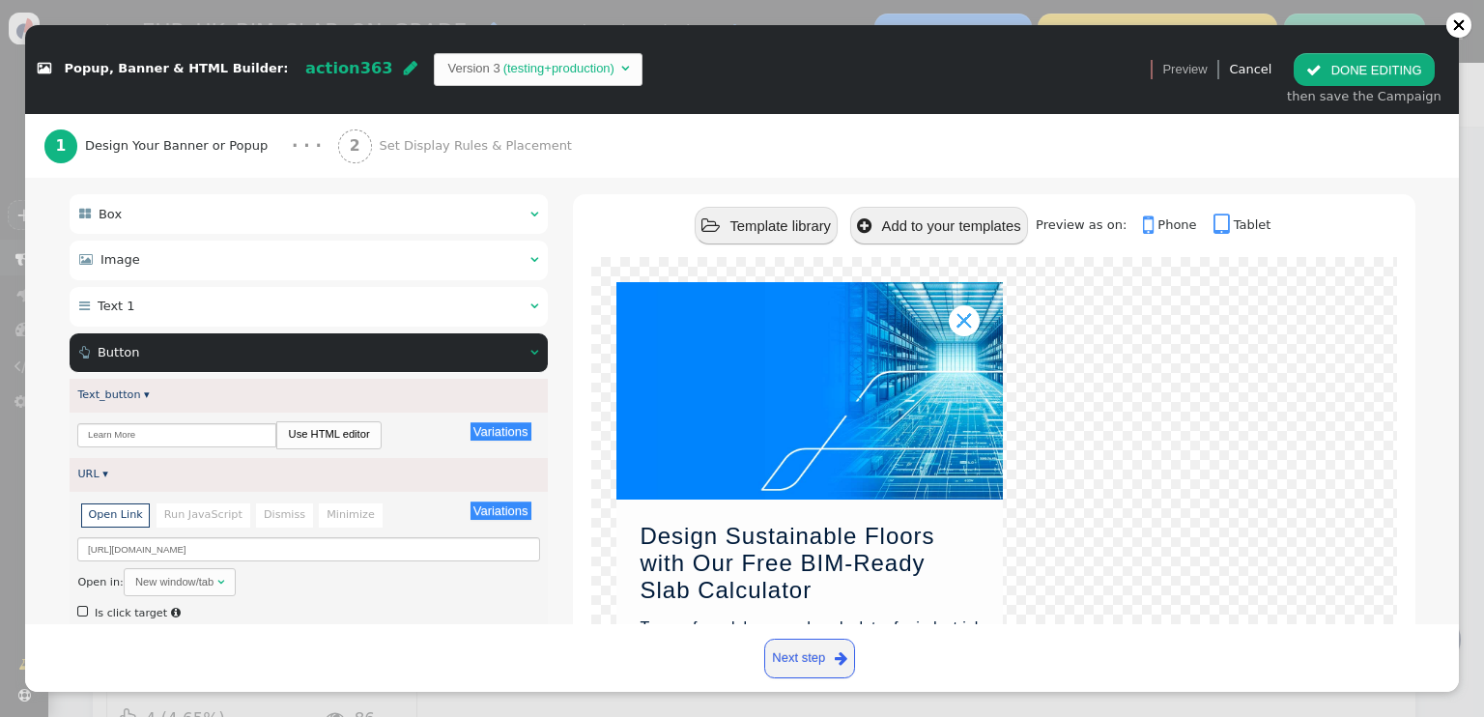
click at [1337, 73] on button " DONE EDITING" at bounding box center [1363, 69] width 140 height 33
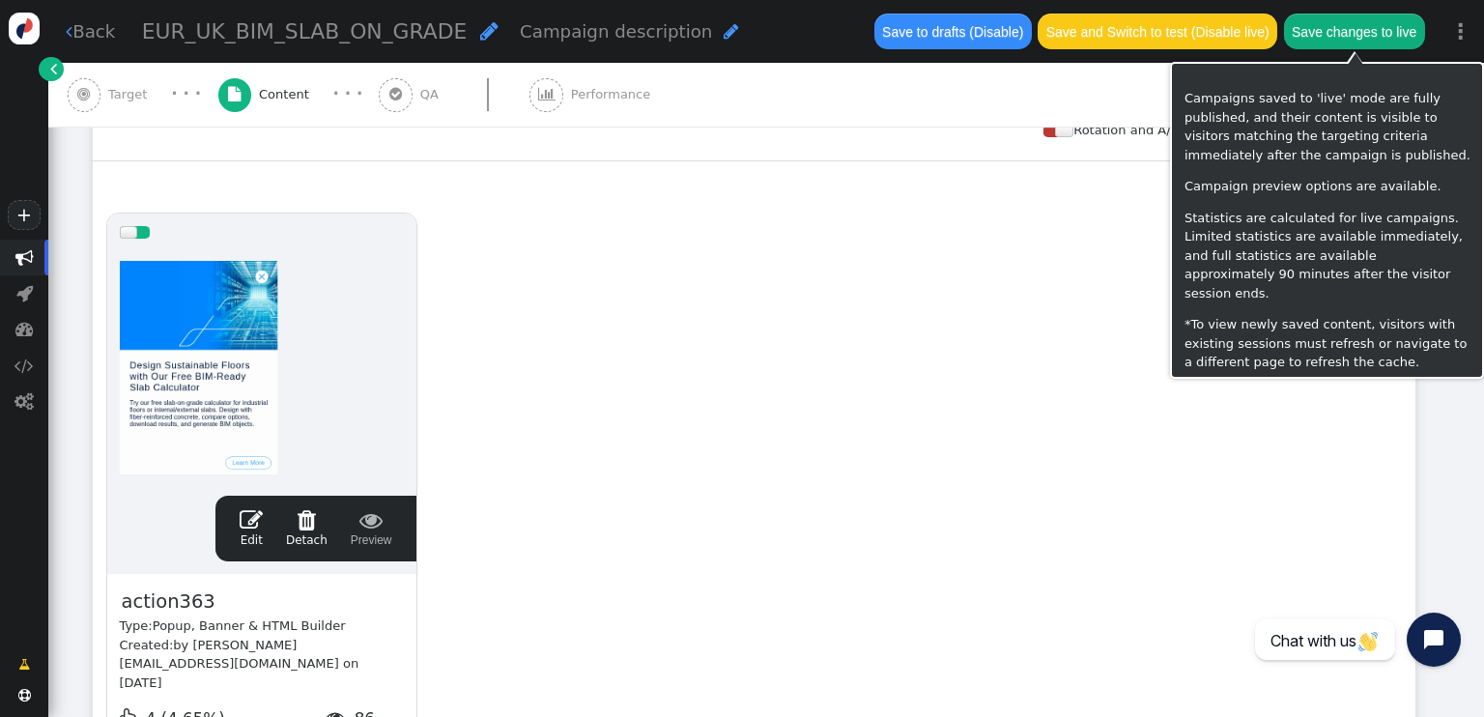
click at [1352, 38] on button "Save changes to live" at bounding box center [1354, 31] width 141 height 35
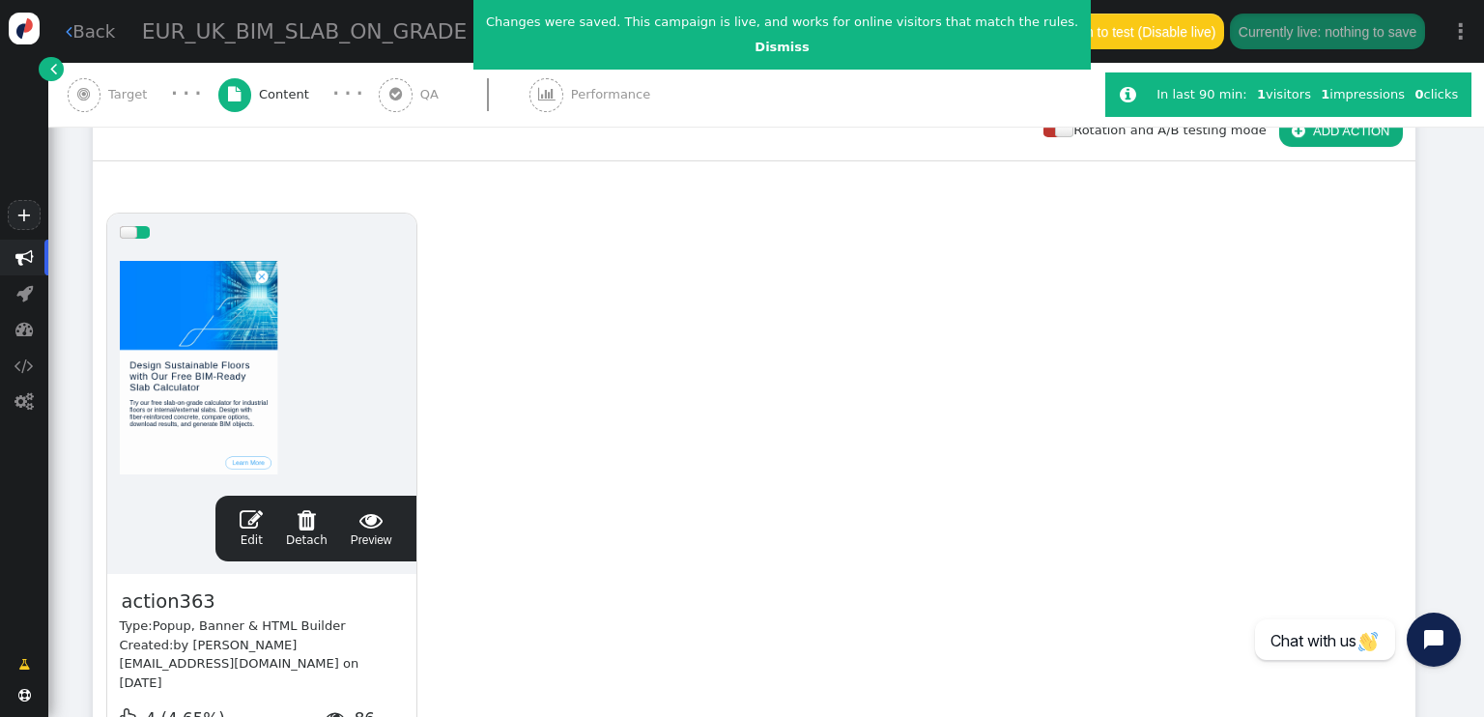
click at [84, 33] on link " Back" at bounding box center [90, 31] width 49 height 26
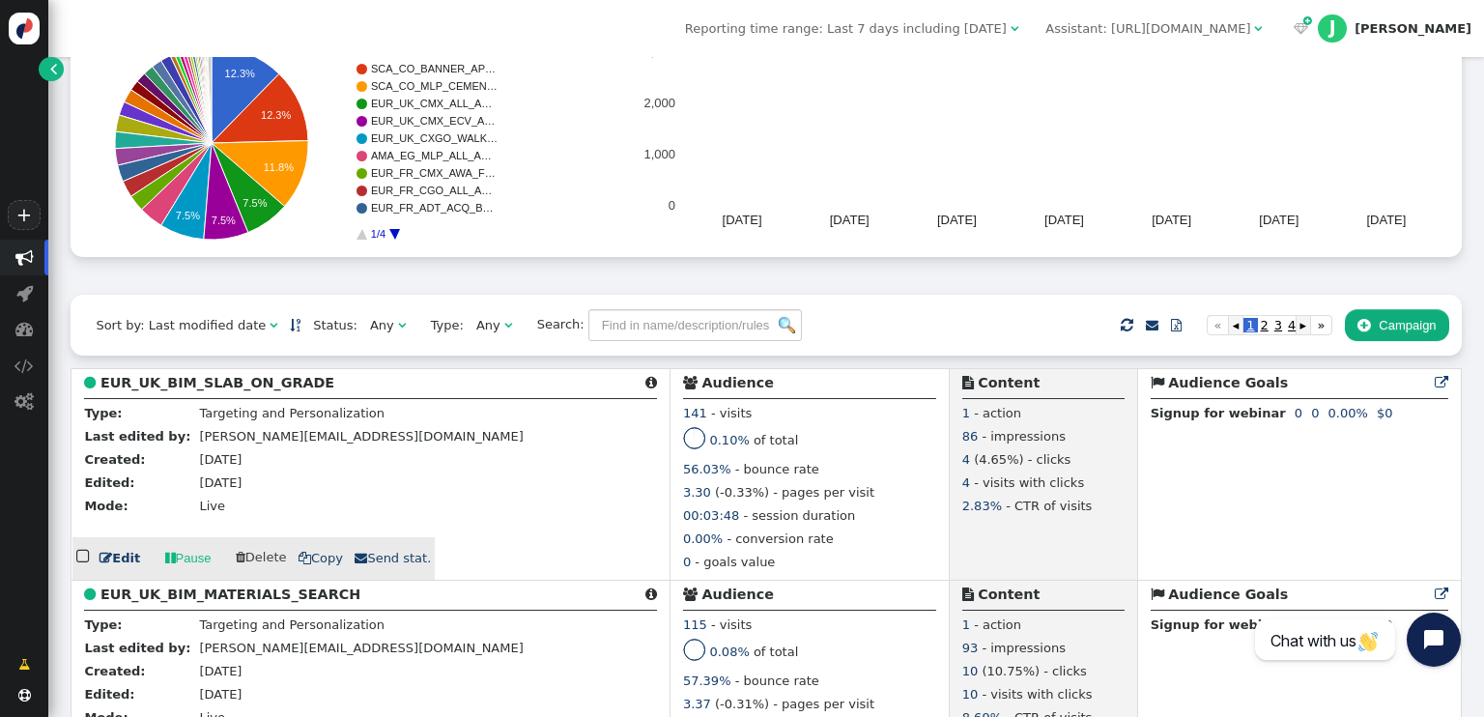
scroll to position [193, 0]
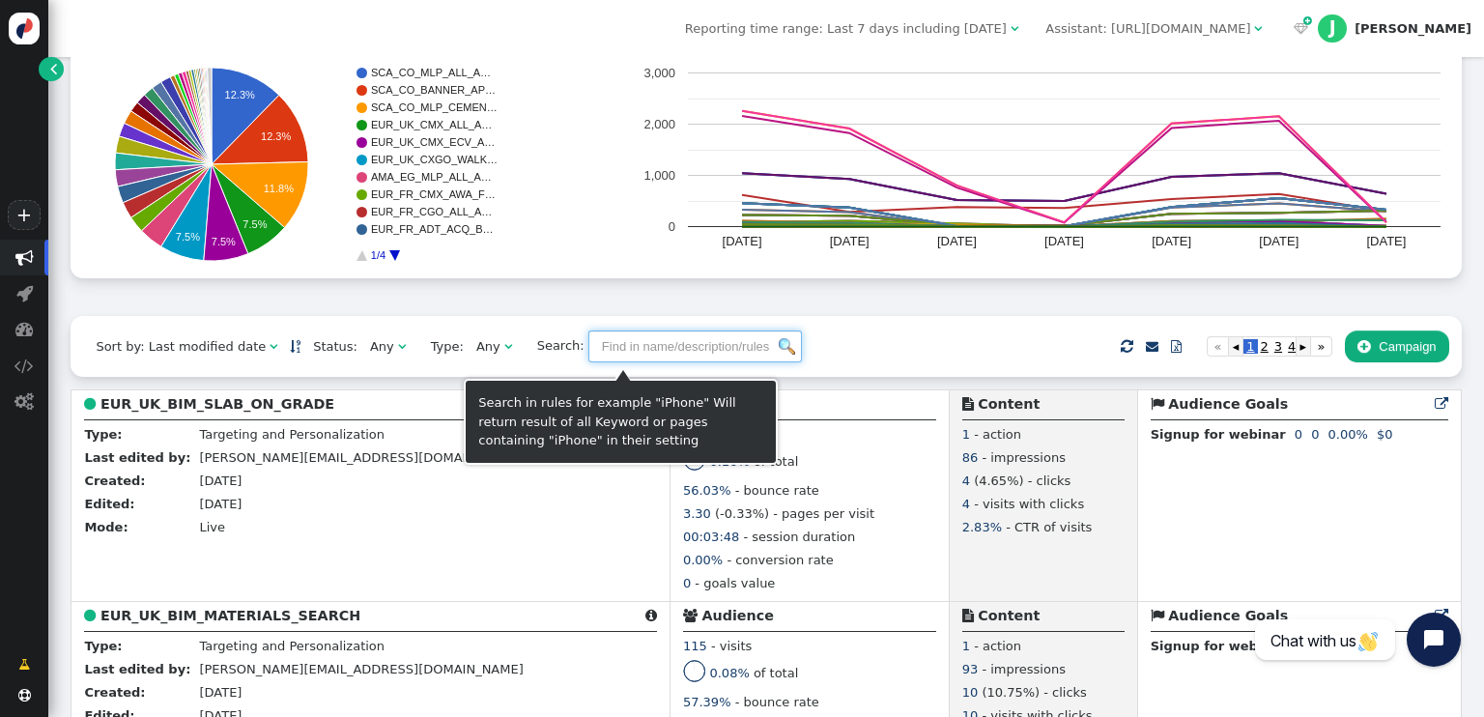
click at [634, 355] on input "text" at bounding box center [694, 346] width 213 height 33
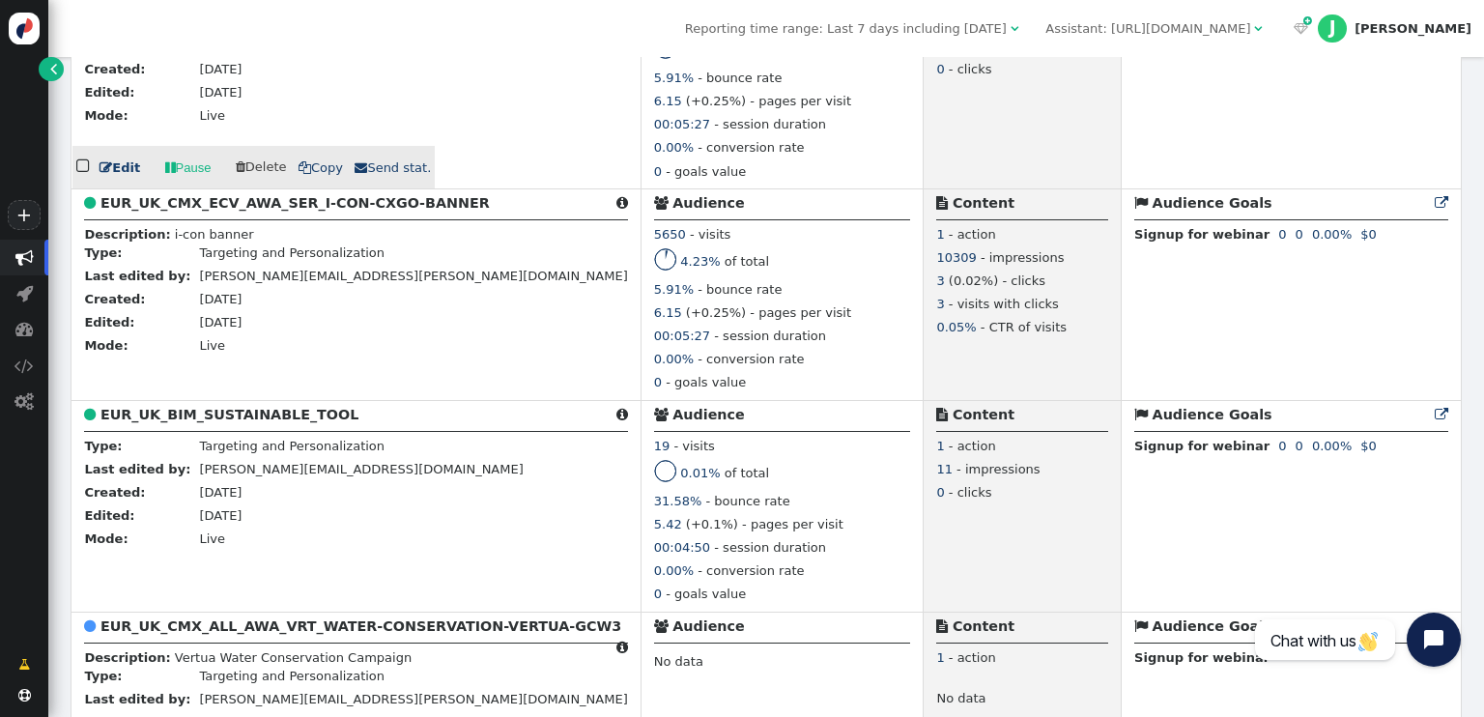
scroll to position [1545, 0]
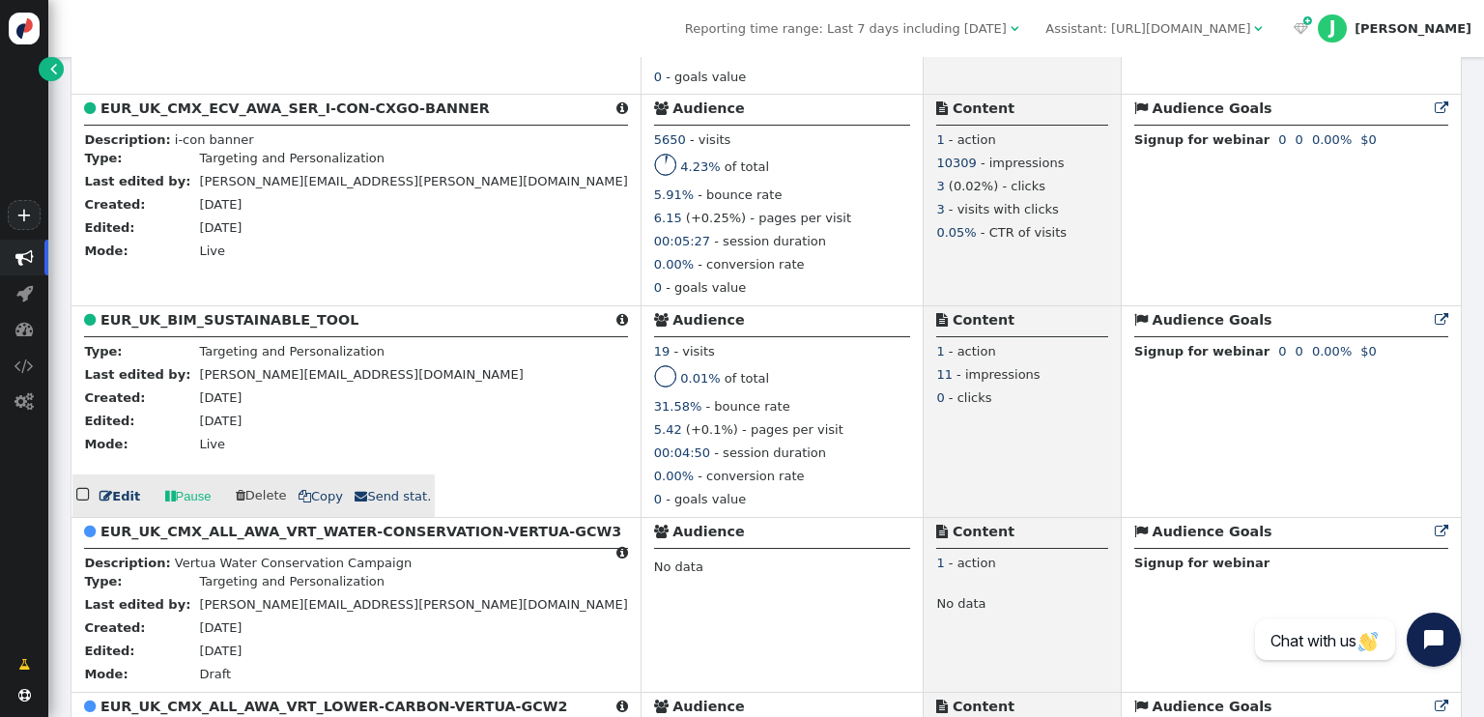
type input "eur_uk"
click at [269, 320] on b "EUR_UK_BIM_SUSTAINABLE_TOOL" at bounding box center [229, 319] width 258 height 15
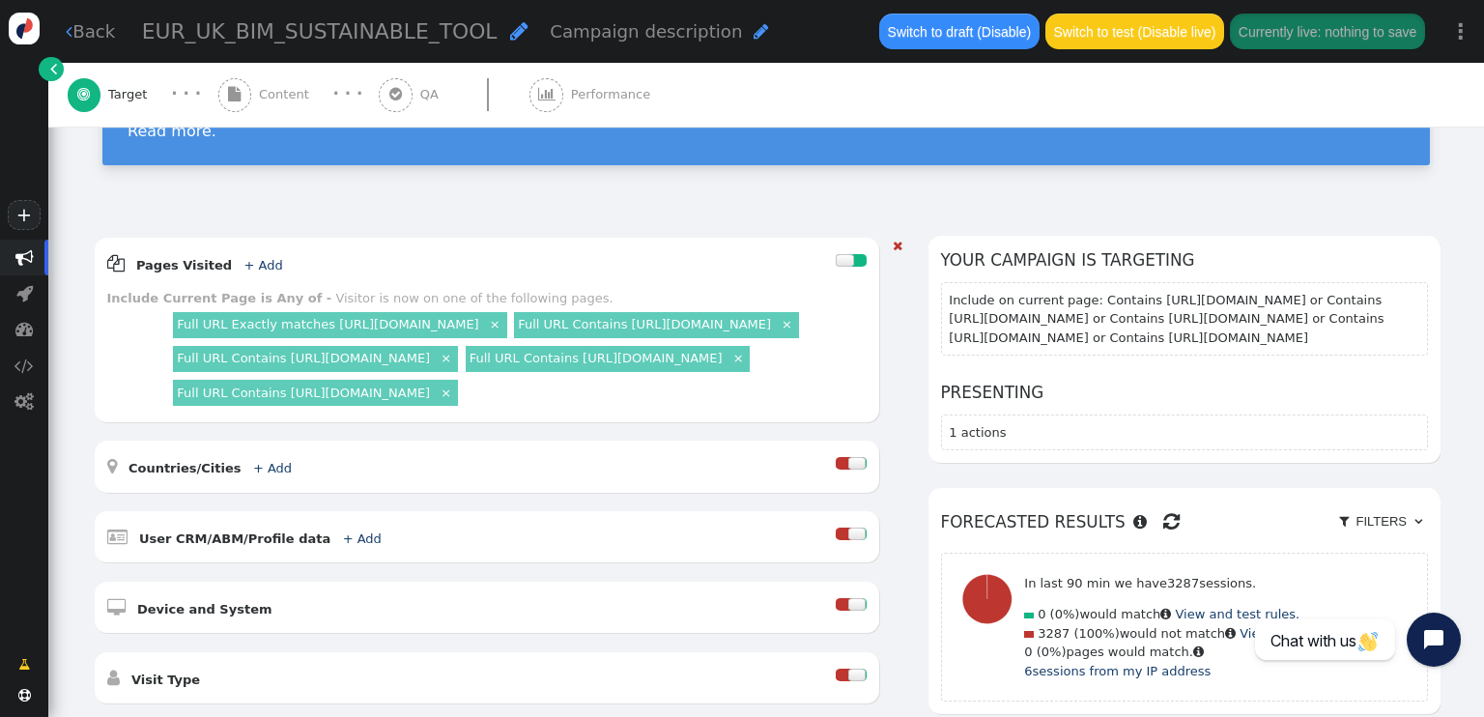
scroll to position [193, 0]
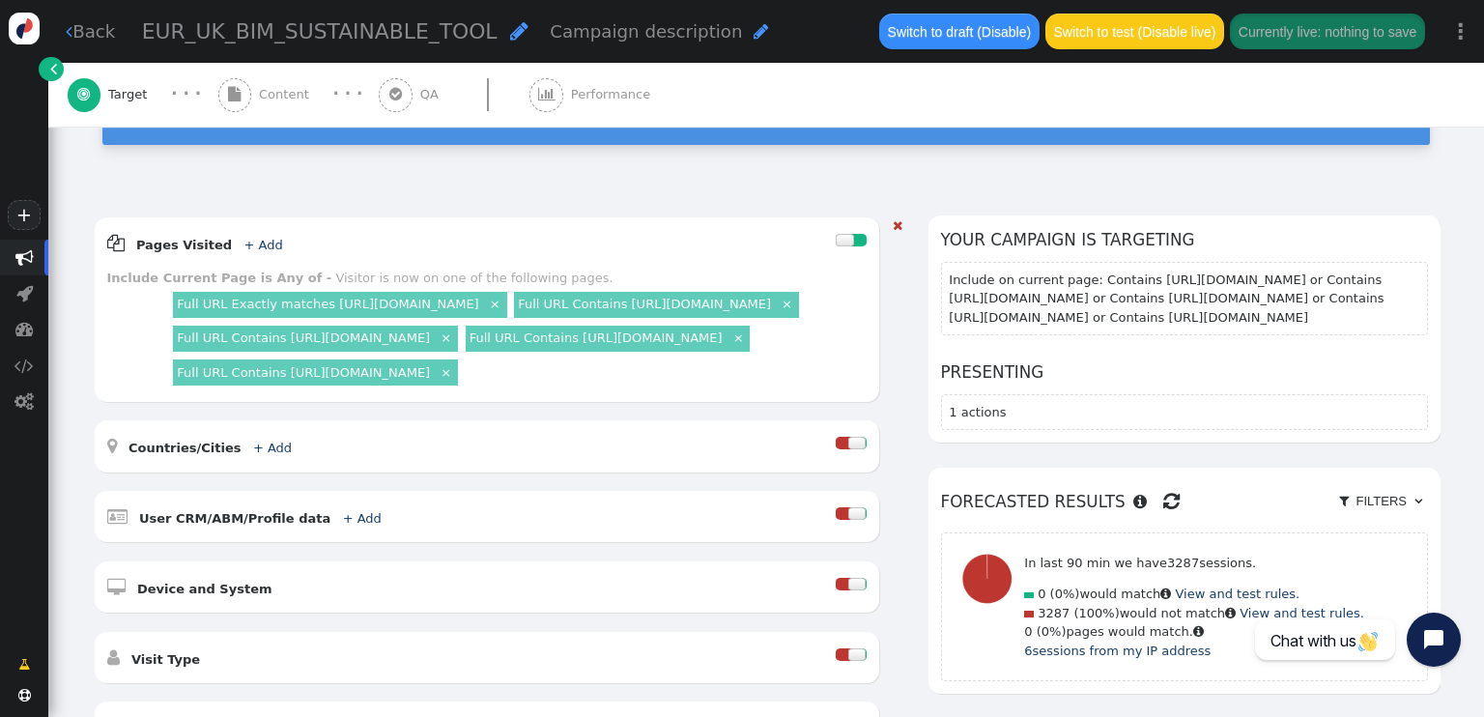
click at [503, 295] on link "×" at bounding box center [495, 303] width 16 height 16
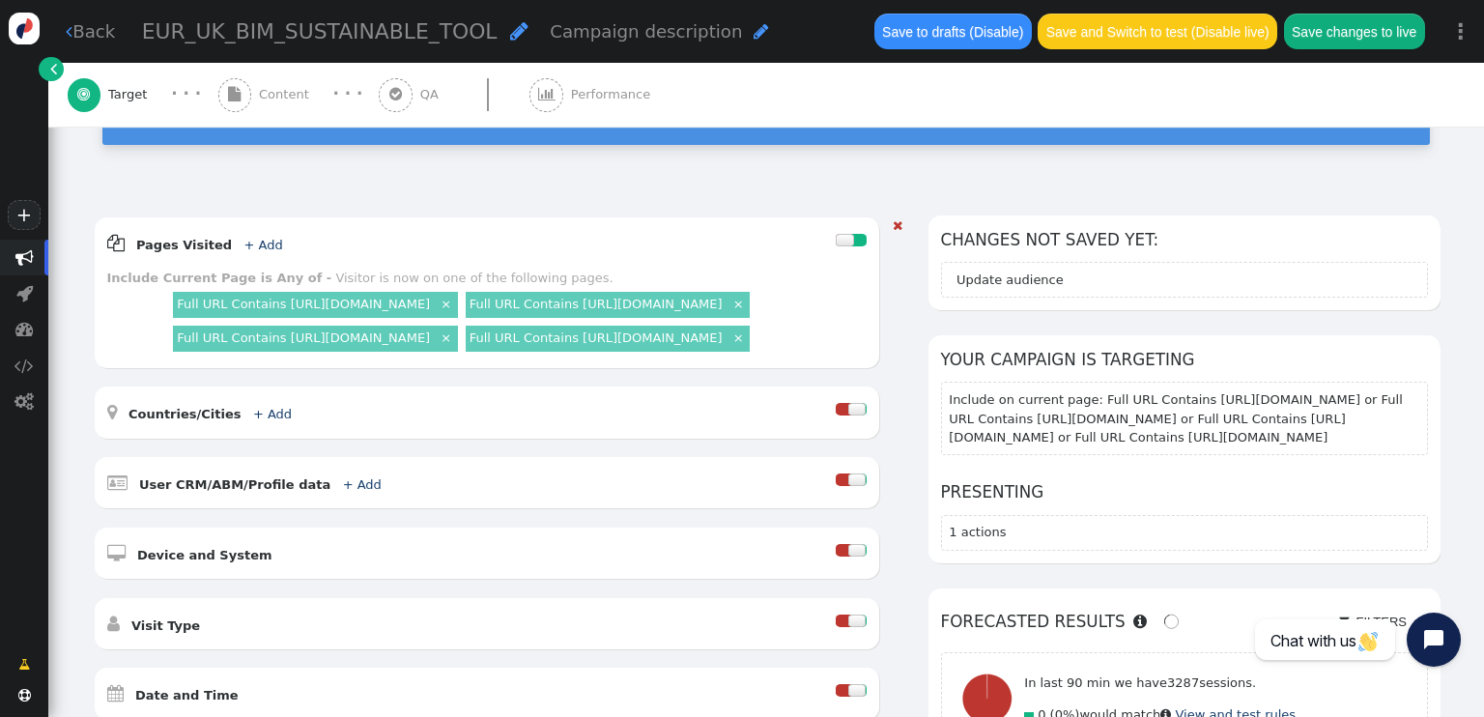
click at [248, 238] on link "+ Add" at bounding box center [262, 245] width 39 height 14
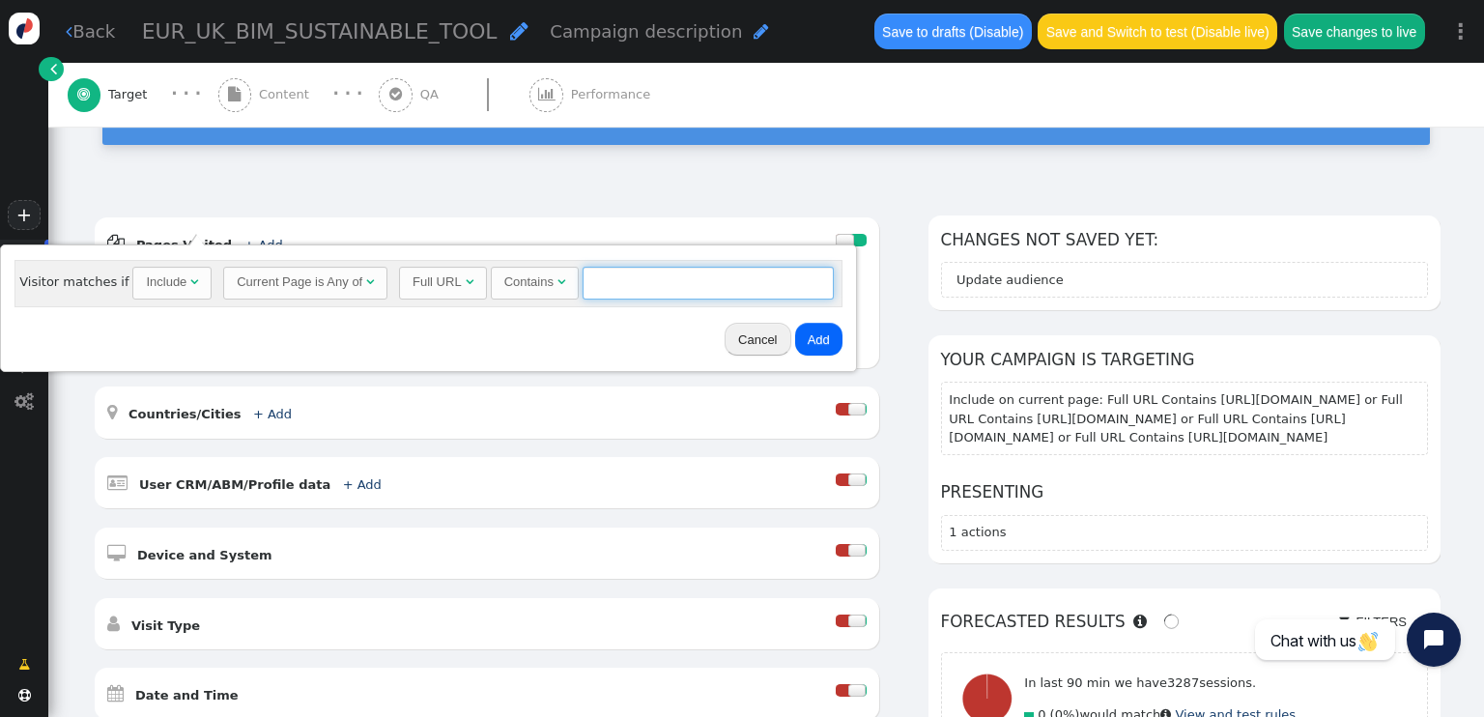
click at [646, 280] on input "text" at bounding box center [707, 283] width 251 height 33
paste input "https://www.cemex.co.uk/products/readymix-concrete/lower-carbon-concrete"
type input "https://www.cemex.co.uk/products/readymix-concrete/lower-carbon-concrete"
click at [796, 334] on button "Add" at bounding box center [818, 339] width 47 height 33
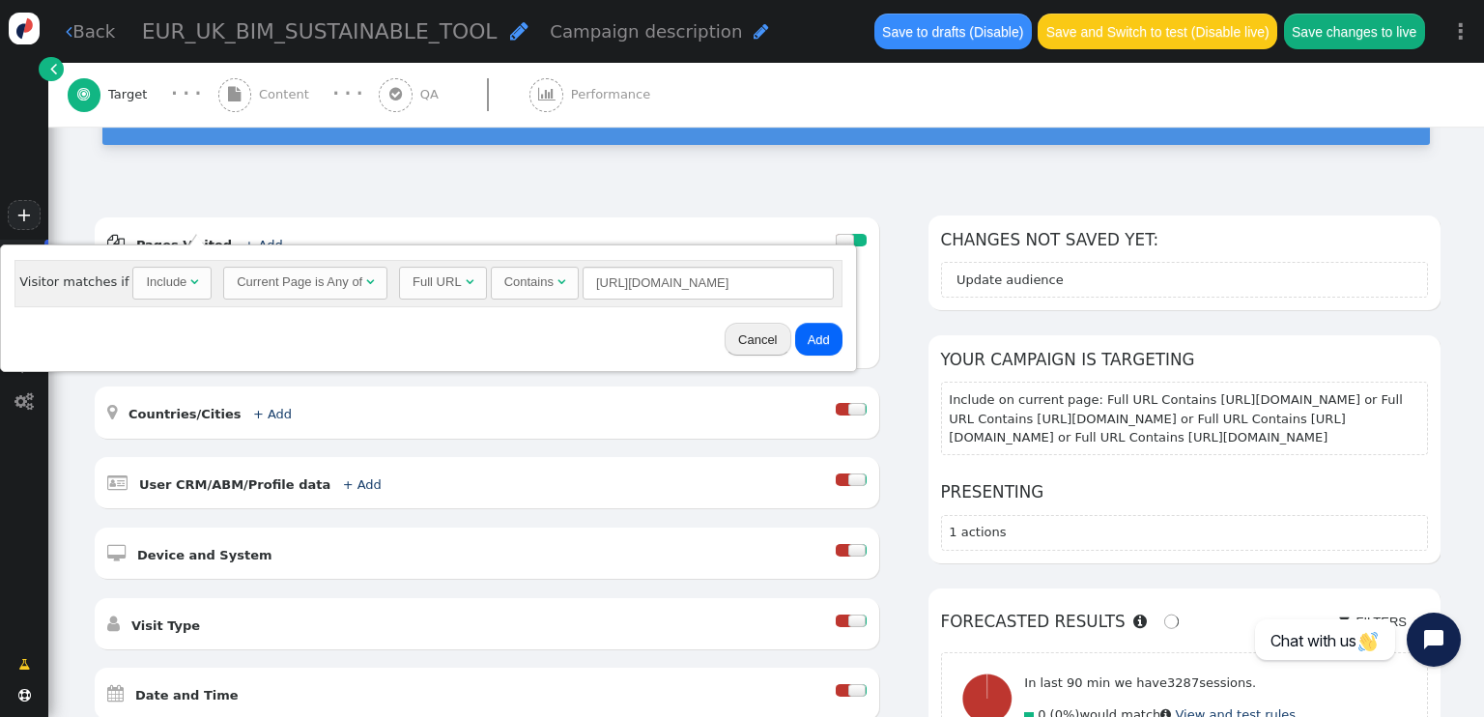
scroll to position [0, 0]
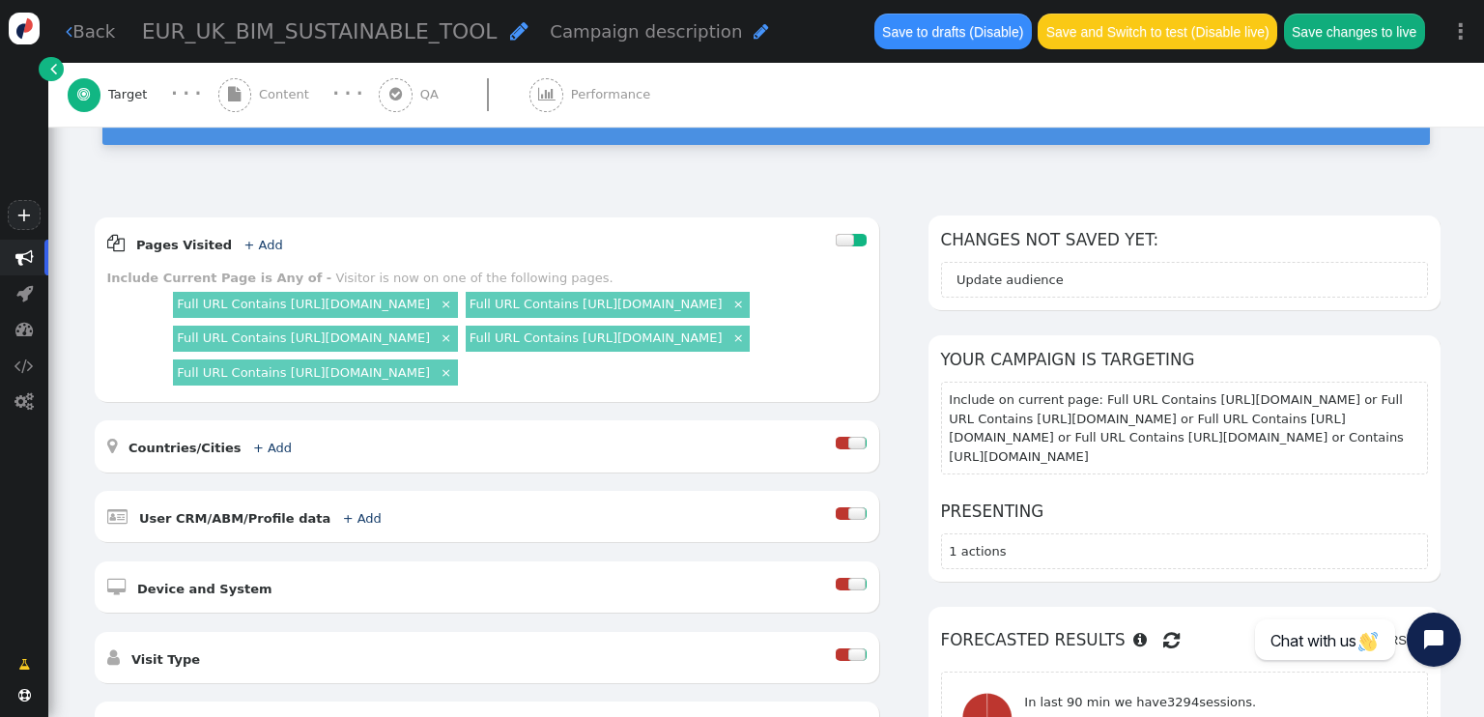
click at [454, 295] on link "×" at bounding box center [446, 303] width 16 height 16
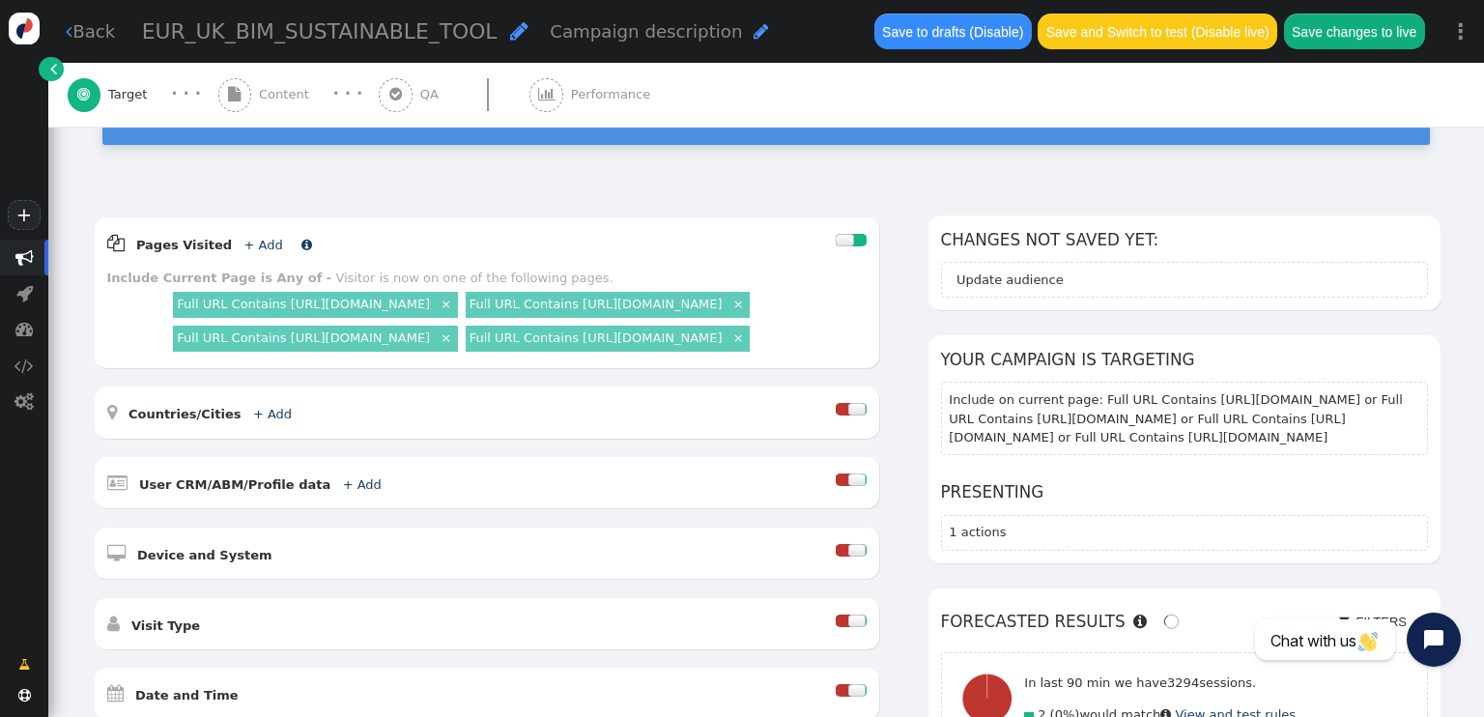
click at [250, 238] on link "+ Add" at bounding box center [262, 245] width 39 height 14
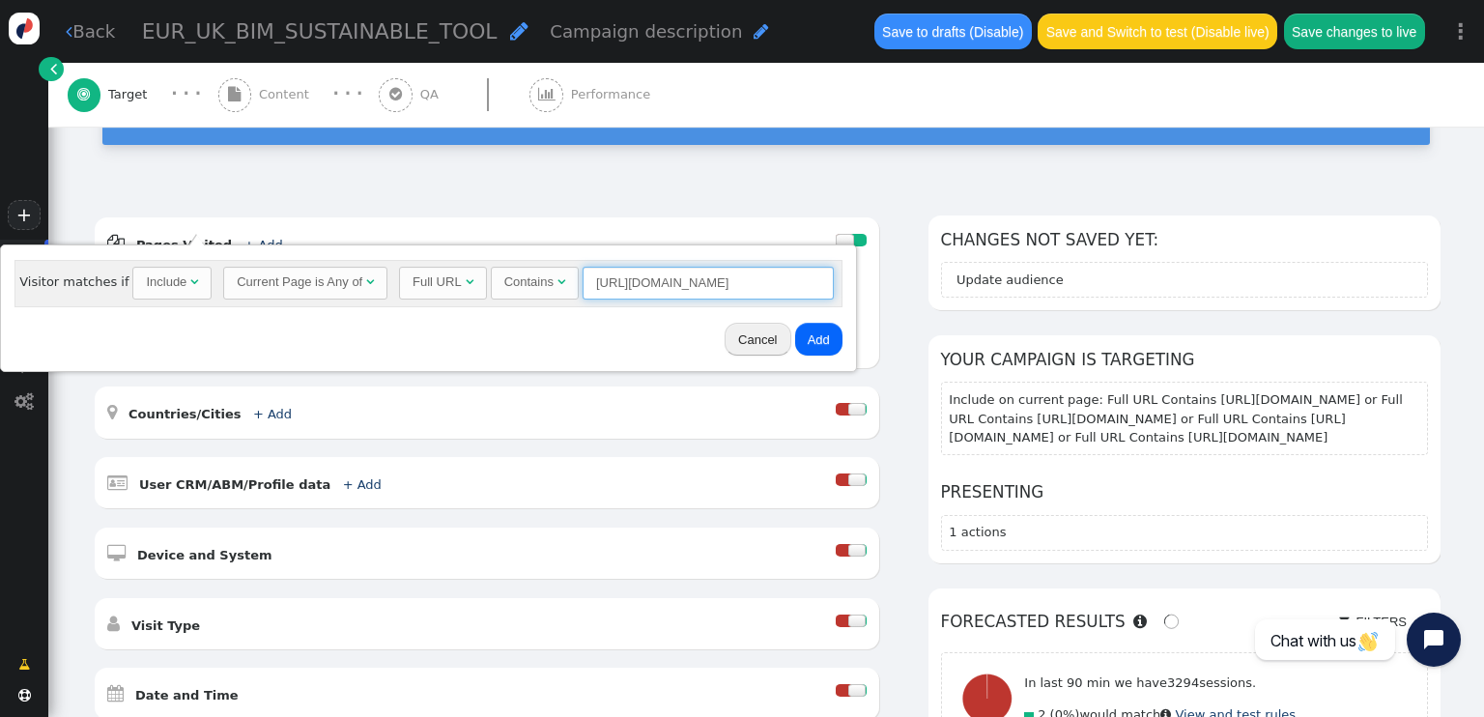
click at [619, 281] on input "https://www.cemex.co.uk/products/readymix-concrete/lower-carbon-concrete" at bounding box center [707, 283] width 251 height 33
paste input "solutions/sustainable-construction-solutions"
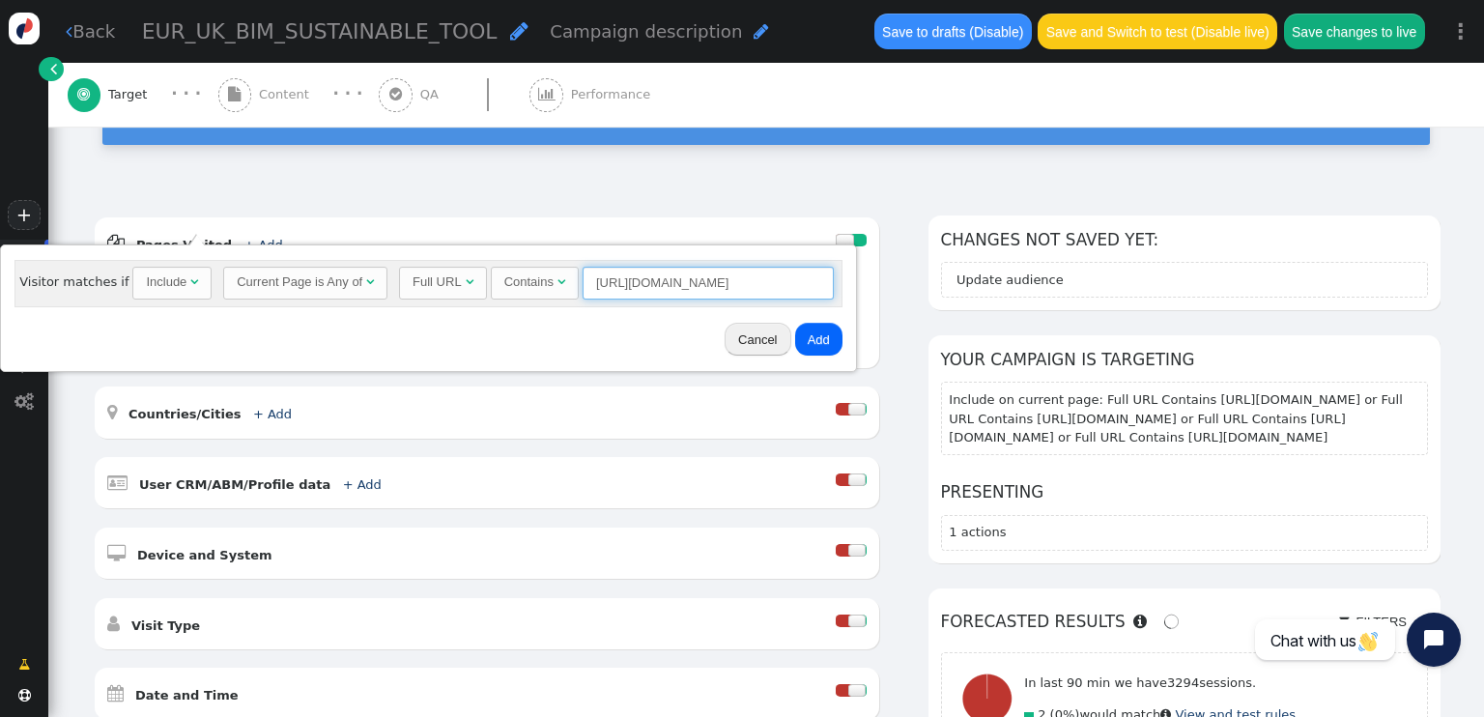
type input "https://www.cemex.co.uk/solutions/sustainable-construction-solutions"
click at [808, 344] on button "Add" at bounding box center [818, 339] width 47 height 33
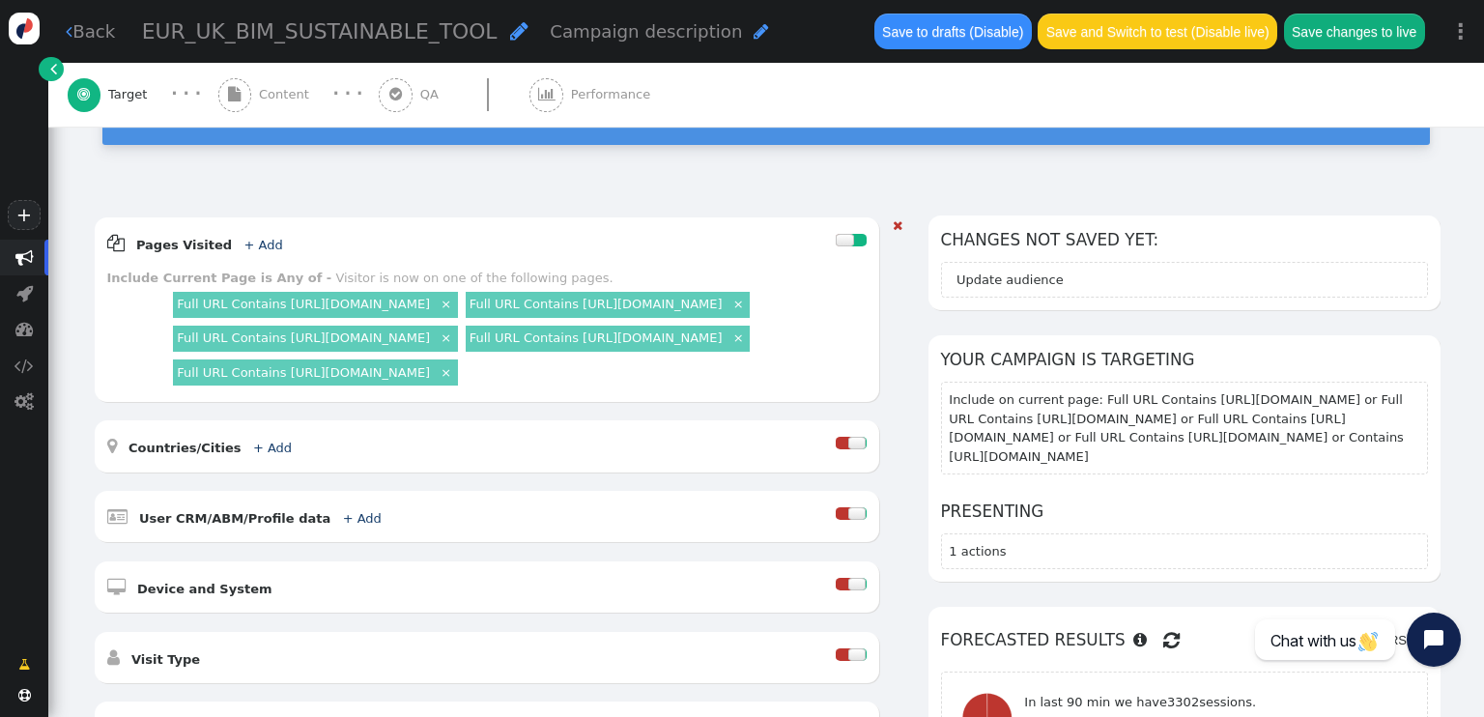
click at [454, 345] on link "×" at bounding box center [446, 336] width 16 height 16
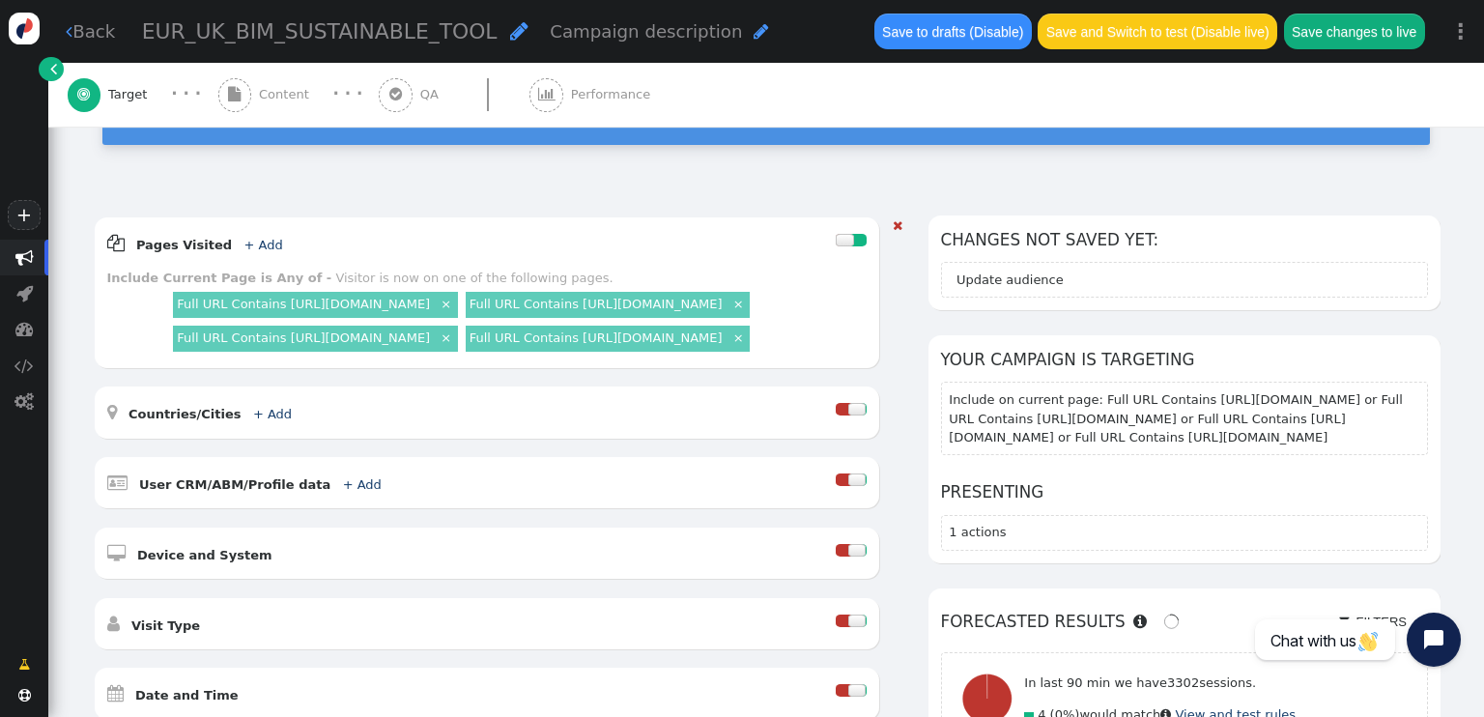
click at [730, 311] on link "×" at bounding box center [738, 303] width 16 height 16
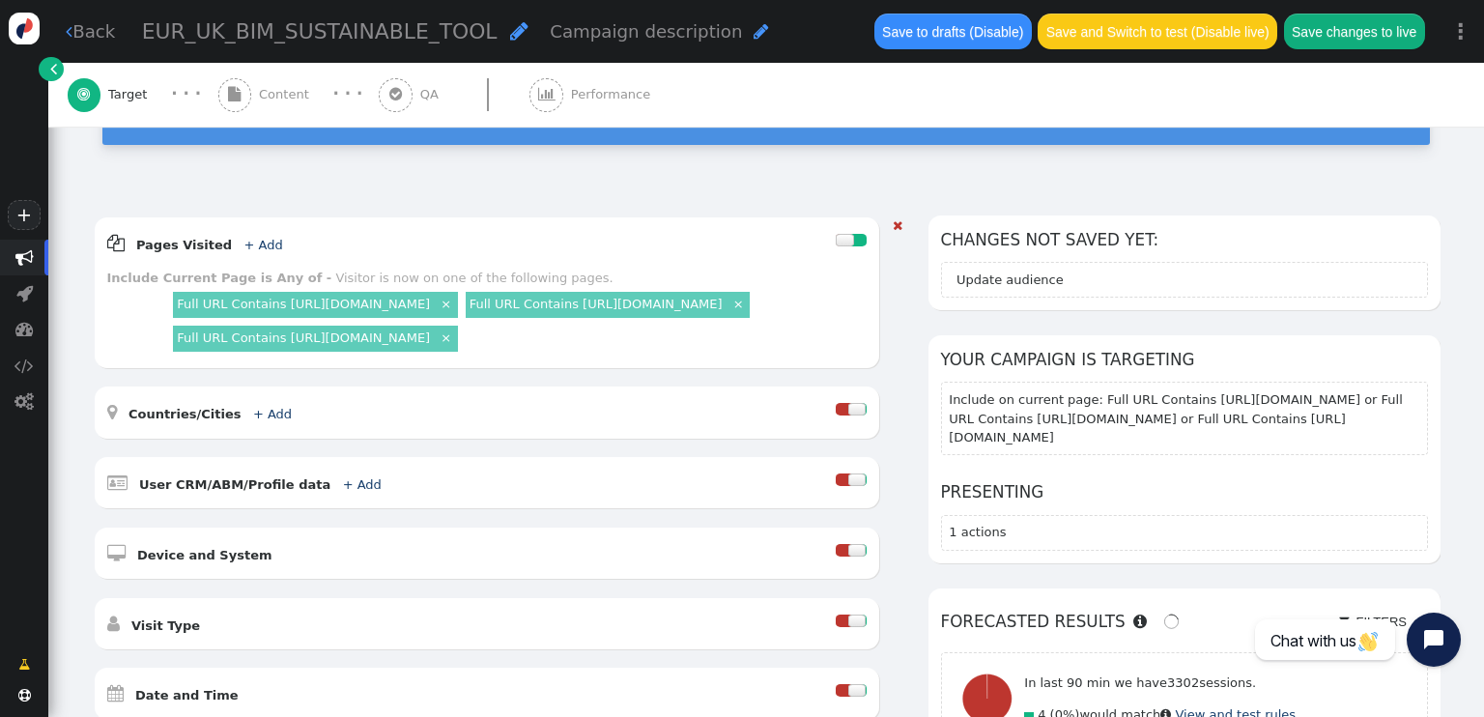
click at [454, 295] on link "×" at bounding box center [446, 303] width 16 height 16
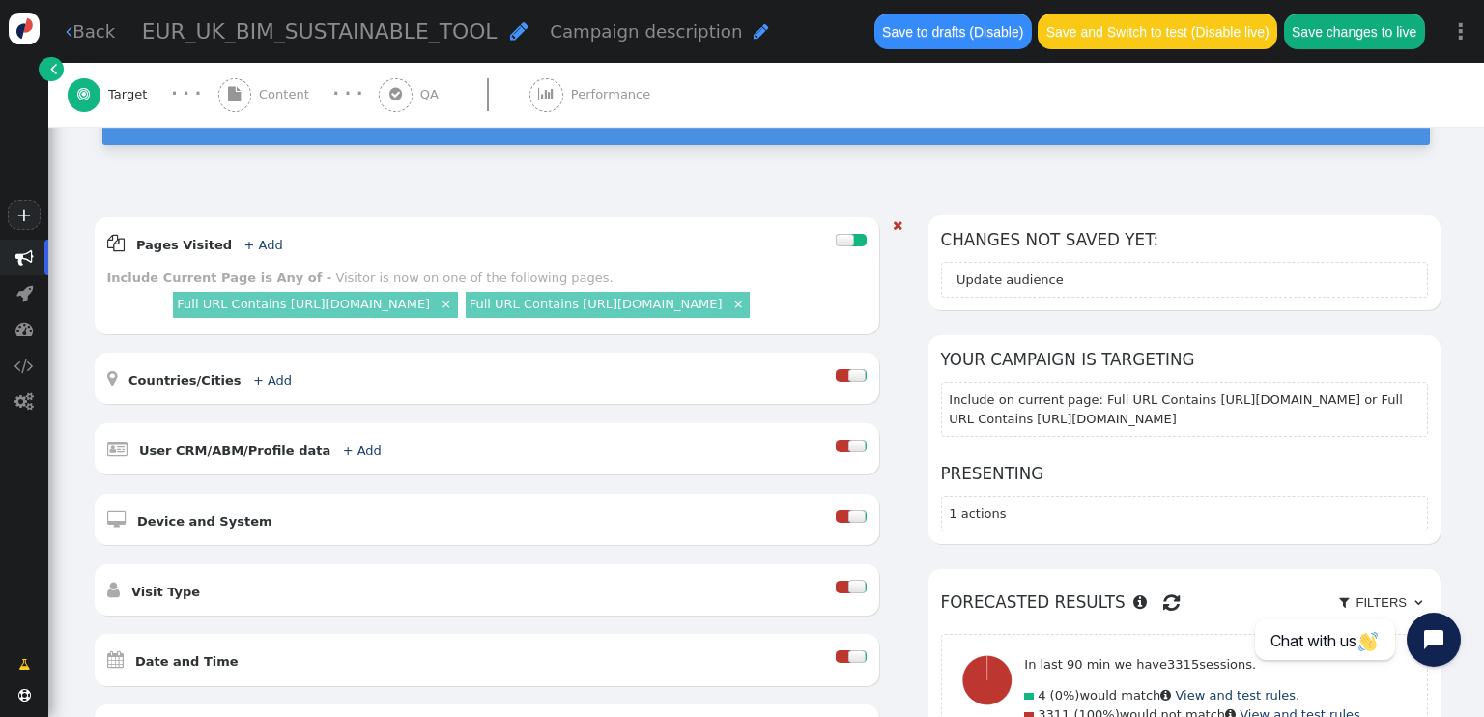
click at [243, 238] on link "+ Add" at bounding box center [262, 245] width 39 height 14
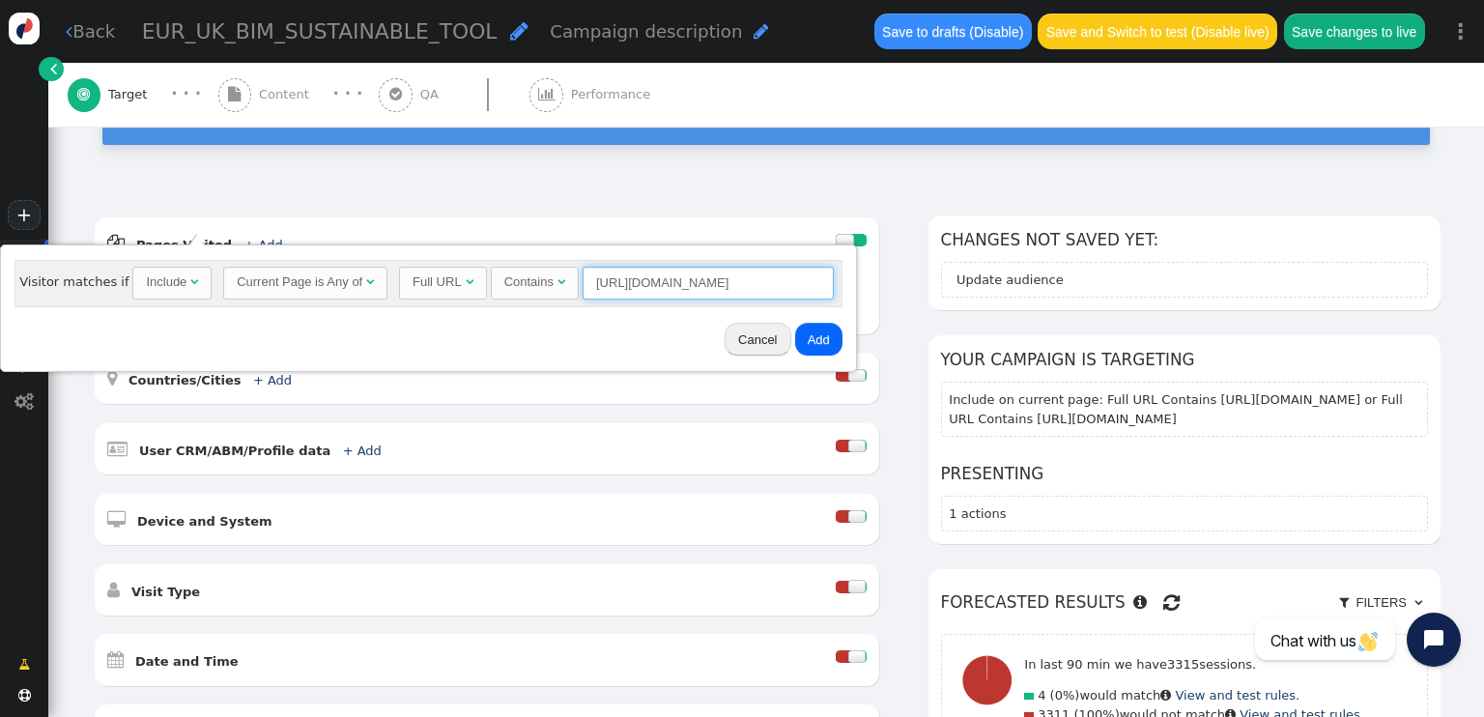
click at [658, 288] on input "https://www.cemex.co.uk/solutions/sustainable-construction-solutions" at bounding box center [707, 283] width 251 height 33
paste input "renovation"
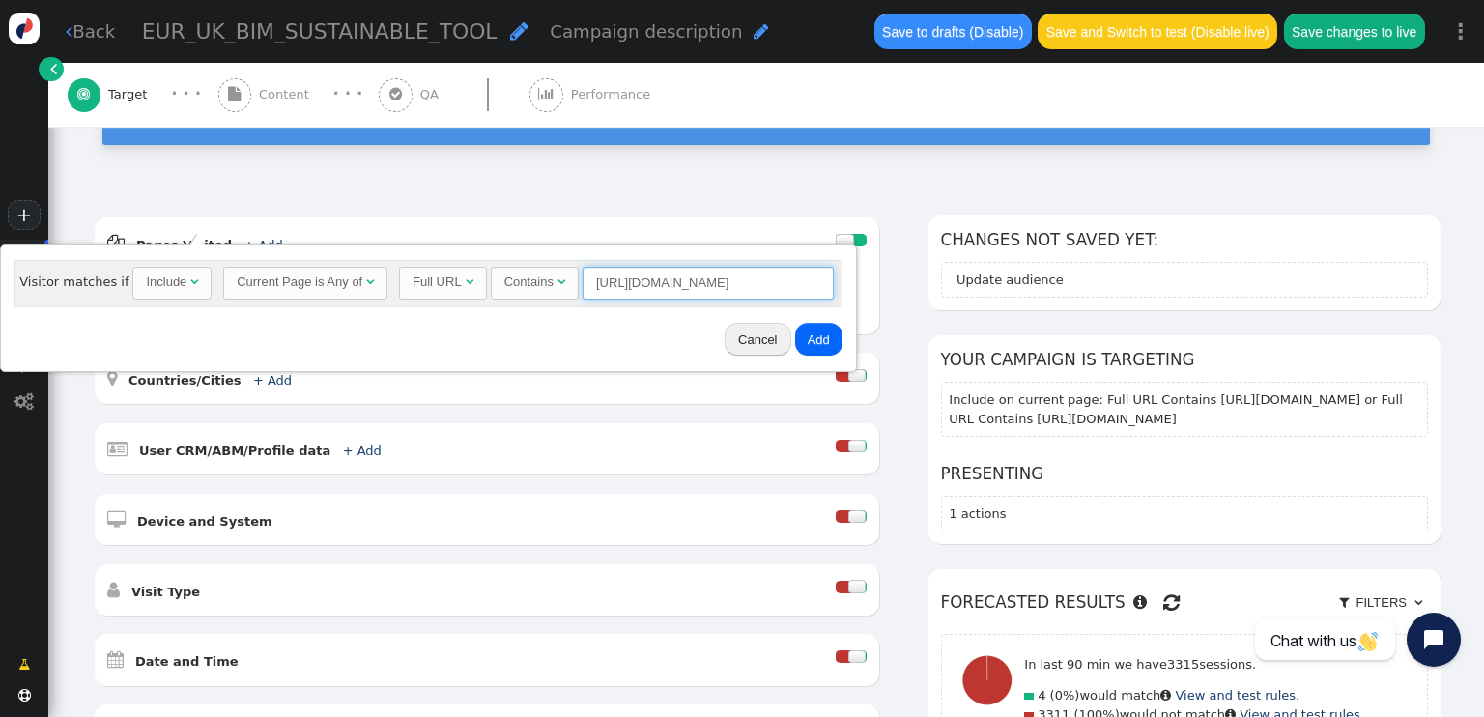
type input "https://www.cemex.co.uk/solutions/renovation"
click at [809, 350] on button "Add" at bounding box center [818, 339] width 47 height 33
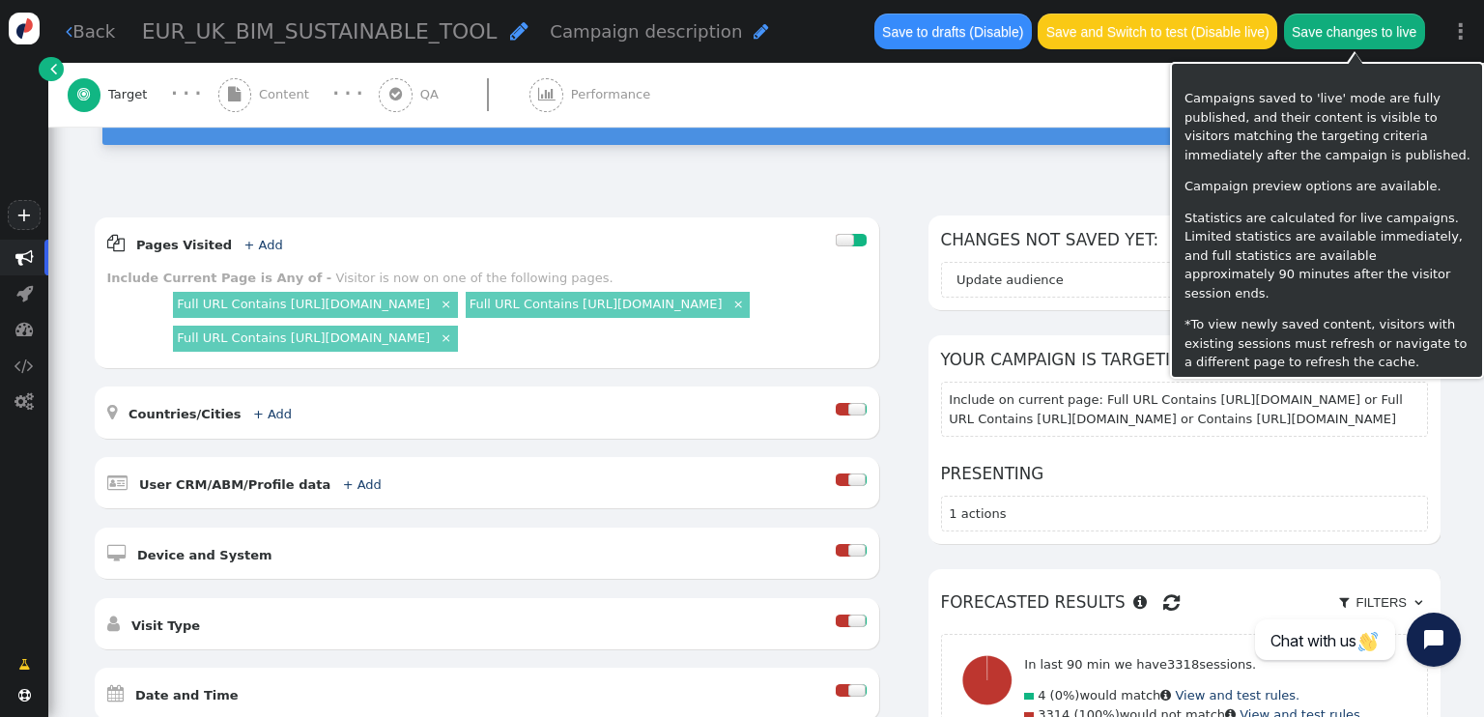
click at [1339, 24] on button "Save changes to live" at bounding box center [1354, 31] width 141 height 35
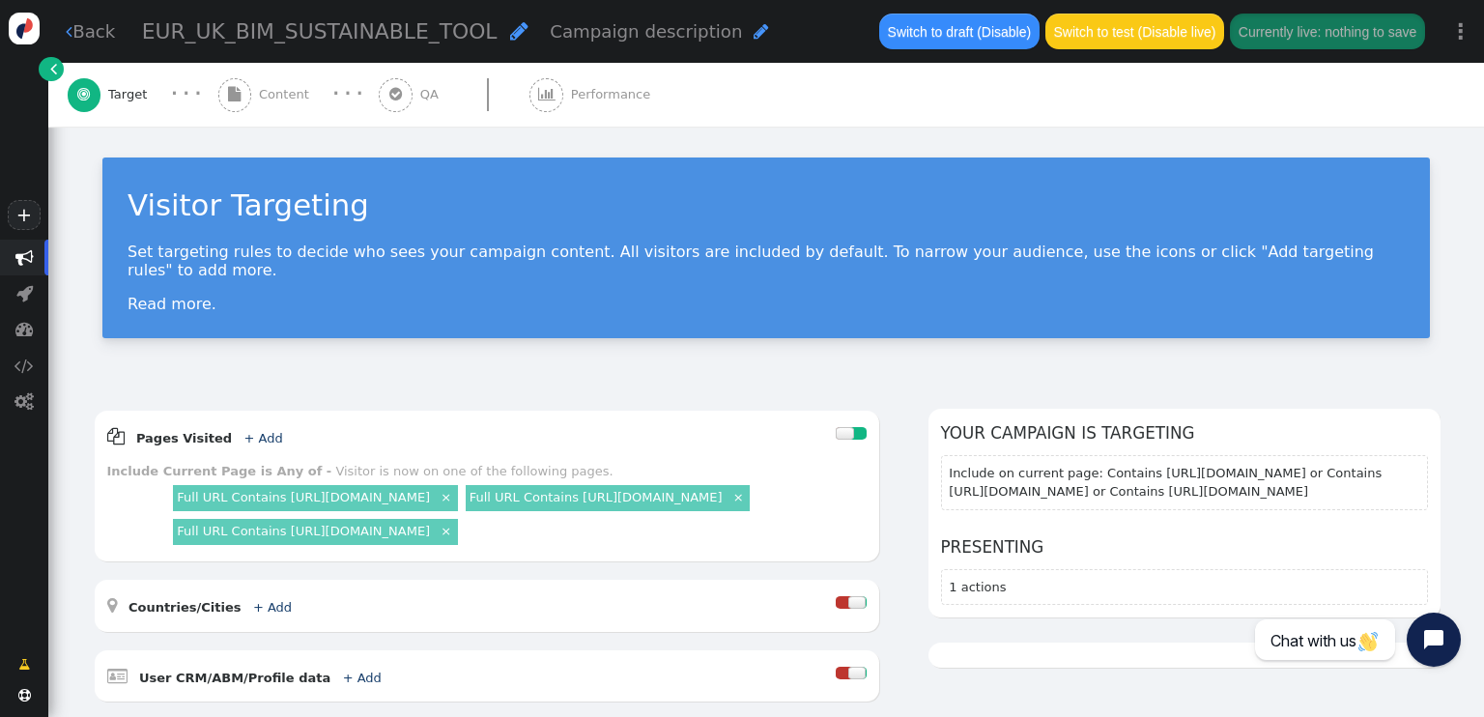
click at [261, 82] on div " Content" at bounding box center [267, 95] width 99 height 64
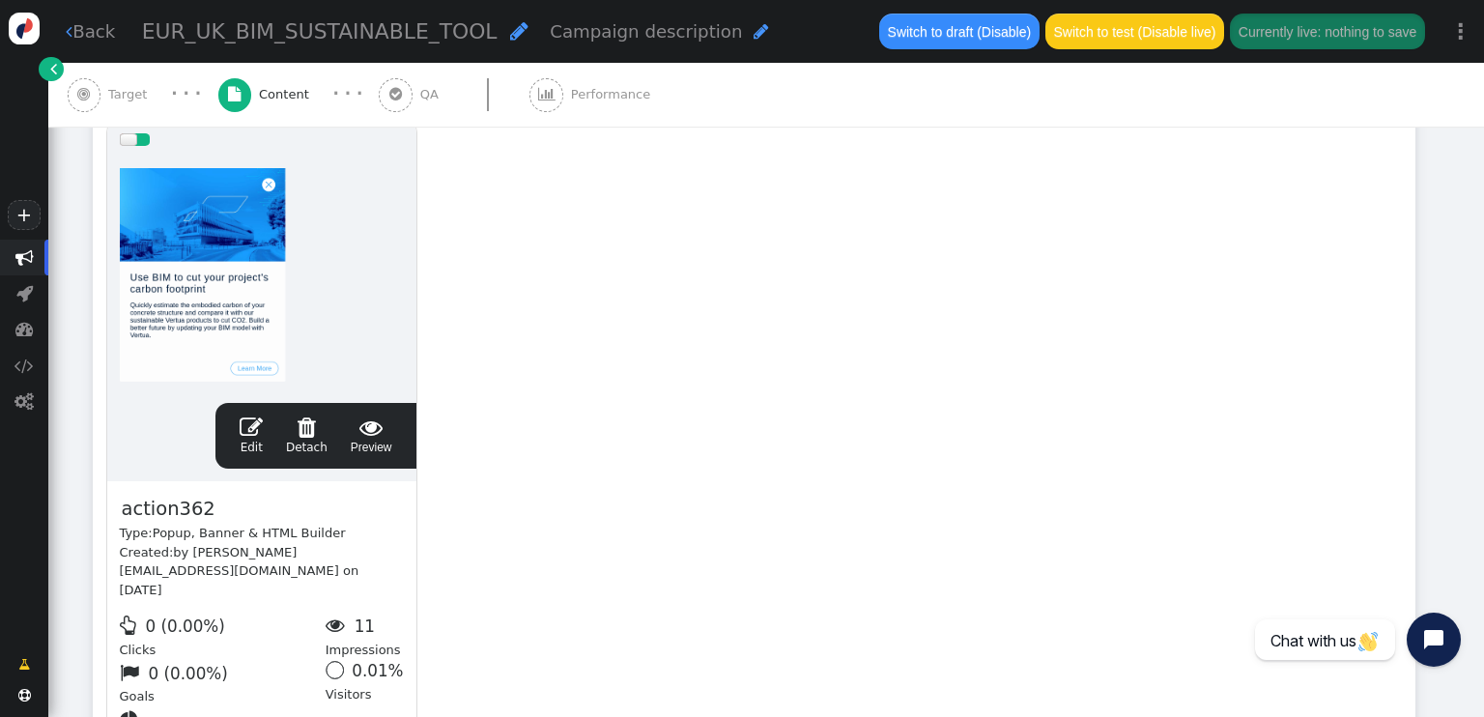
scroll to position [386, 0]
